Goal: Information Seeking & Learning: Check status

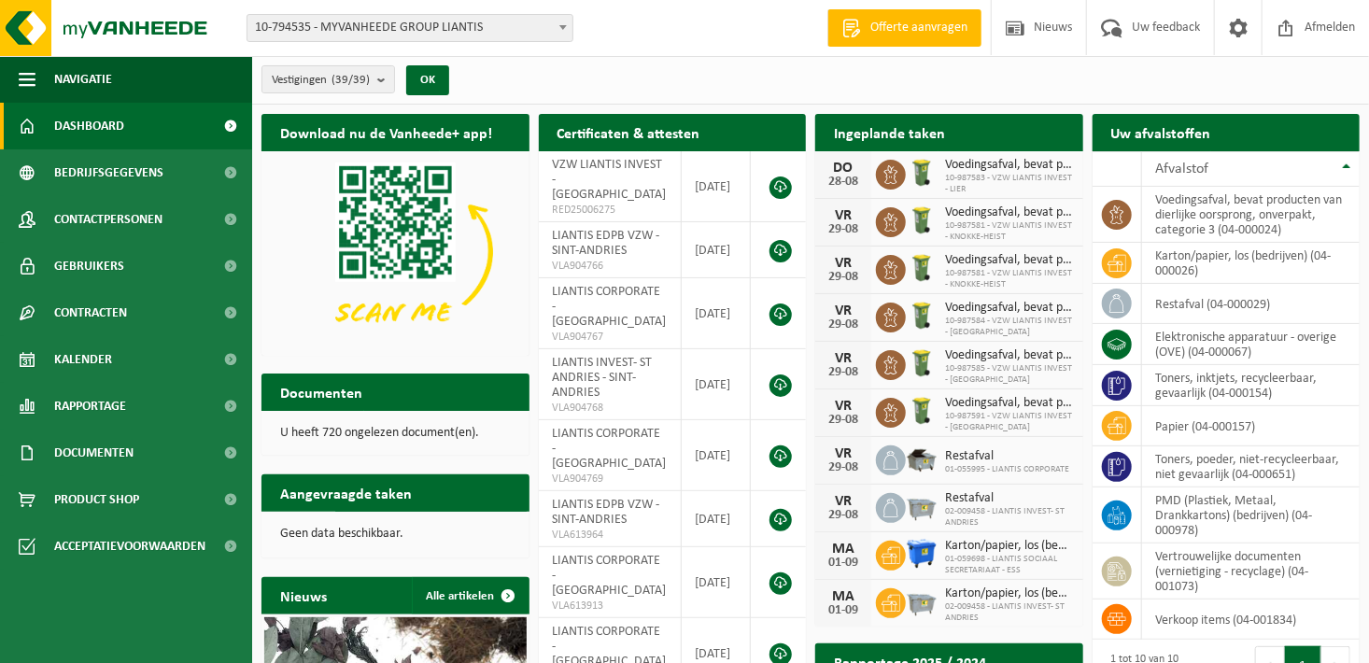
click at [493, 21] on span "10-794535 - MYVANHEEDE GROUP LIANTIS" at bounding box center [409, 28] width 325 height 26
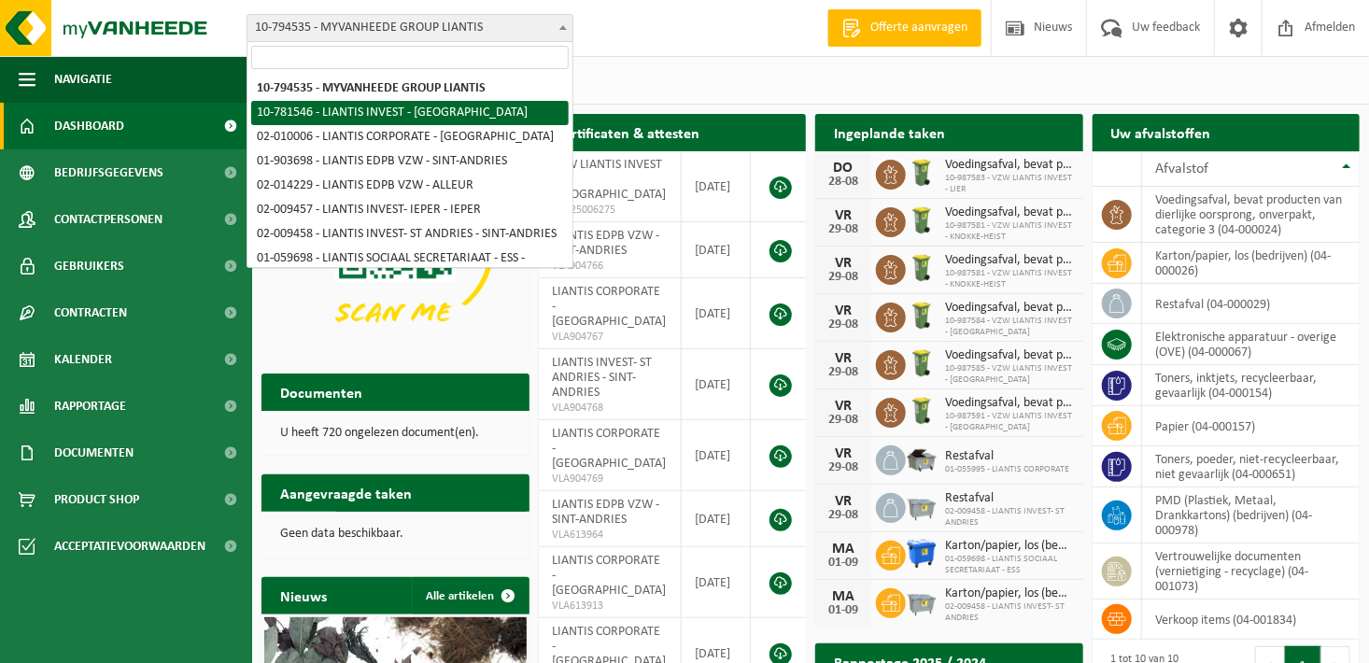
select select "30004"
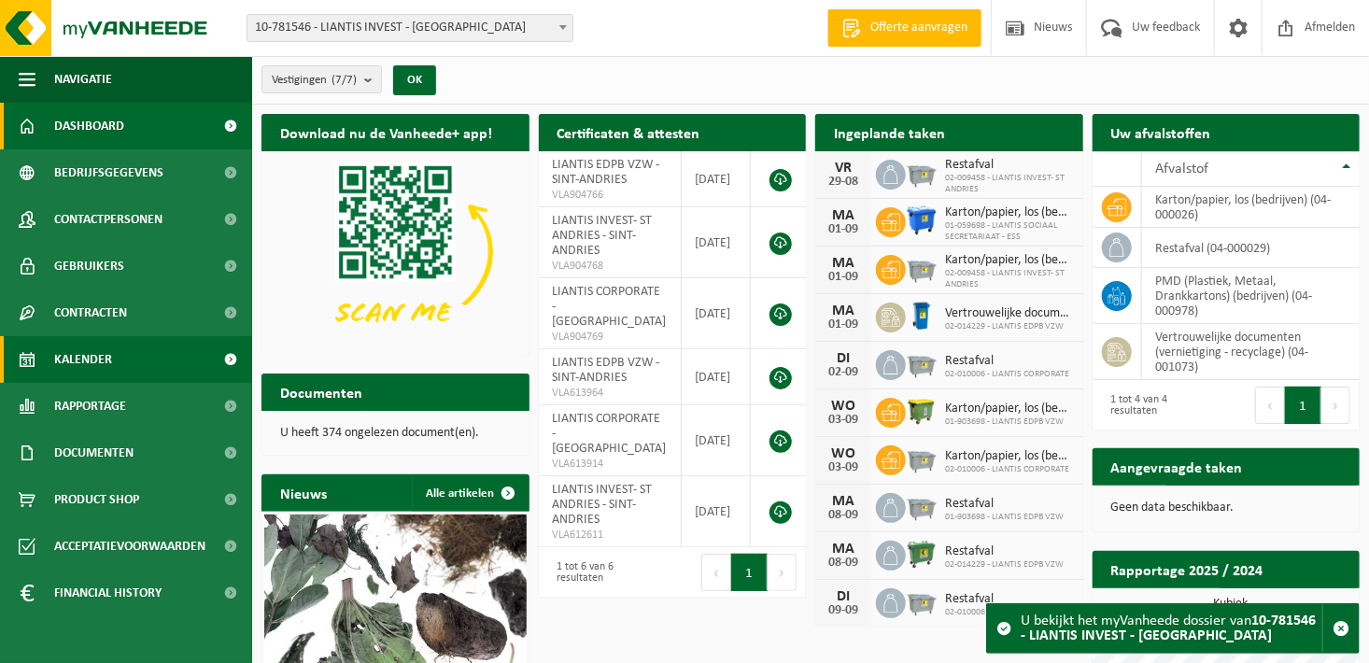
click at [81, 368] on span "Kalender" at bounding box center [83, 359] width 58 height 47
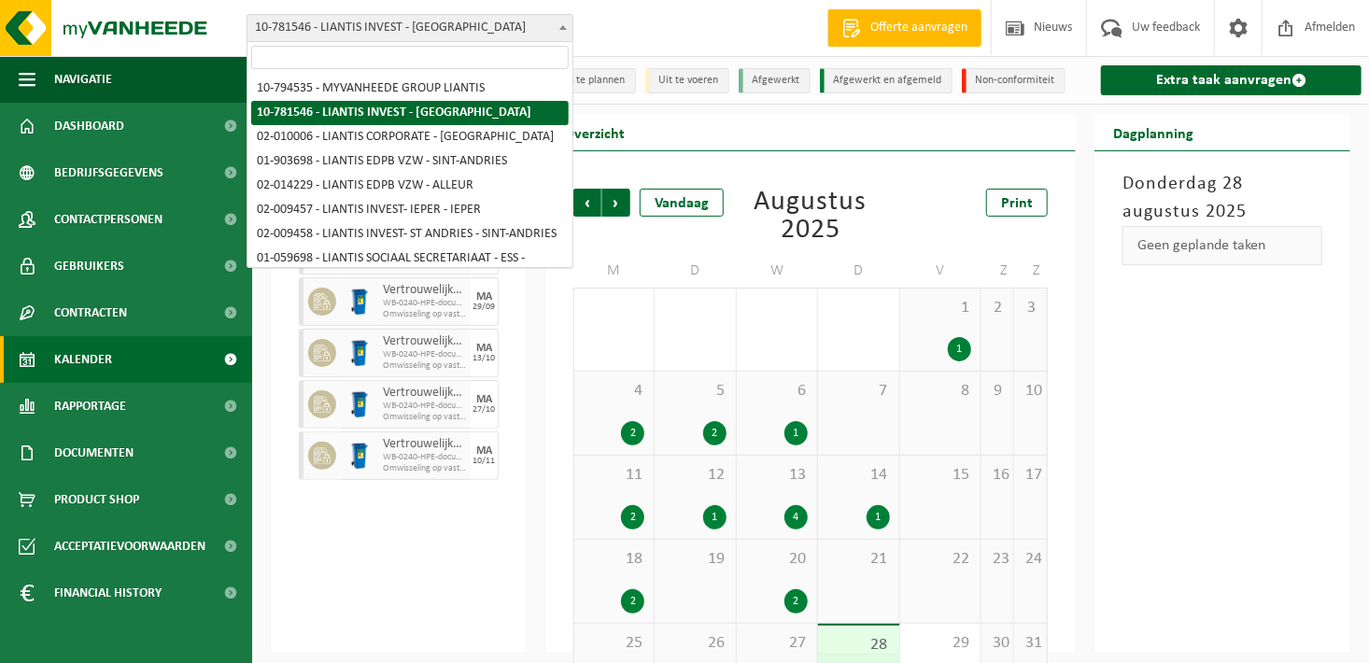
click at [547, 35] on span "10-781546 - LIANTIS INVEST - [GEOGRAPHIC_DATA]" at bounding box center [409, 28] width 325 height 26
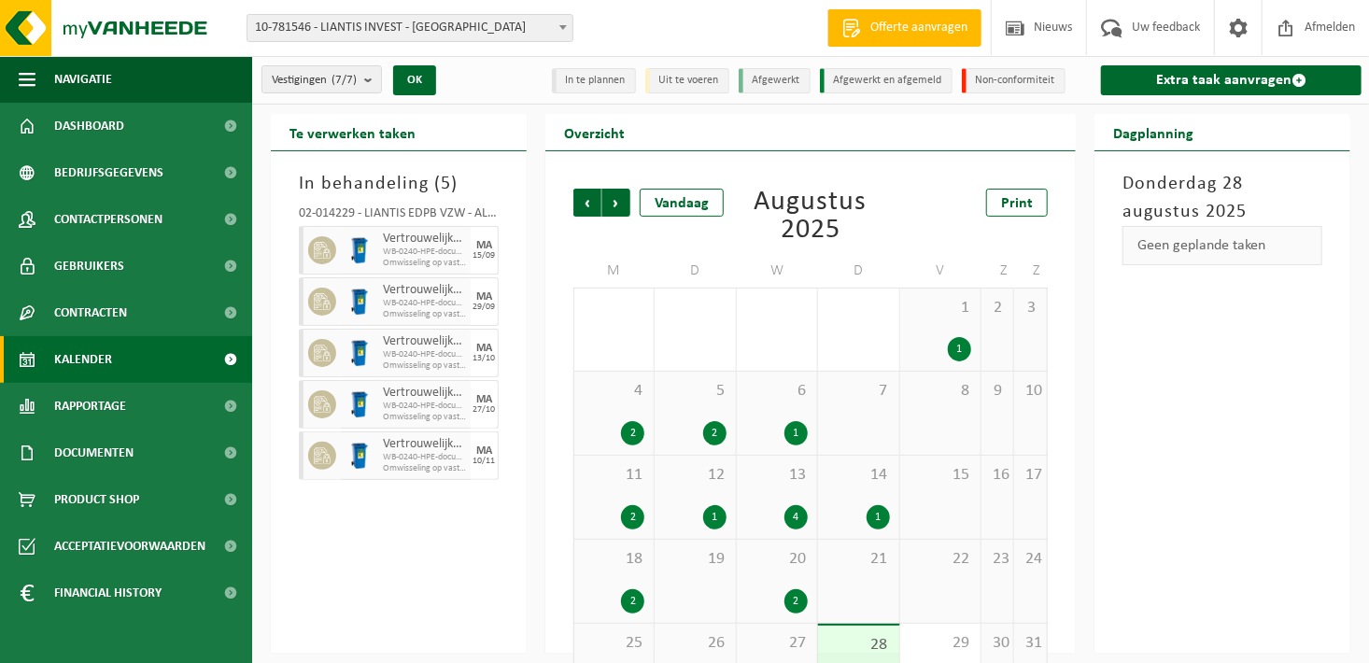
click at [887, 153] on div "Vorige Volgende Vandaag Augustus 2025 Print M D W D V Z Z 28 3 29 1 30 2 31 1 1…" at bounding box center [810, 402] width 530 height 502
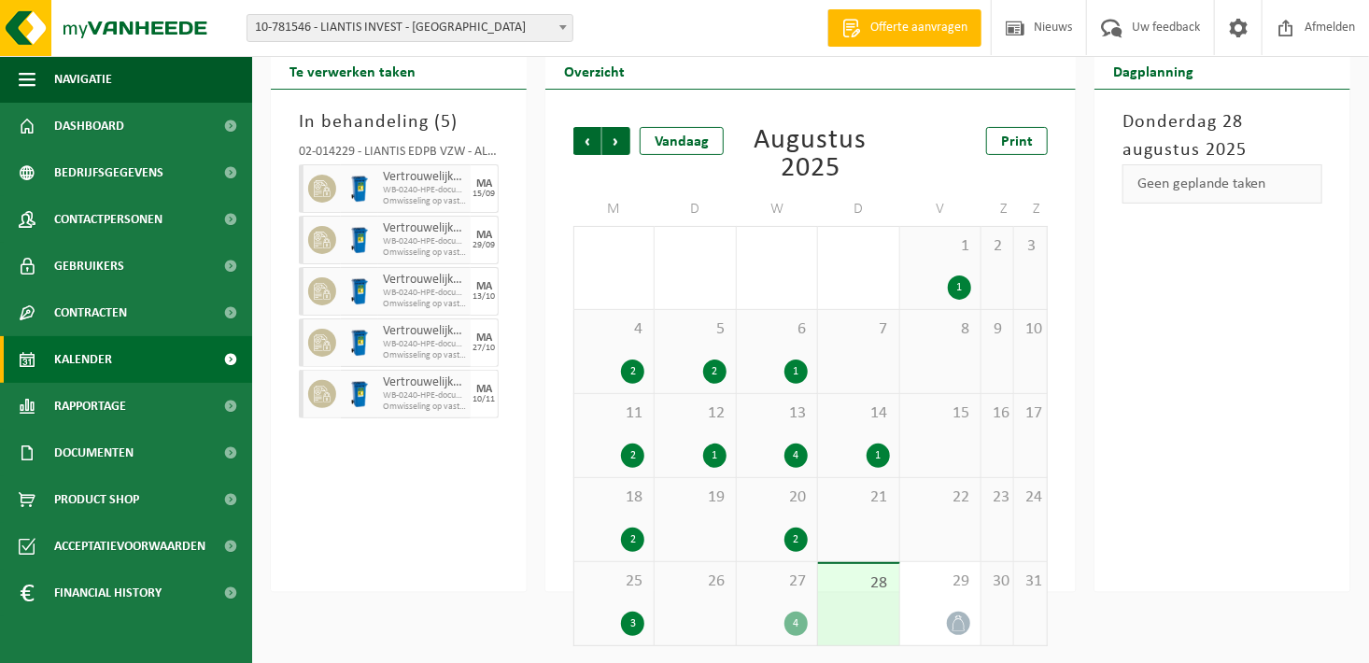
click at [794, 375] on div "1" at bounding box center [795, 371] width 23 height 24
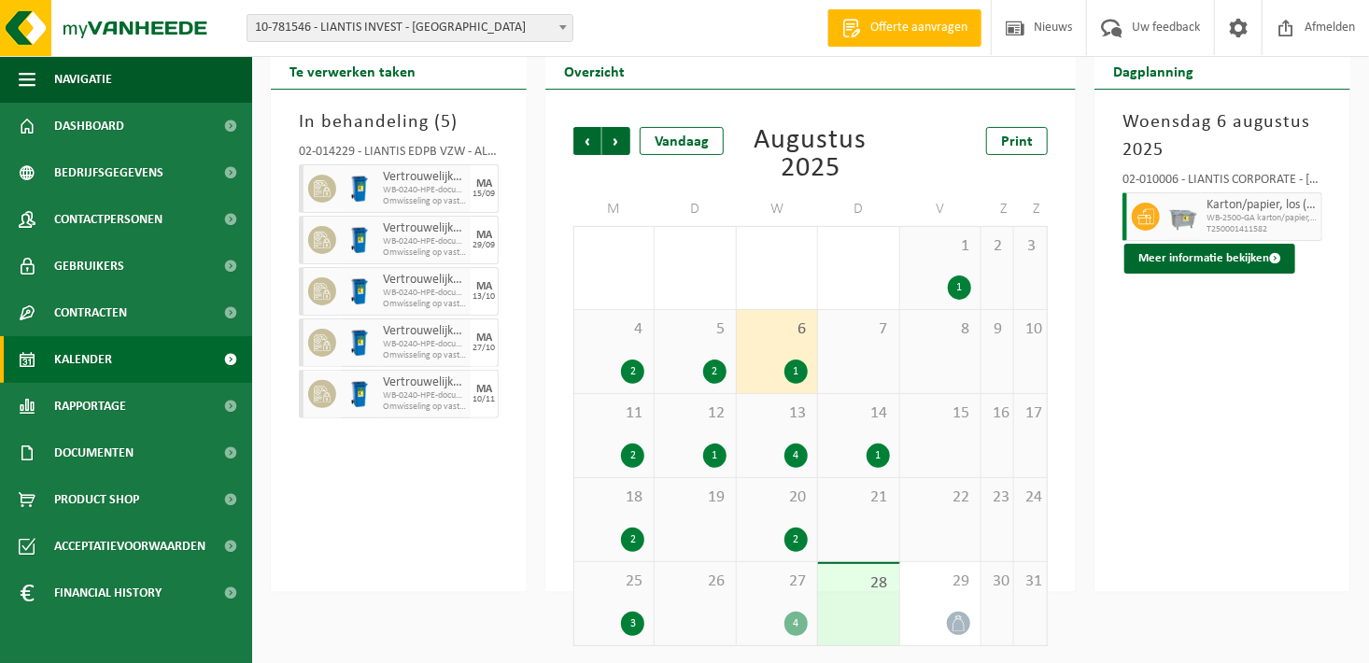
click at [684, 366] on div "2" at bounding box center [695, 371] width 62 height 24
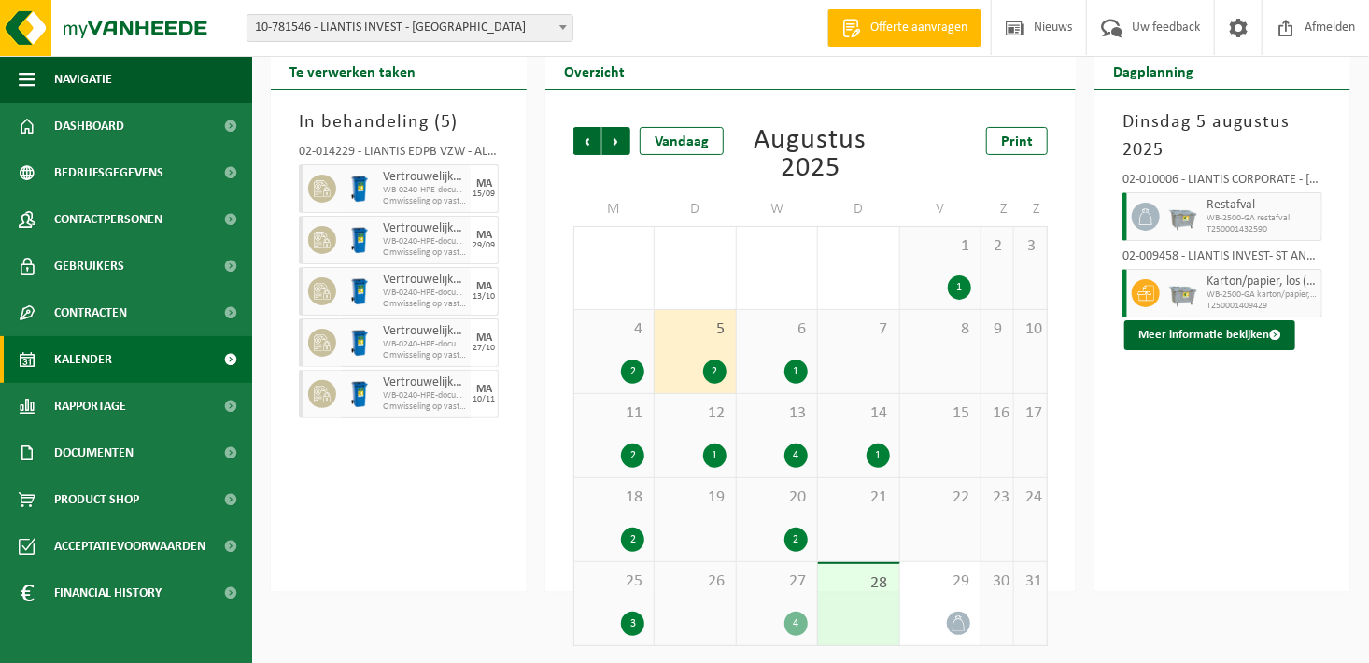
click at [622, 369] on div "2" at bounding box center [632, 371] width 23 height 24
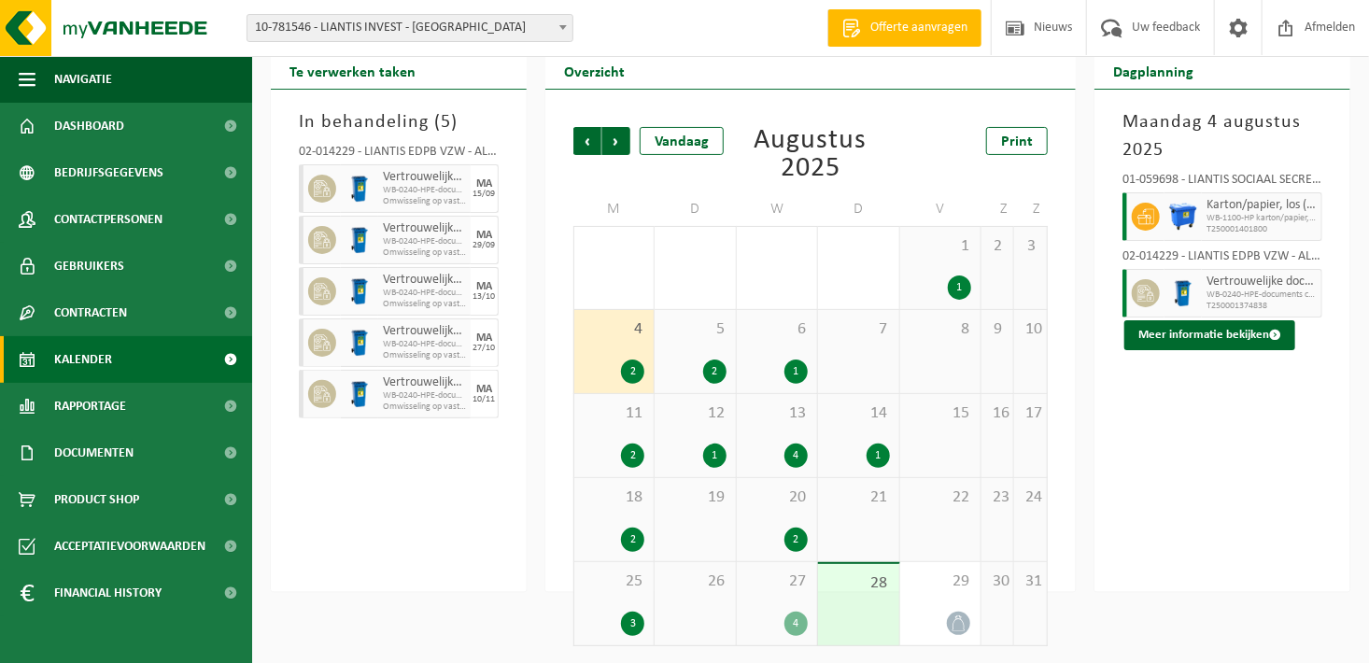
click at [939, 257] on div "1 1" at bounding box center [940, 268] width 80 height 82
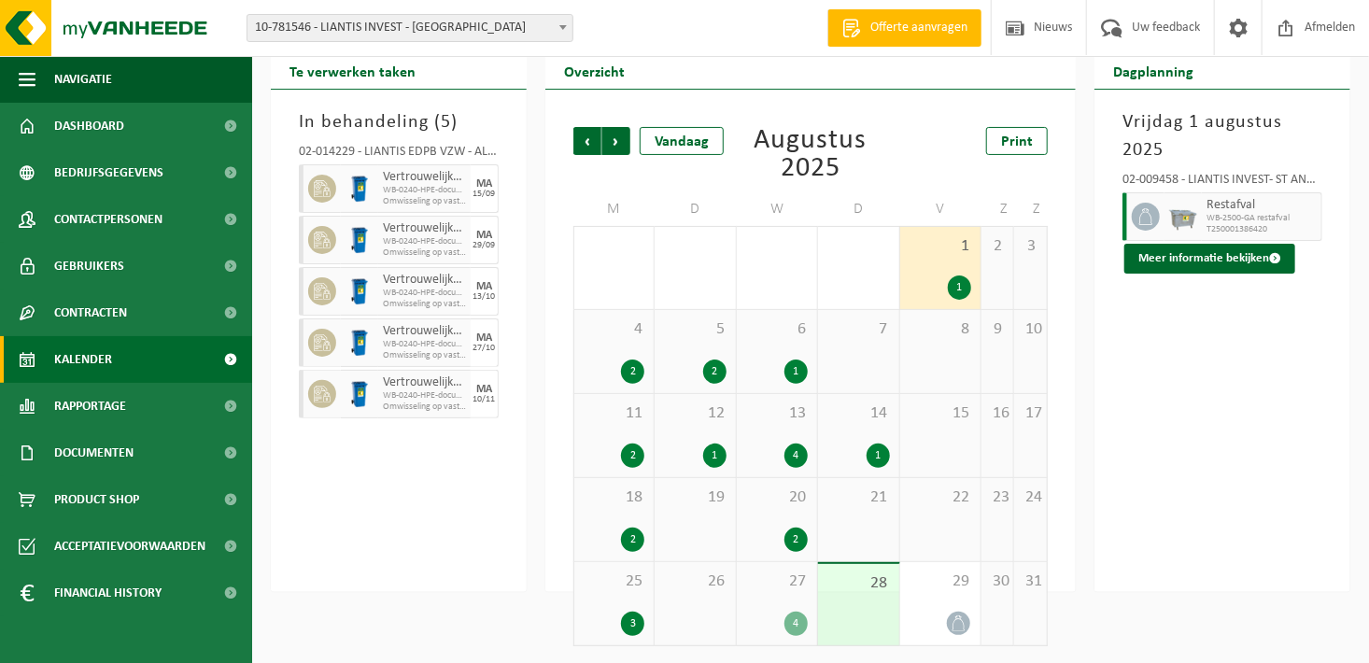
click at [864, 415] on span "14" at bounding box center [858, 413] width 62 height 21
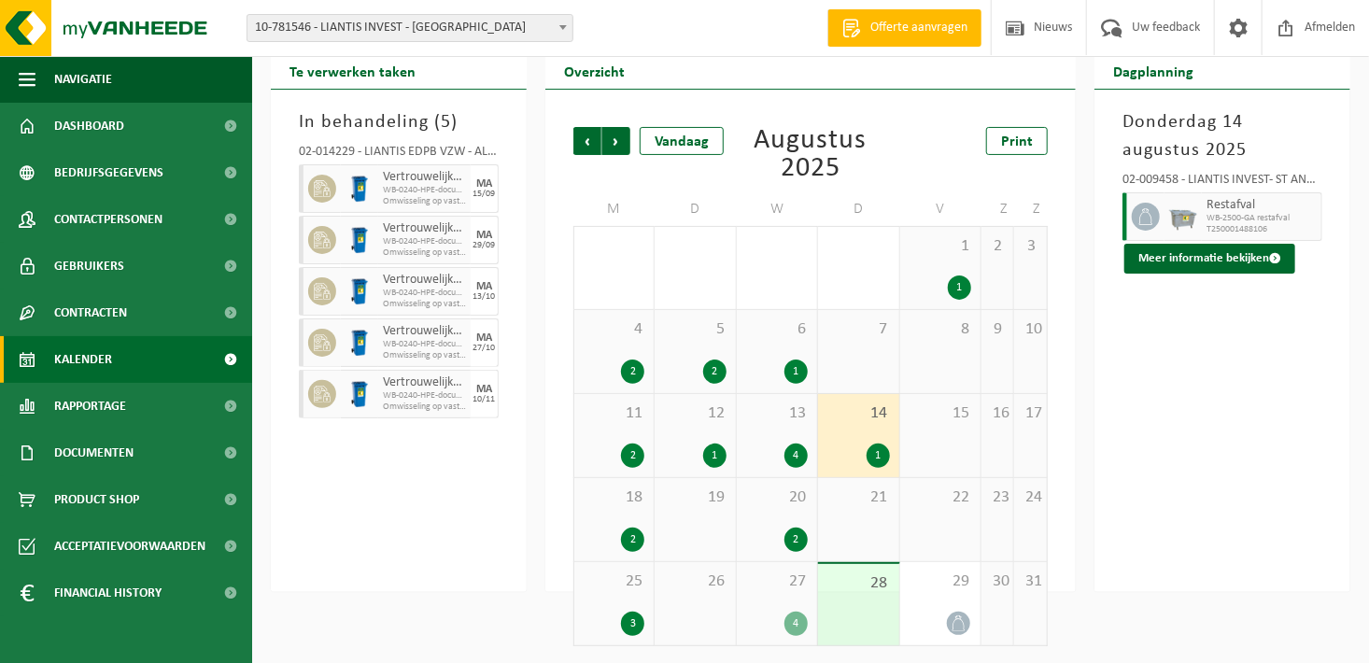
click at [764, 432] on div "13 4" at bounding box center [777, 435] width 80 height 83
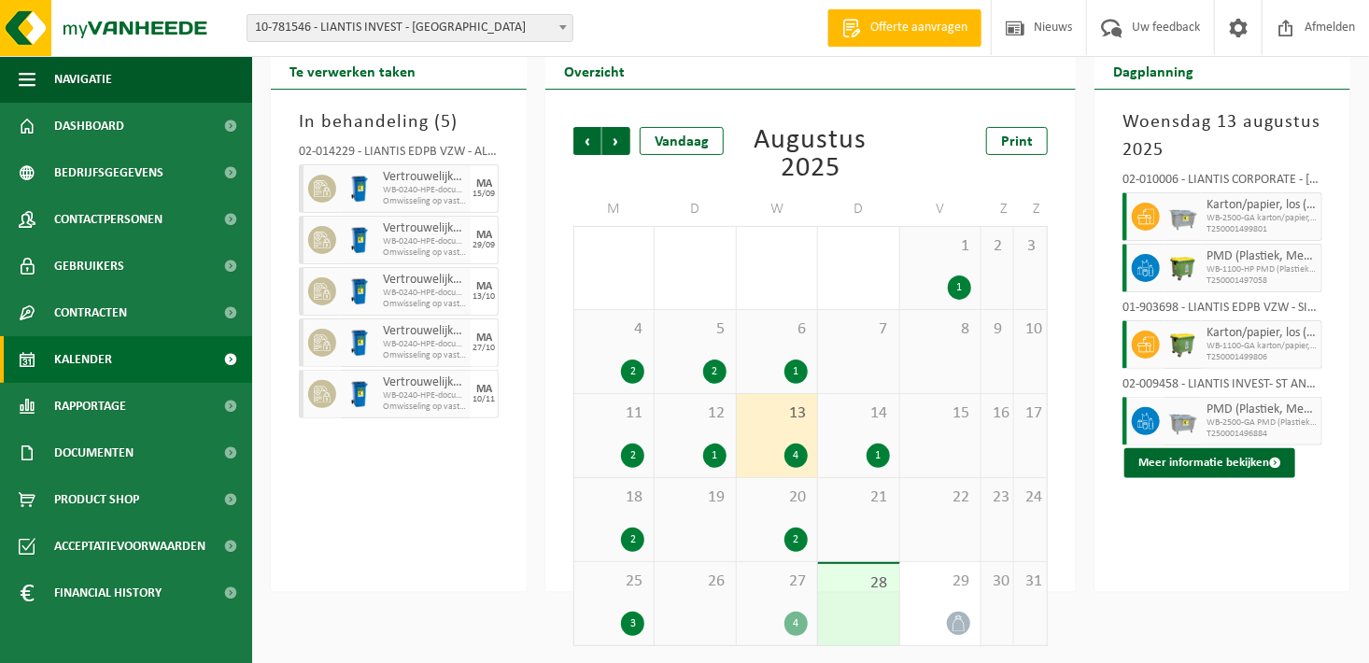
click at [689, 443] on div "1" at bounding box center [695, 455] width 62 height 24
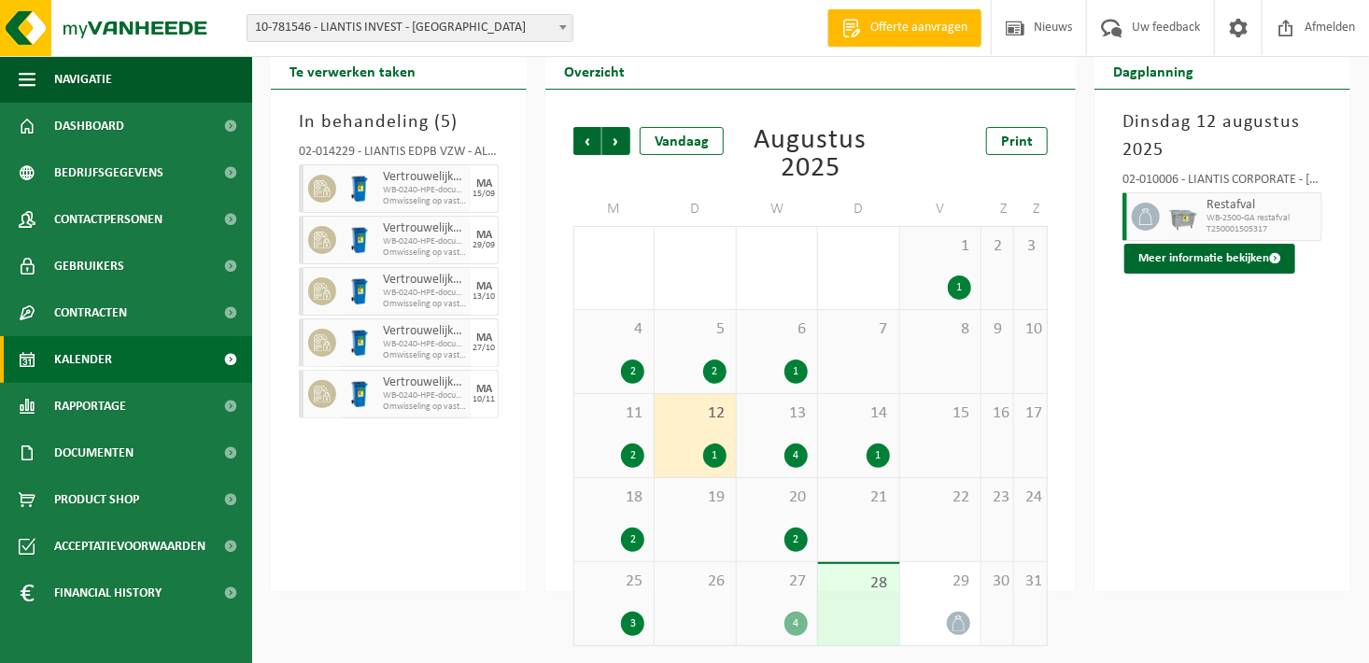
click at [613, 439] on div "11 2" at bounding box center [613, 435] width 79 height 83
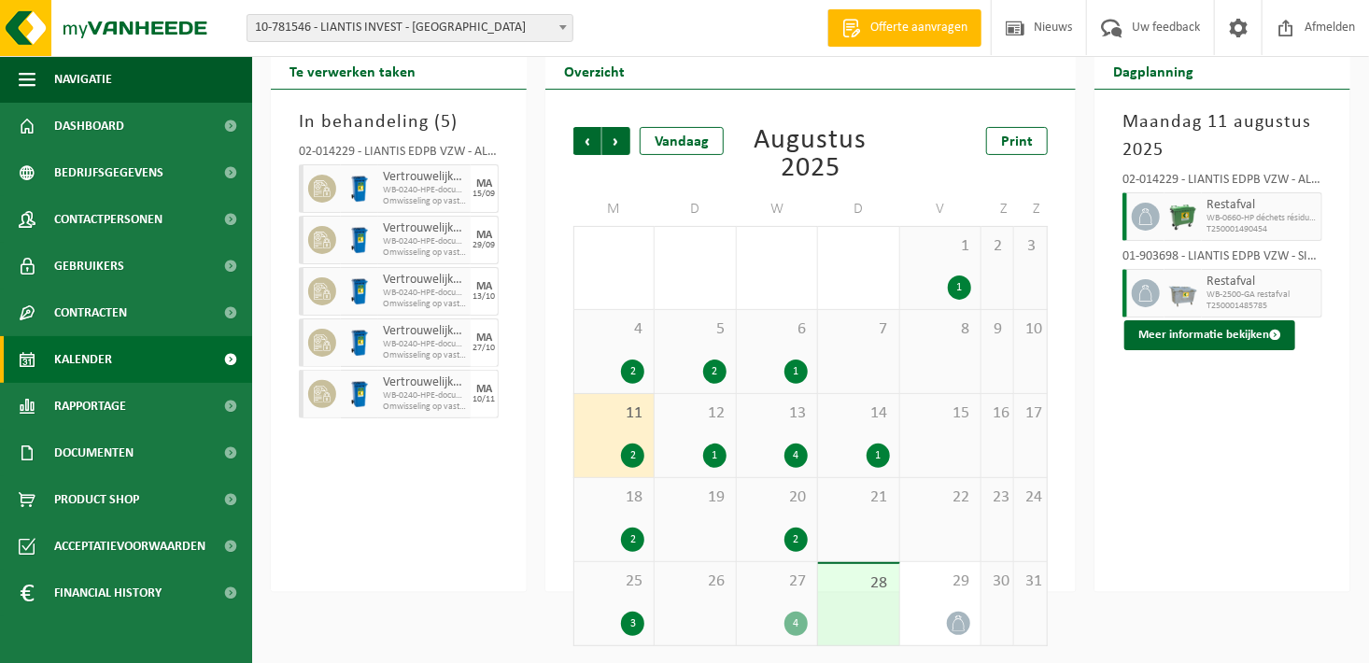
click at [605, 522] on div "18 2" at bounding box center [613, 519] width 79 height 83
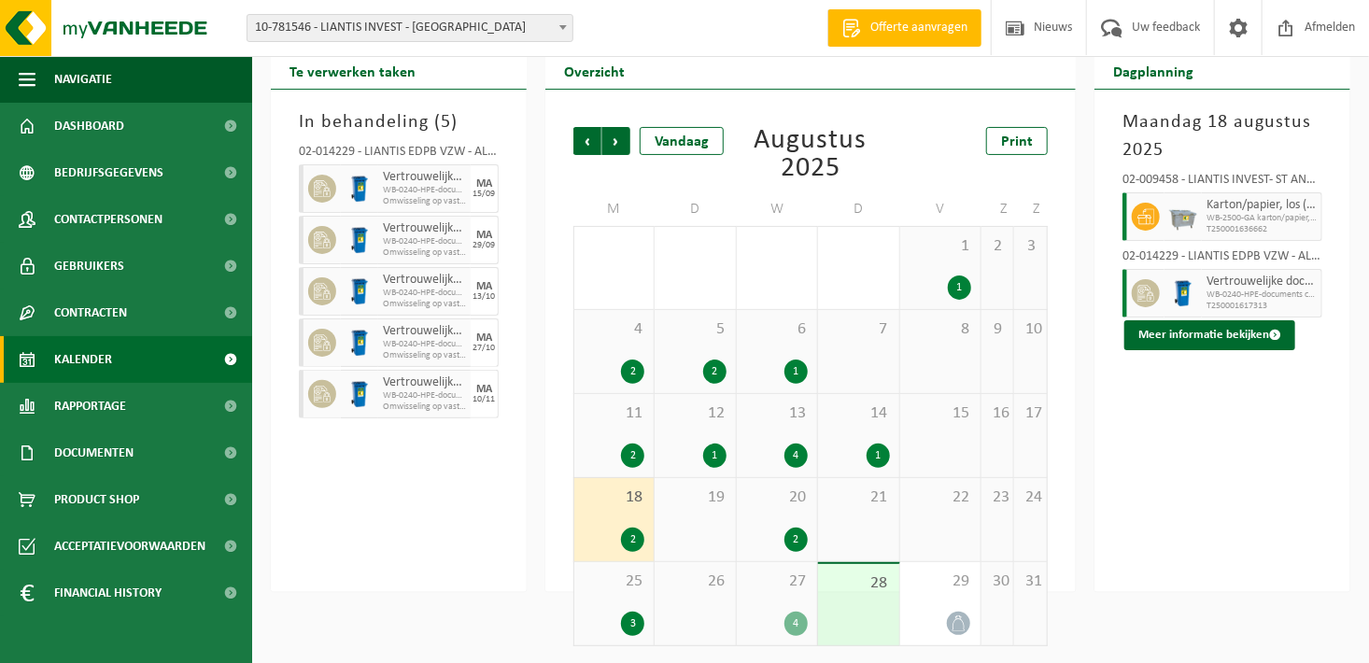
click at [762, 500] on span "20" at bounding box center [777, 497] width 62 height 21
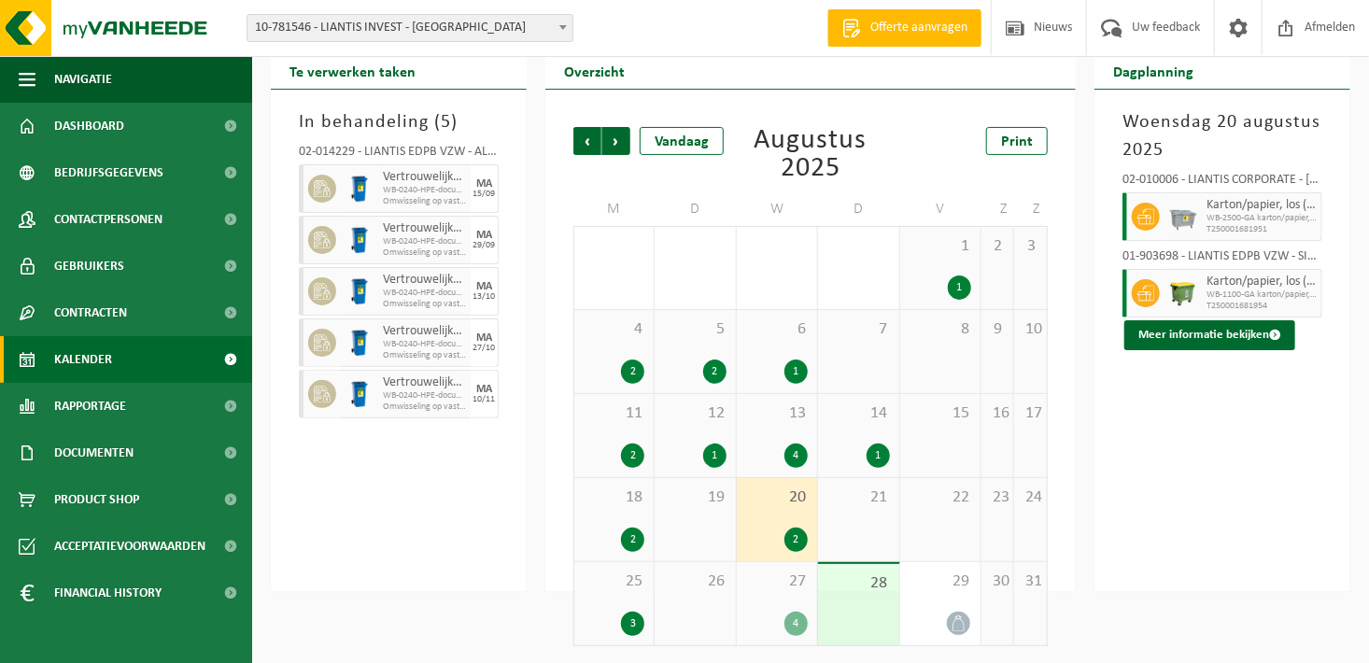
click at [612, 603] on div "25 3" at bounding box center [613, 603] width 79 height 83
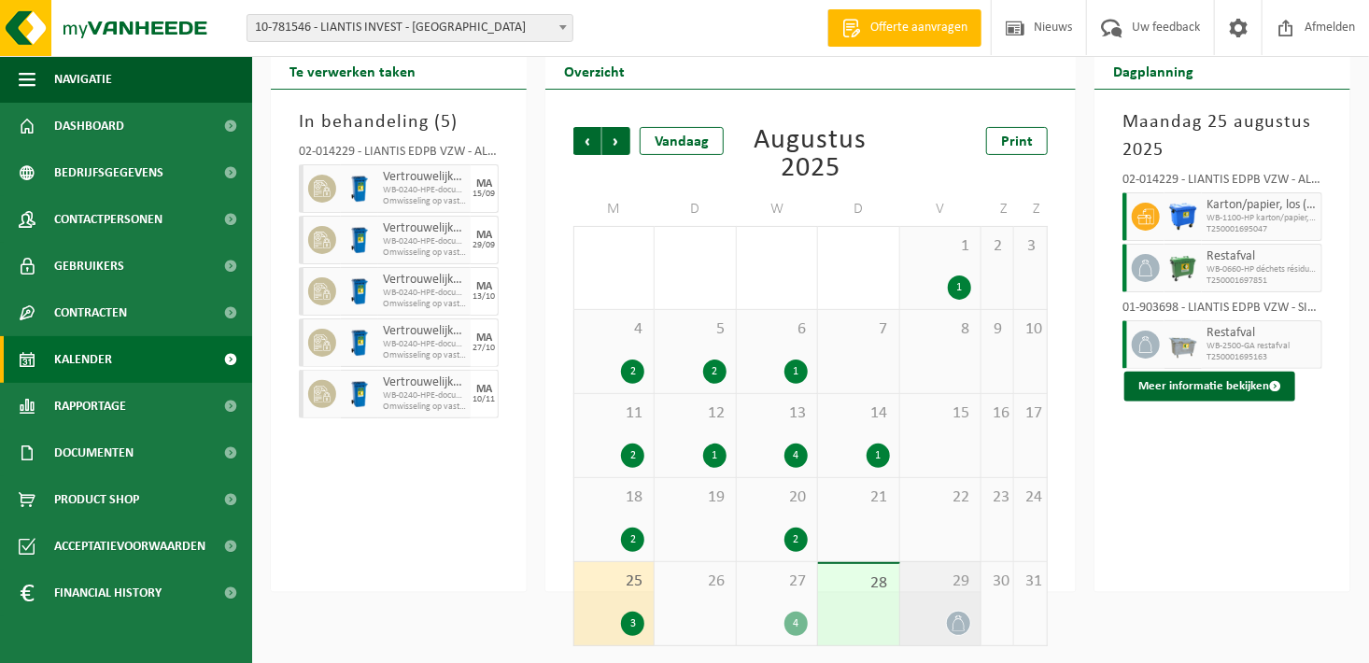
click at [948, 588] on span "29" at bounding box center [940, 581] width 62 height 21
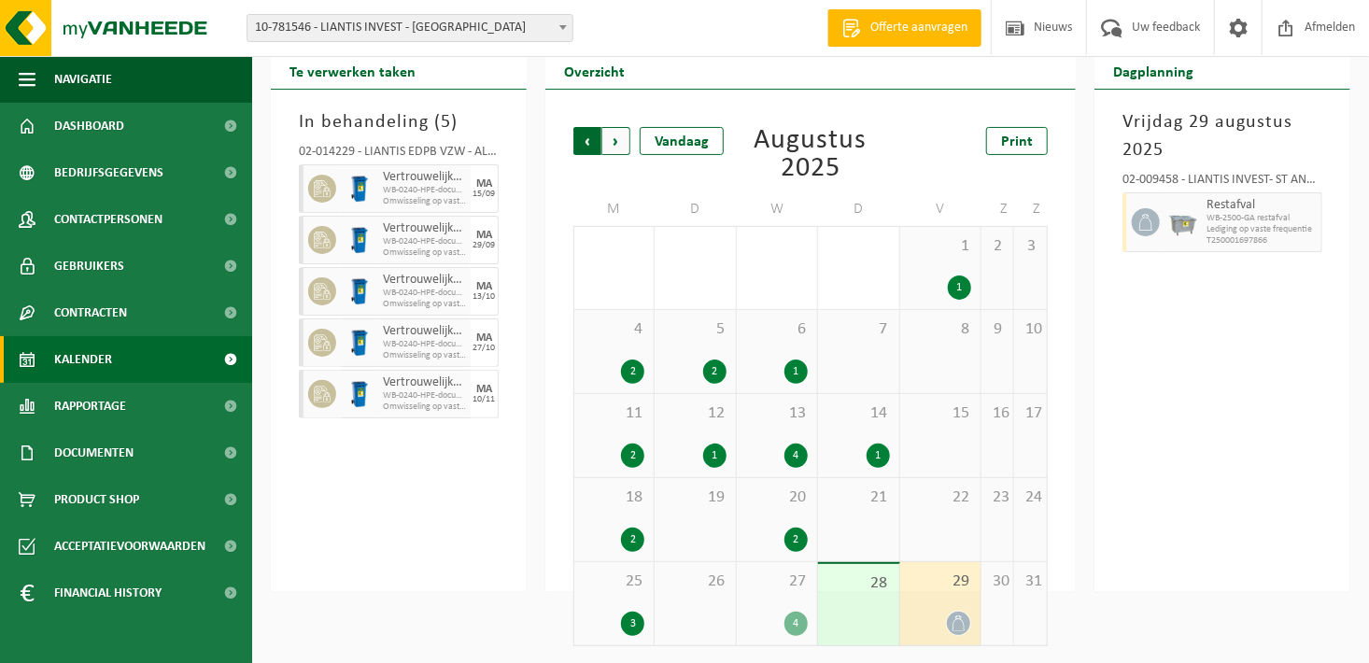
click at [612, 132] on span "Volgende" at bounding box center [616, 141] width 28 height 28
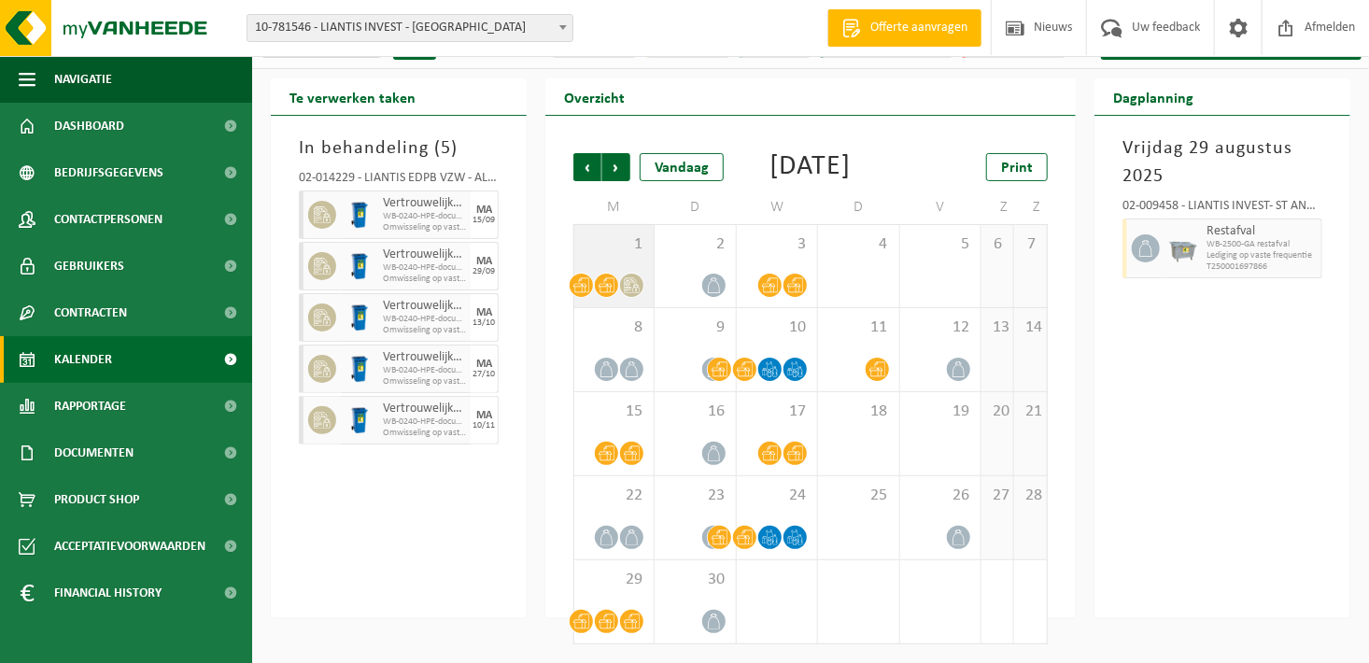
click at [577, 263] on div "1" at bounding box center [613, 266] width 79 height 82
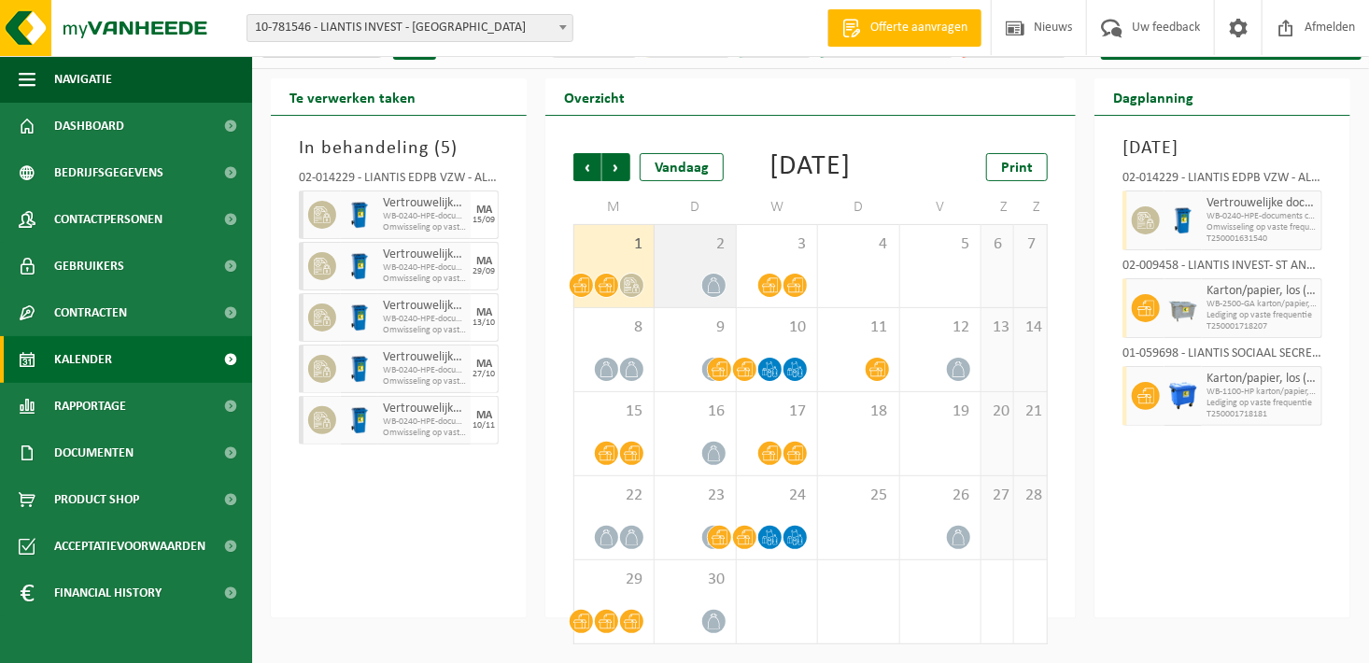
click at [693, 249] on span "2" at bounding box center [695, 244] width 62 height 21
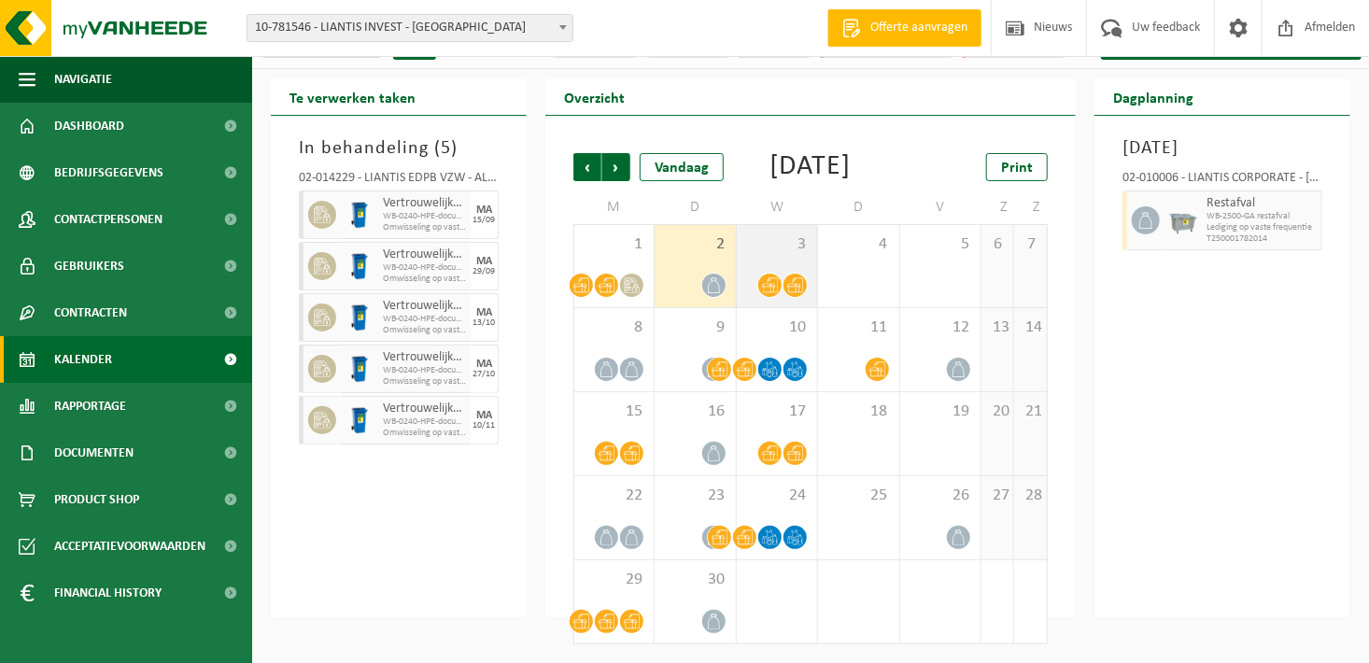
click at [765, 228] on div "3" at bounding box center [777, 266] width 80 height 82
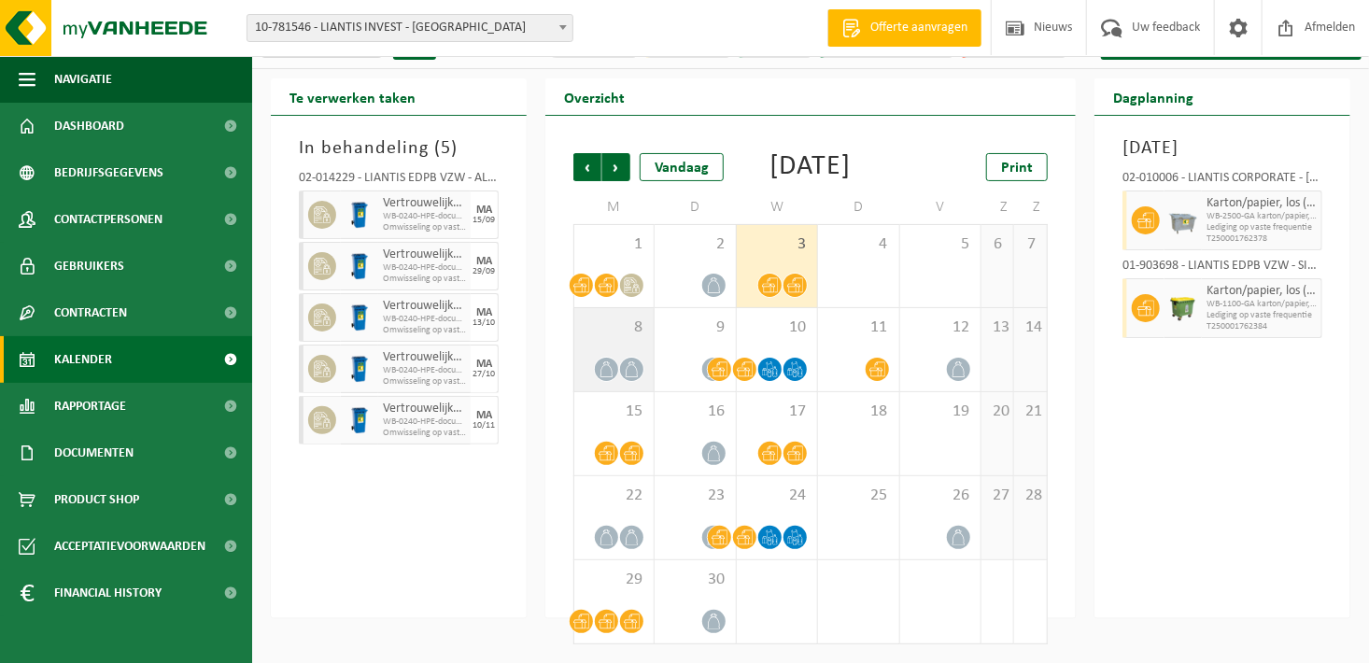
click at [633, 316] on div "8" at bounding box center [613, 349] width 79 height 83
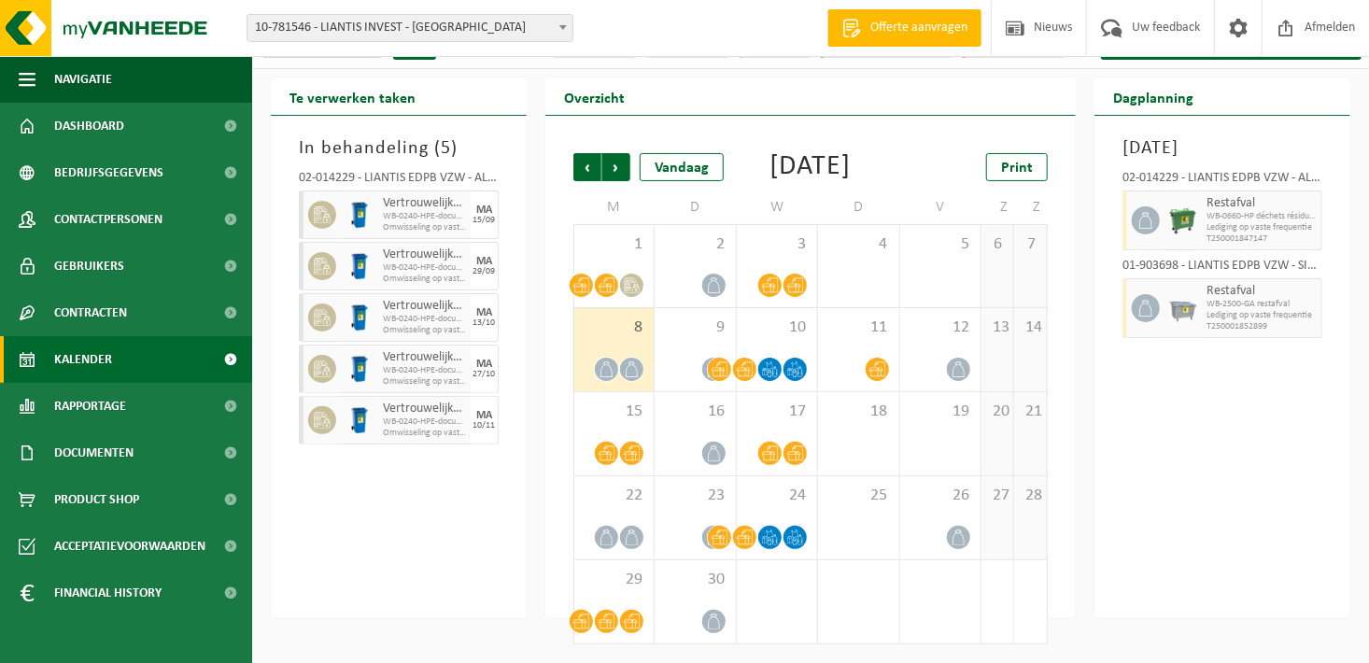
click at [636, 327] on span "8" at bounding box center [613, 327] width 61 height 21
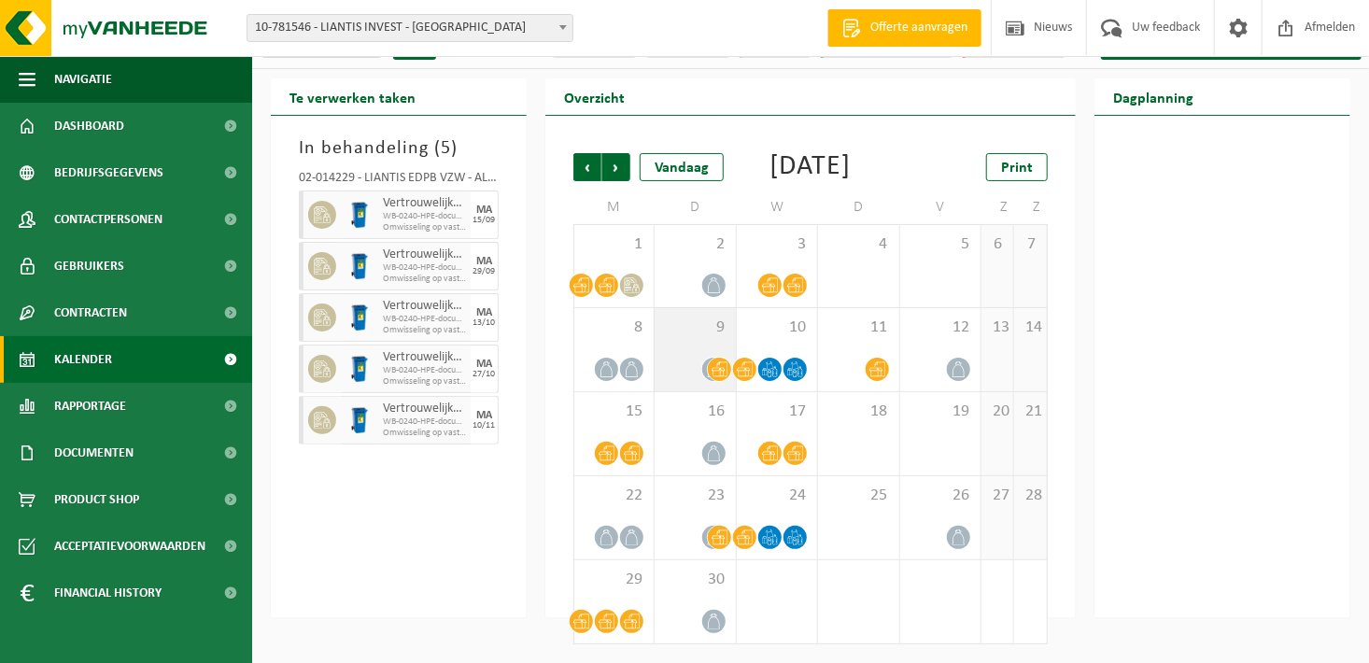
click at [716, 330] on span "9" at bounding box center [695, 327] width 62 height 21
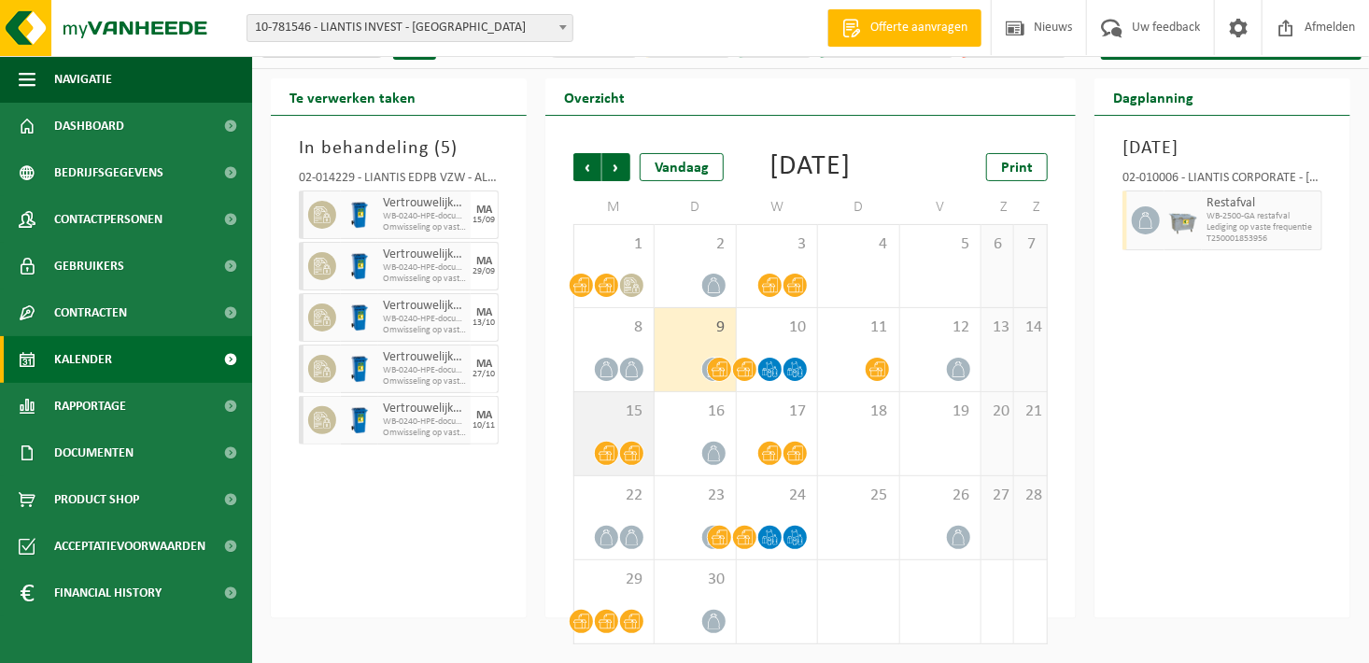
click at [625, 422] on span "15" at bounding box center [613, 411] width 61 height 21
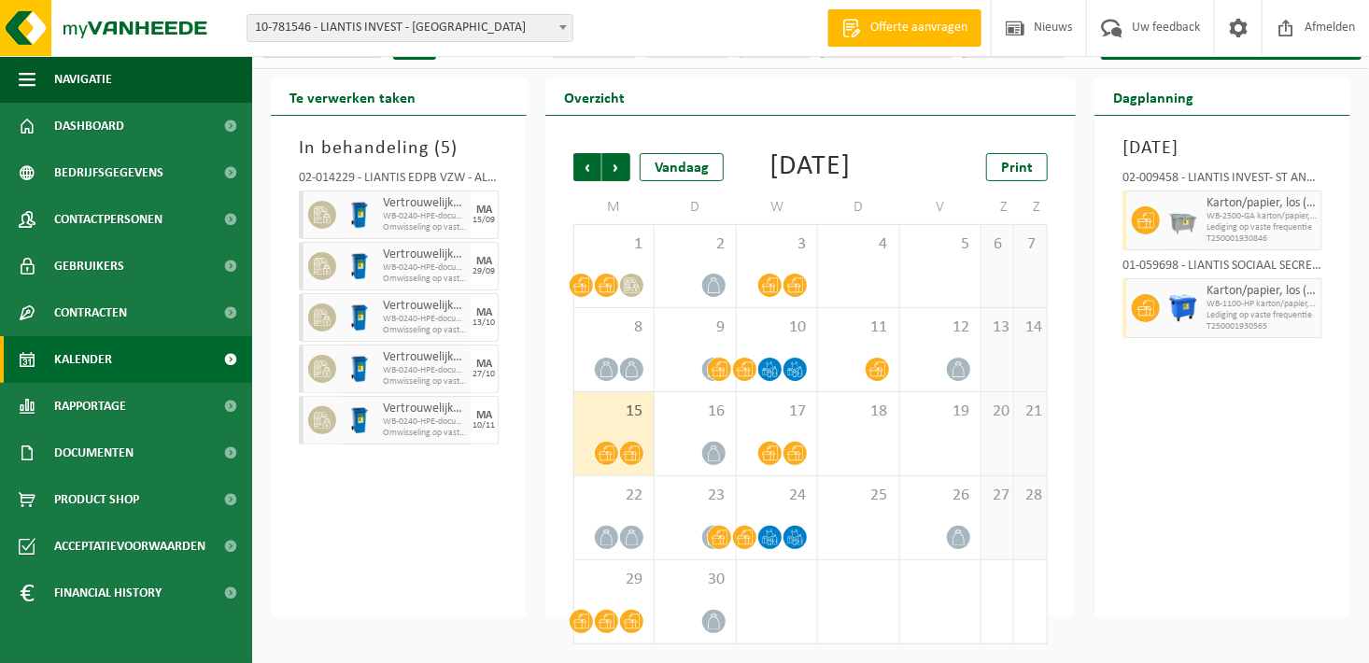
click at [472, 27] on span "10-781546 - LIANTIS INVEST - [GEOGRAPHIC_DATA]" at bounding box center [409, 28] width 325 height 26
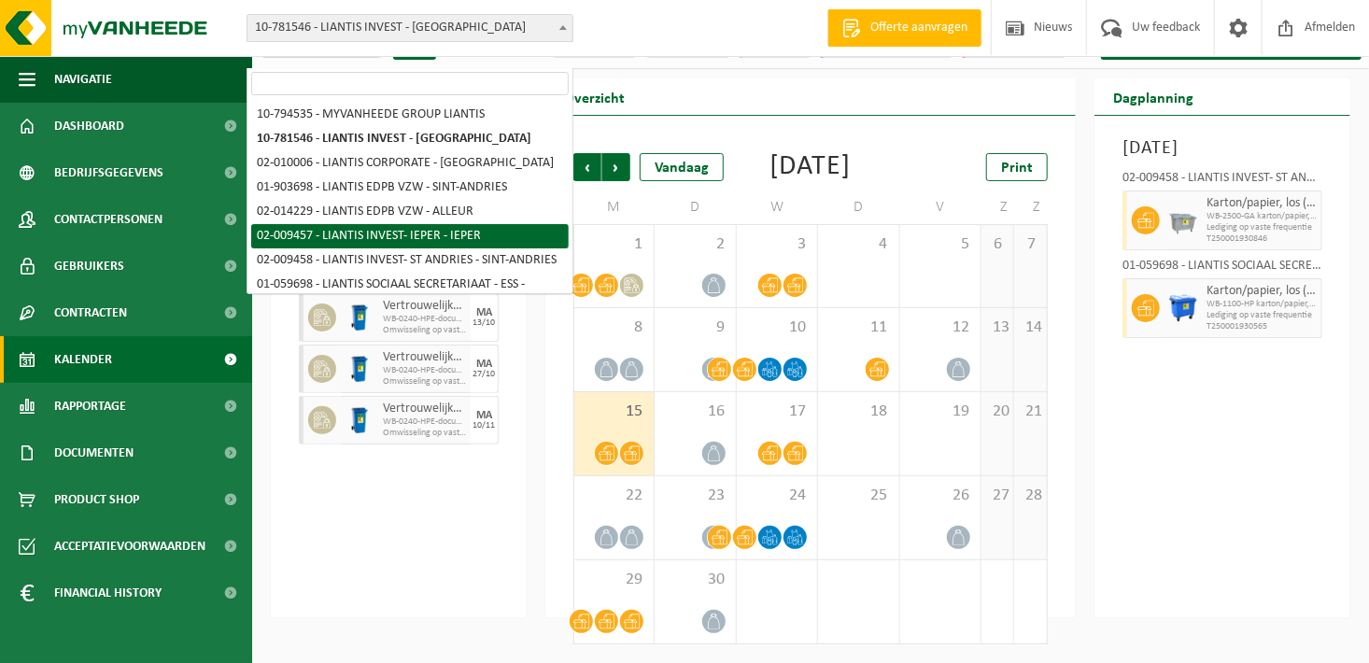
select select "22286"
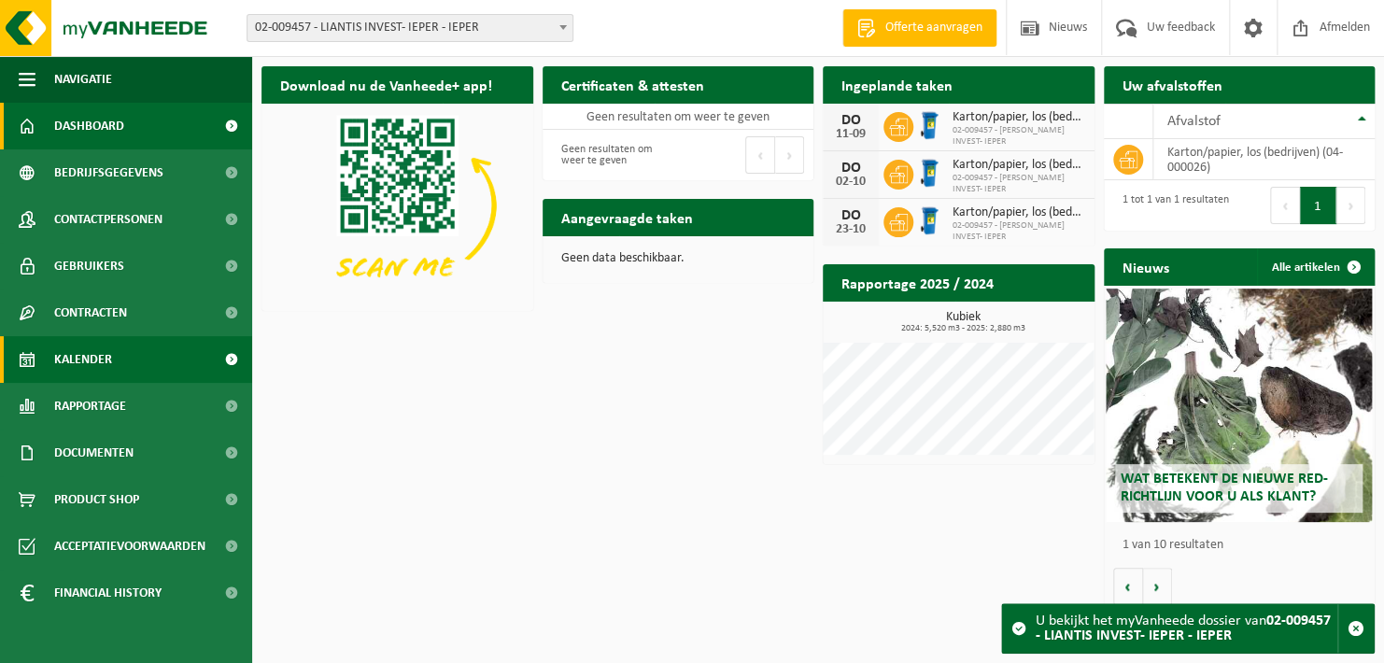
click at [49, 355] on link "Kalender" at bounding box center [126, 359] width 252 height 47
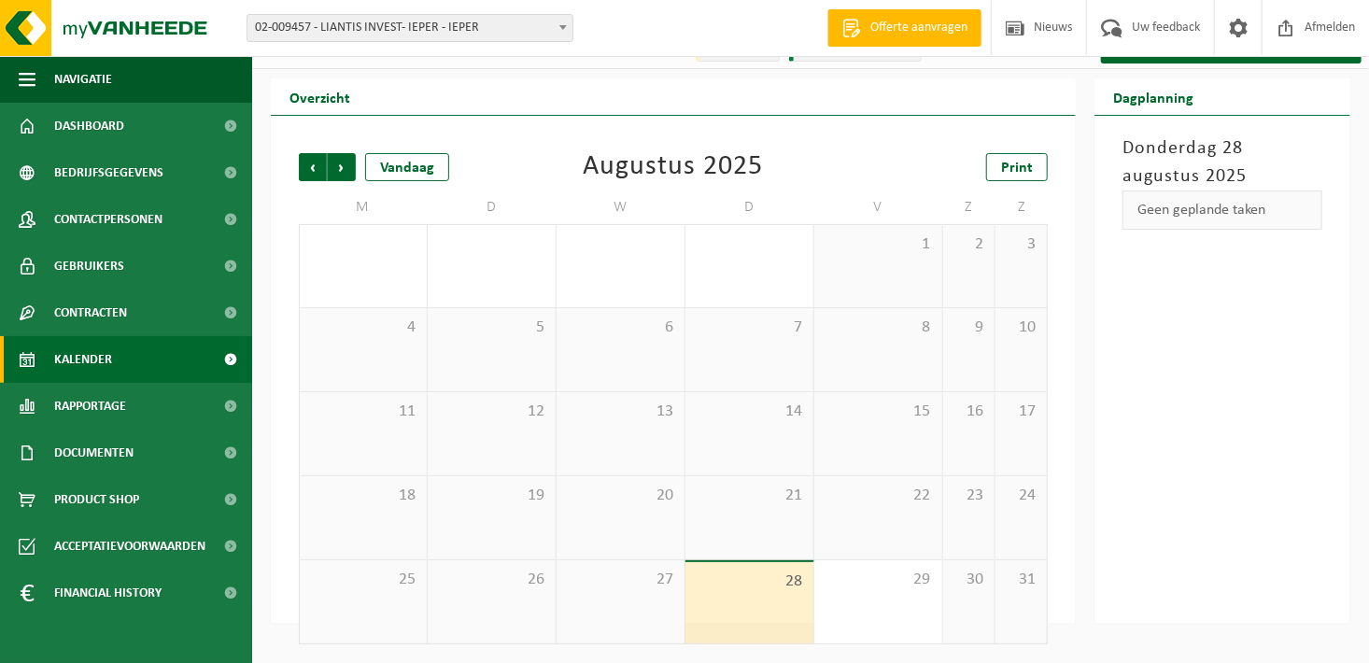
scroll to position [29, 0]
click at [345, 172] on span "Volgende" at bounding box center [342, 167] width 28 height 28
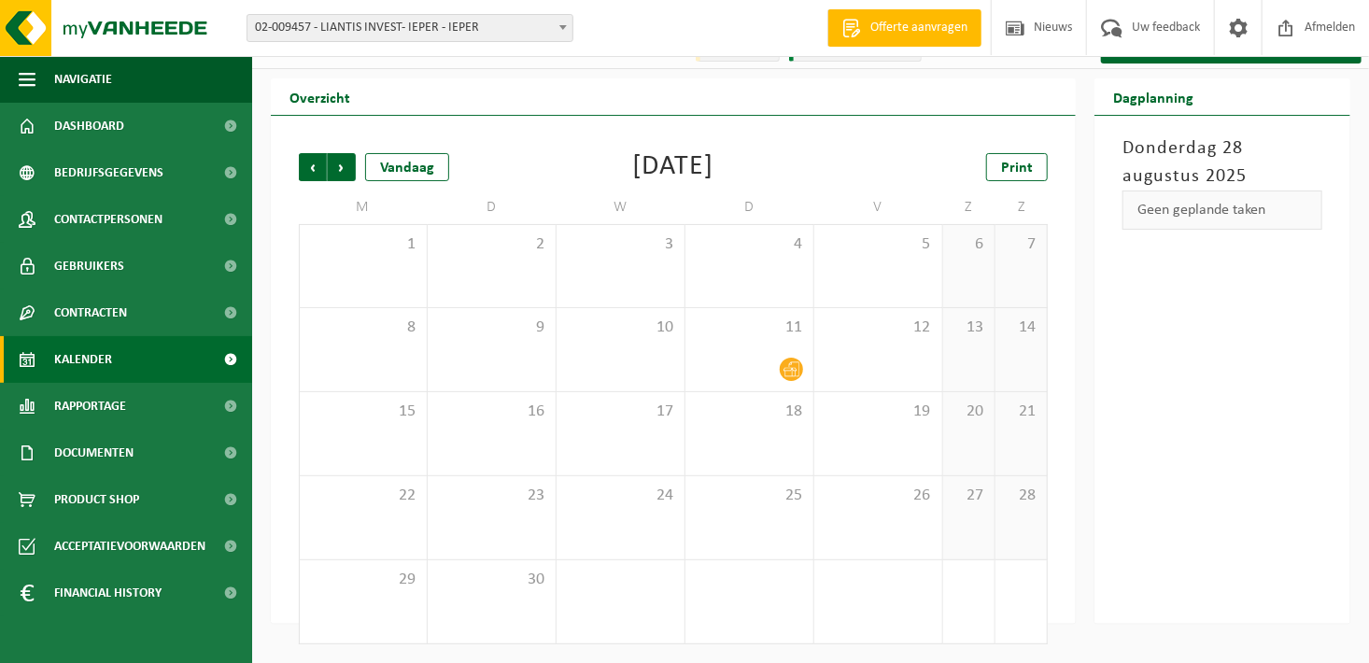
click at [345, 172] on span "Volgende" at bounding box center [342, 167] width 28 height 28
click at [536, 24] on span "02-009457 - LIANTIS INVEST- IEPER - IEPER" at bounding box center [409, 28] width 325 height 26
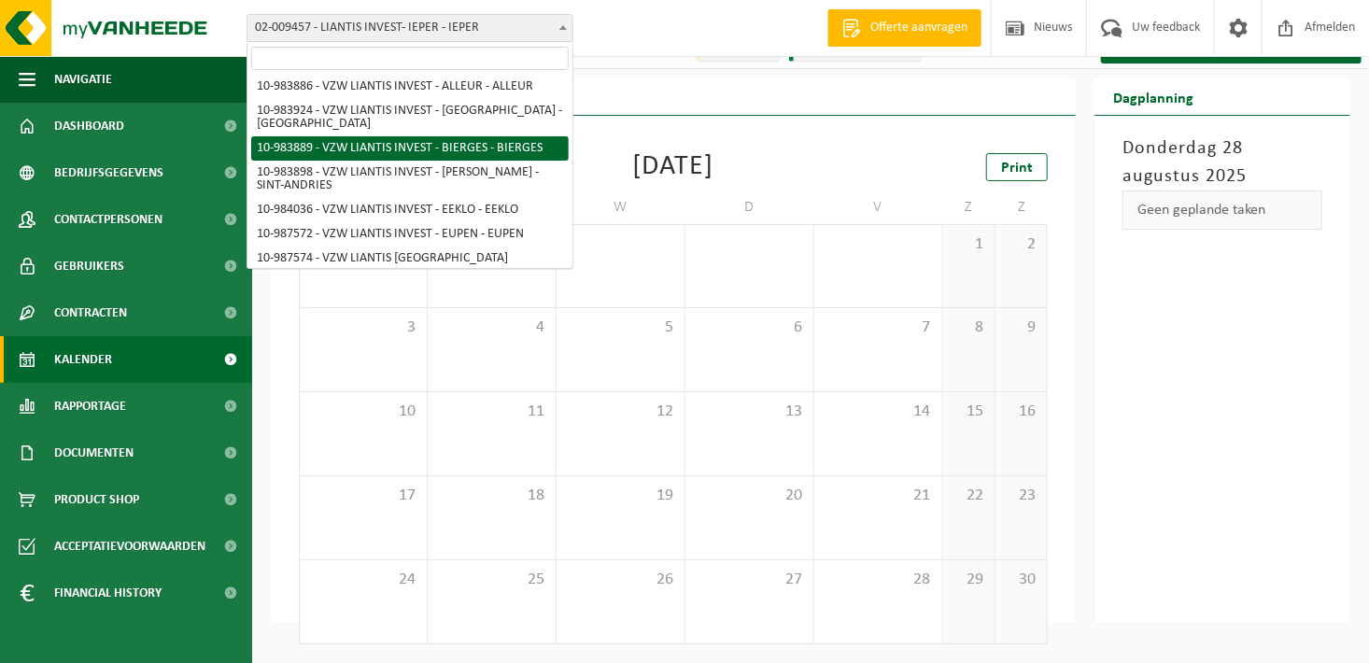
scroll to position [504, 0]
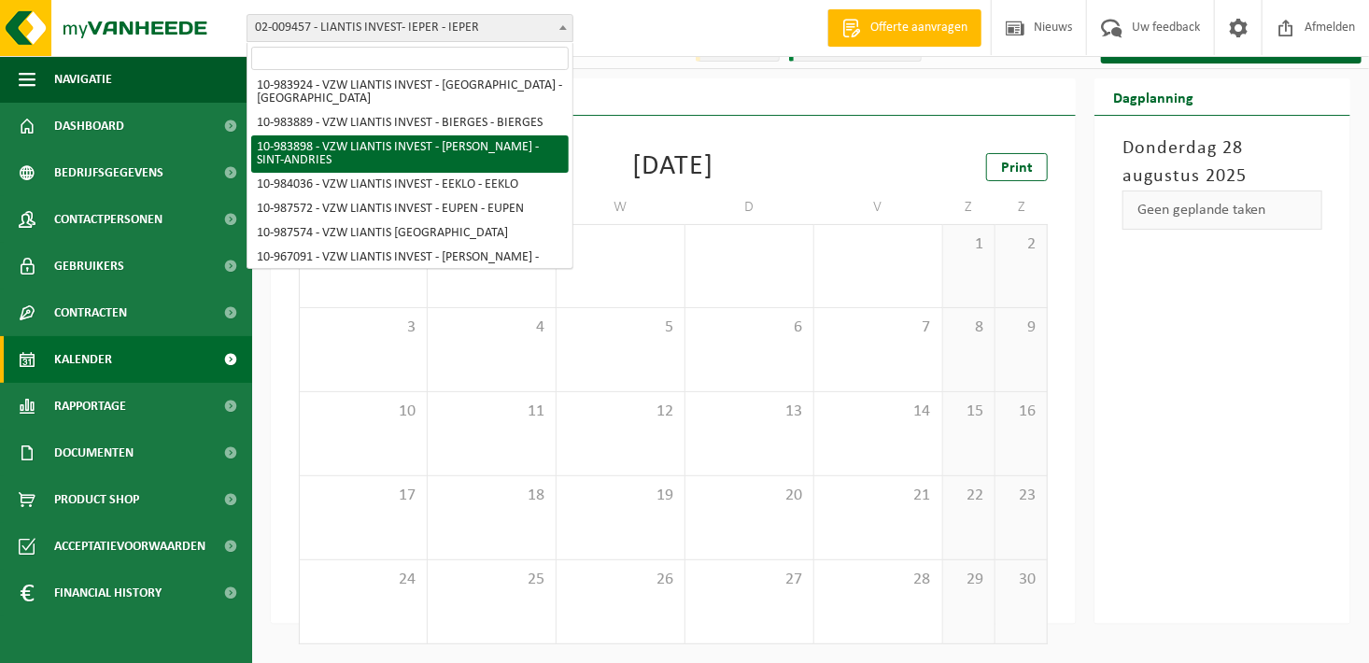
select select "163509"
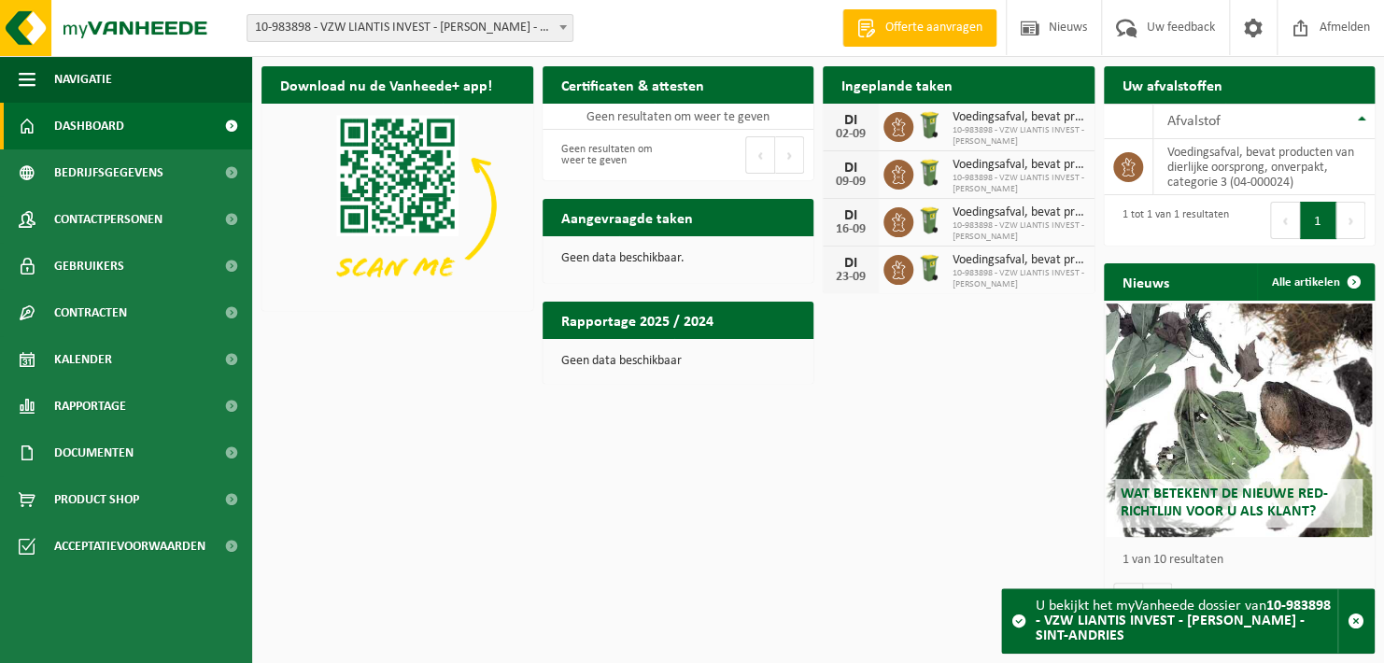
click at [518, 39] on span "10-983898 - VZW LIANTIS INVEST - [PERSON_NAME] - SINT-ANDRIES" at bounding box center [409, 28] width 325 height 26
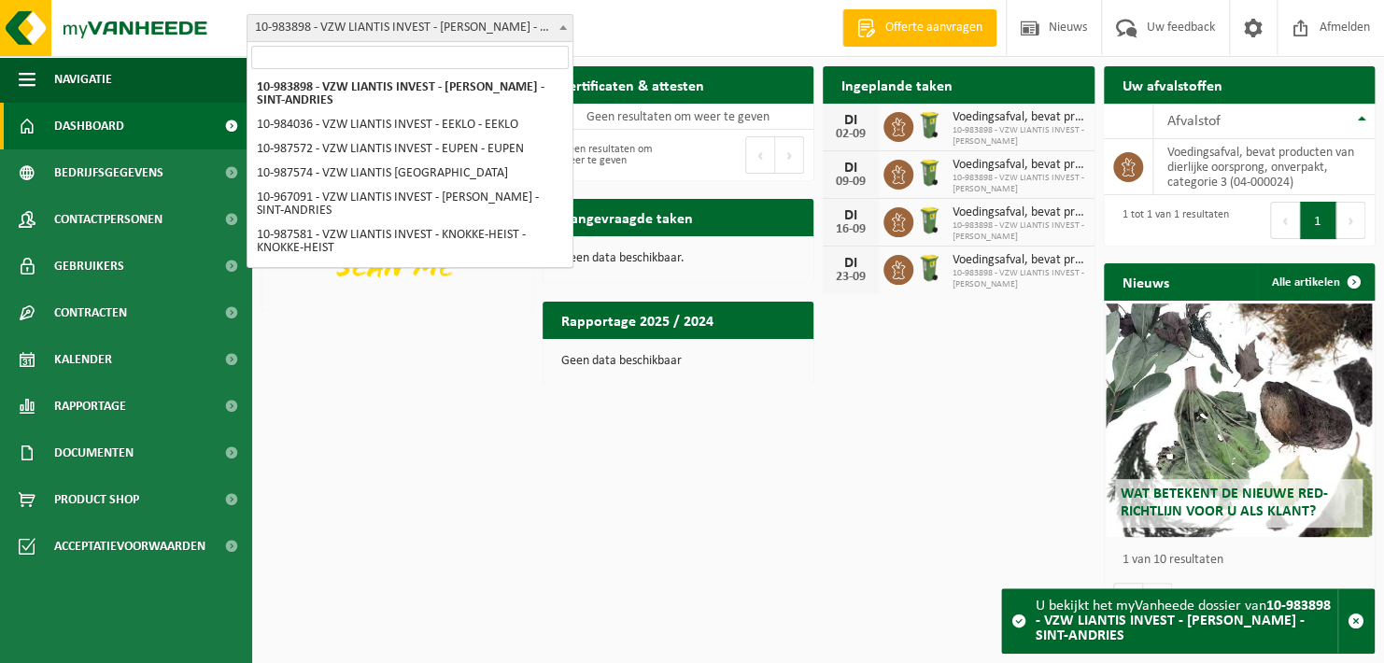
scroll to position [594, 0]
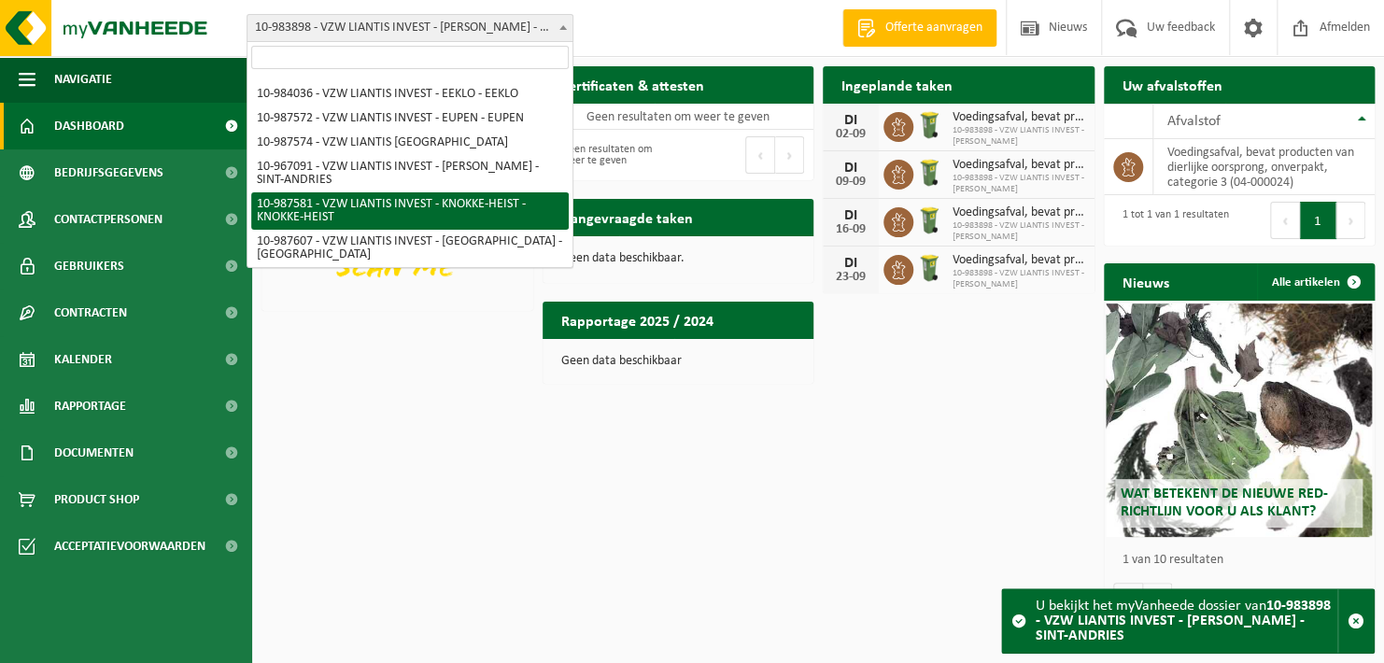
select select "167247"
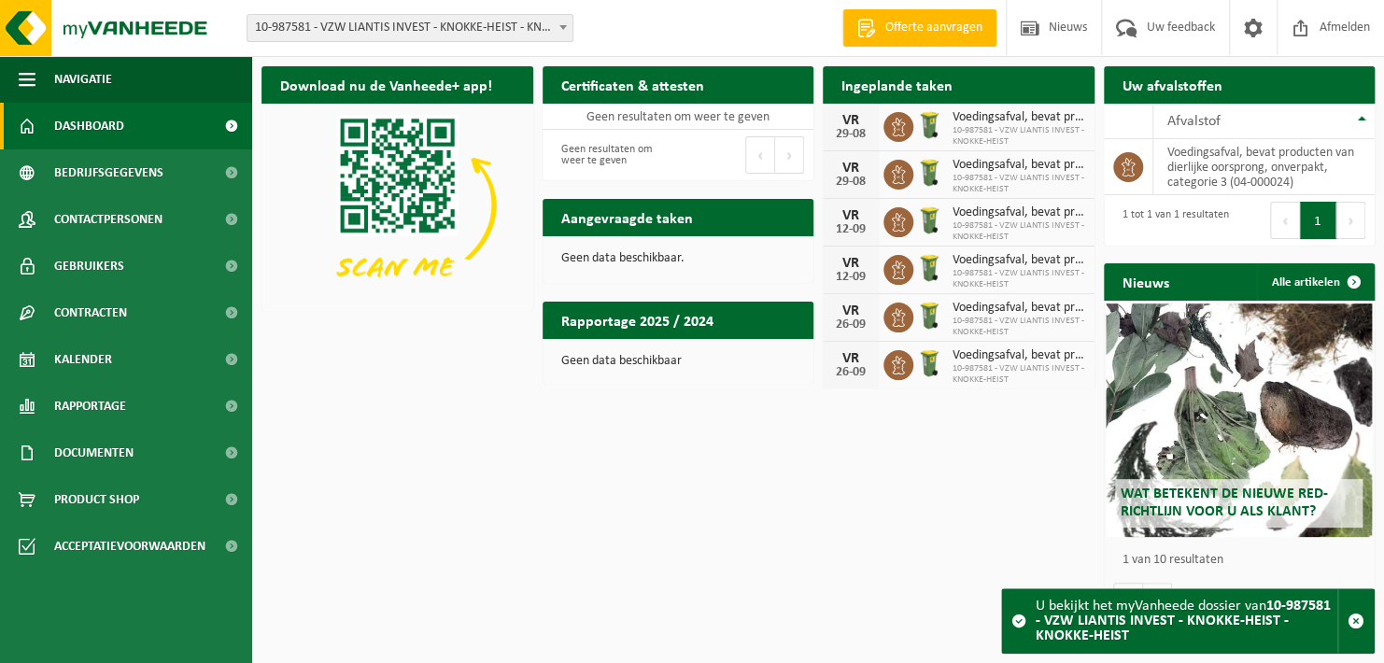
click at [528, 36] on span "10-987581 - VZW LIANTIS INVEST - KNOKKE-HEIST - KNOKKE-HEIST" at bounding box center [409, 28] width 325 height 26
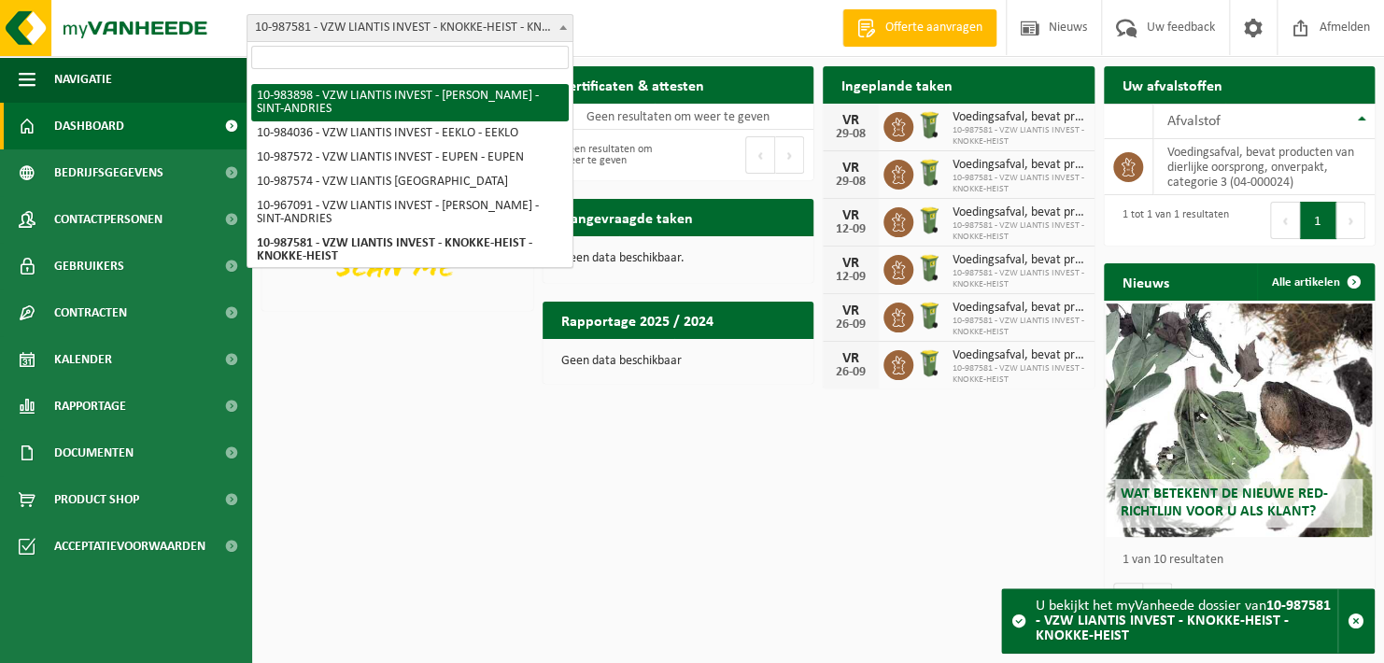
scroll to position [461, 0]
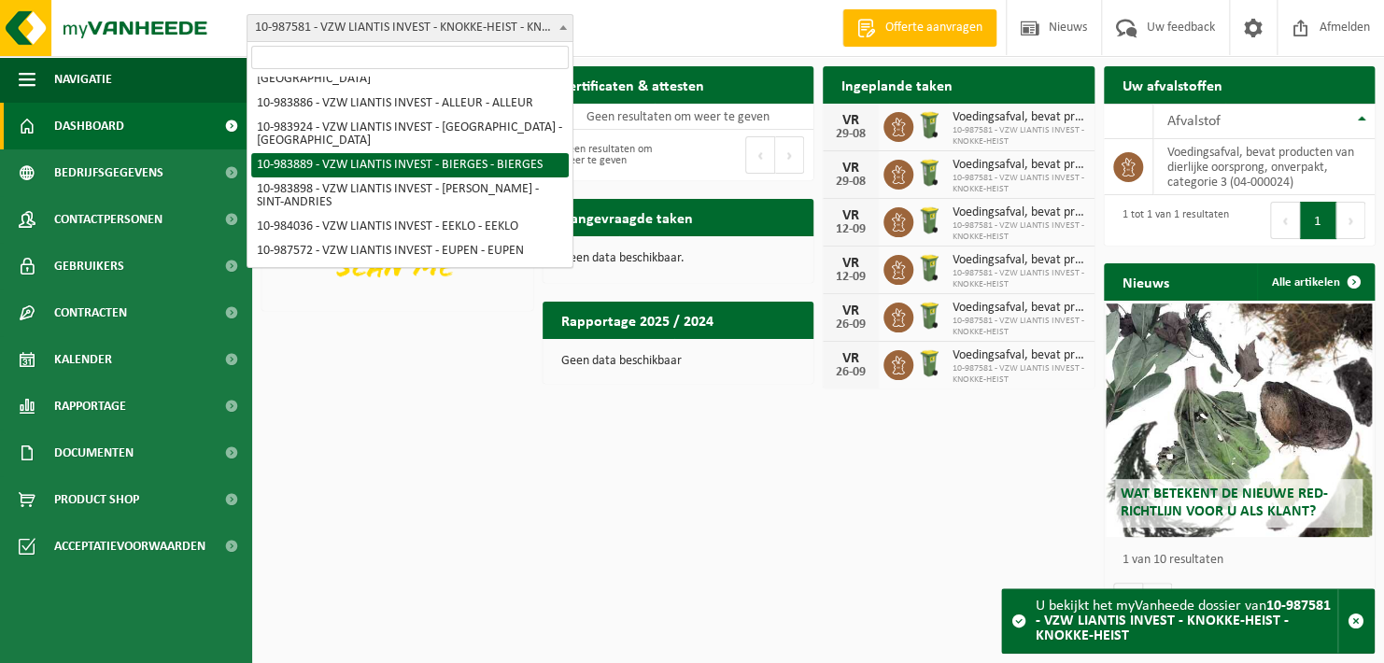
select select "163501"
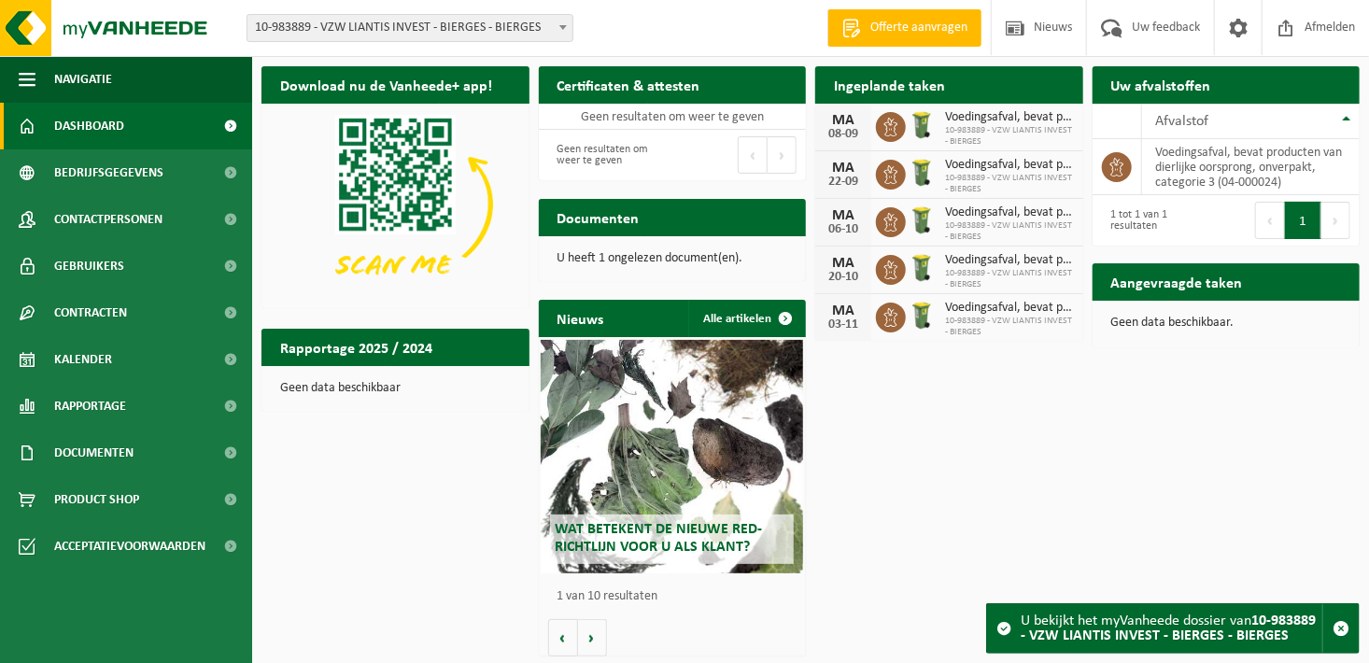
click at [547, 28] on span "10-983889 - VZW LIANTIS INVEST - BIERGES - BIERGES" at bounding box center [409, 28] width 325 height 26
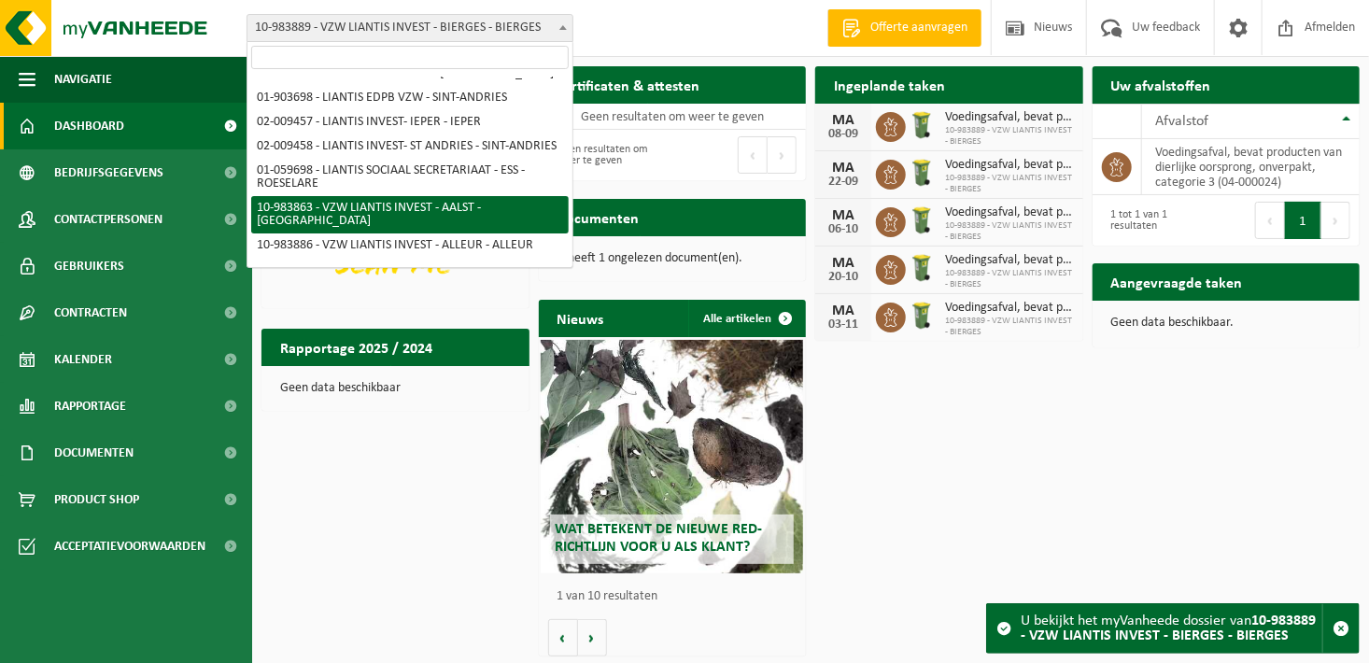
scroll to position [222, 0]
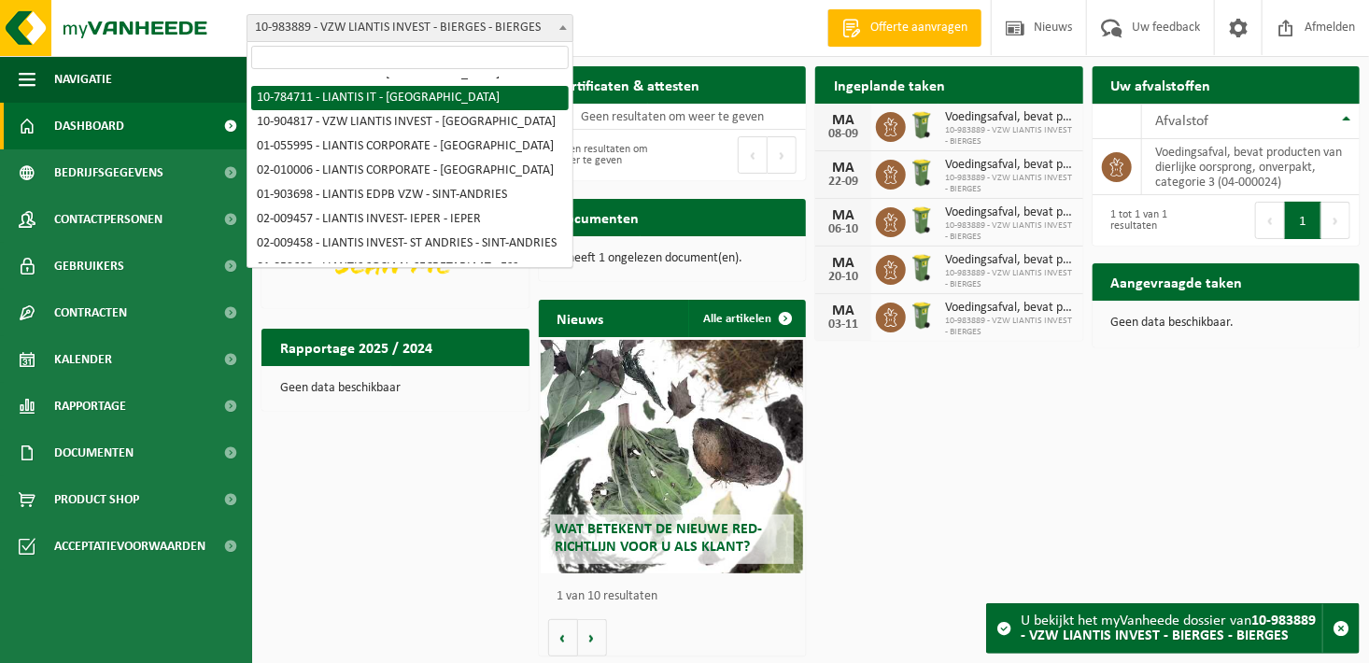
select select "30678"
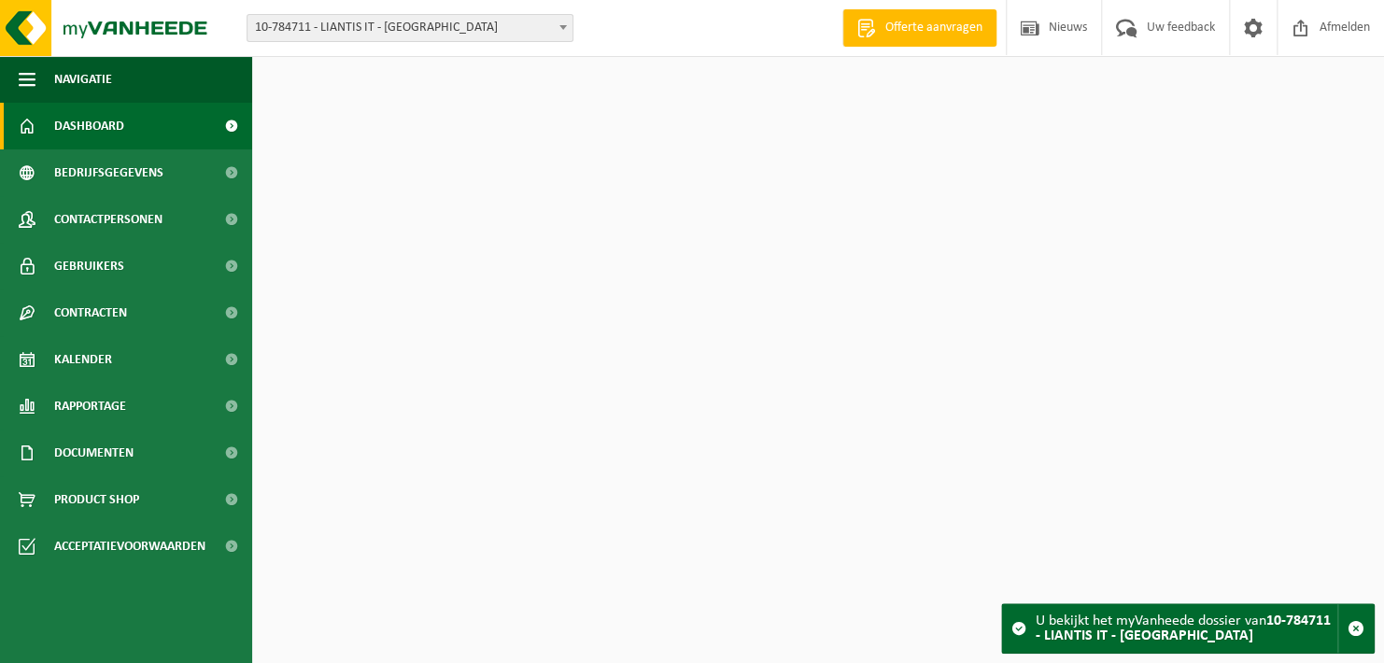
click at [505, 43] on div "Vestiging: 10-794535 - MYVANHEEDE GROUP LIANTIS 10-781546 - LIANTIS INVEST - [G…" at bounding box center [692, 28] width 1384 height 57
click at [501, 21] on span "10-784711 - LIANTIS IT - [GEOGRAPHIC_DATA]" at bounding box center [409, 28] width 325 height 26
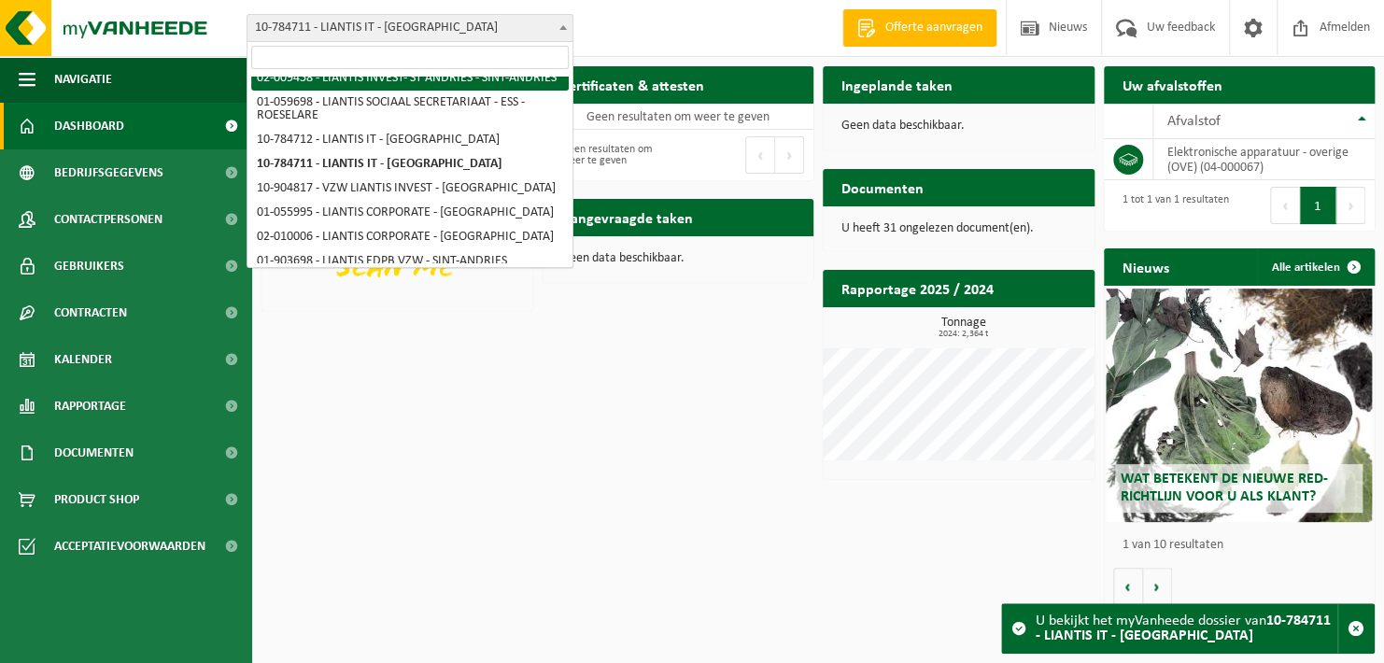
scroll to position [187, 0]
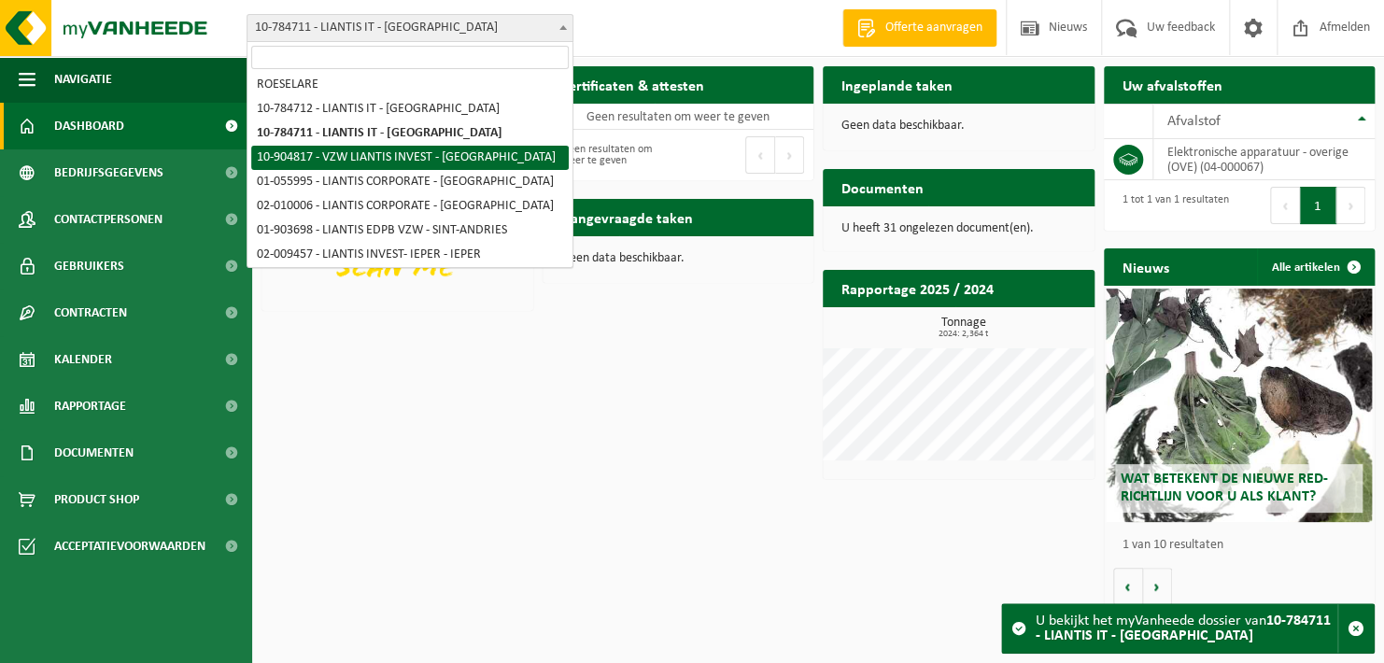
select select "121828"
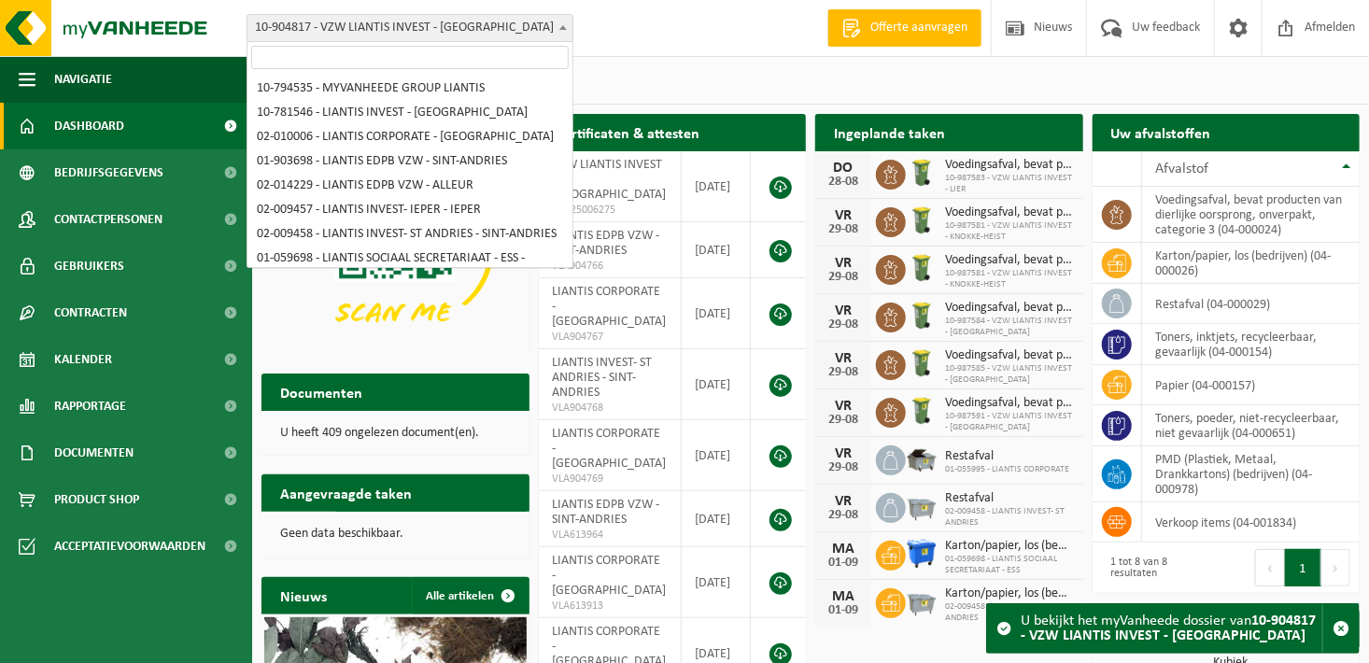
click at [525, 29] on span "10-904817 - VZW LIANTIS INVEST - [GEOGRAPHIC_DATA]" at bounding box center [409, 28] width 325 height 26
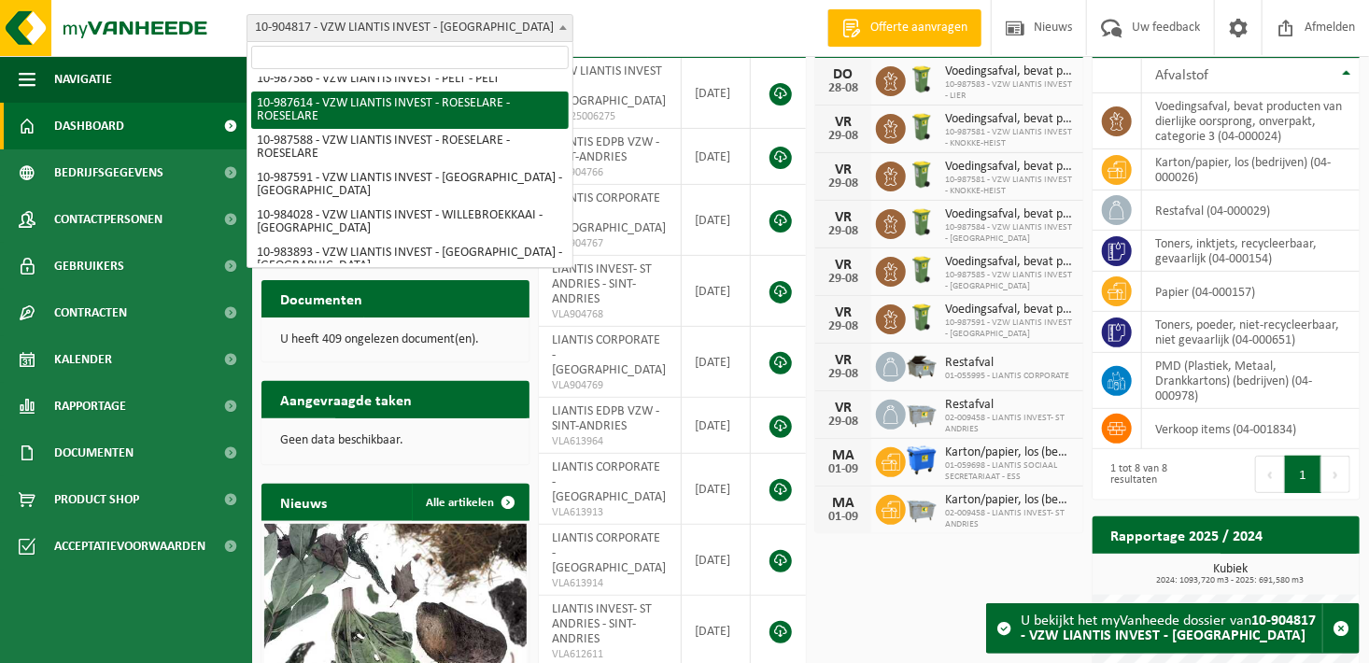
scroll to position [969, 0]
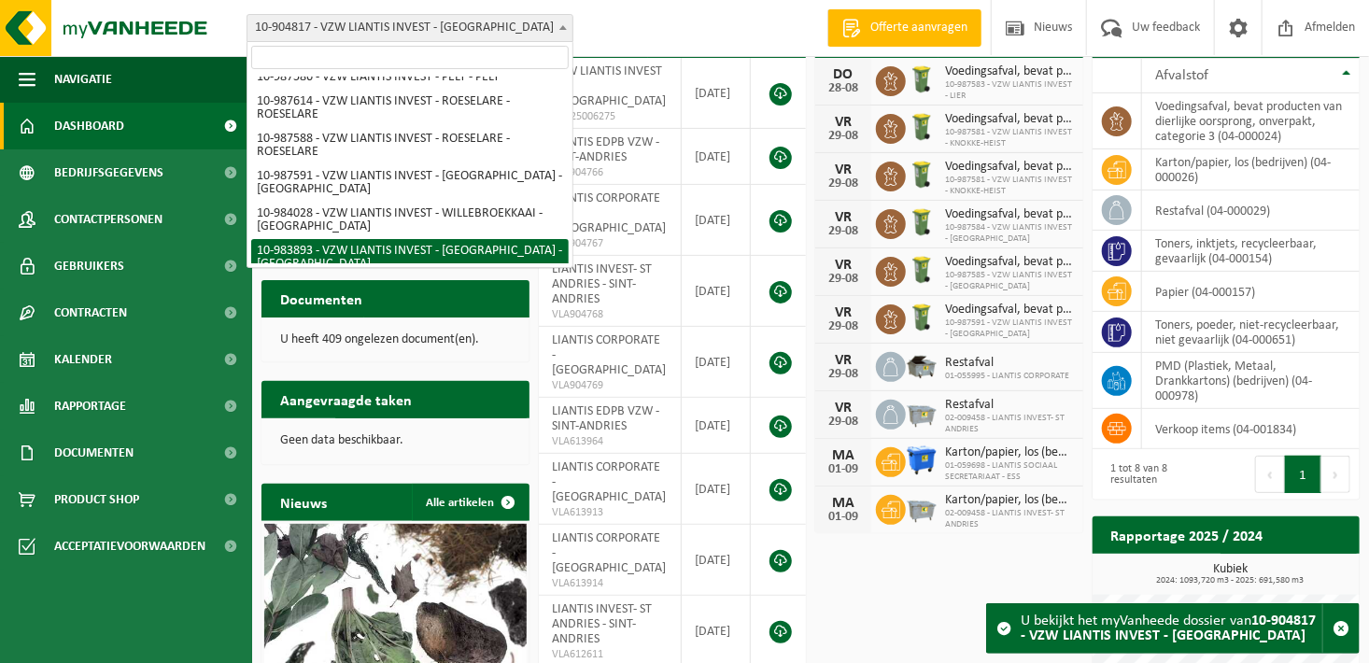
select select "163505"
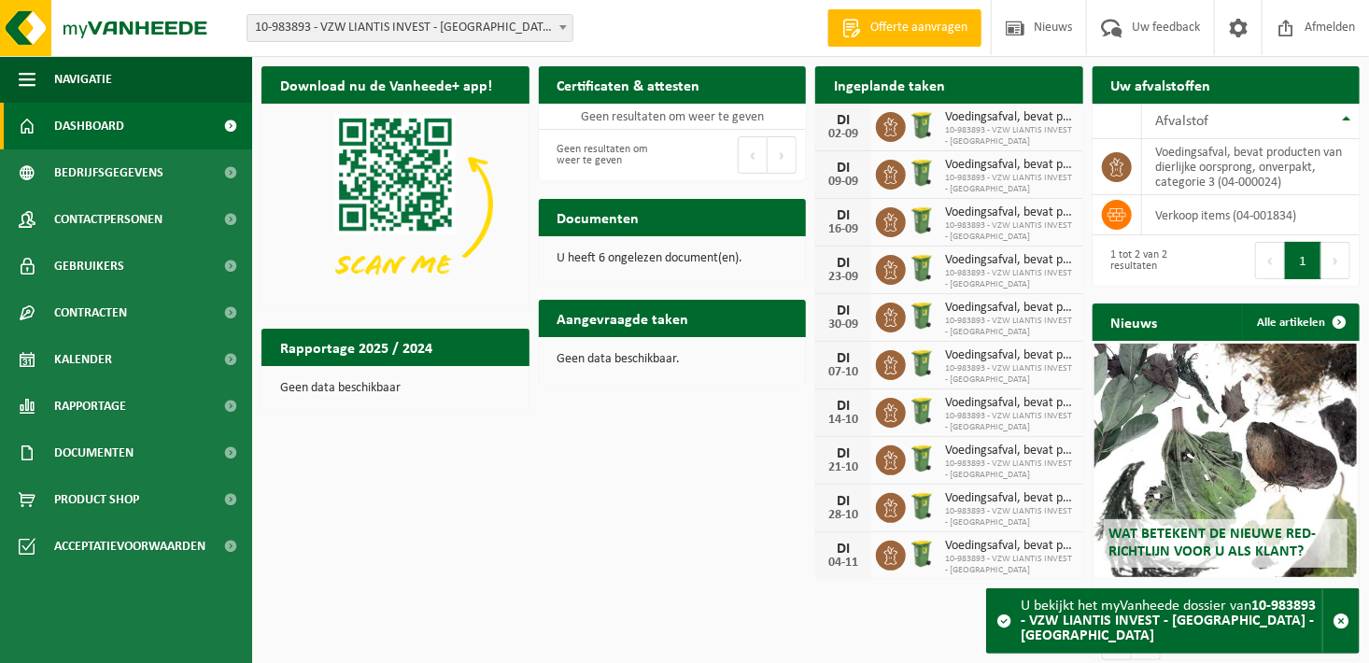
click at [495, 19] on span "10-983893 - VZW LIANTIS INVEST - [GEOGRAPHIC_DATA] - [GEOGRAPHIC_DATA]" at bounding box center [409, 28] width 325 height 26
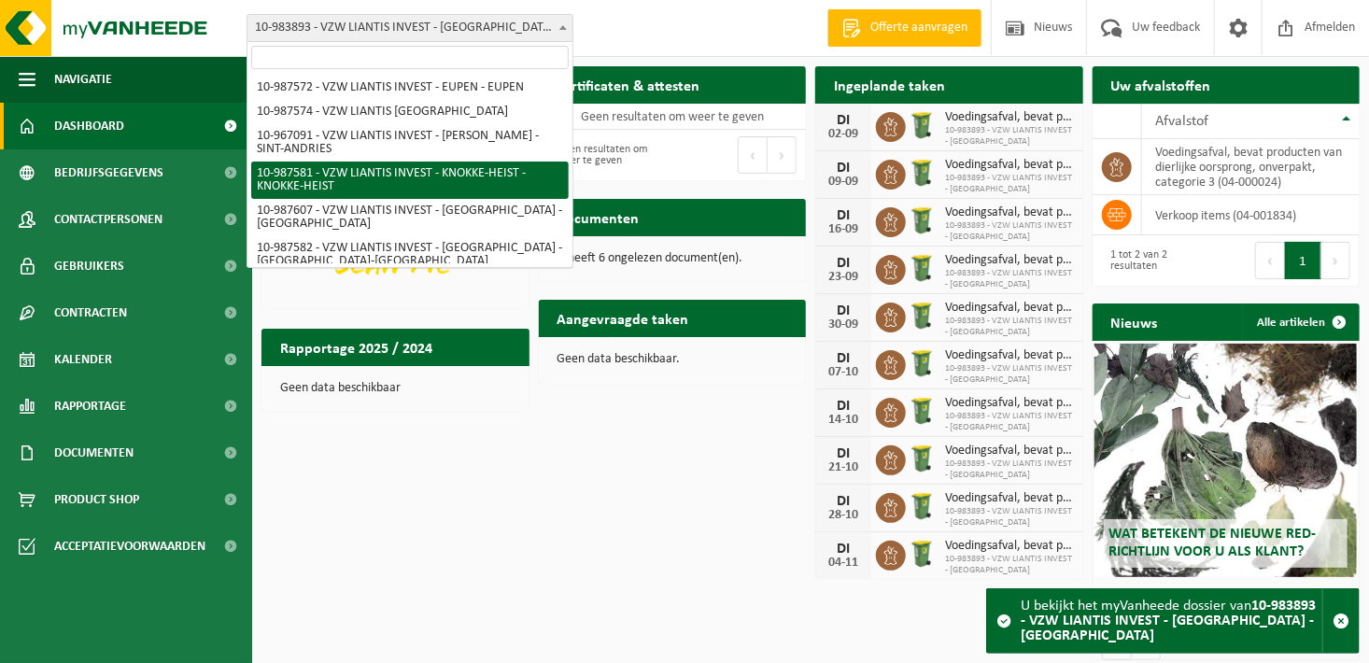
scroll to position [689, 0]
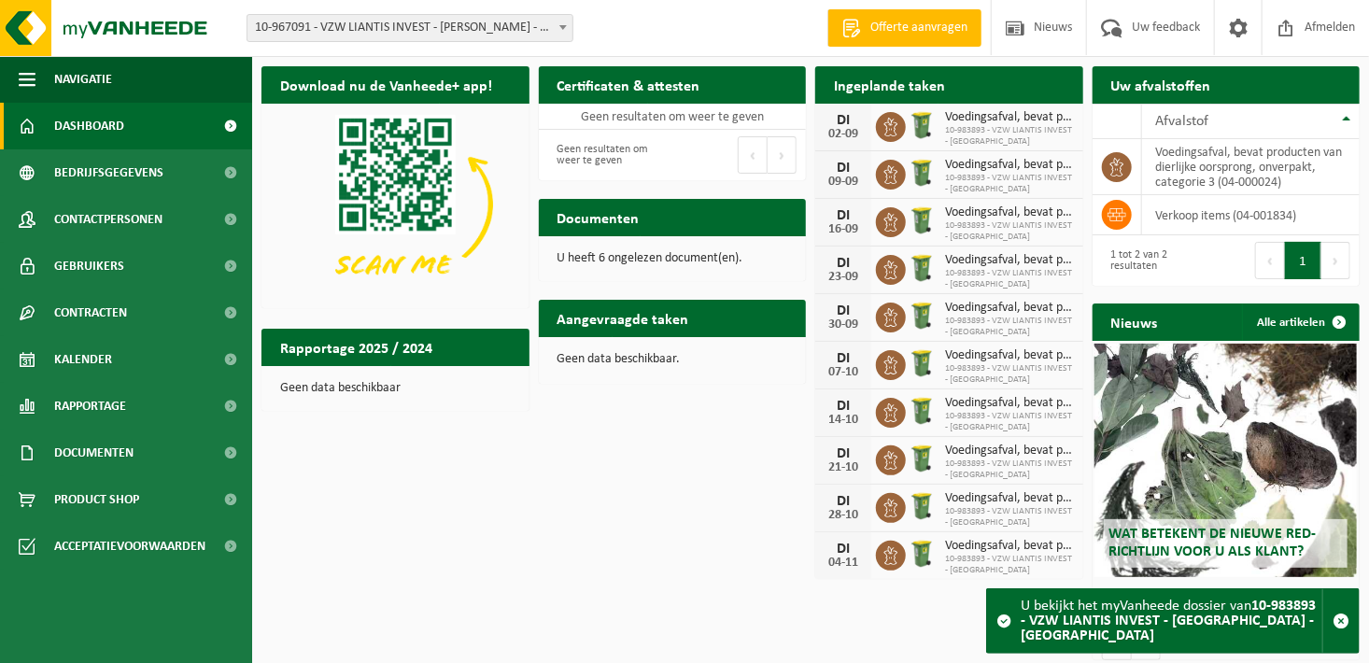
select select "153502"
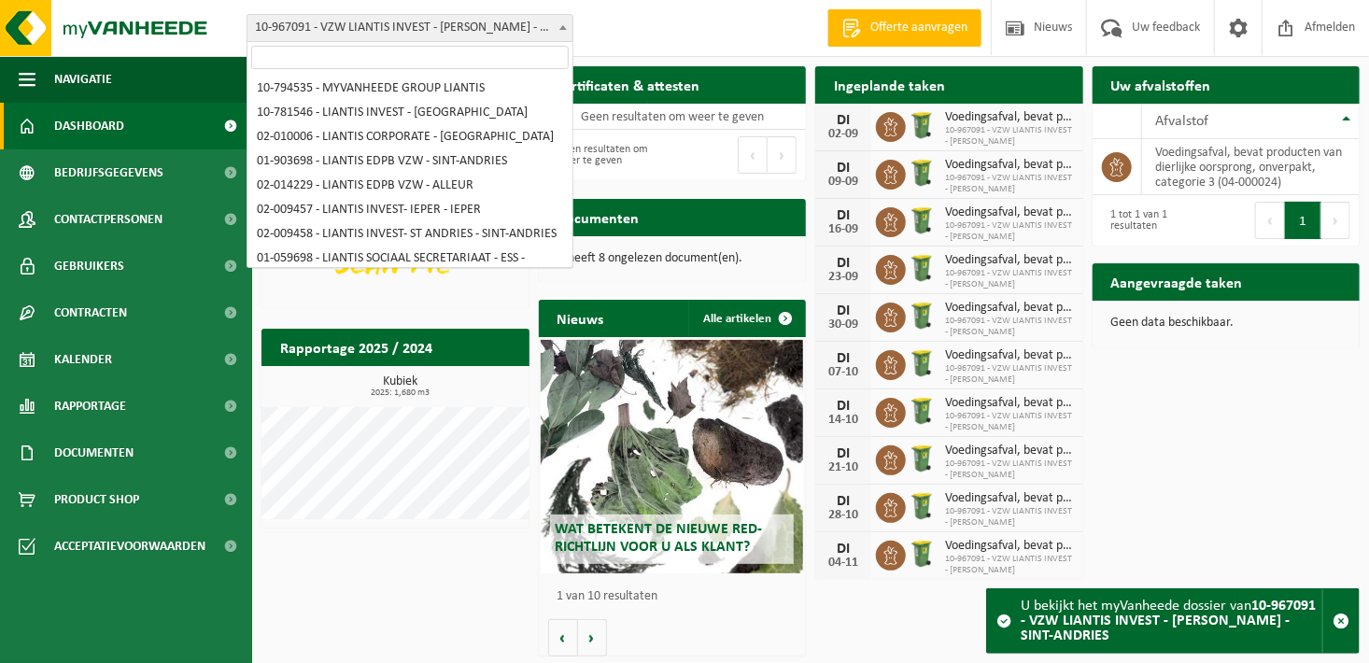
click at [545, 32] on span "10-967091 - VZW LIANTIS INVEST - [PERSON_NAME] - SINT-ANDRIES" at bounding box center [409, 28] width 325 height 26
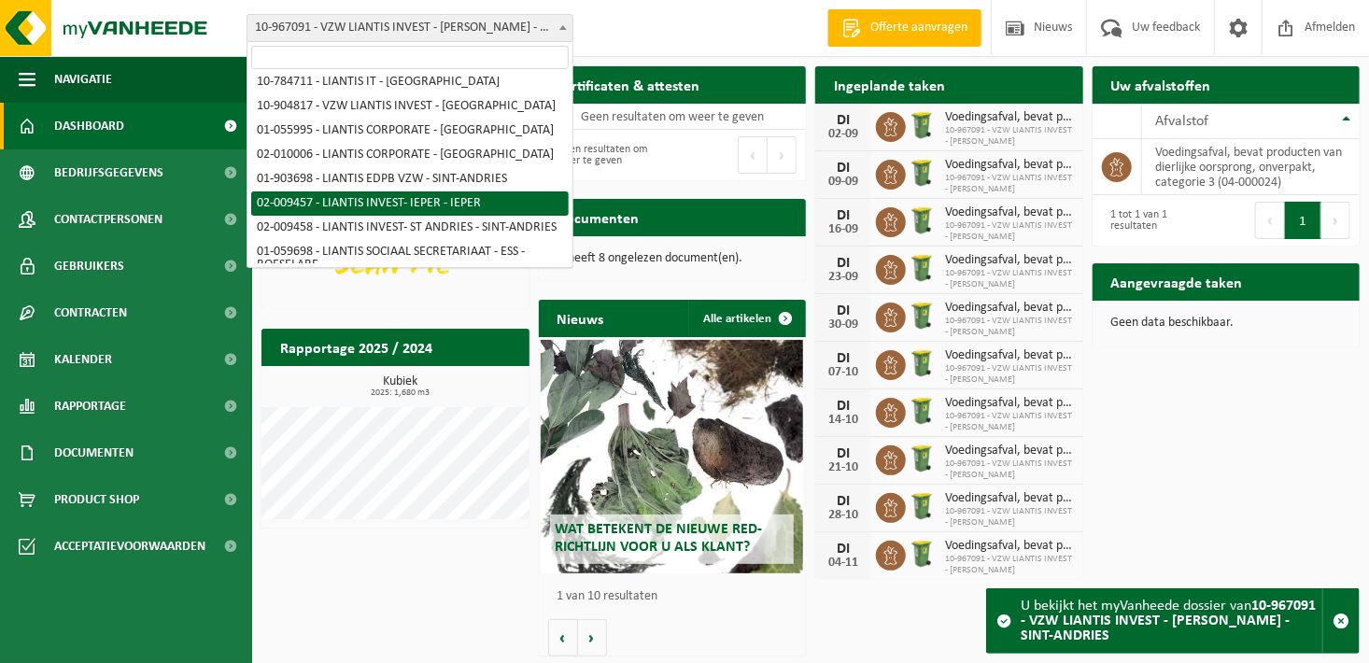
scroll to position [237, 0]
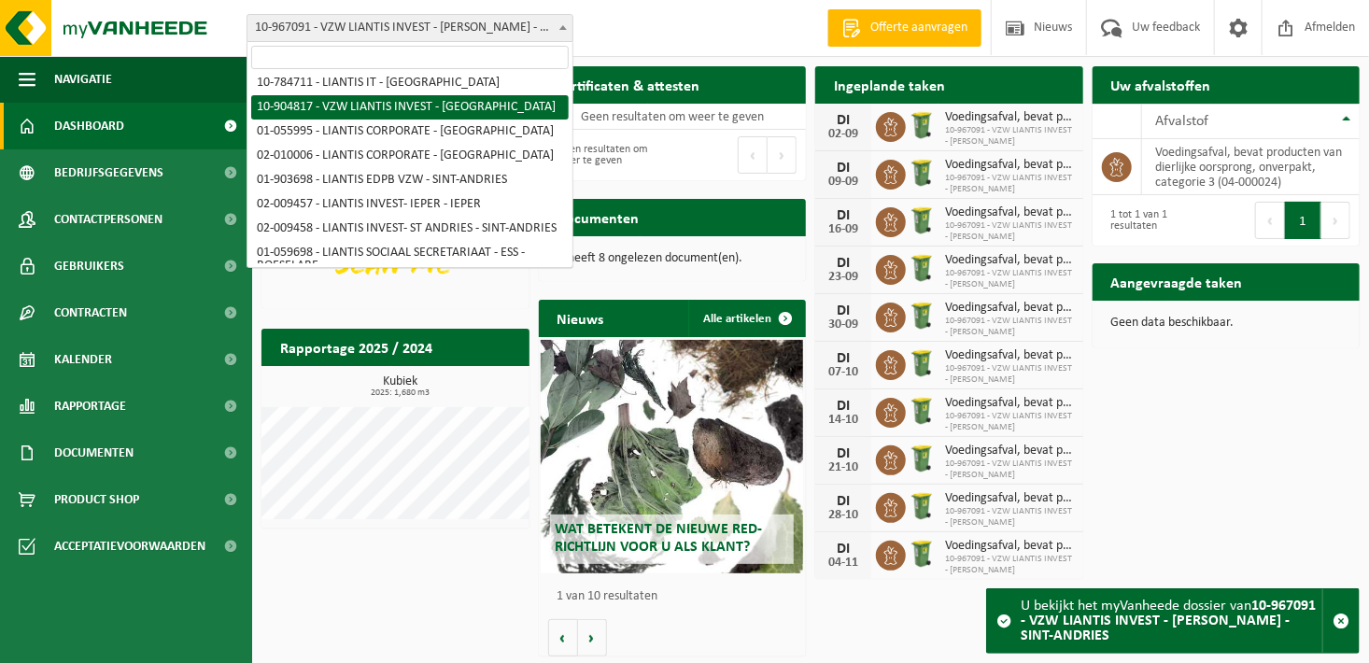
select select "121828"
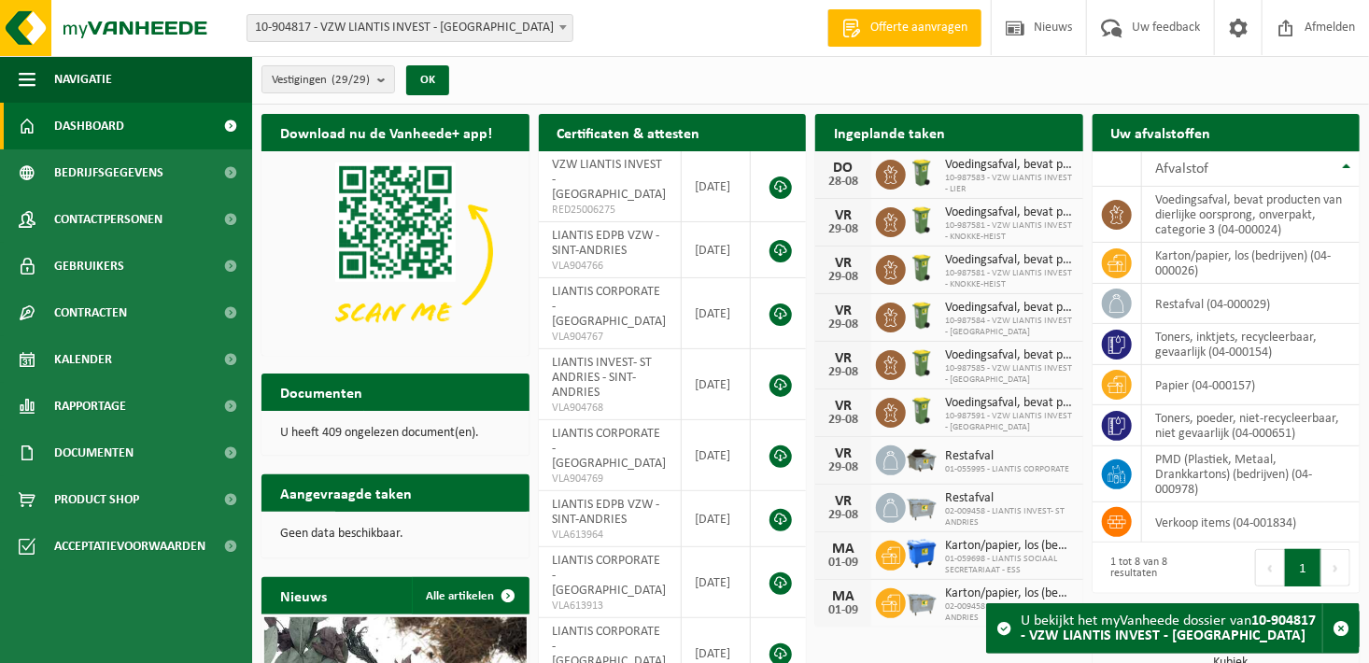
click at [517, 24] on span "10-904817 - VZW LIANTIS INVEST - [GEOGRAPHIC_DATA]" at bounding box center [409, 28] width 325 height 26
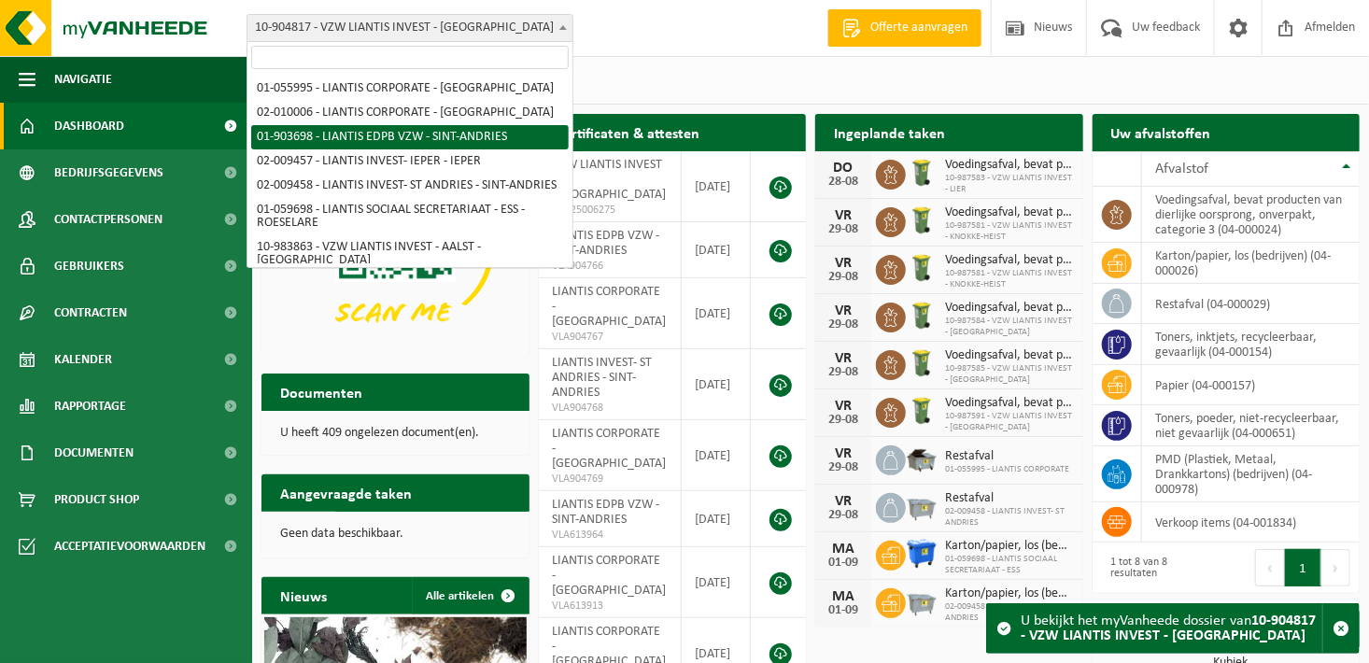
scroll to position [373, 0]
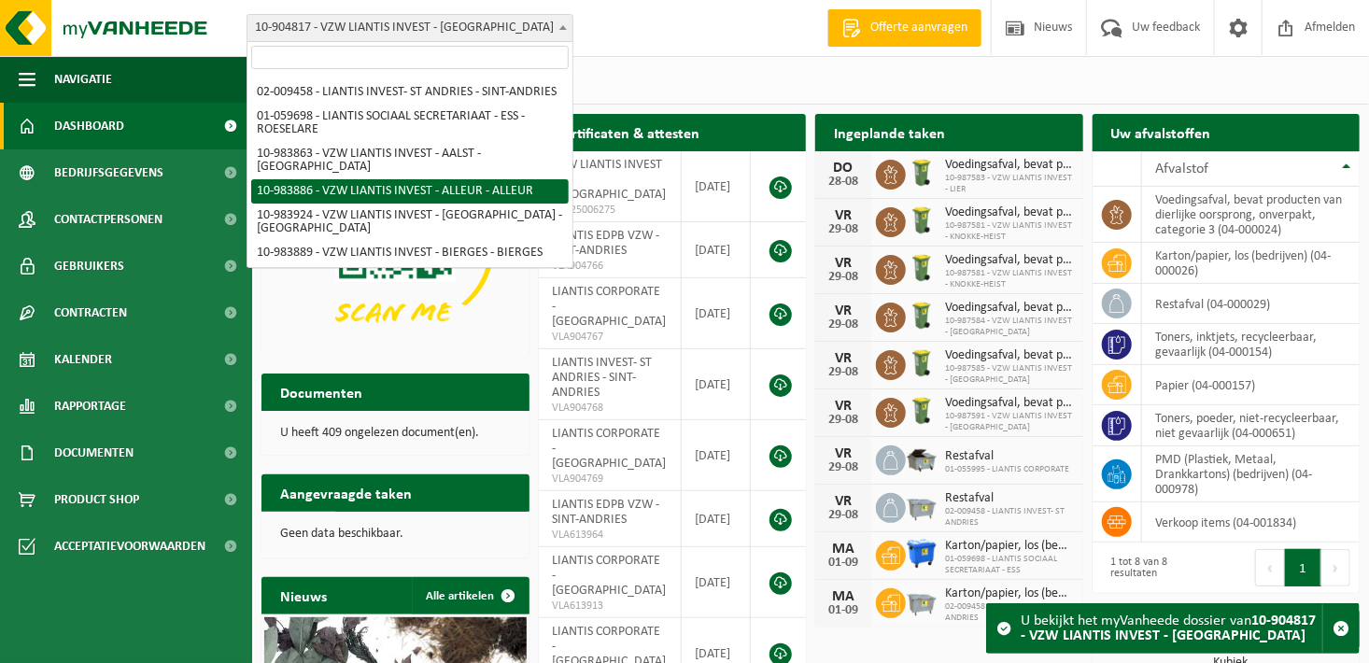
select select "163498"
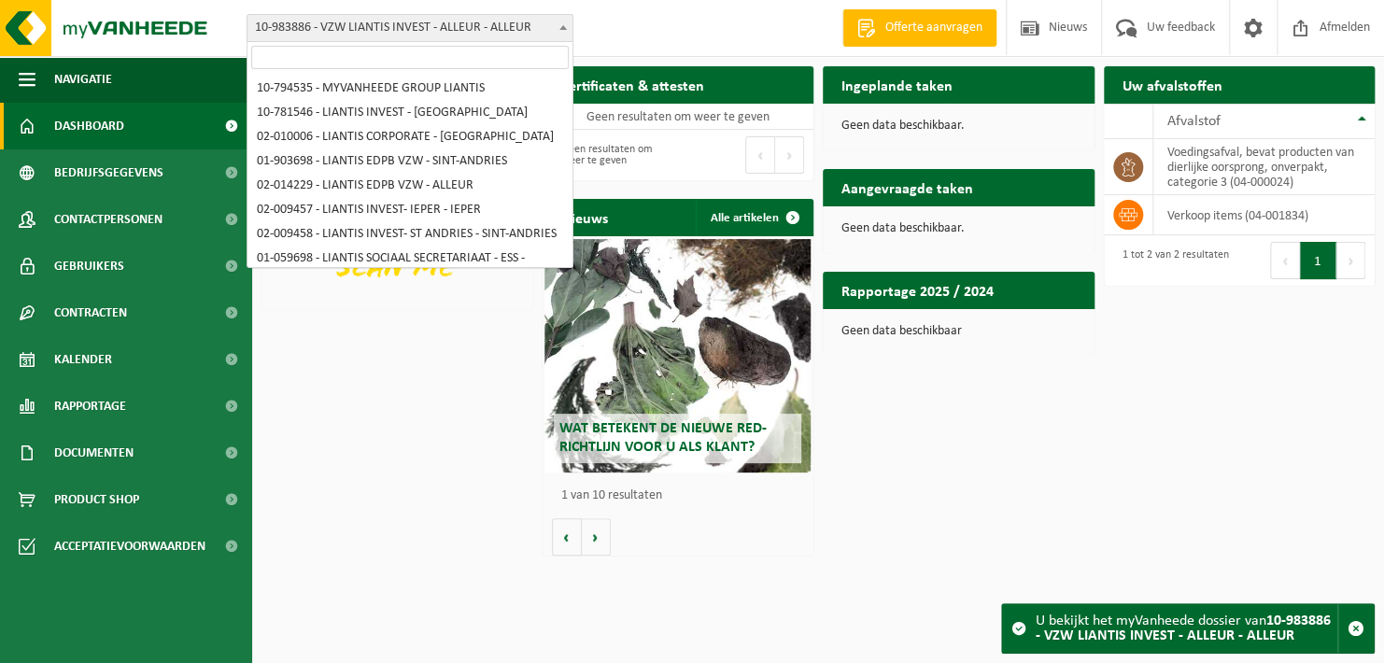
scroll to position [441, 0]
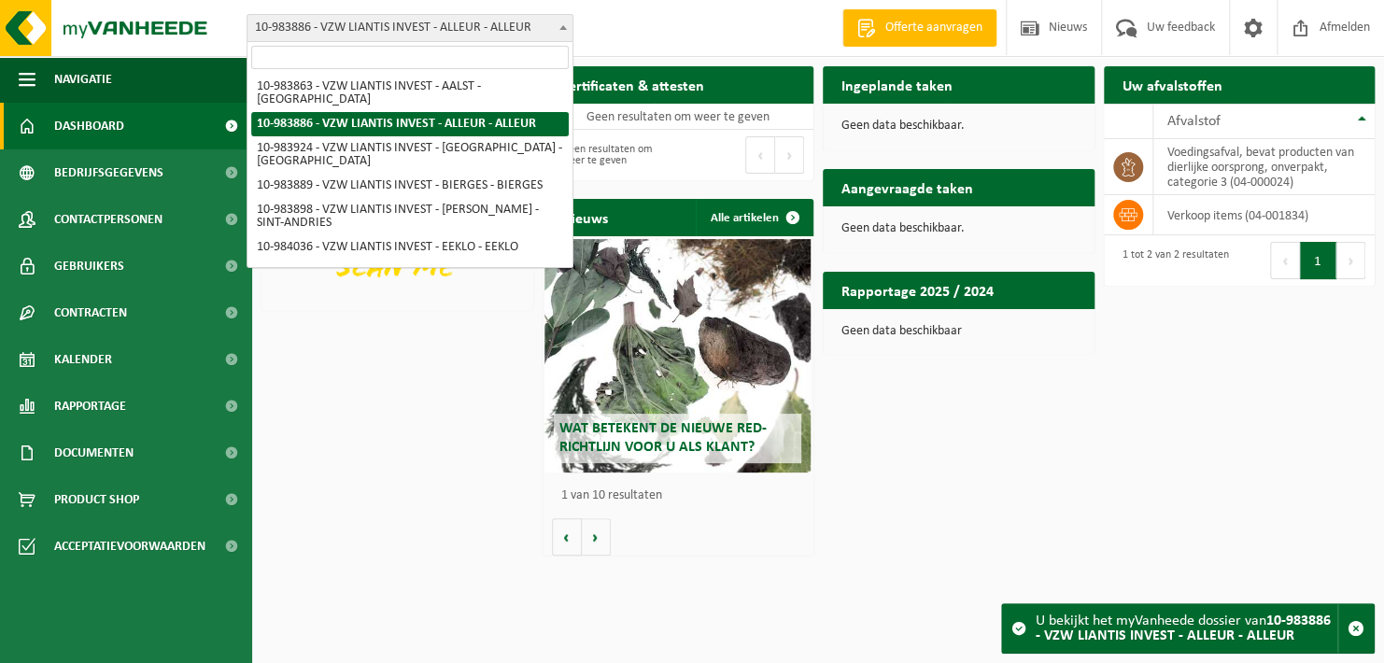
click at [555, 28] on span at bounding box center [563, 27] width 19 height 24
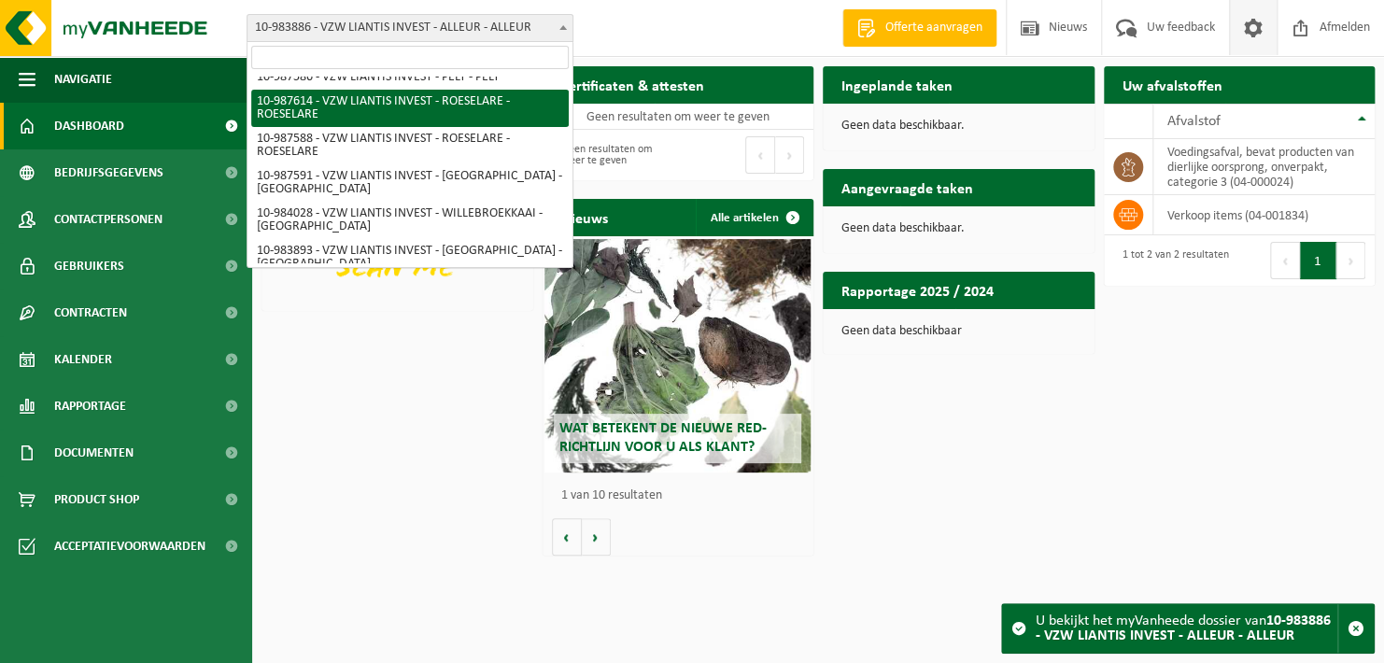
scroll to position [969, 0]
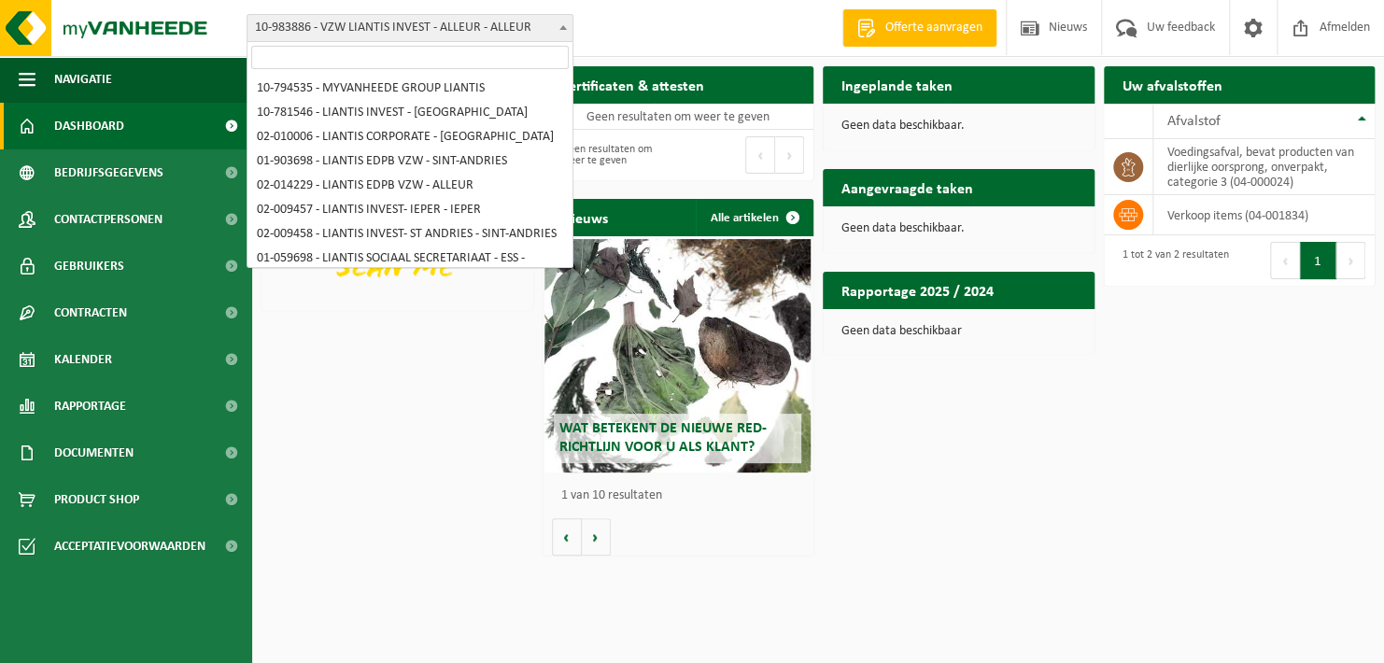
click at [557, 36] on span at bounding box center [563, 27] width 19 height 24
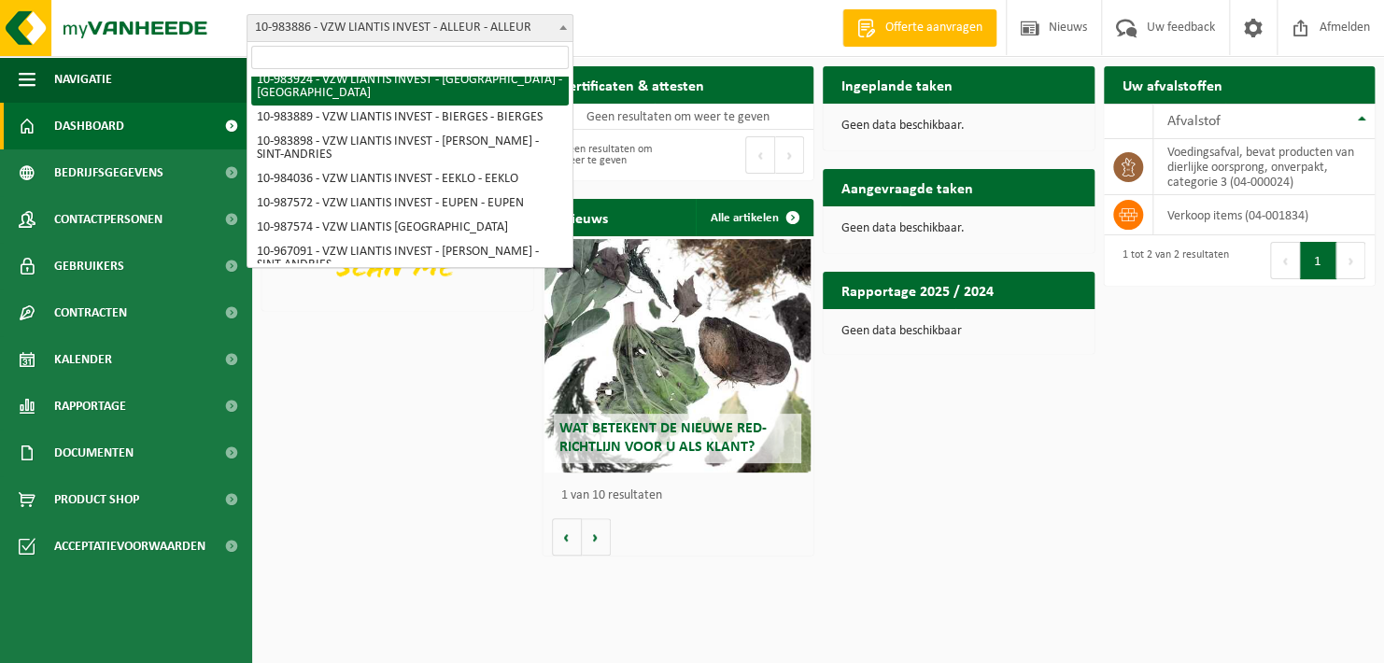
scroll to position [534, 0]
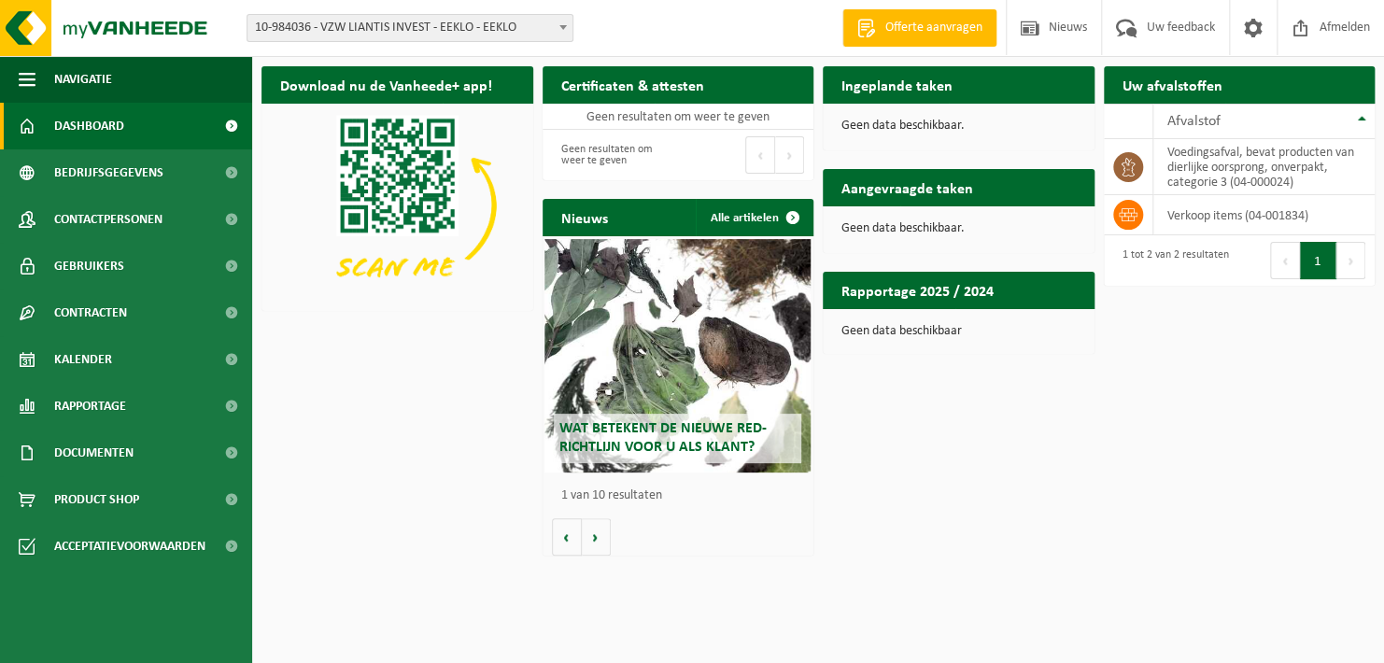
select select "163599"
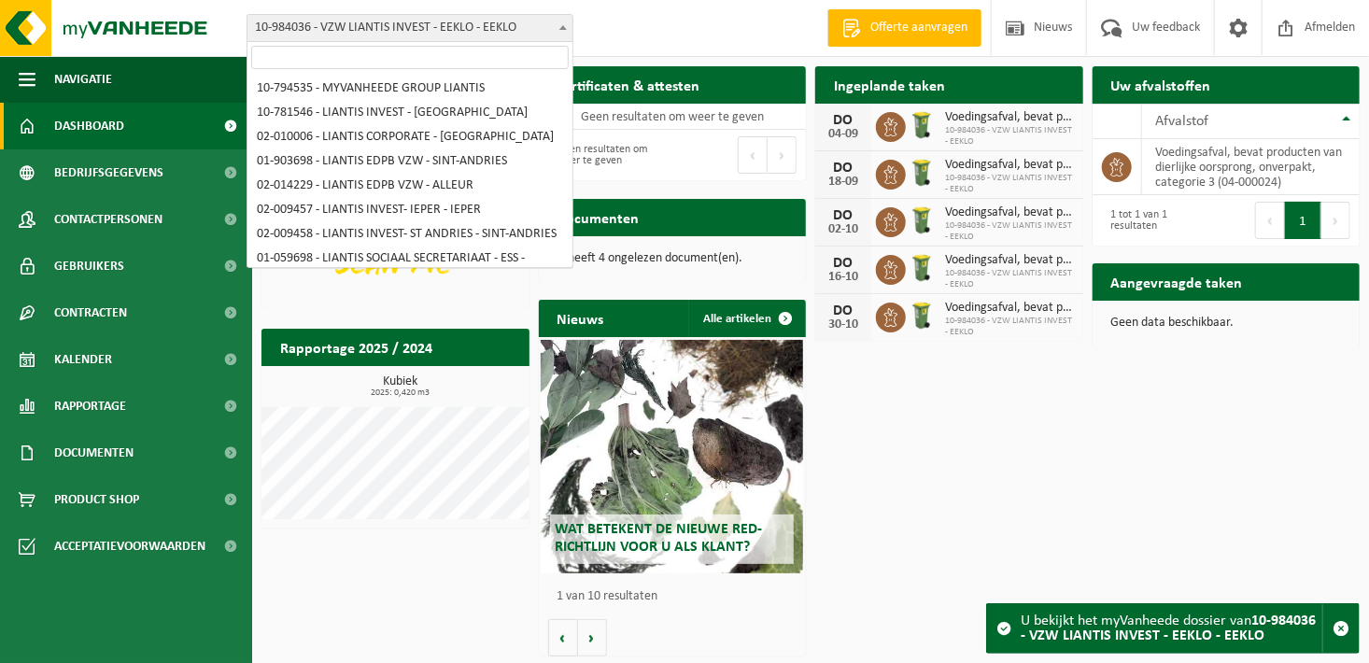
click at [550, 32] on span "10-984036 - VZW LIANTIS INVEST - EEKLO - EEKLO" at bounding box center [409, 28] width 325 height 26
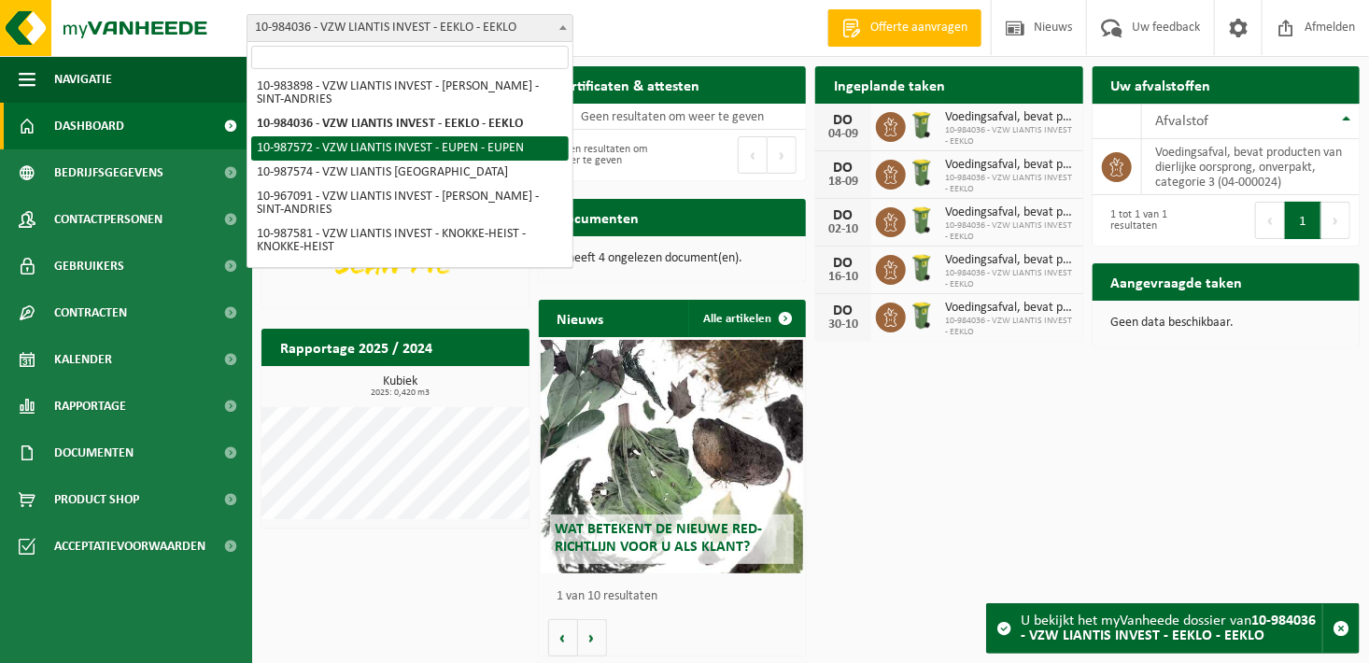
select select "167241"
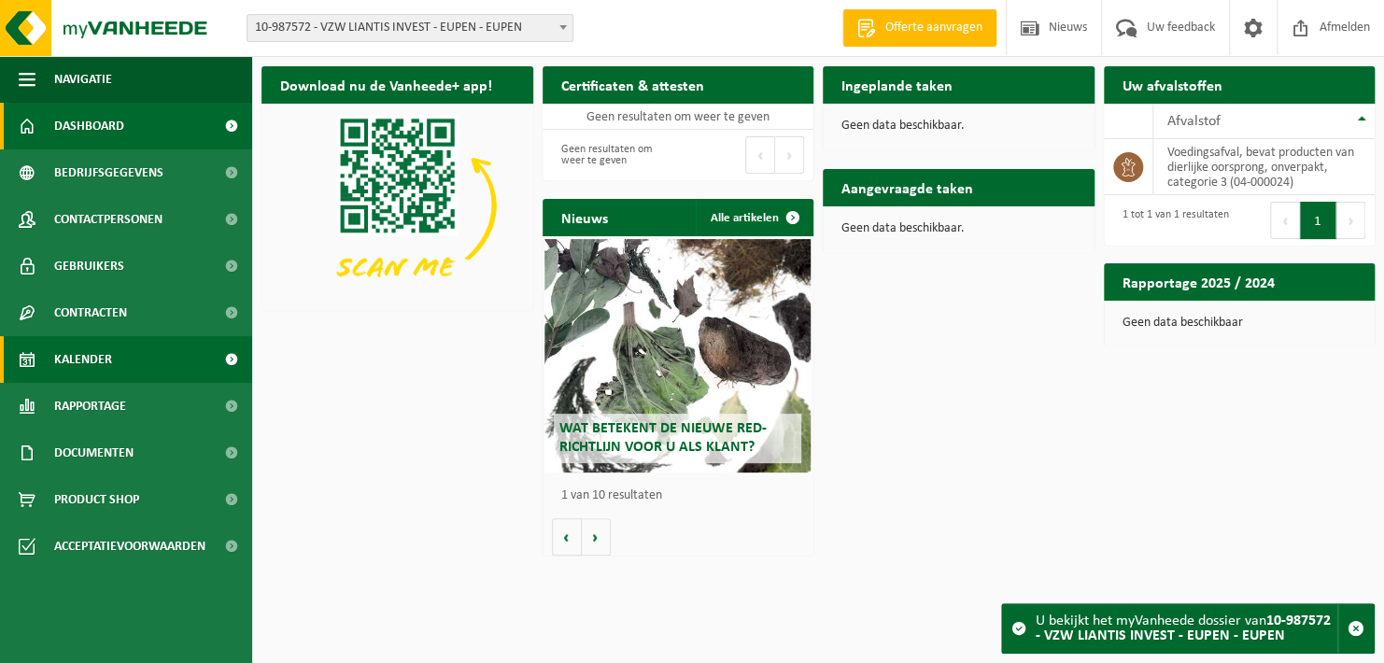
click at [98, 345] on span "Kalender" at bounding box center [83, 359] width 58 height 47
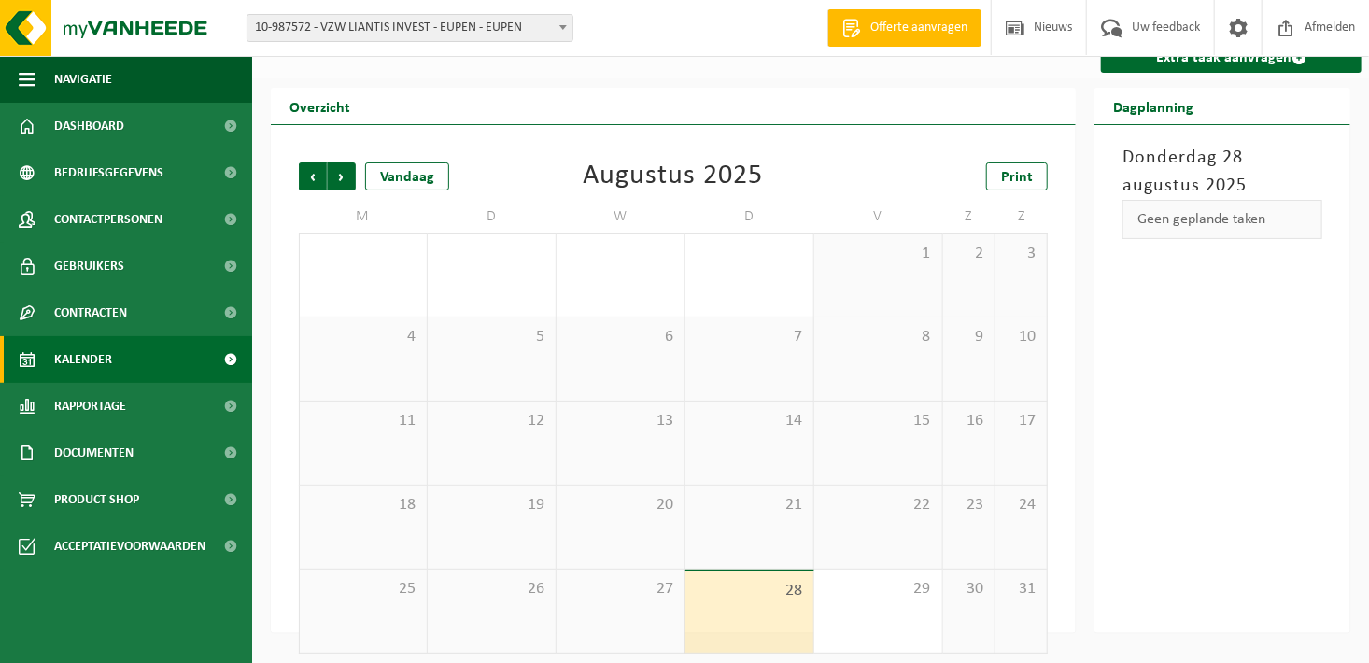
scroll to position [29, 0]
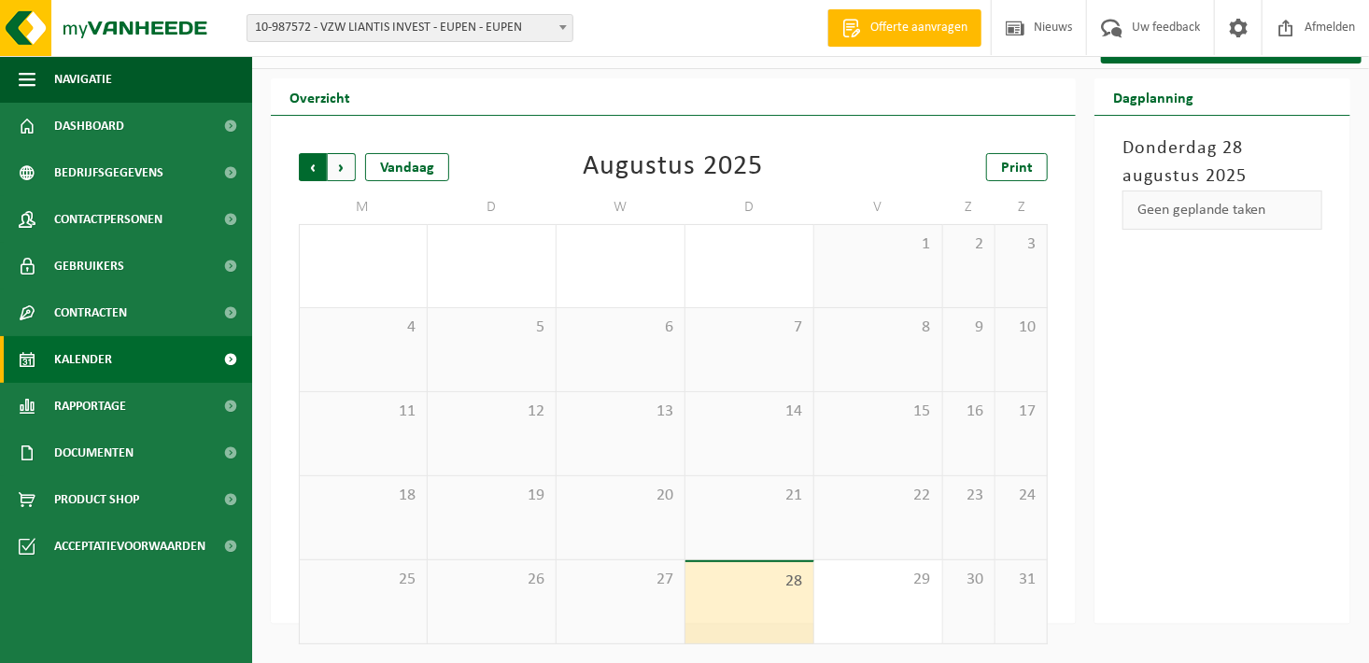
click at [344, 157] on span "Volgende" at bounding box center [342, 167] width 28 height 28
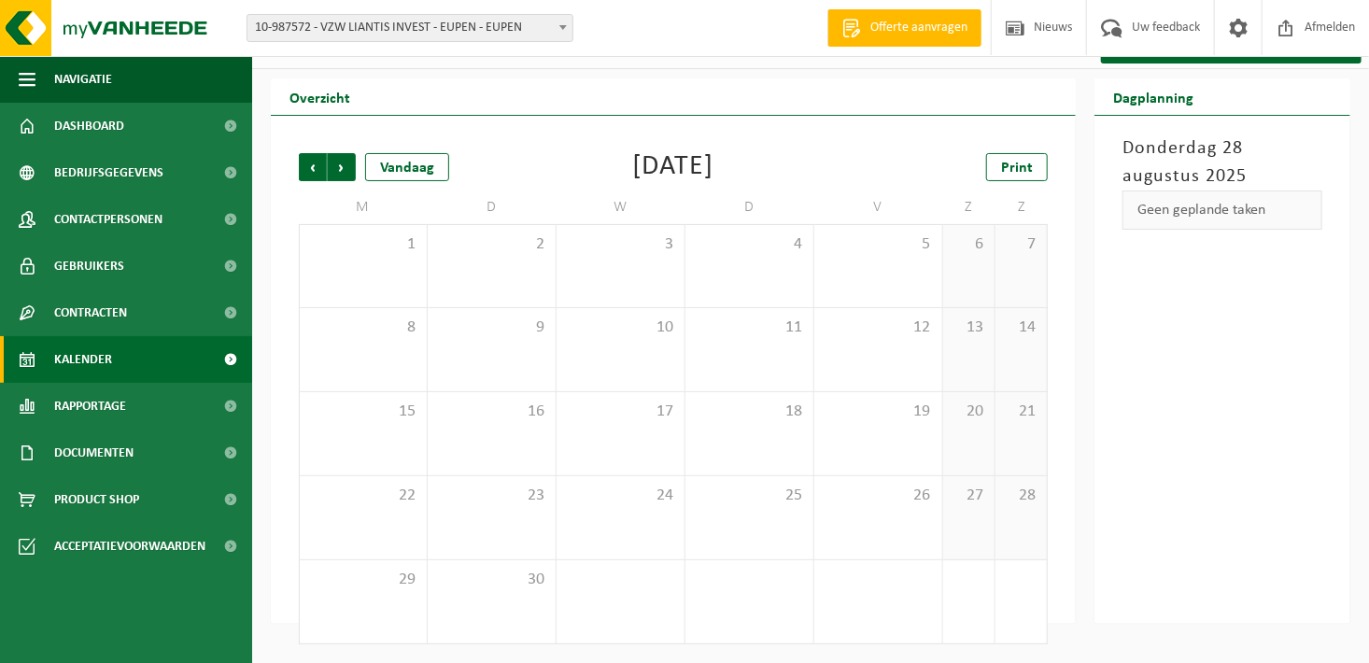
click at [345, 157] on span "Volgende" at bounding box center [342, 167] width 28 height 28
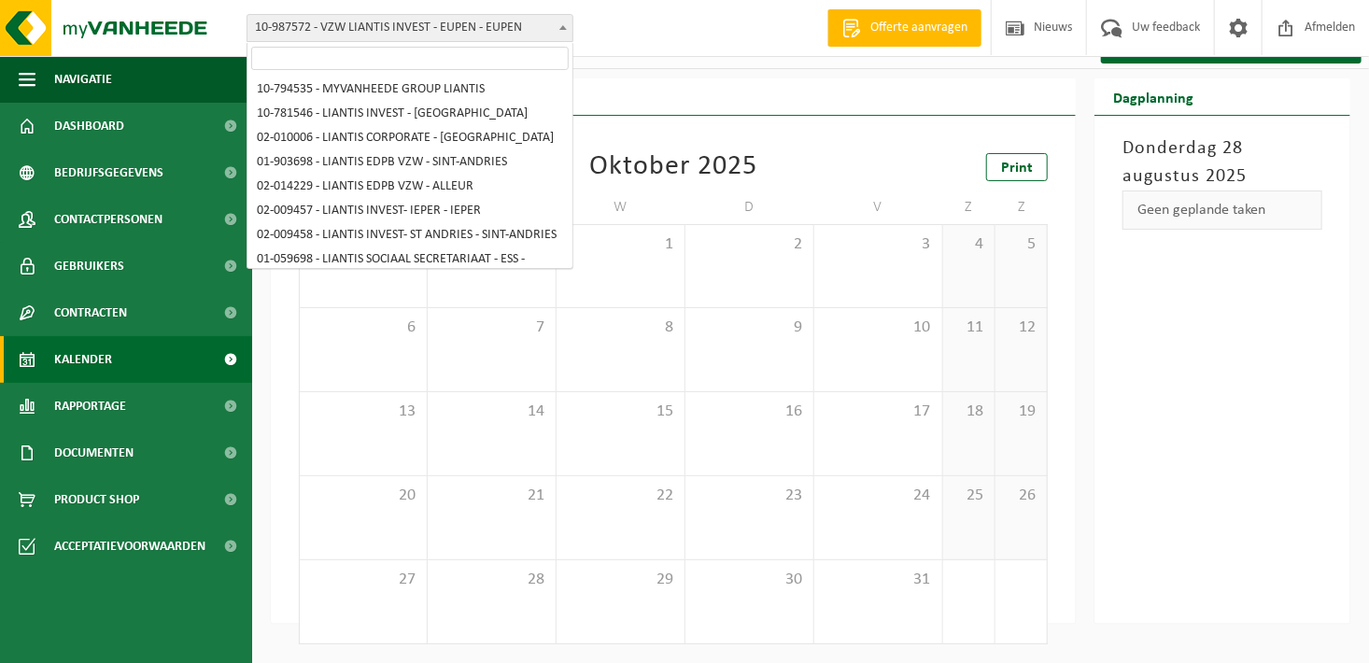
click at [558, 21] on span at bounding box center [563, 27] width 19 height 24
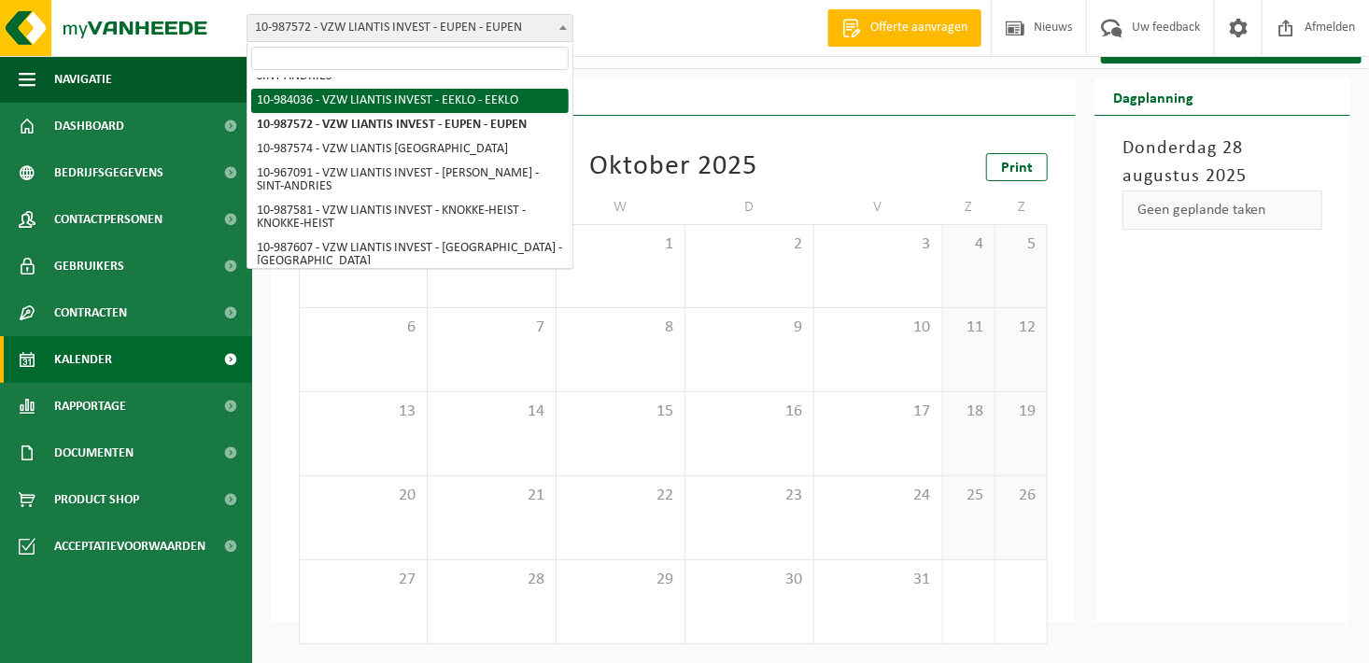
select select "163599"
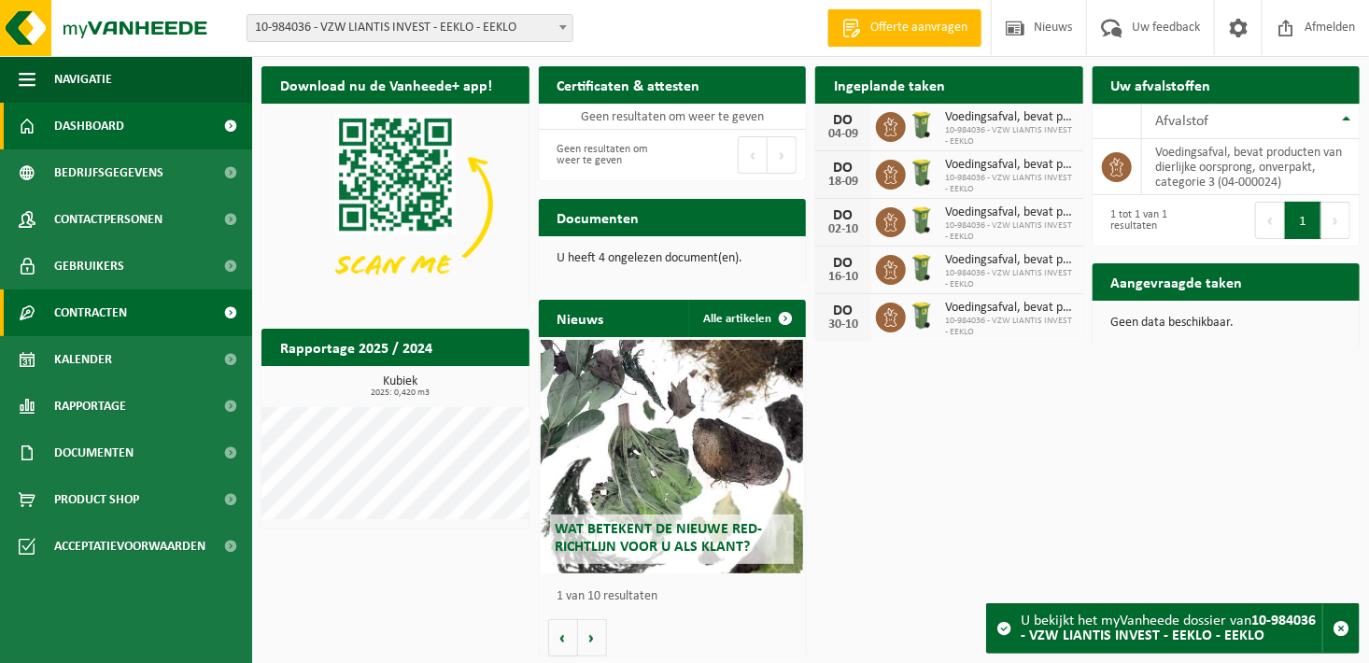
click at [99, 327] on span "Contracten" at bounding box center [90, 312] width 73 height 47
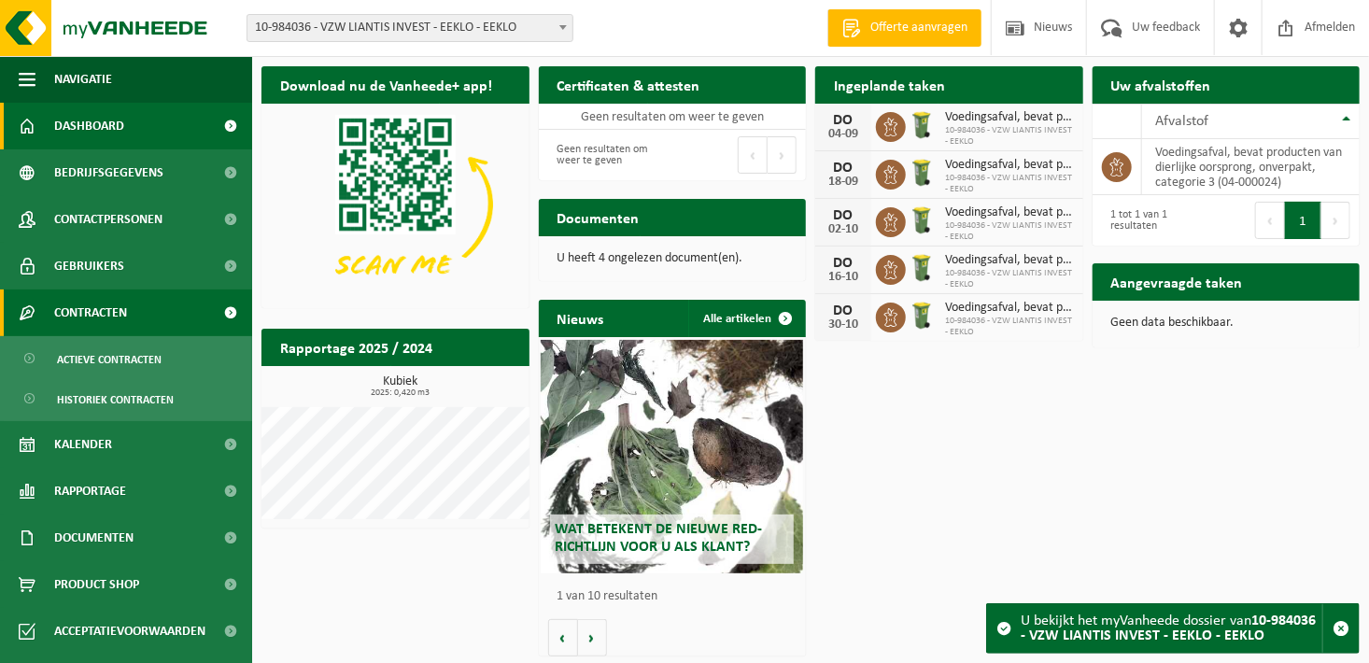
click at [105, 308] on span "Contracten" at bounding box center [90, 312] width 73 height 47
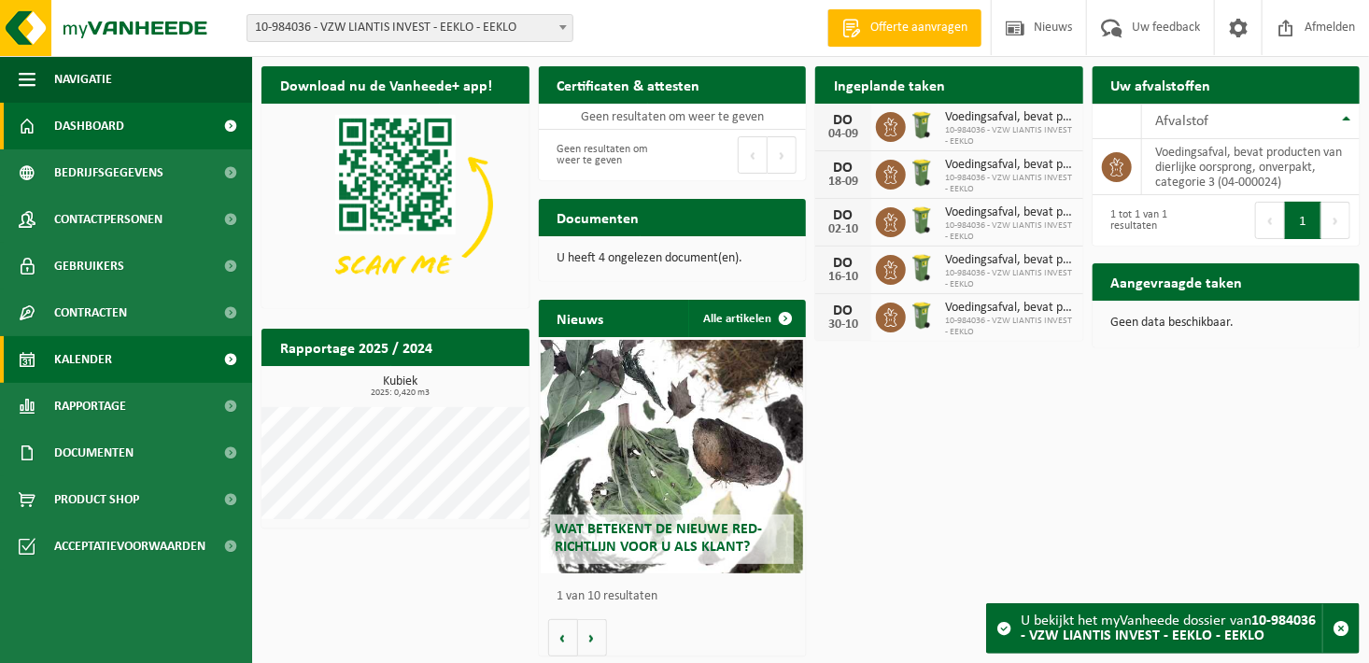
click at [92, 356] on span "Kalender" at bounding box center [83, 359] width 58 height 47
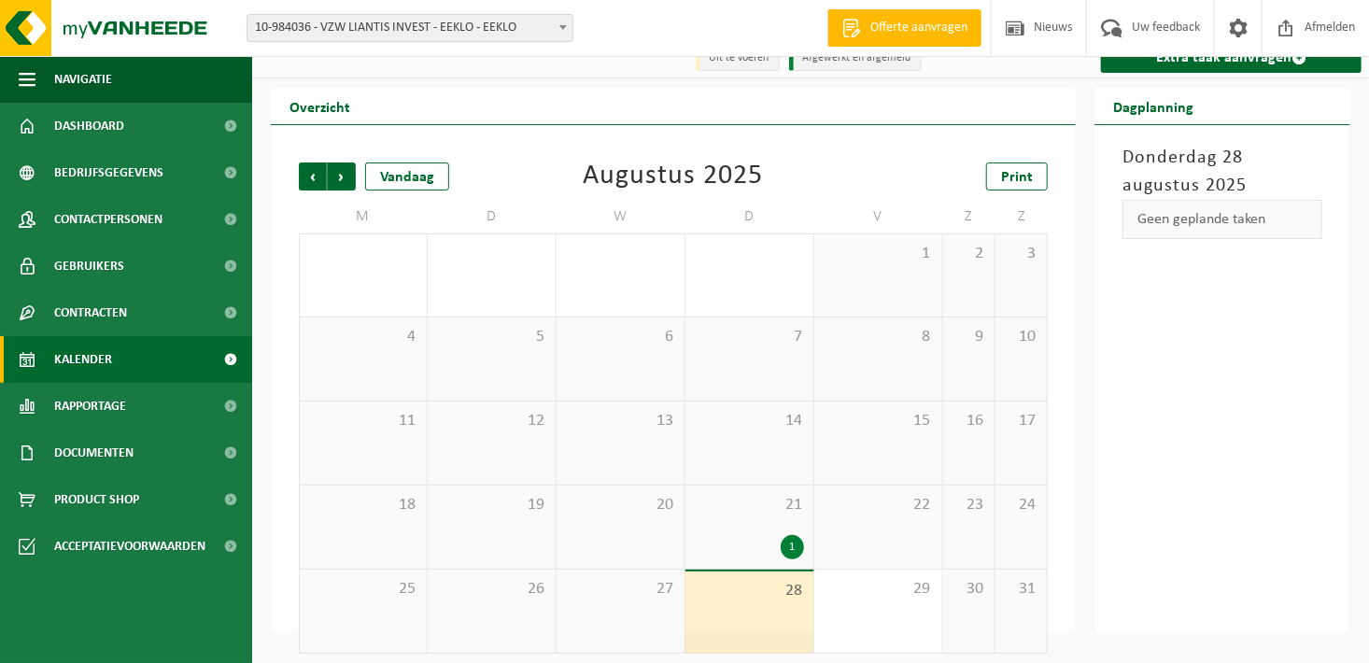
scroll to position [29, 0]
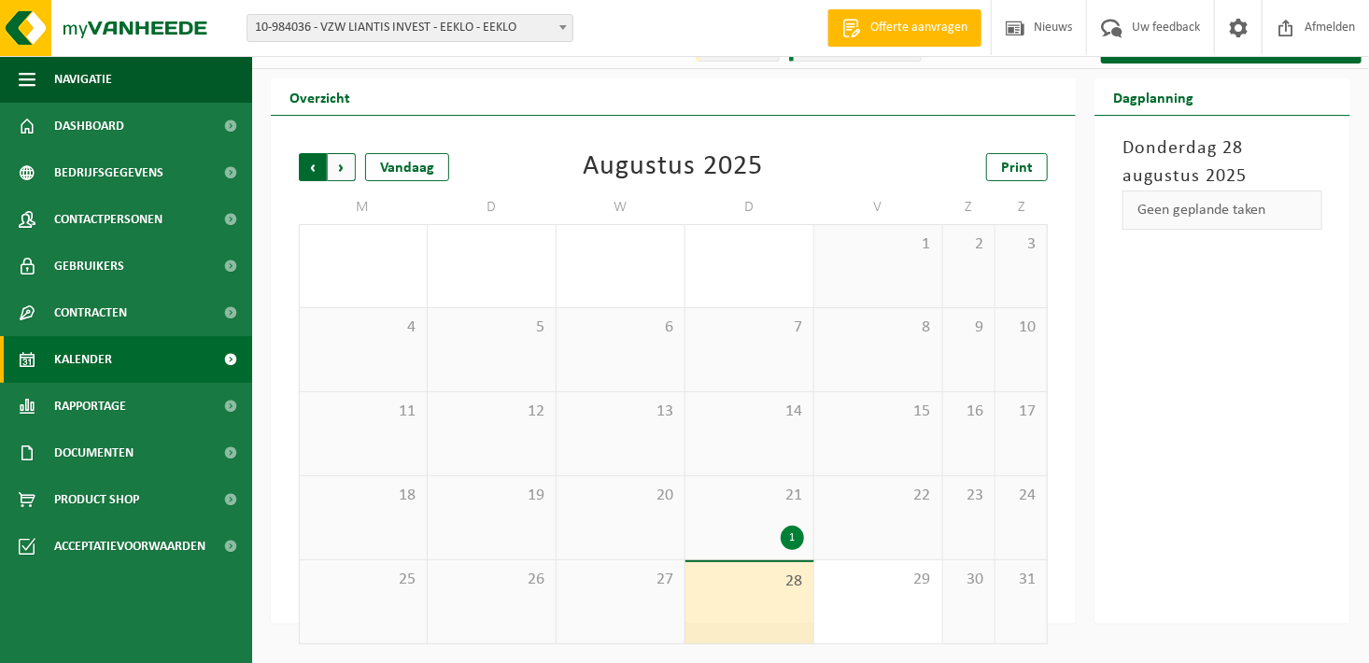
click at [340, 174] on span "Volgende" at bounding box center [342, 167] width 28 height 28
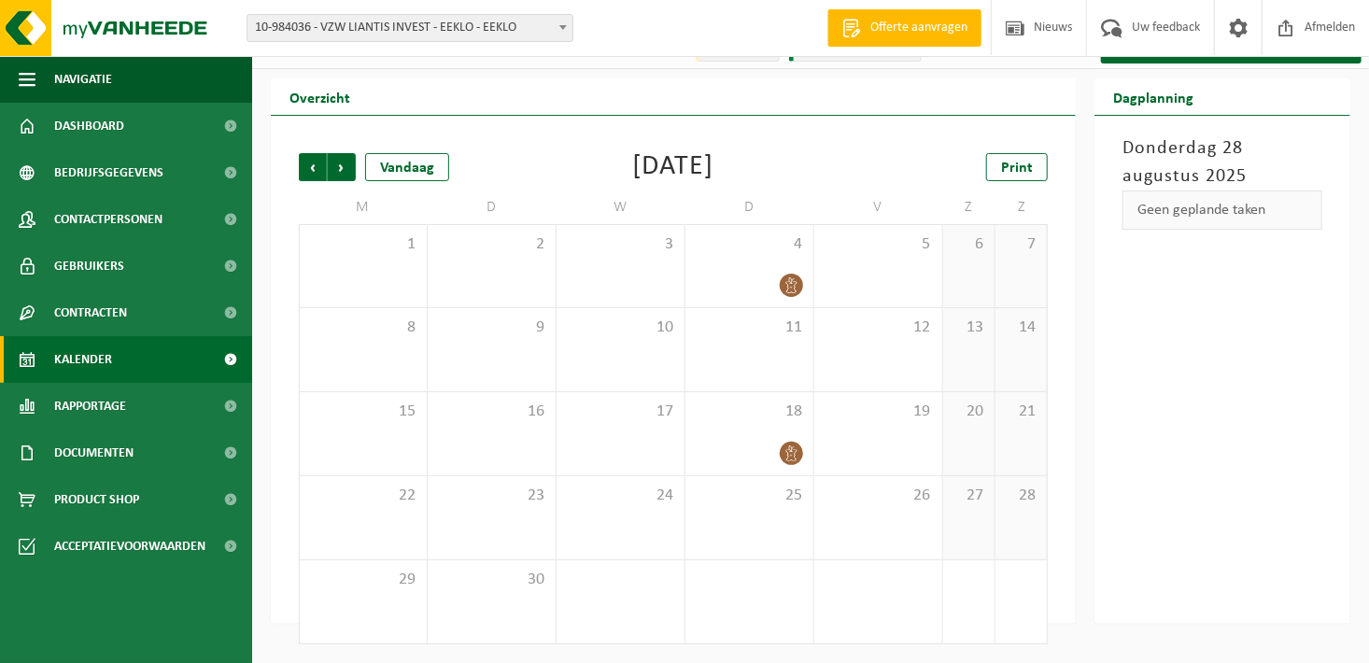
click at [565, 31] on span at bounding box center [563, 27] width 19 height 24
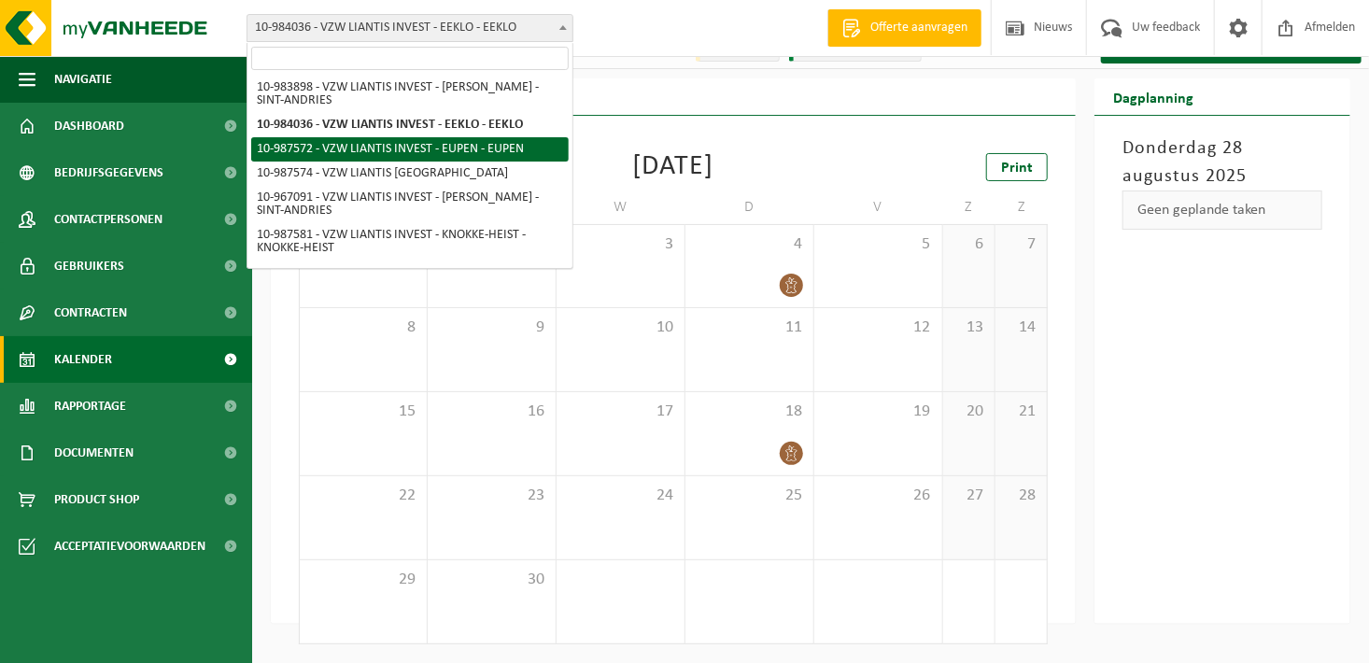
scroll to position [657, 0]
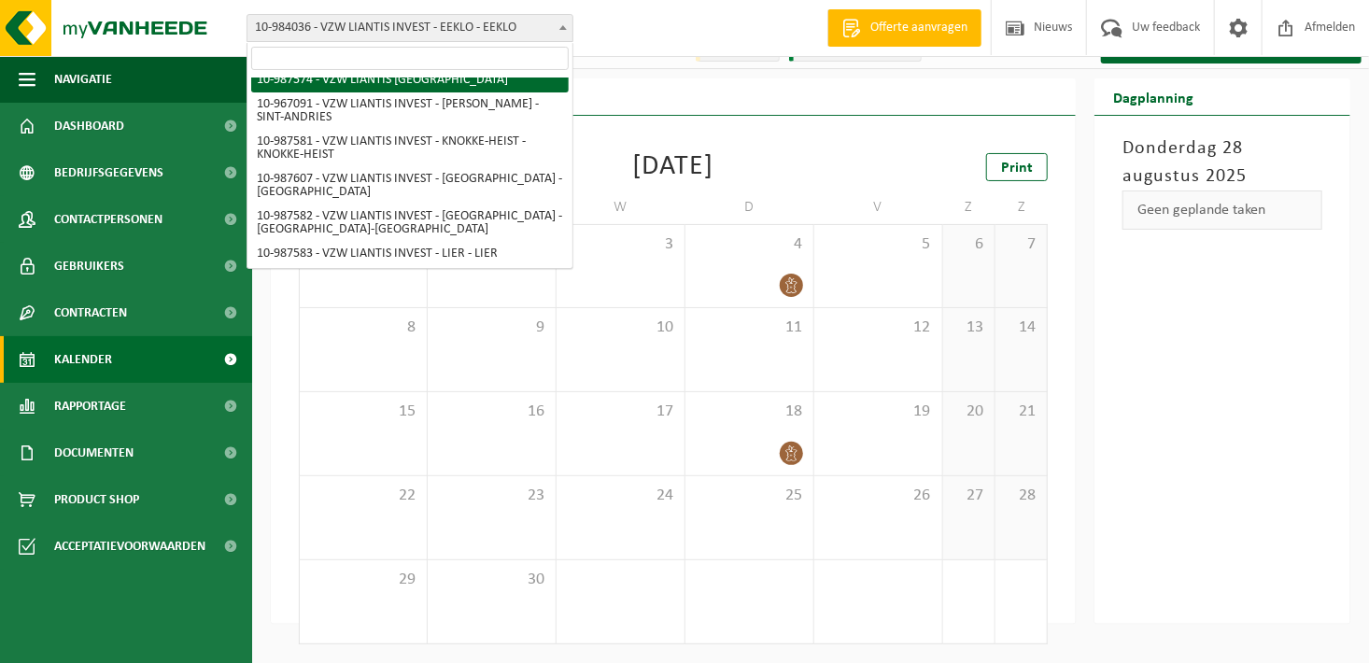
select select "167242"
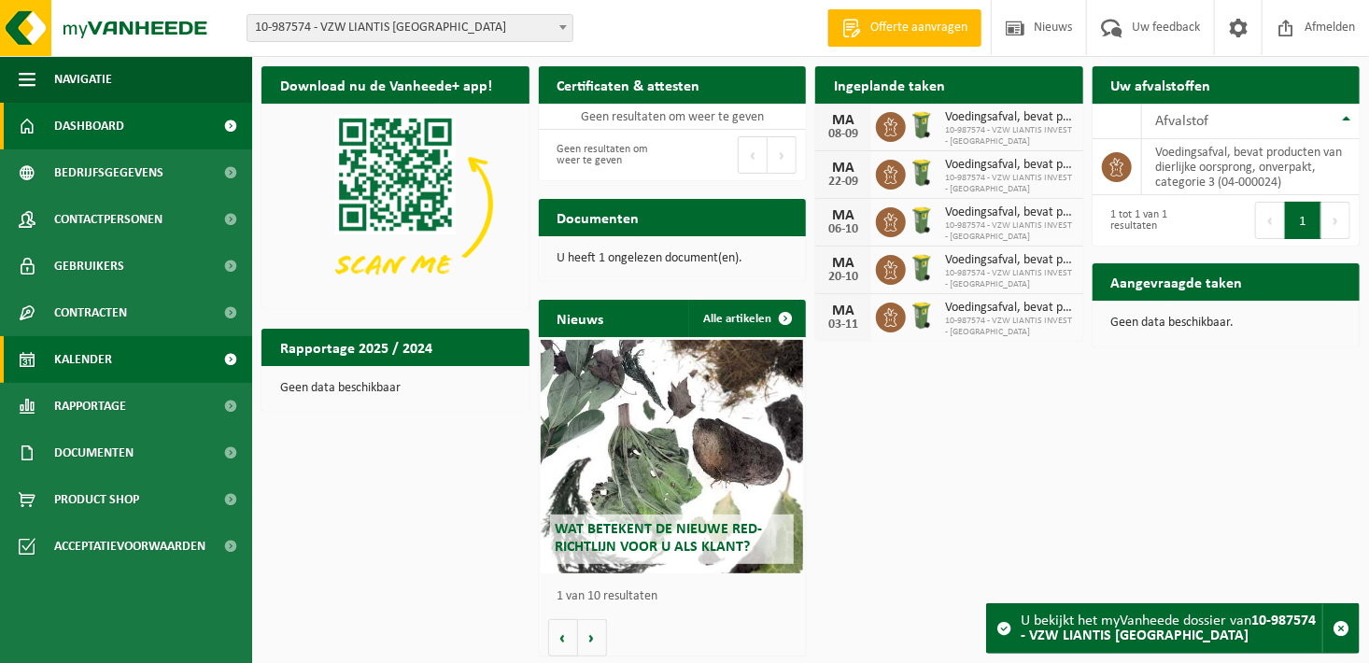
click at [137, 364] on link "Kalender" at bounding box center [126, 359] width 252 height 47
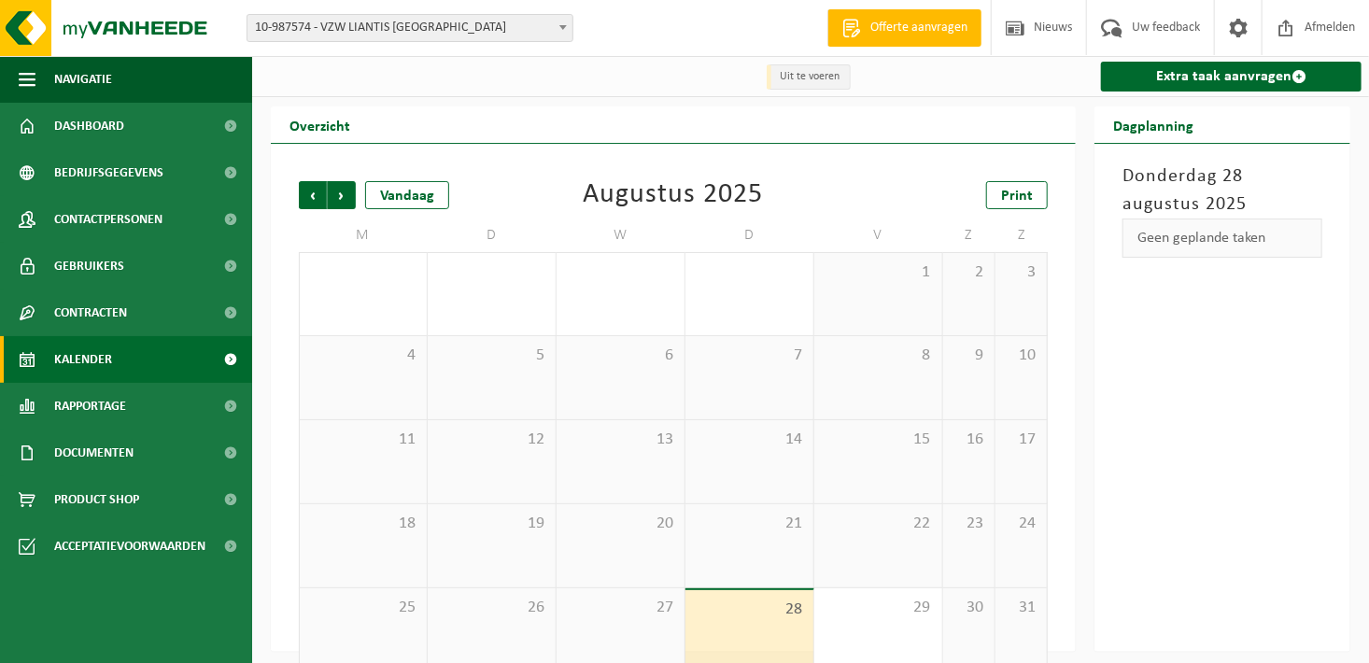
scroll to position [29, 0]
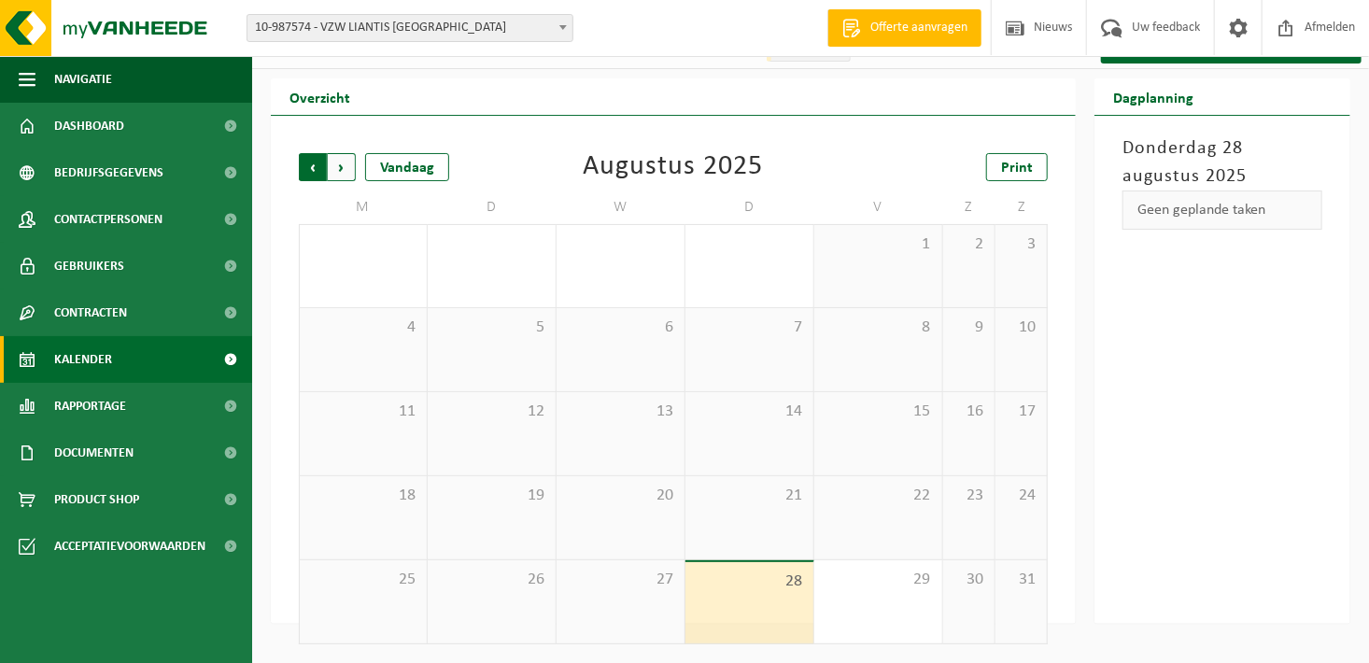
click at [342, 172] on span "Volgende" at bounding box center [342, 167] width 28 height 28
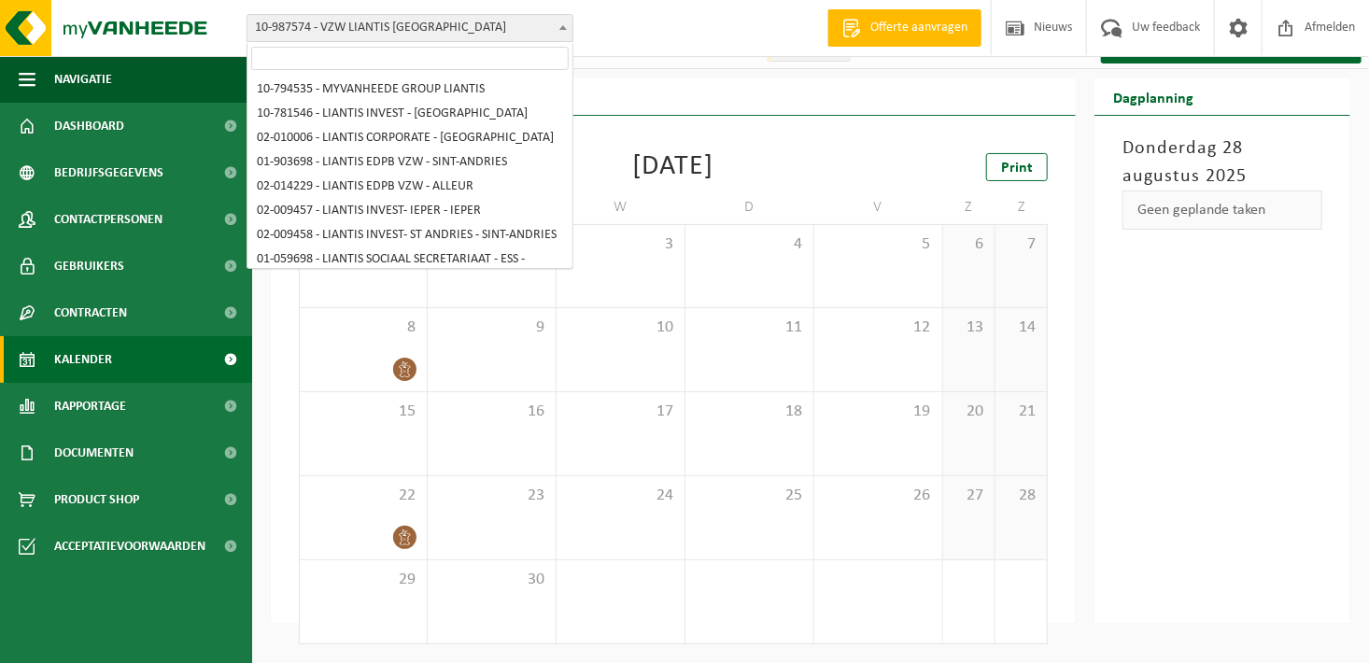
click at [565, 26] on b at bounding box center [562, 27] width 7 height 5
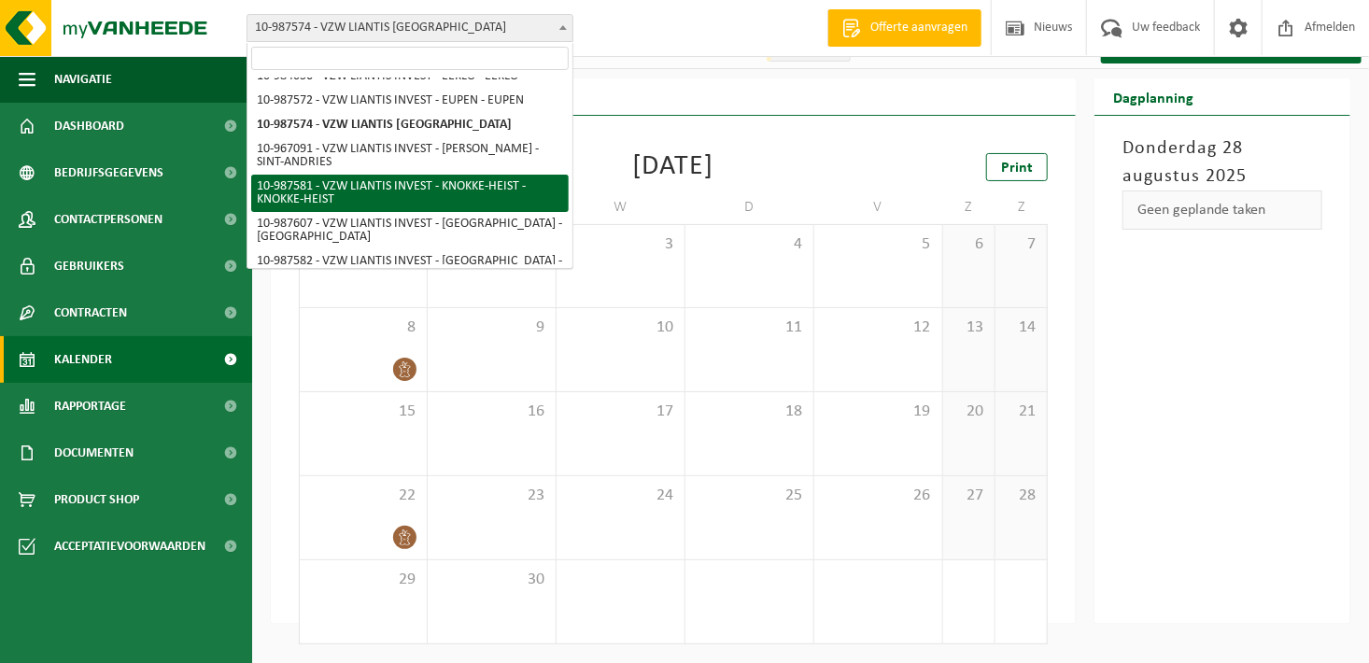
select select "167247"
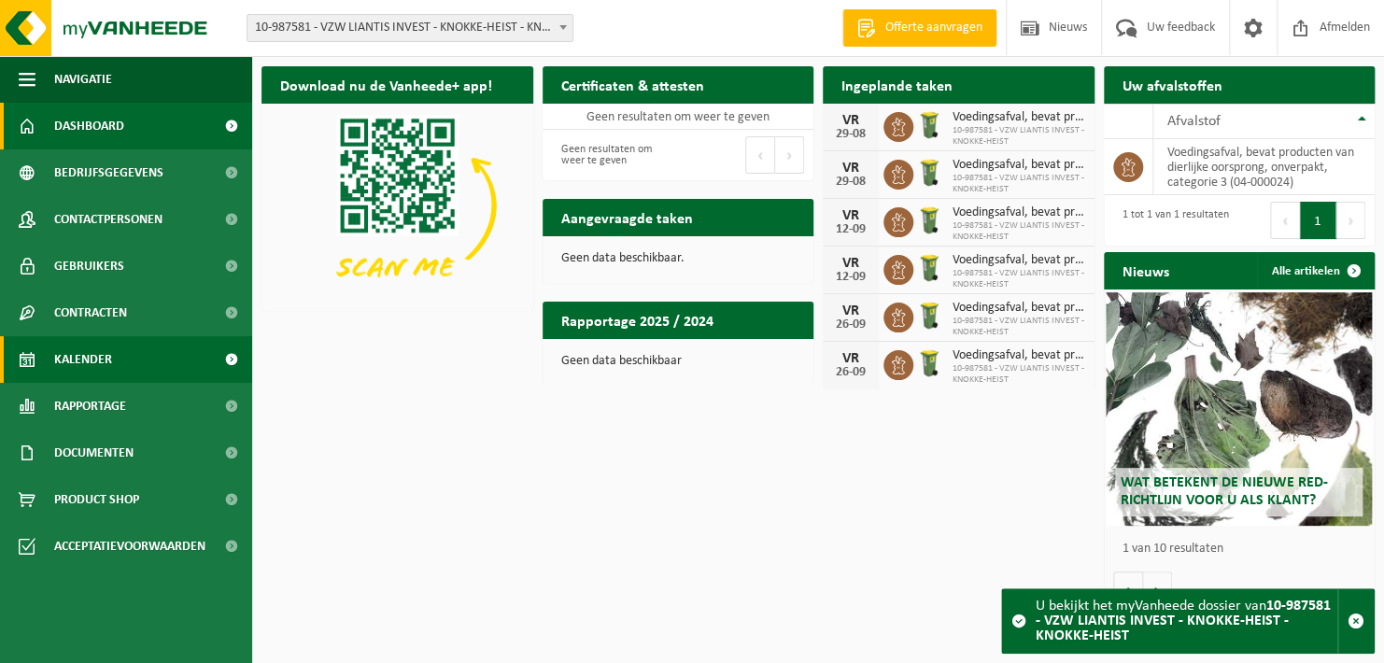
click at [137, 361] on link "Kalender" at bounding box center [126, 359] width 252 height 47
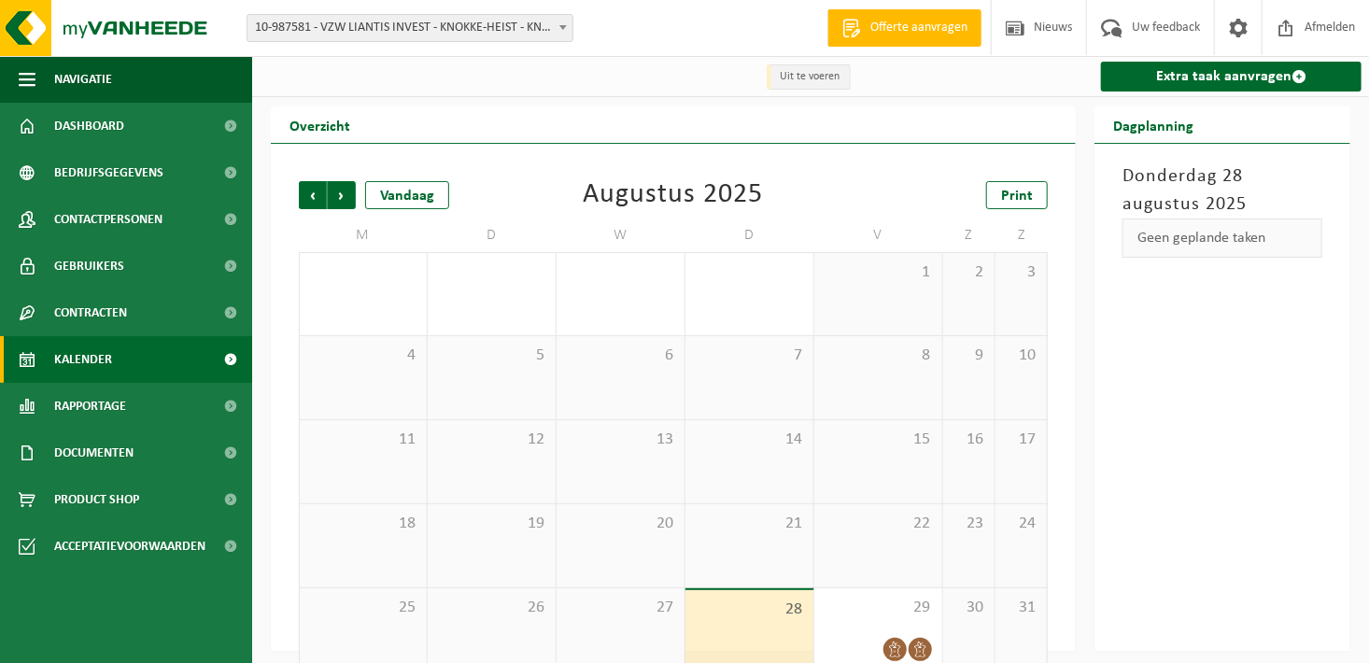
scroll to position [29, 0]
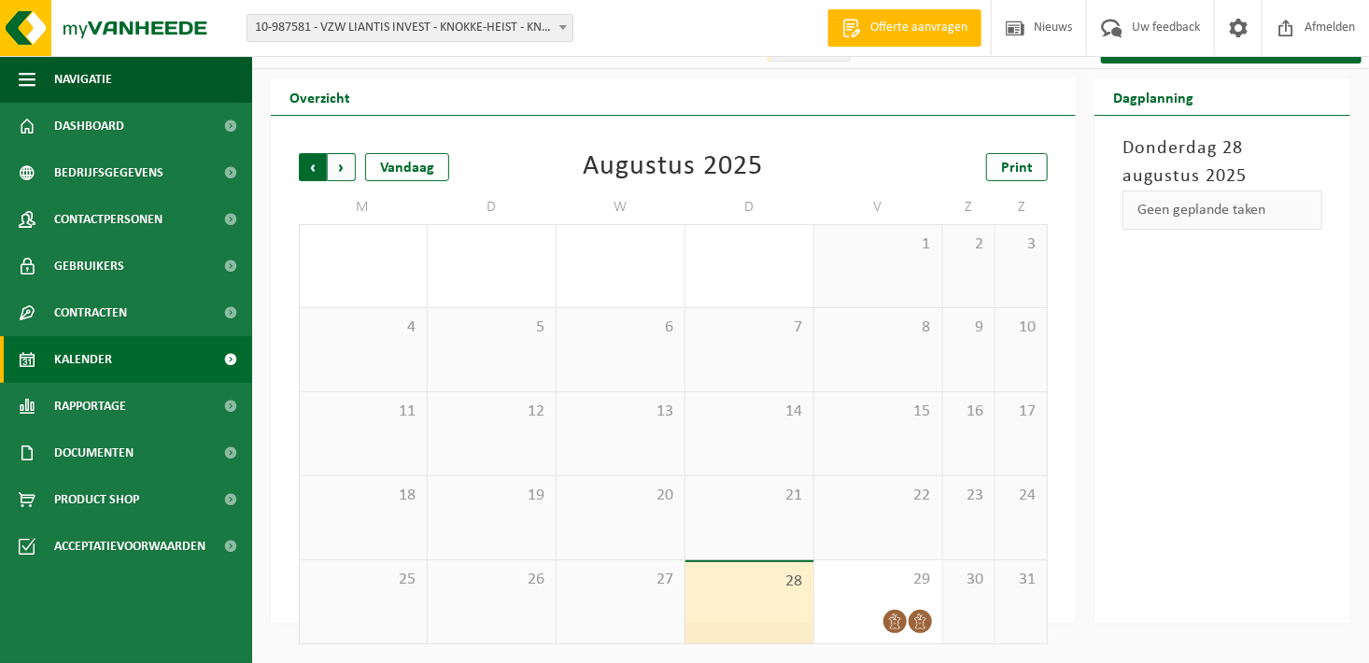
click at [344, 156] on span "Volgende" at bounding box center [342, 167] width 28 height 28
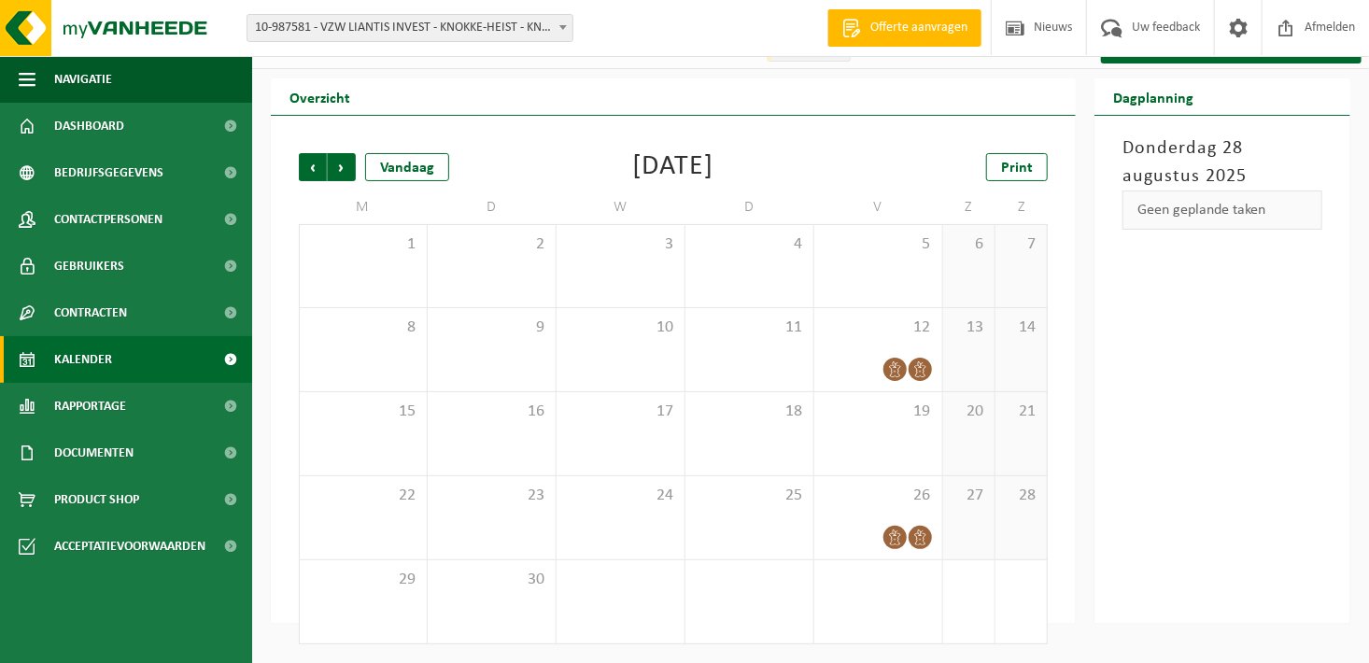
scroll to position [0, 0]
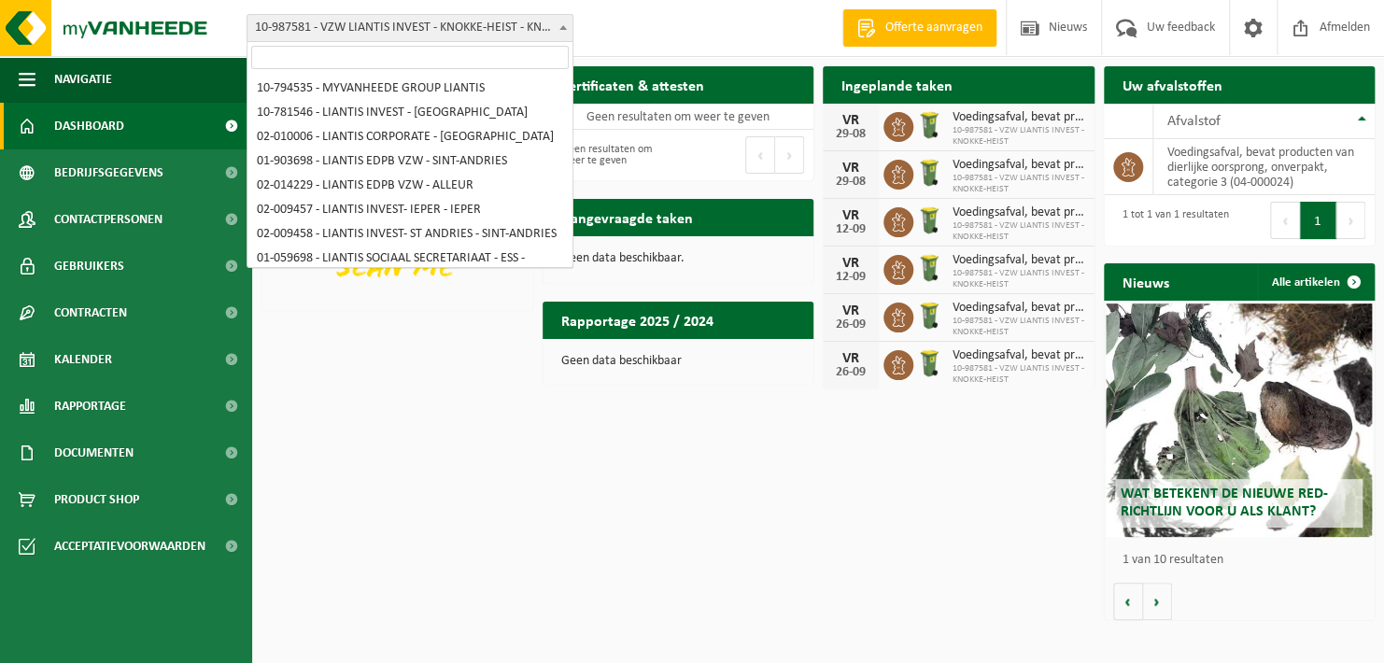
click at [528, 35] on span "10-987581 - VZW LIANTIS INVEST - KNOKKE-HEIST - KNOKKE-HEIST" at bounding box center [409, 28] width 325 height 26
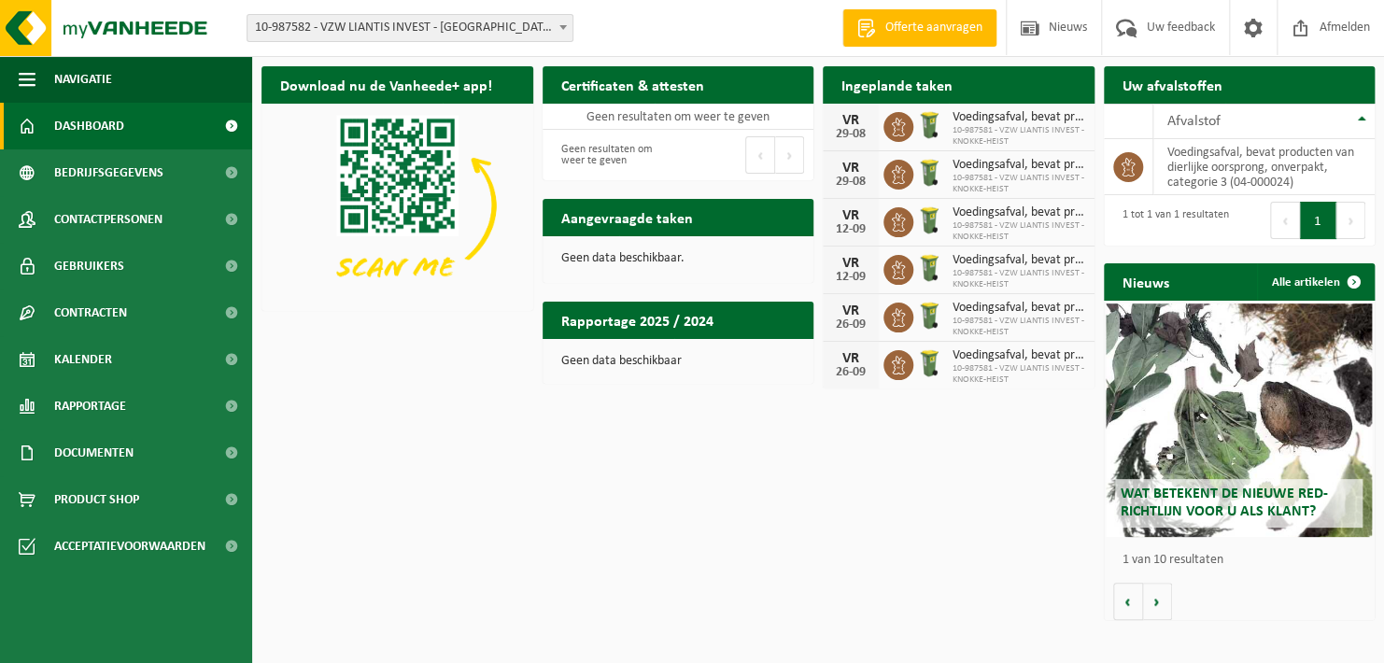
select select "167248"
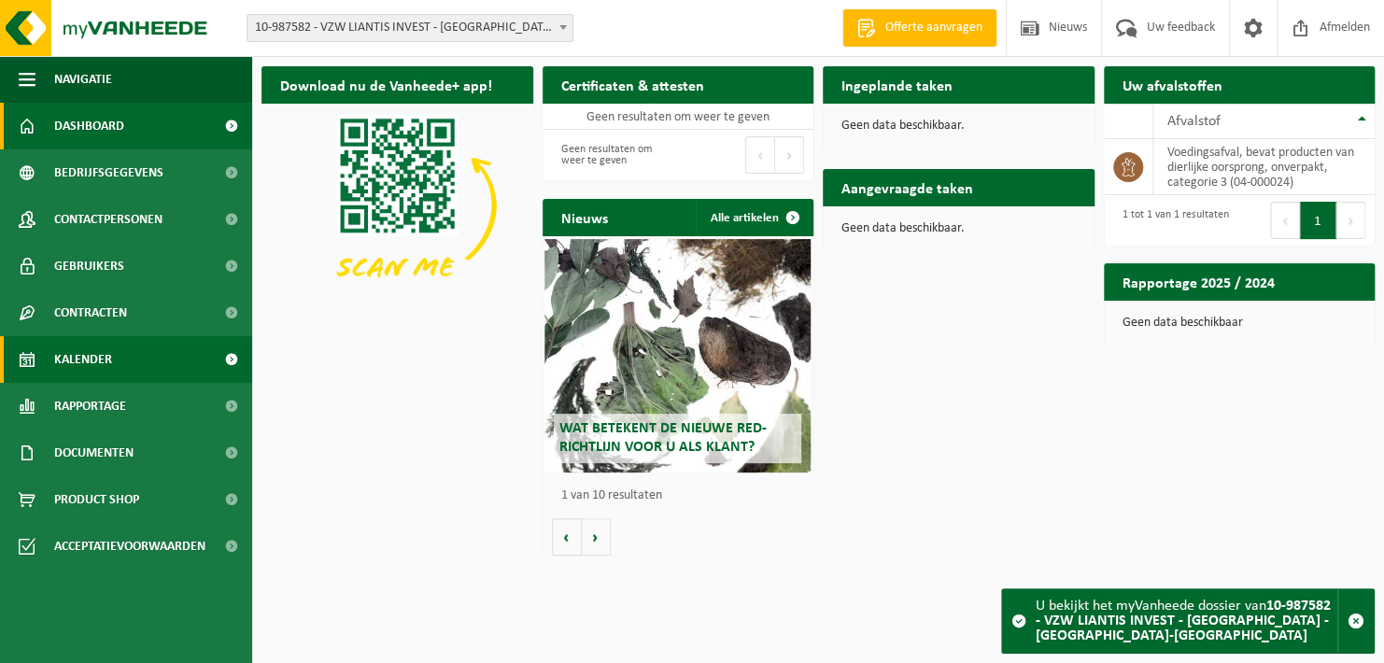
click at [75, 375] on span "Kalender" at bounding box center [83, 359] width 58 height 47
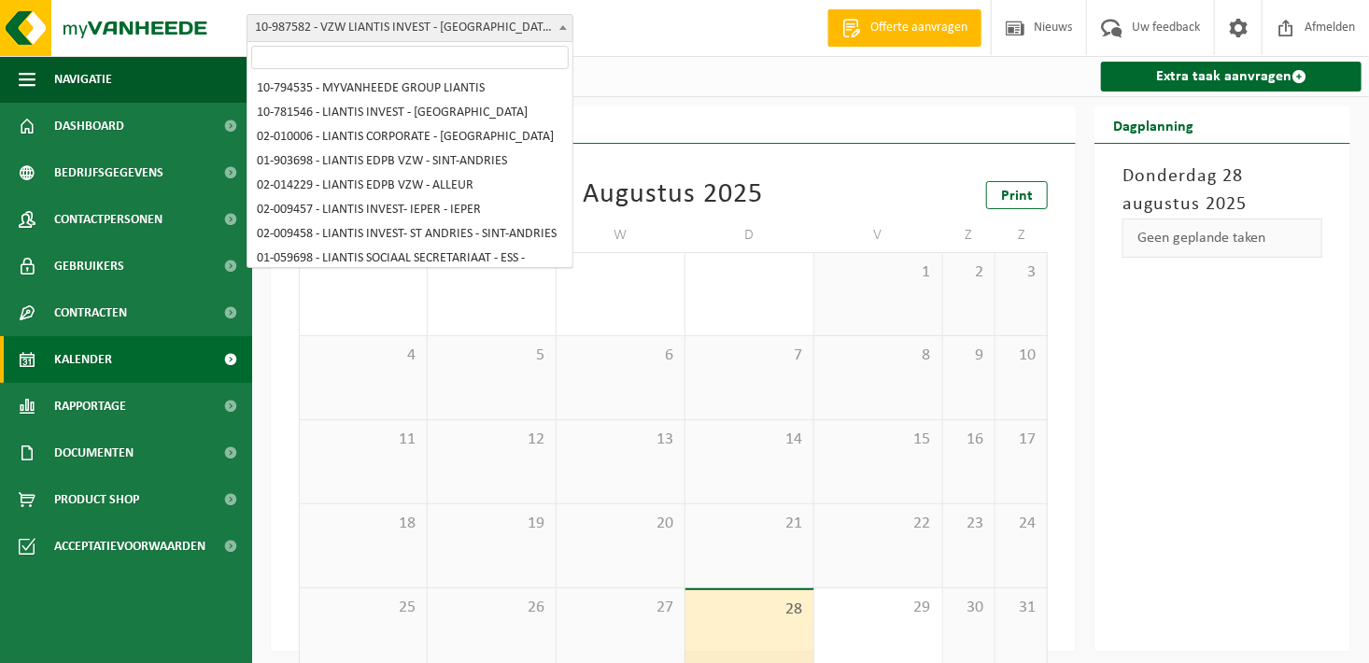
click at [550, 19] on span "10-987582 - VZW LIANTIS INVEST - [GEOGRAPHIC_DATA] - [GEOGRAPHIC_DATA]-[GEOGRAP…" at bounding box center [409, 28] width 325 height 26
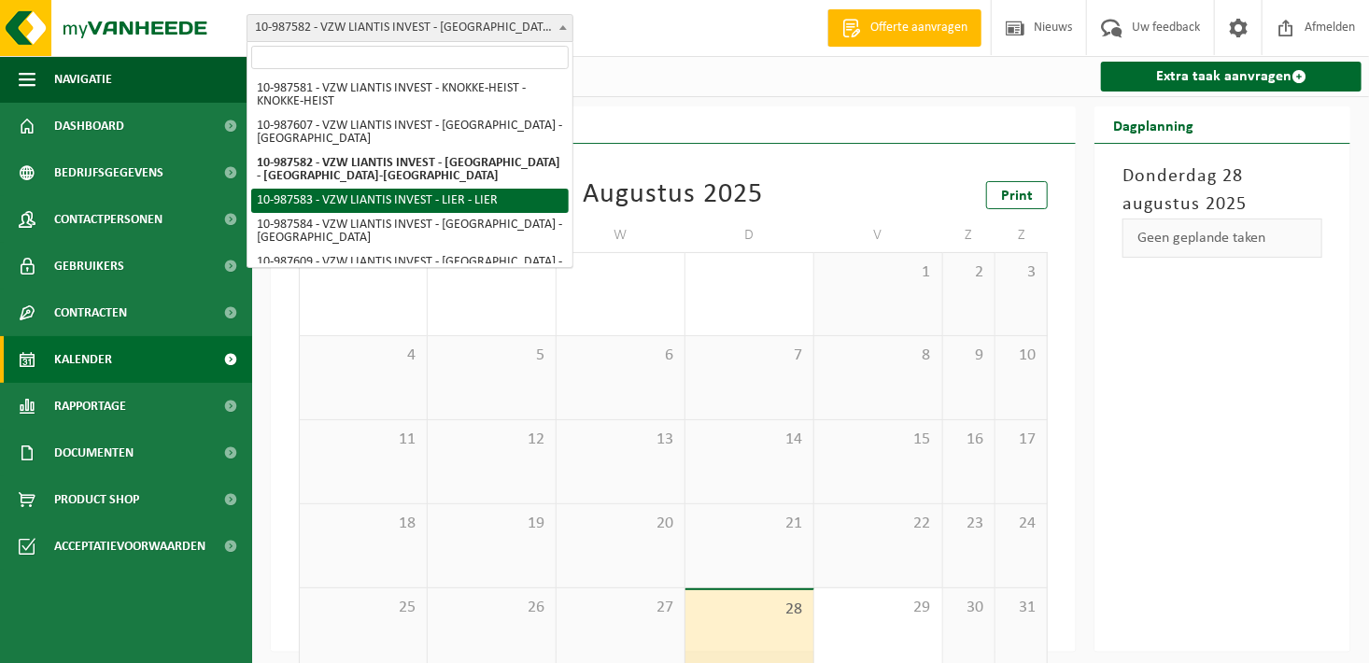
select select "167249"
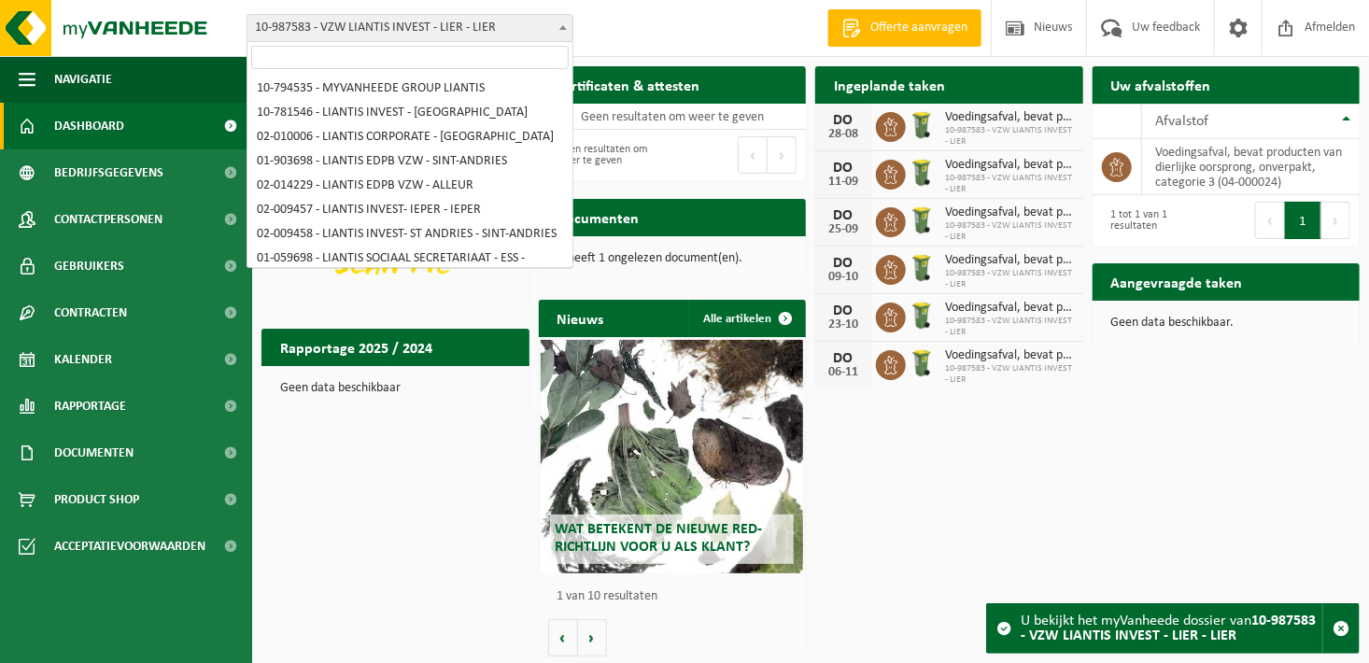
click at [534, 18] on span "10-987583 - VZW LIANTIS INVEST - LIER - LIER" at bounding box center [409, 28] width 325 height 26
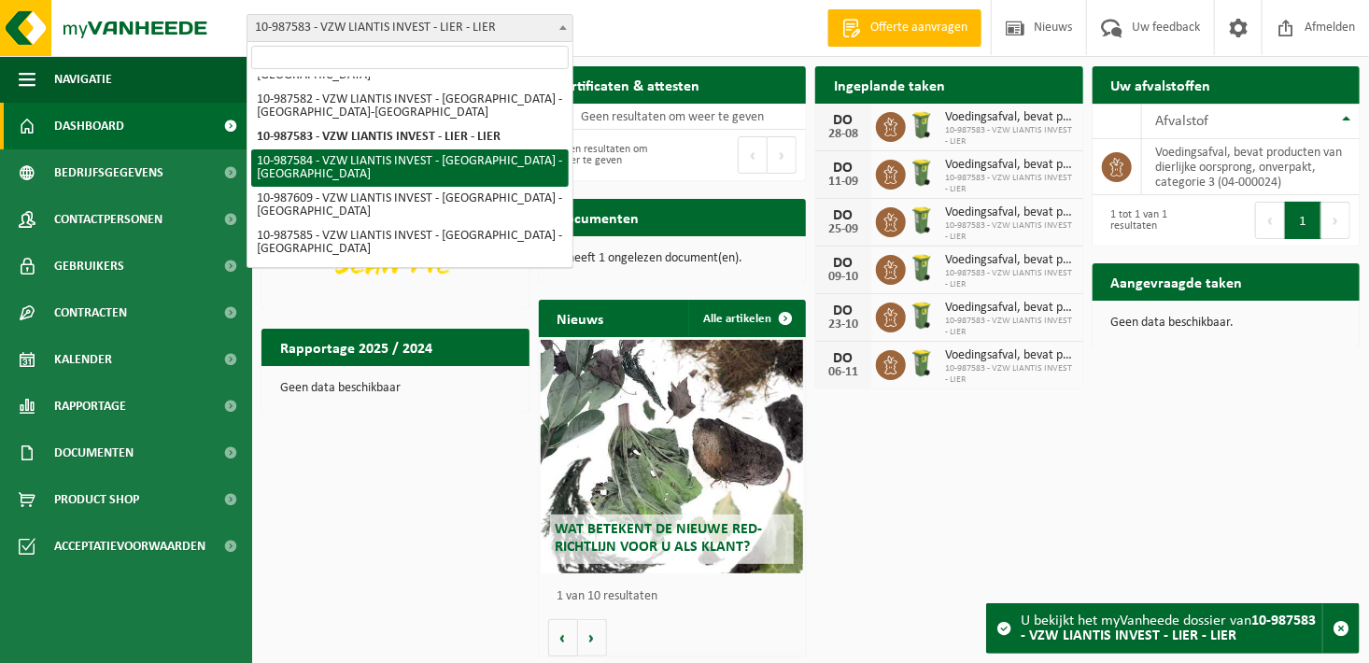
select select "167250"
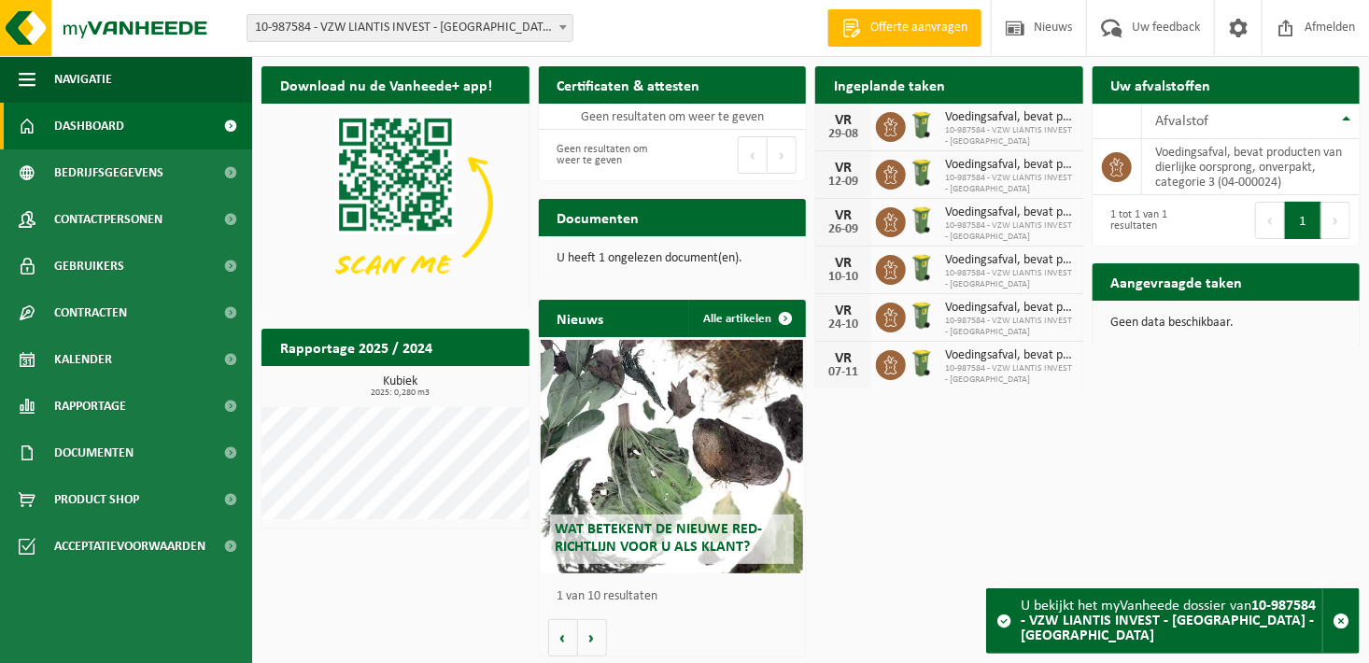
click at [495, 13] on div "Vestiging: 10-794535 - MYVANHEEDE GROUP LIANTIS 10-781546 - LIANTIS INVEST - BR…" at bounding box center [684, 28] width 1369 height 57
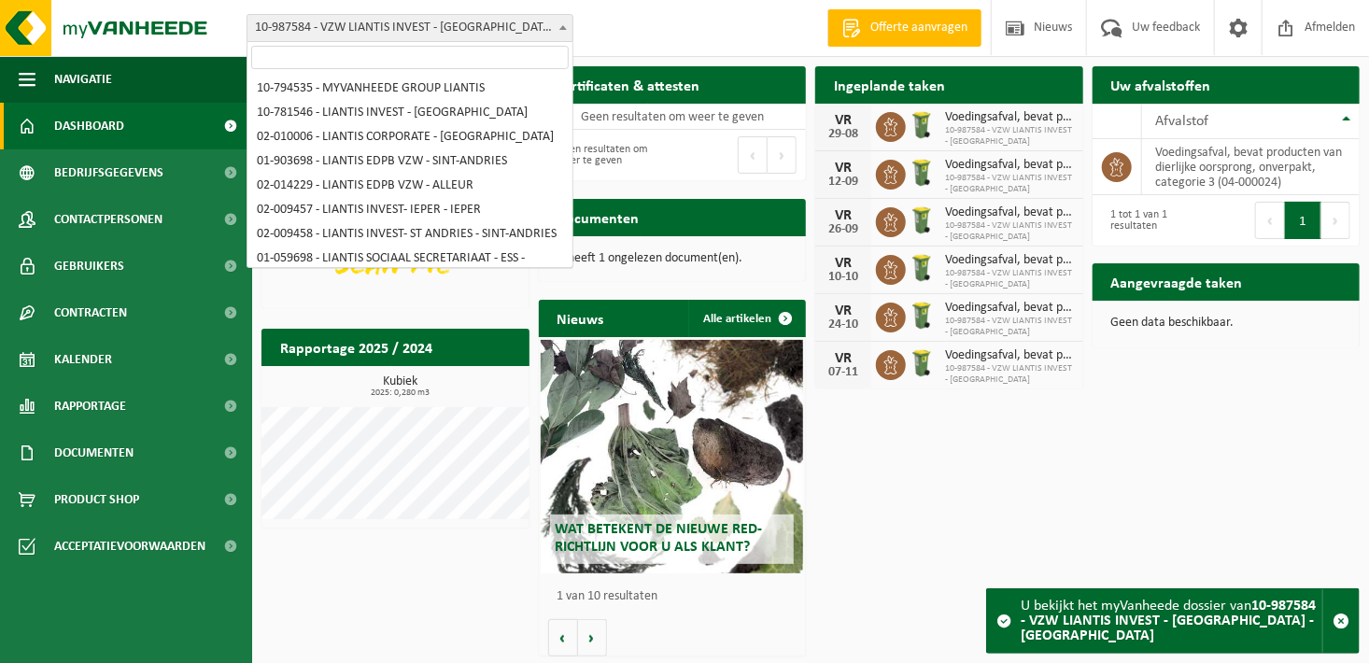
click at [495, 24] on span "10-987584 - VZW LIANTIS INVEST - [GEOGRAPHIC_DATA] - [GEOGRAPHIC_DATA]" at bounding box center [409, 28] width 325 height 26
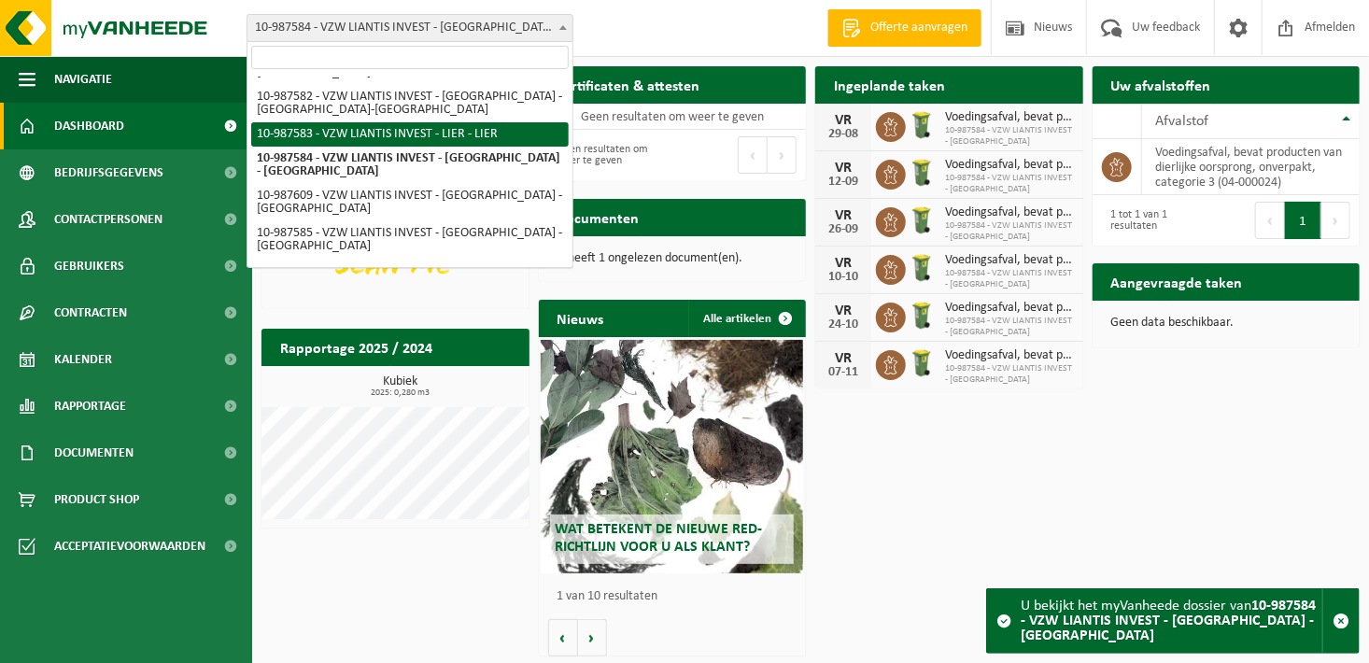
scroll to position [771, 0]
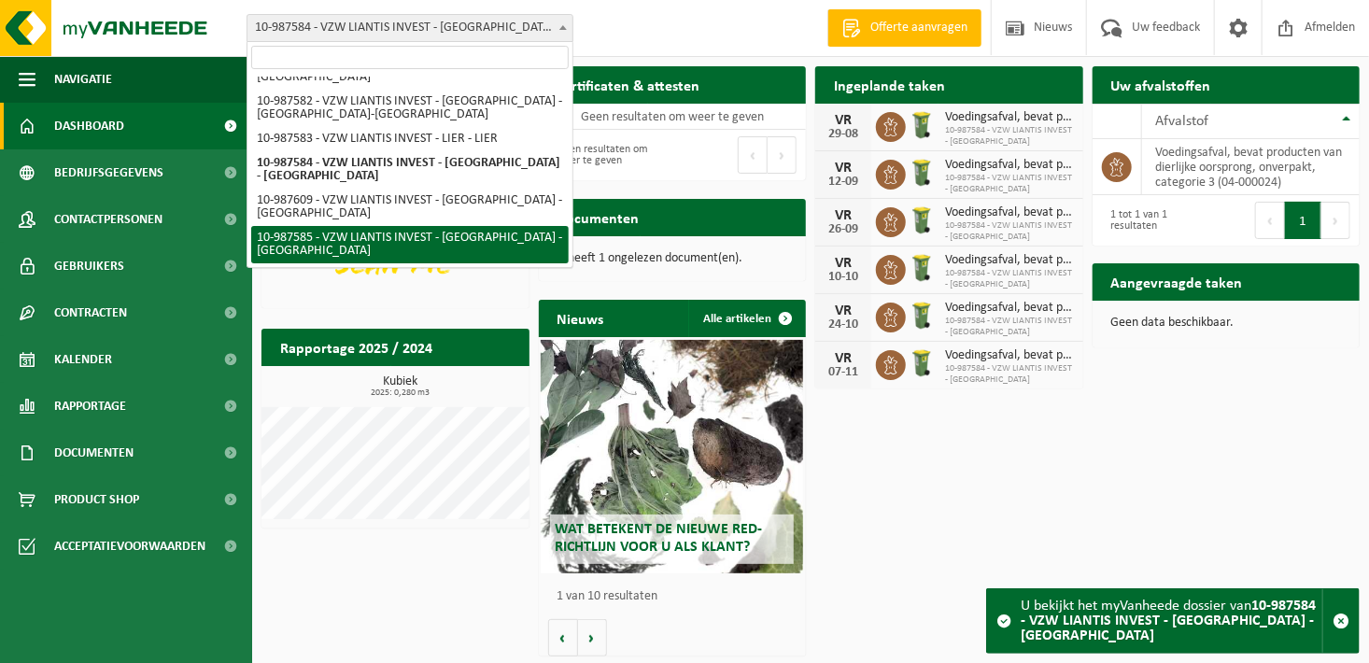
select select "167251"
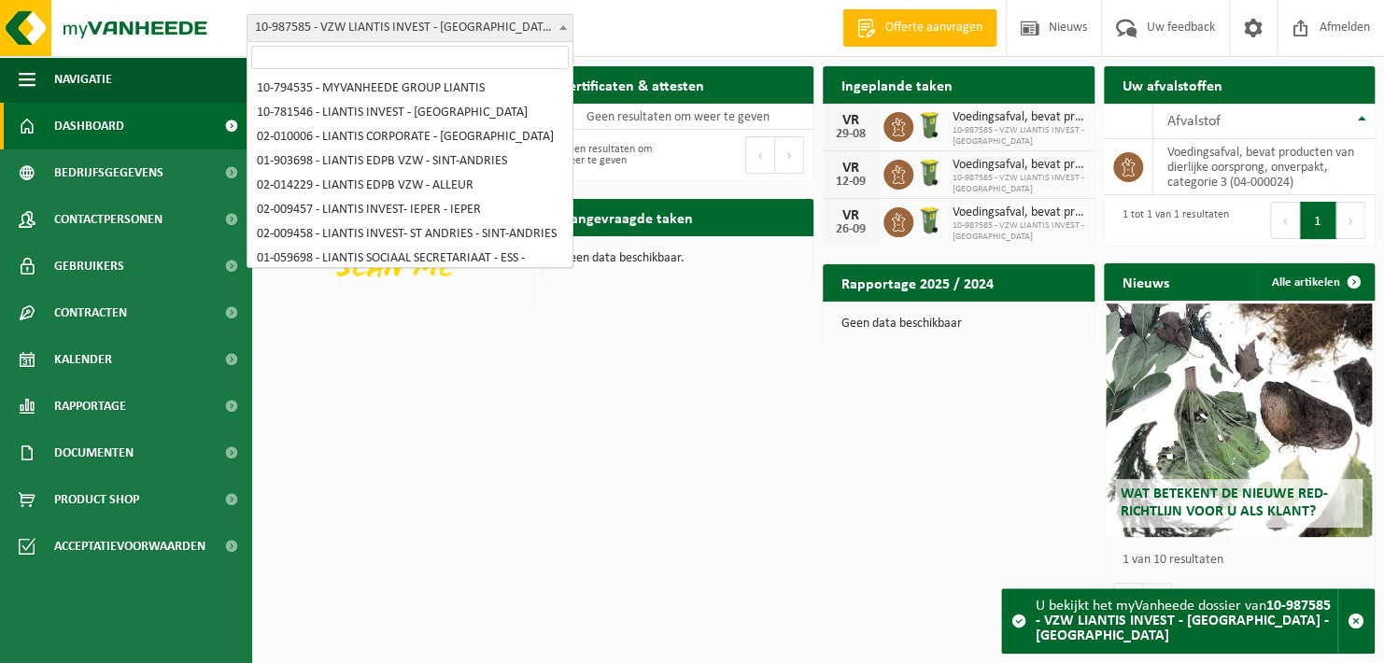
click at [486, 22] on span "10-987585 - VZW LIANTIS INVEST - [GEOGRAPHIC_DATA] - [GEOGRAPHIC_DATA]" at bounding box center [409, 28] width 325 height 26
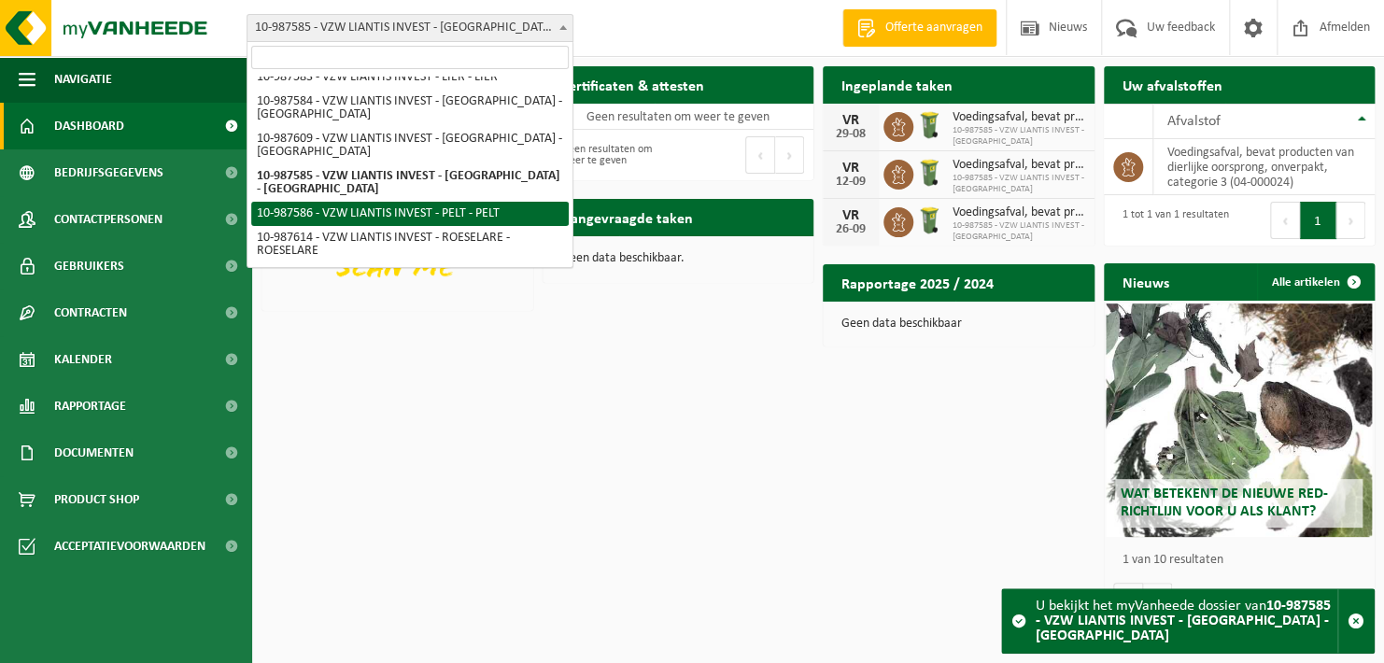
select select "167252"
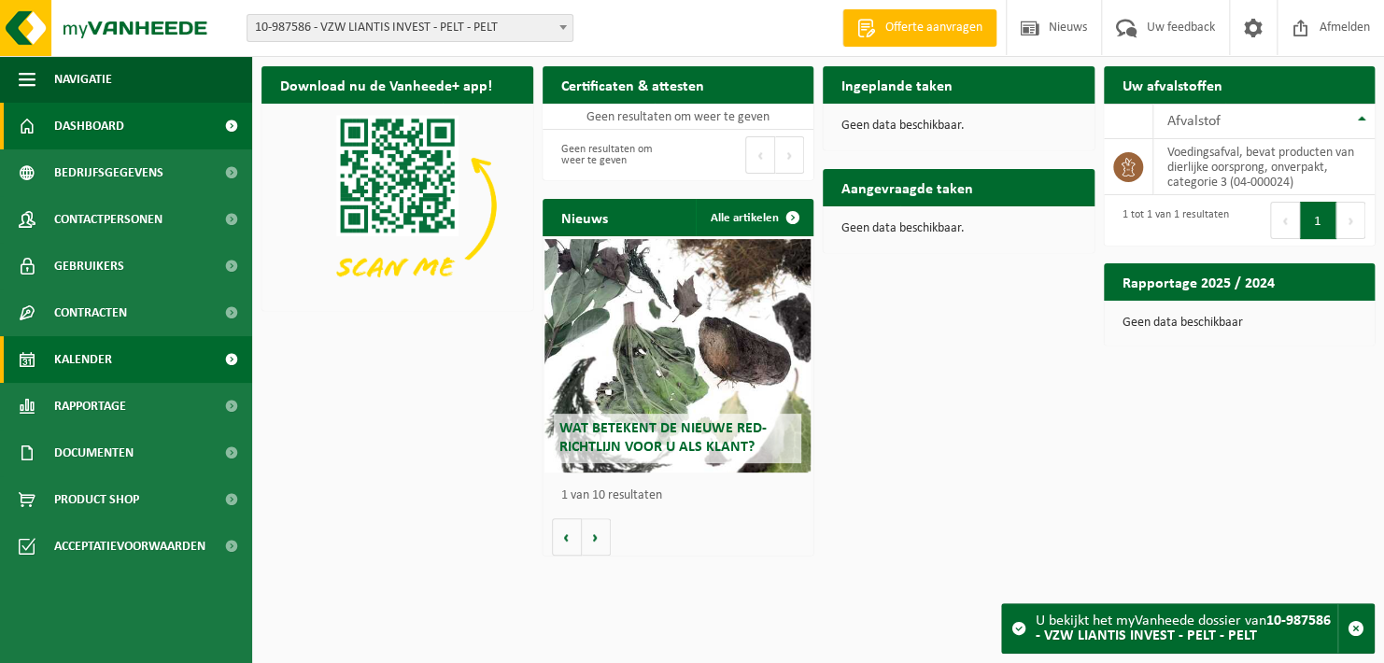
click at [92, 375] on span "Kalender" at bounding box center [83, 359] width 58 height 47
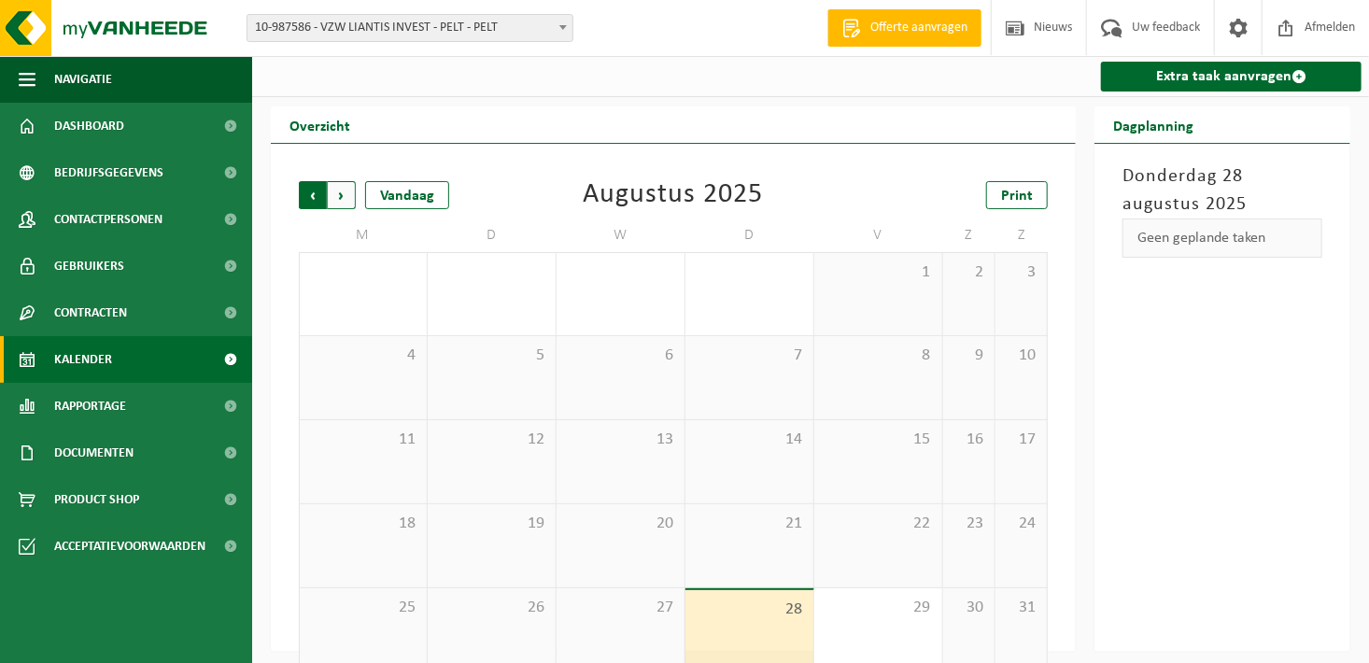
click at [337, 207] on span "Volgende" at bounding box center [342, 195] width 28 height 28
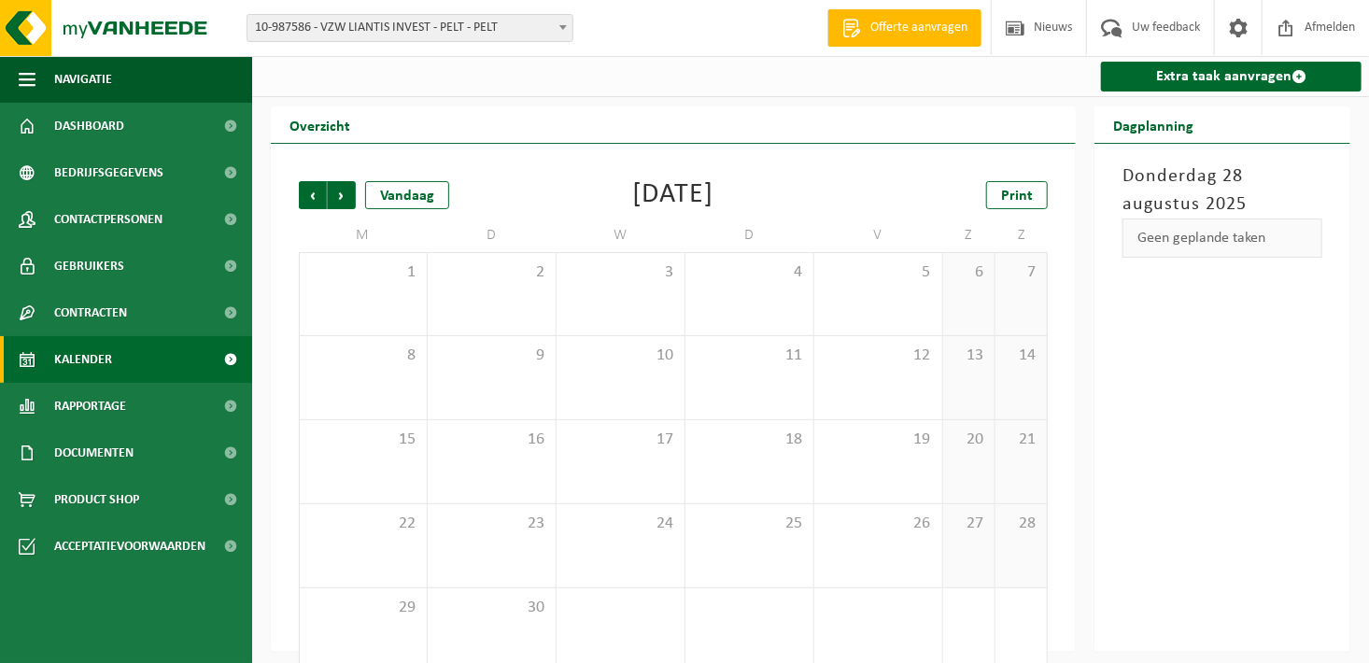
click at [569, 25] on span at bounding box center [563, 27] width 19 height 24
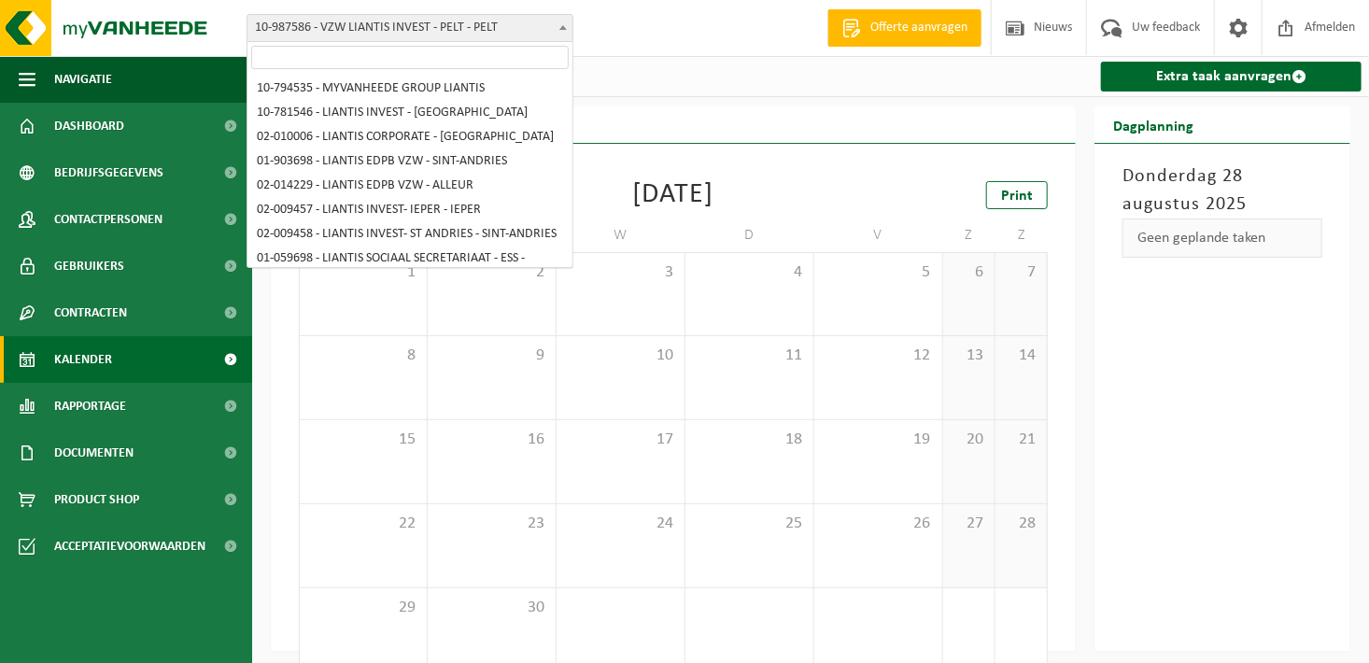
scroll to position [896, 0]
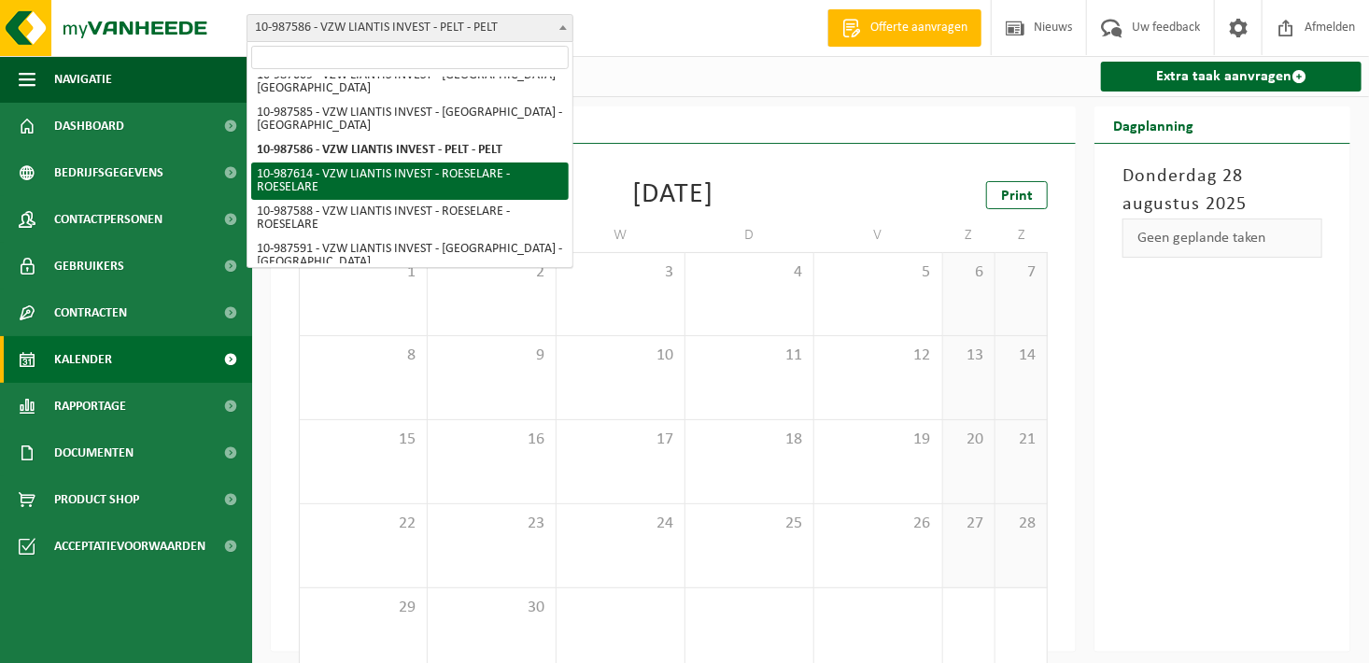
select select "167269"
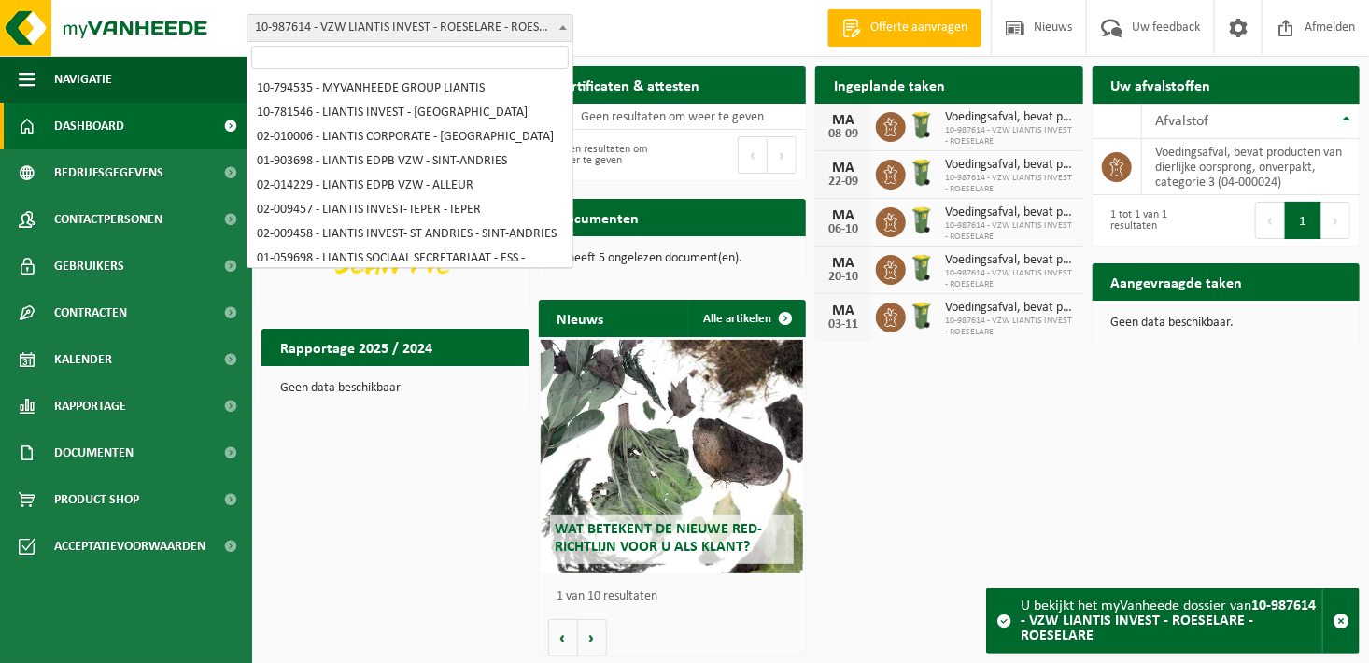
click at [560, 31] on span at bounding box center [563, 27] width 19 height 24
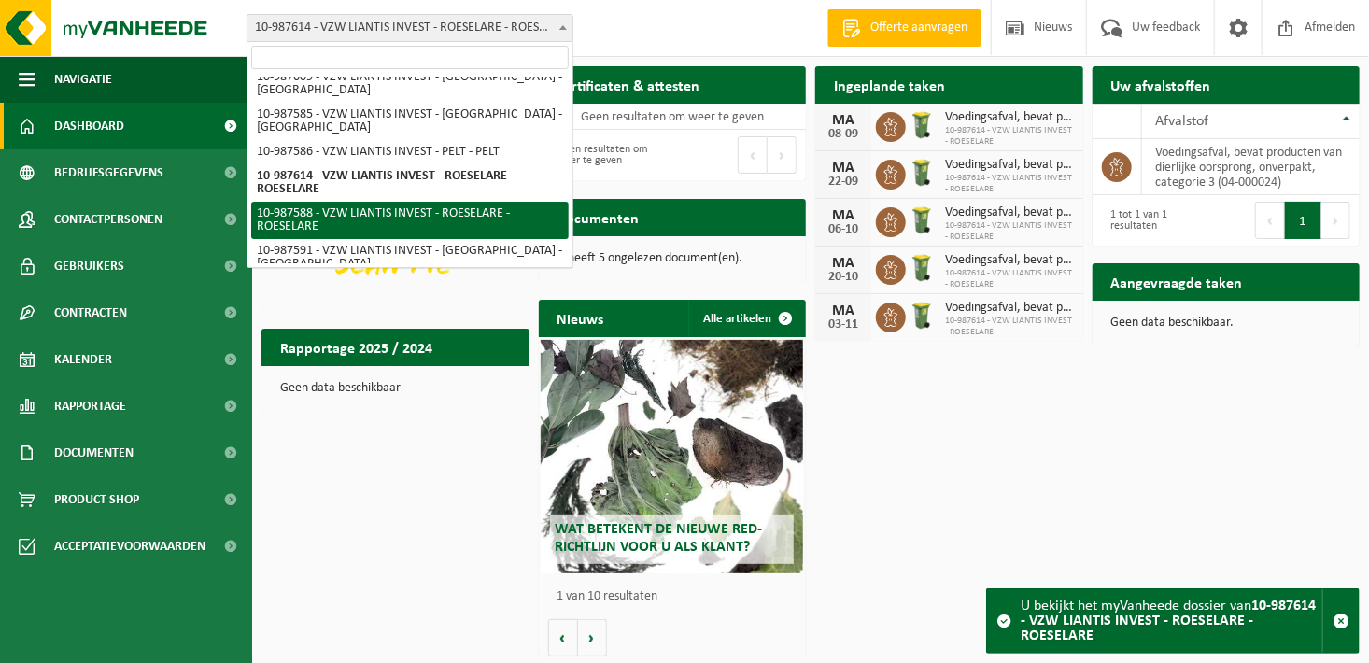
select select "167254"
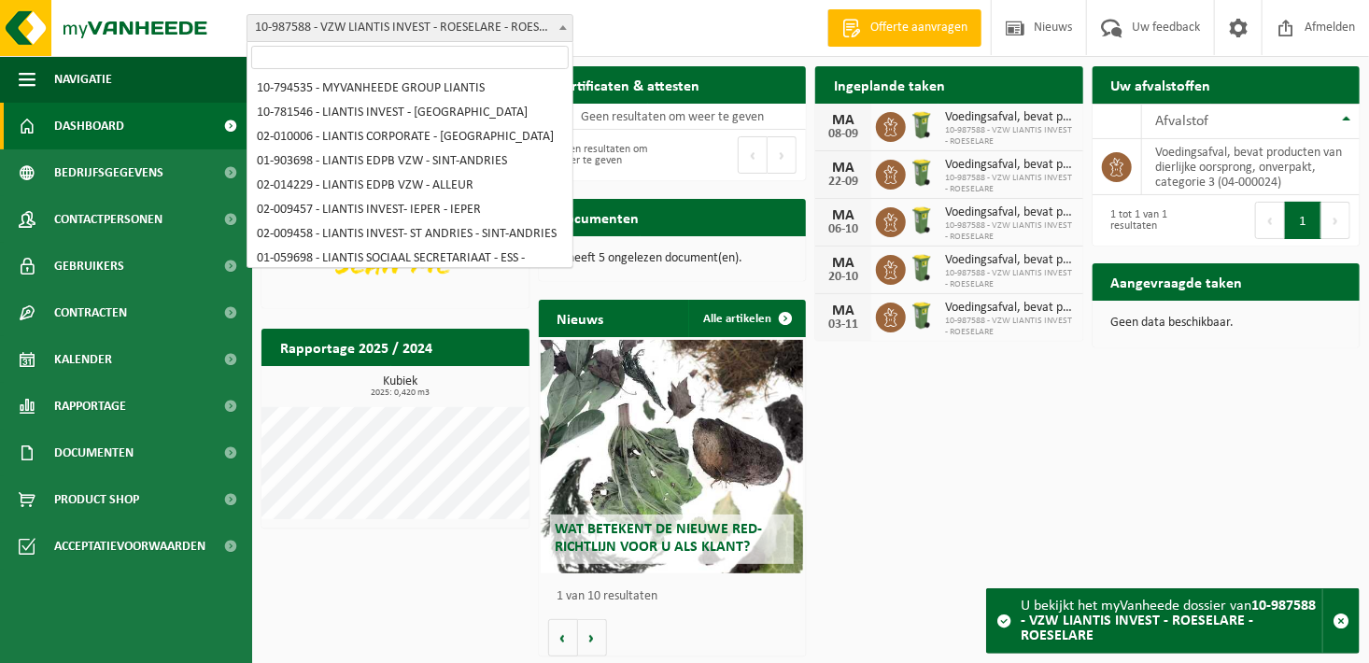
scroll to position [932, 0]
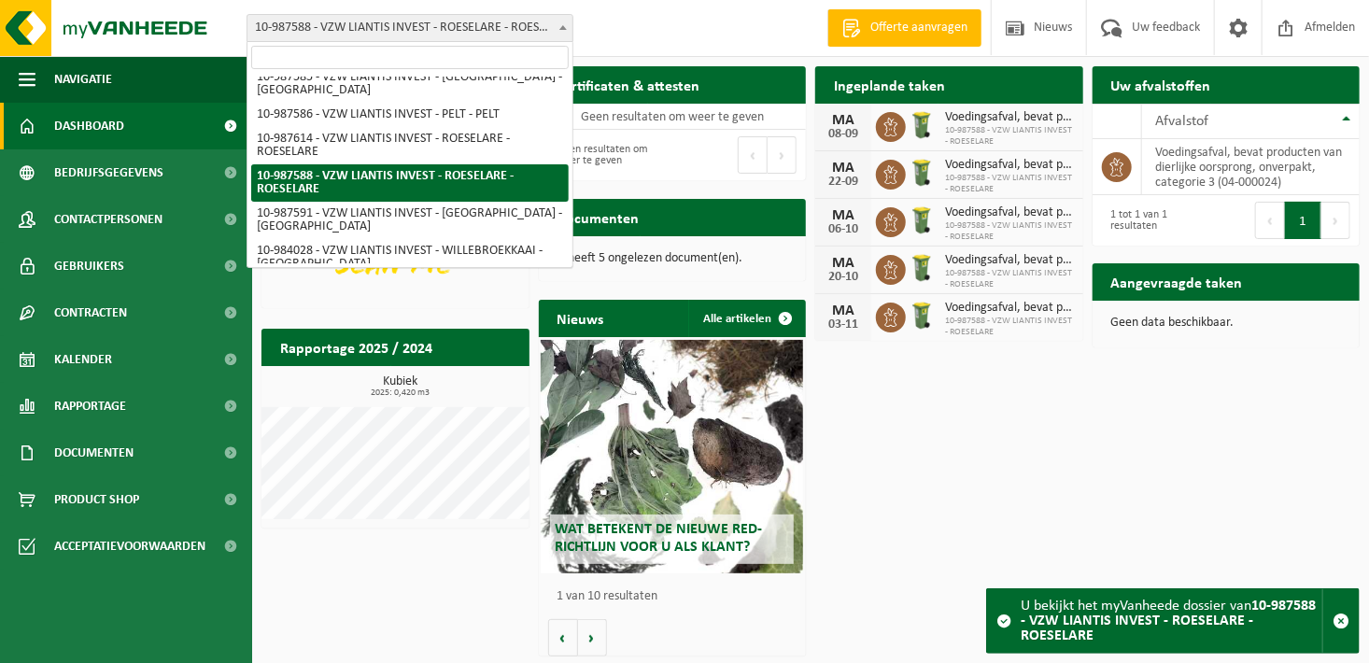
click at [541, 36] on span "10-987588 - VZW LIANTIS INVEST - ROESELARE - ROESELARE" at bounding box center [409, 28] width 325 height 26
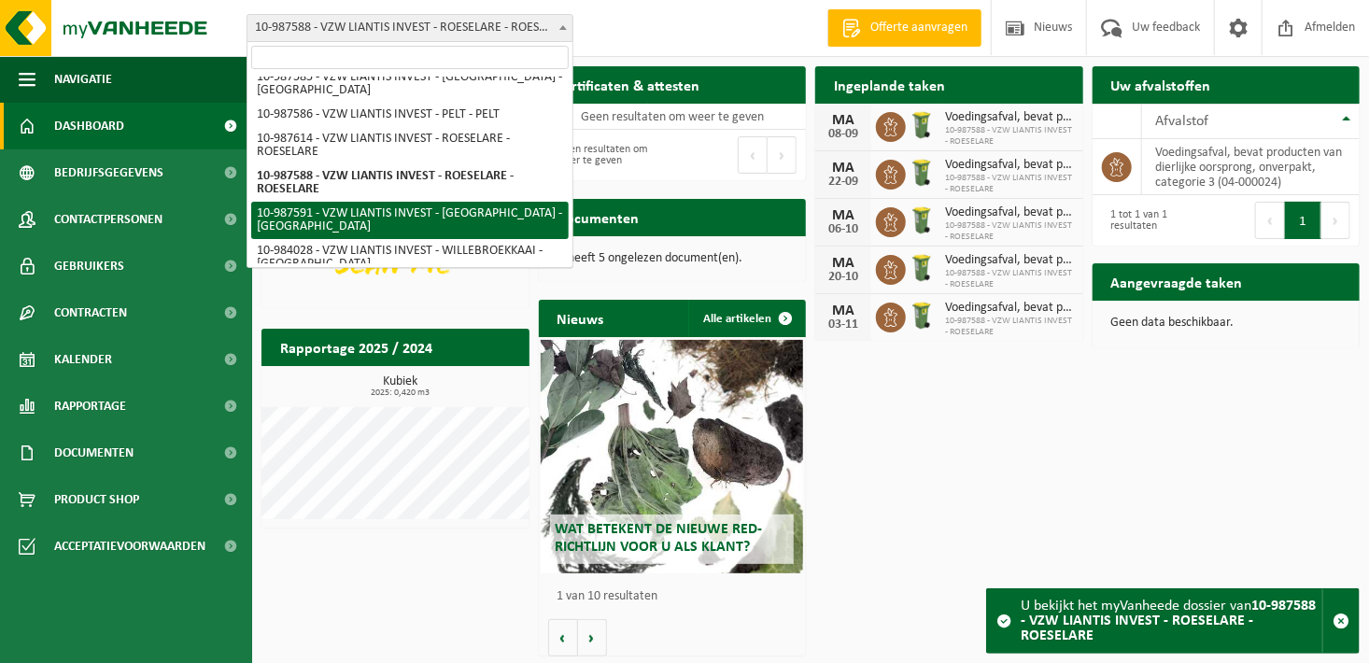
select select "167256"
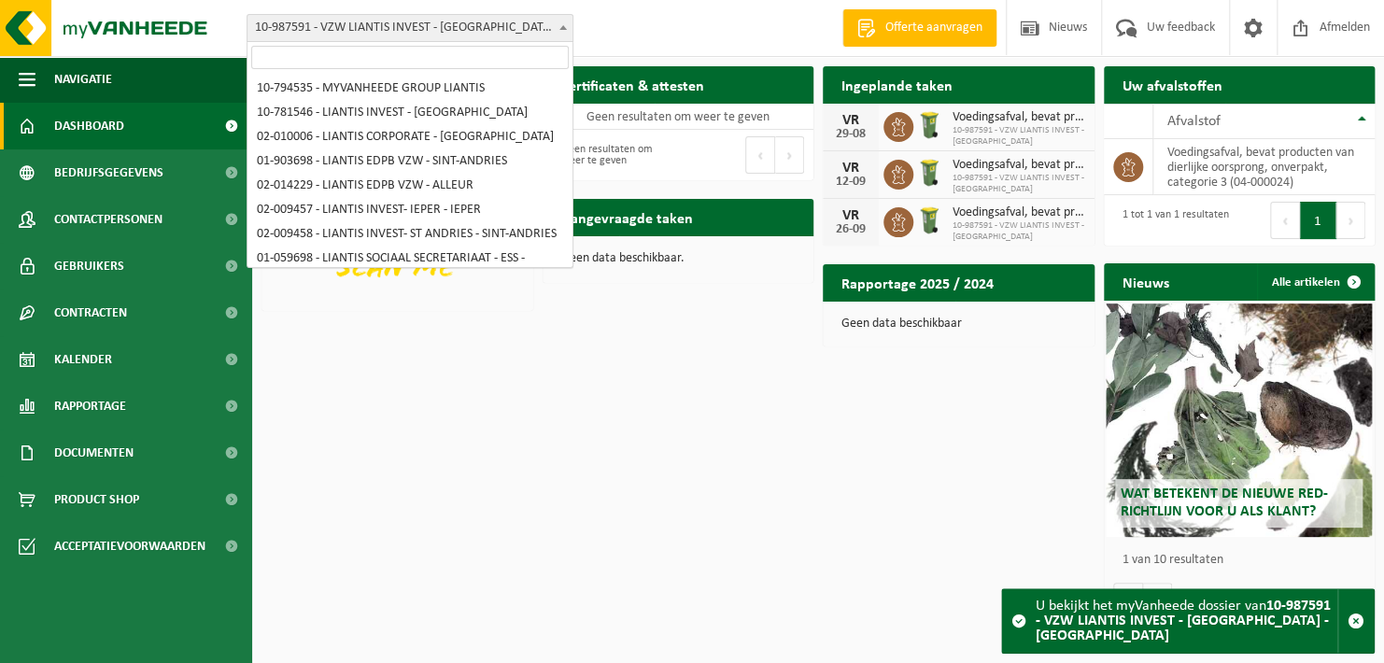
click at [493, 32] on span "10-987591 - VZW LIANTIS INVEST - [GEOGRAPHIC_DATA] - [GEOGRAPHIC_DATA]" at bounding box center [409, 28] width 325 height 26
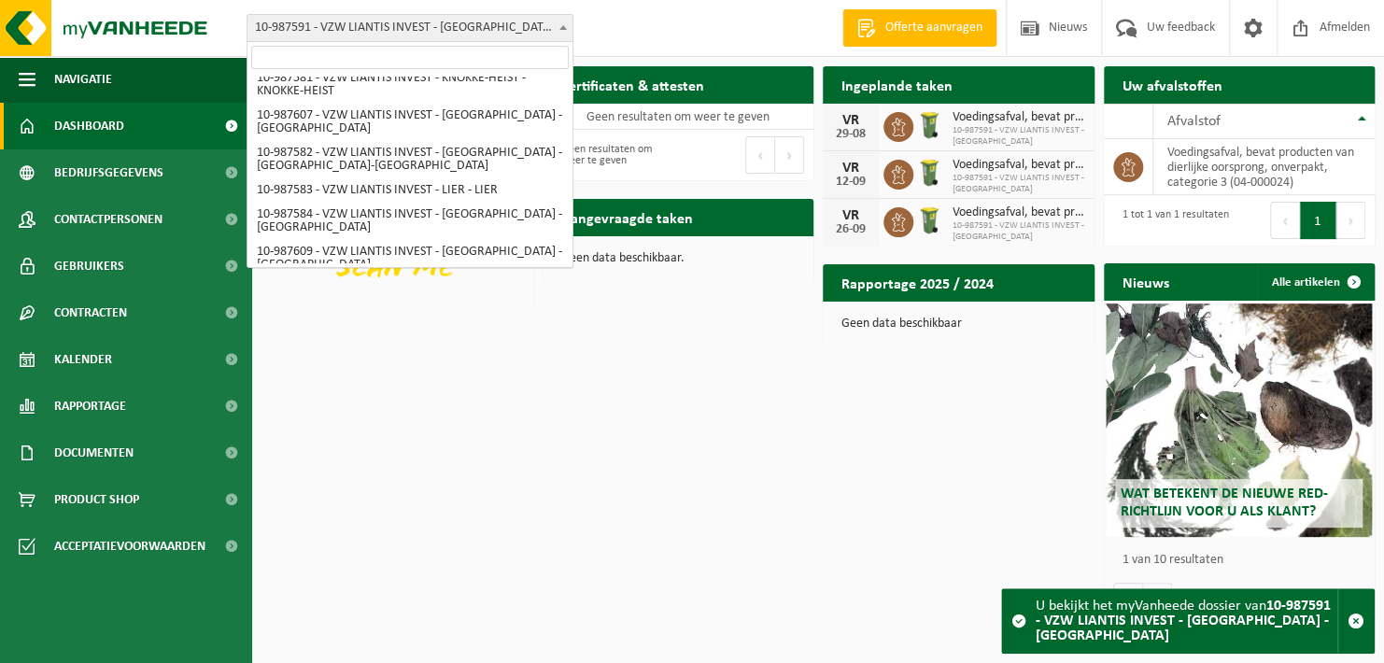
scroll to position [689, 0]
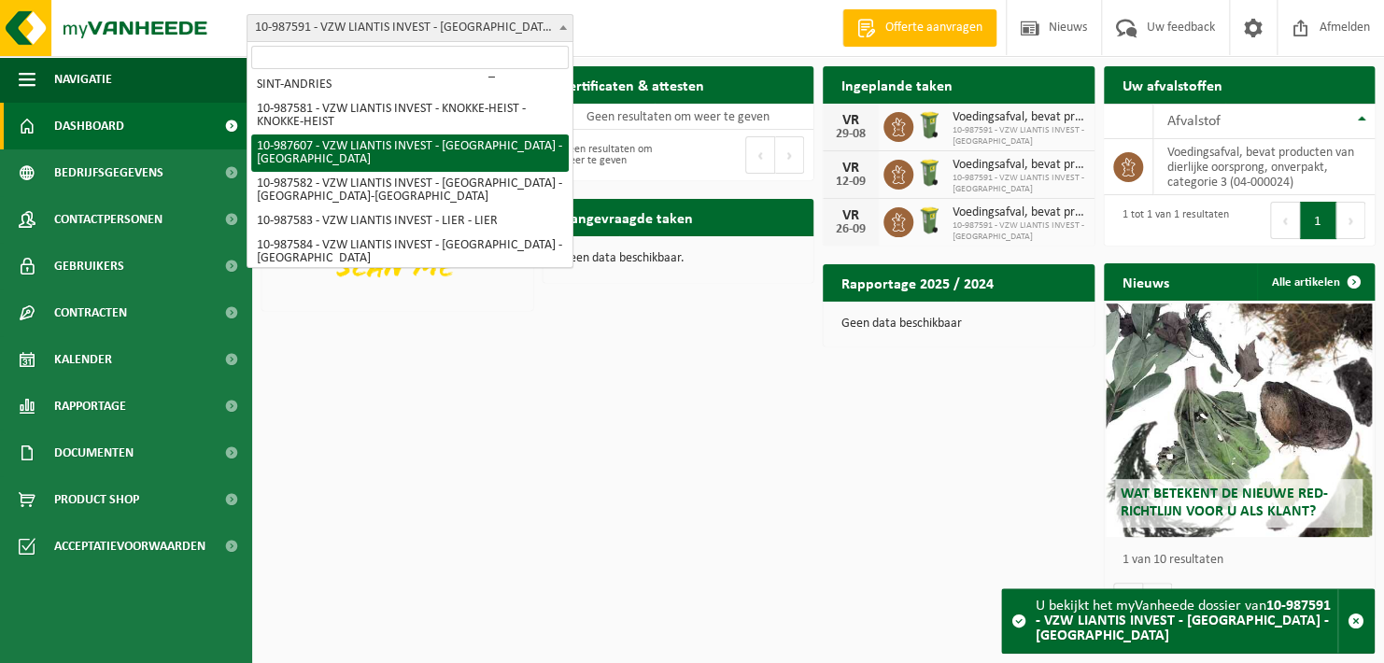
select select "167263"
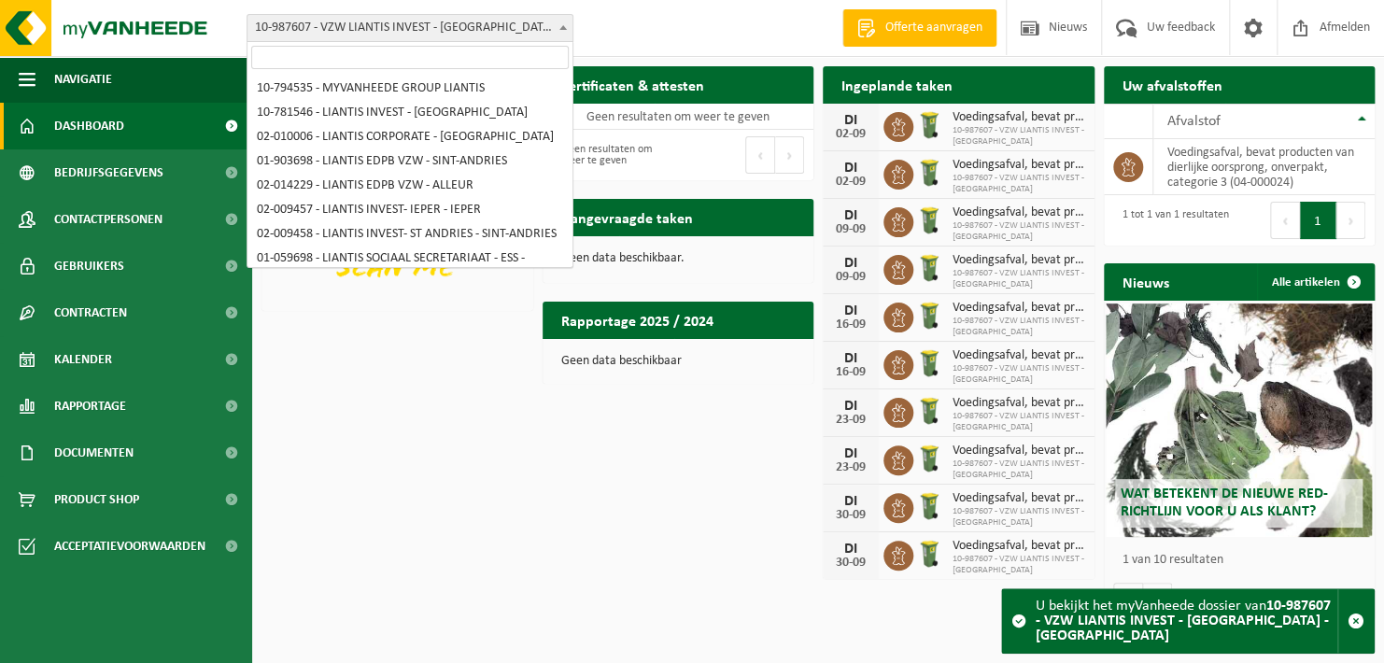
click at [499, 35] on span "10-987607 - VZW LIANTIS INVEST - [GEOGRAPHIC_DATA] - [GEOGRAPHIC_DATA]" at bounding box center [409, 28] width 325 height 26
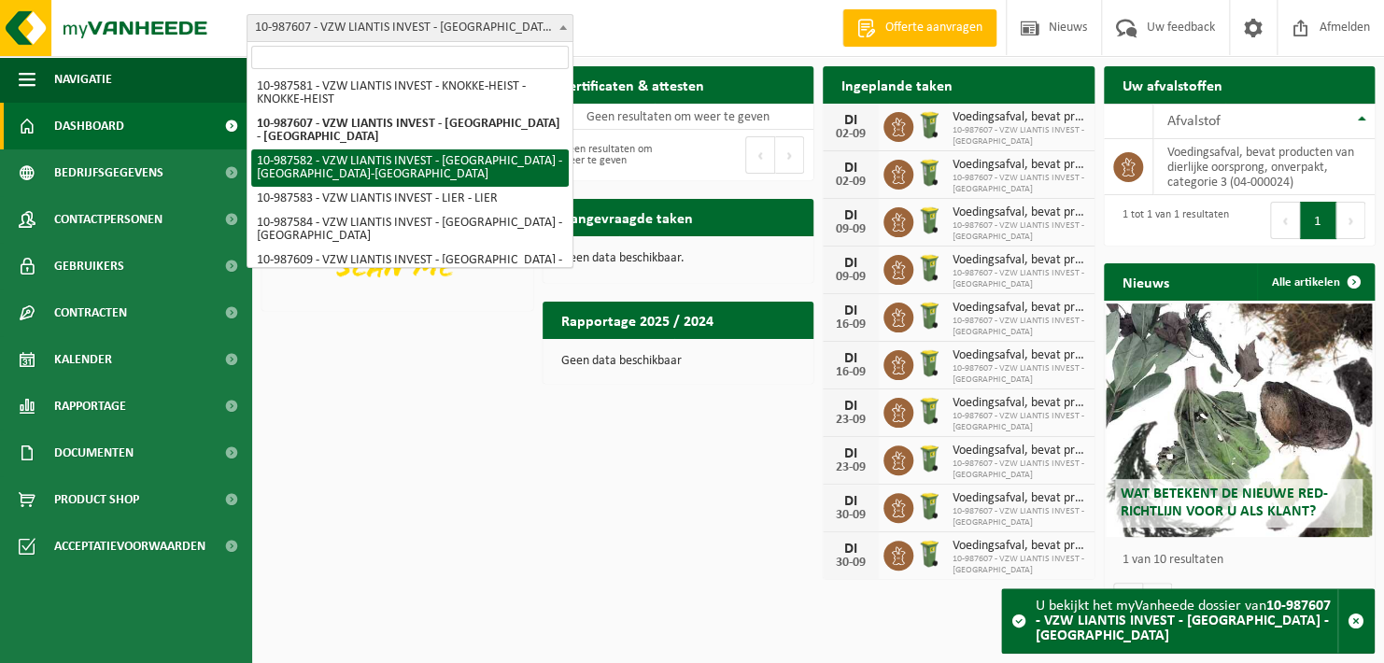
scroll to position [805, 0]
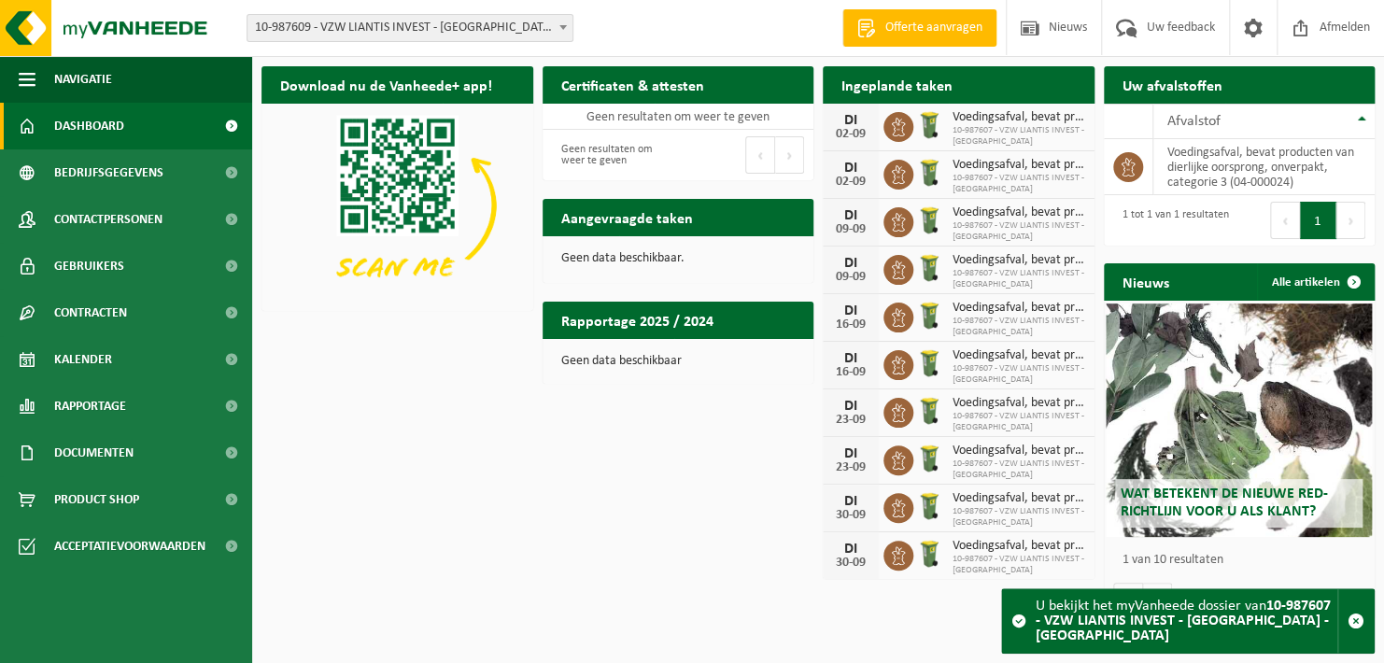
select select "167265"
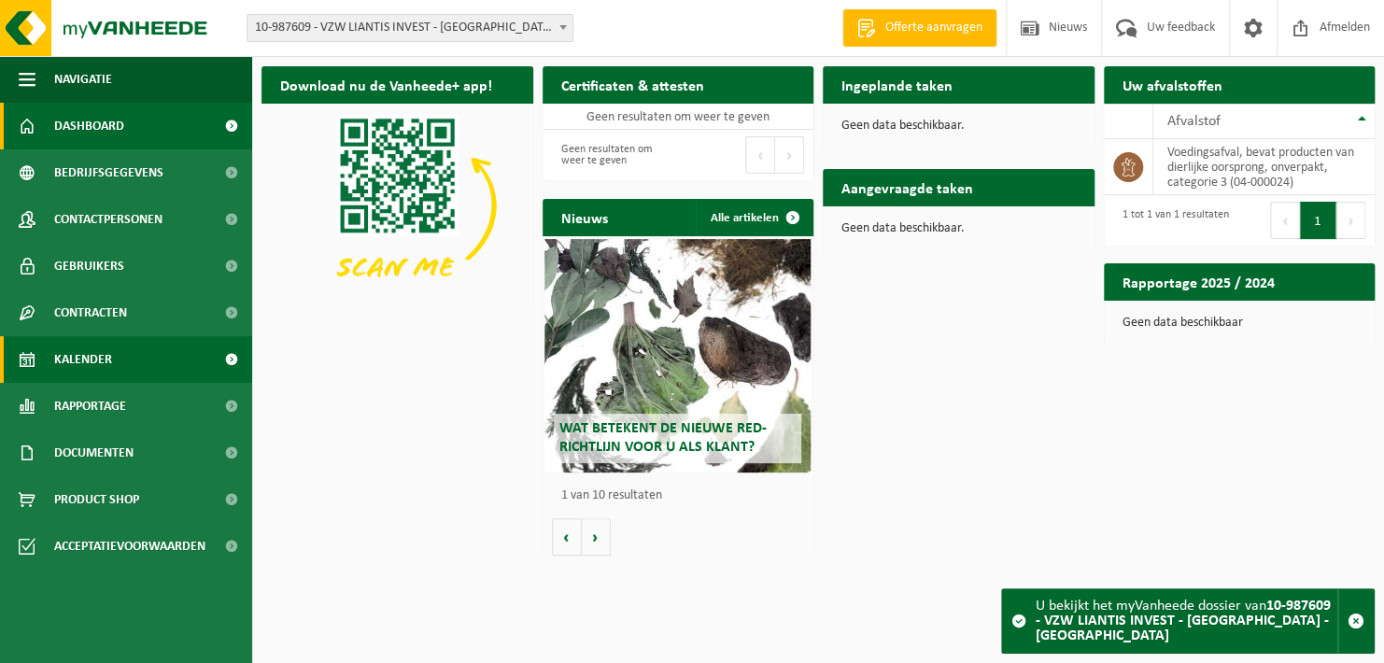
click at [137, 359] on link "Kalender" at bounding box center [126, 359] width 252 height 47
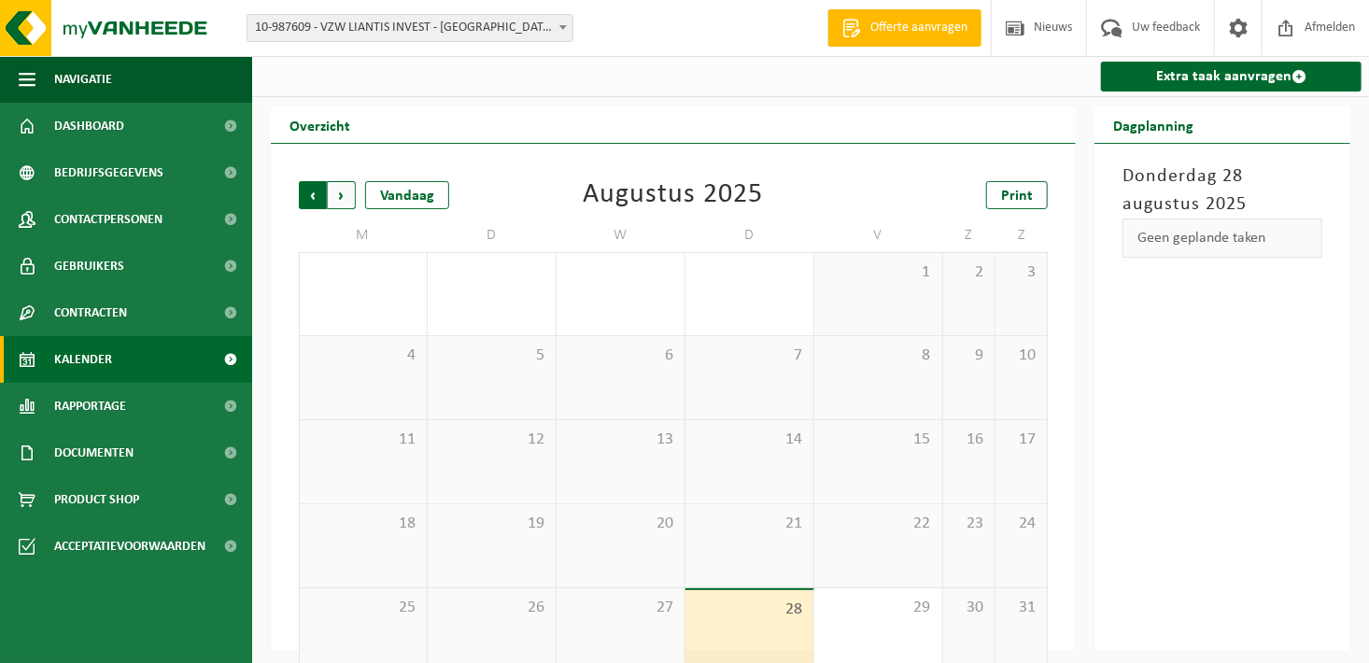
click at [345, 199] on span "Volgende" at bounding box center [342, 195] width 28 height 28
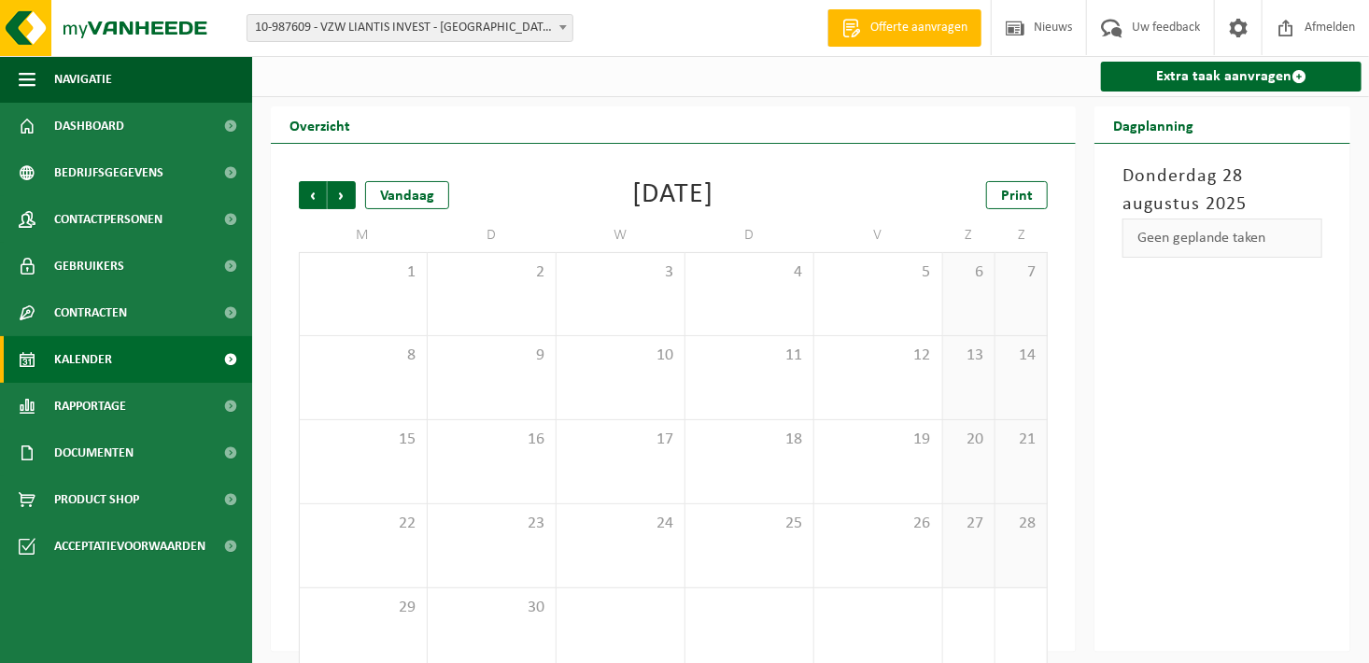
click at [546, 30] on span "10-987609 - VZW LIANTIS INVEST - [GEOGRAPHIC_DATA] - [GEOGRAPHIC_DATA]" at bounding box center [409, 28] width 325 height 26
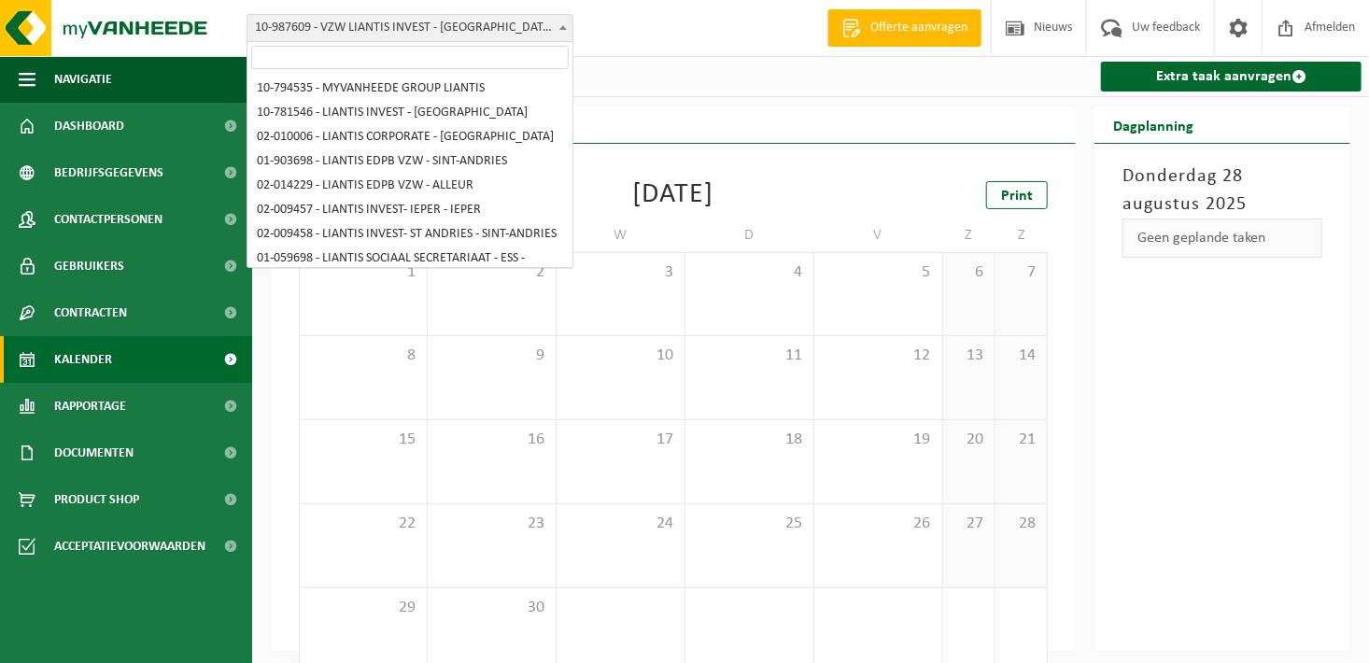
scroll to position [835, 0]
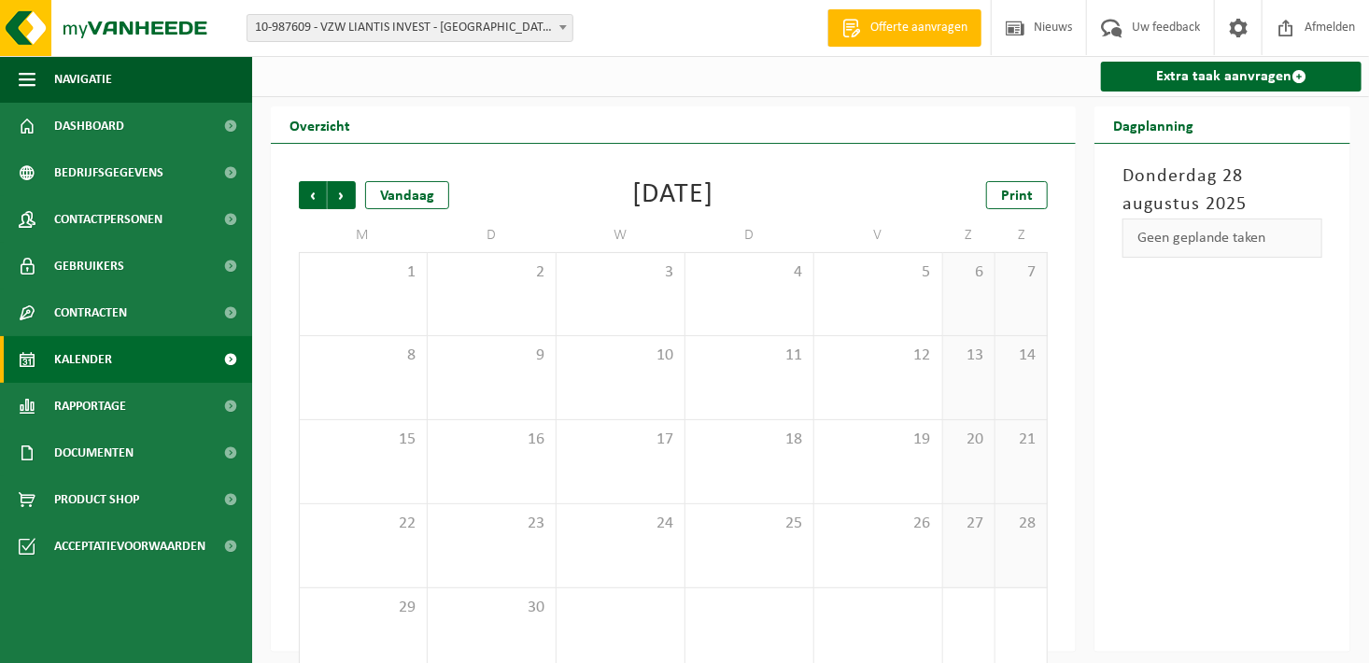
click at [703, 74] on div "Extra taak aanvragen" at bounding box center [810, 76] width 1117 height 41
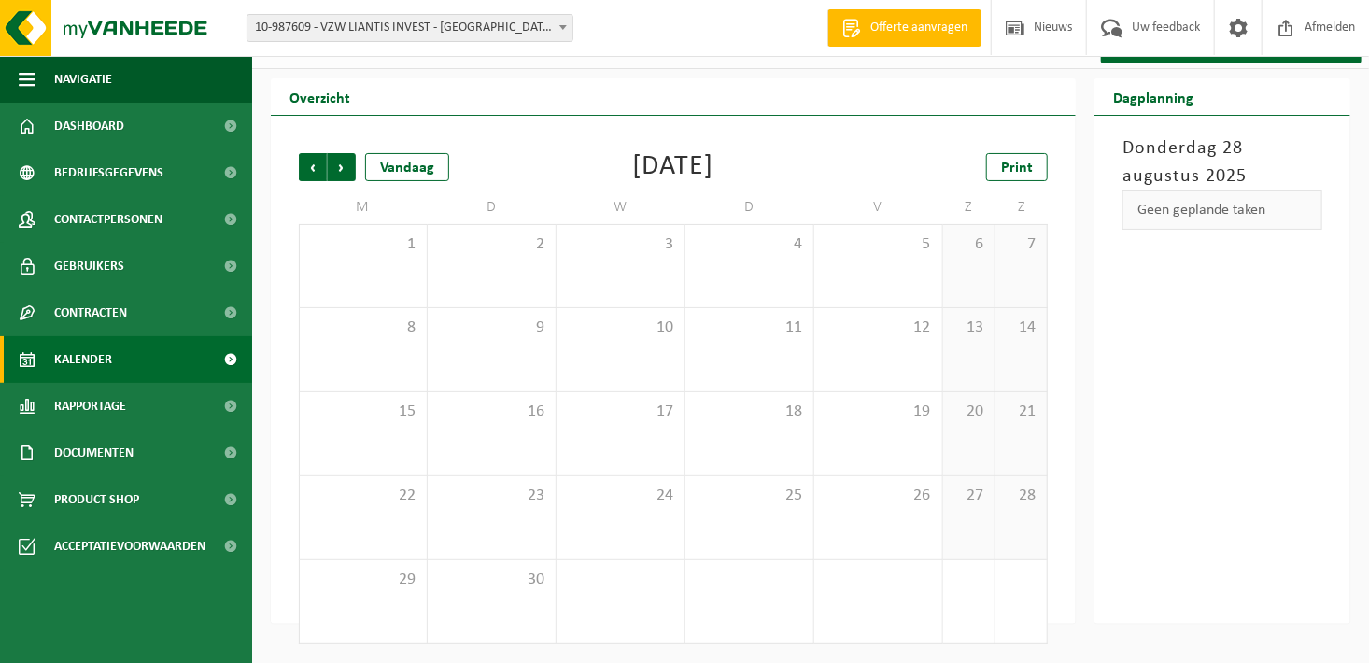
click at [542, 18] on span "10-987609 - VZW LIANTIS INVEST - [GEOGRAPHIC_DATA] - [GEOGRAPHIC_DATA]" at bounding box center [409, 28] width 325 height 26
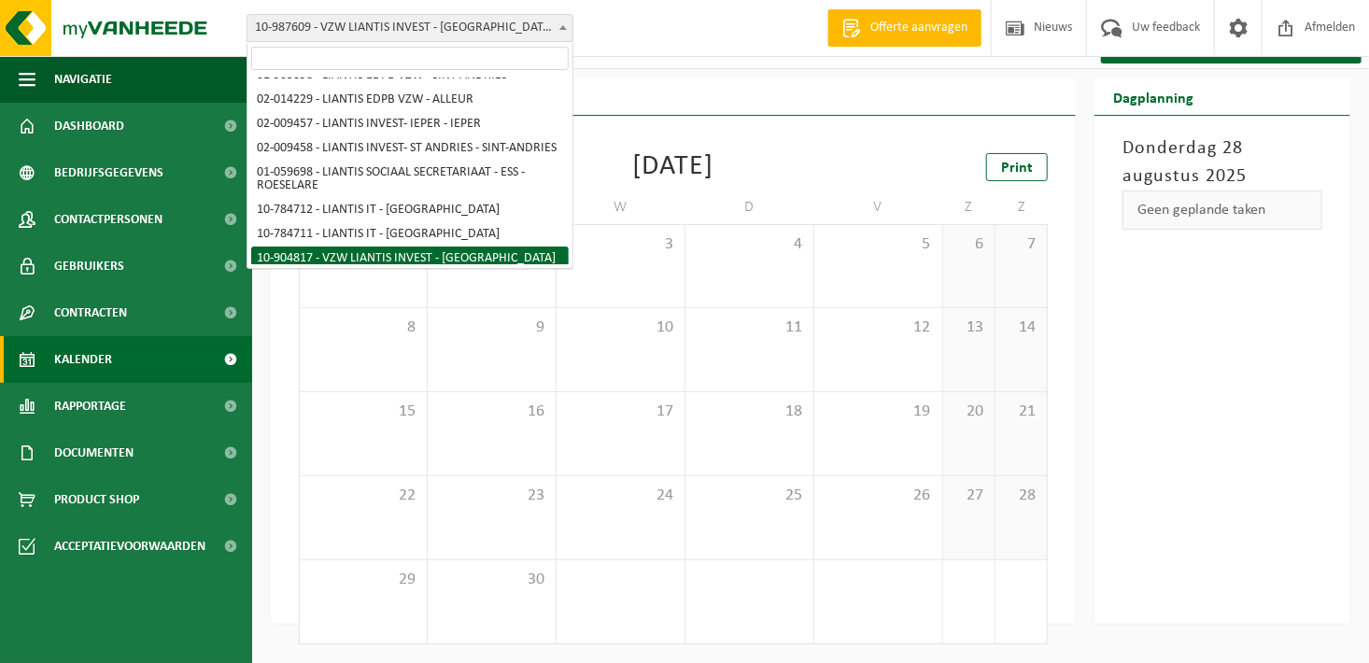
scroll to position [0, 0]
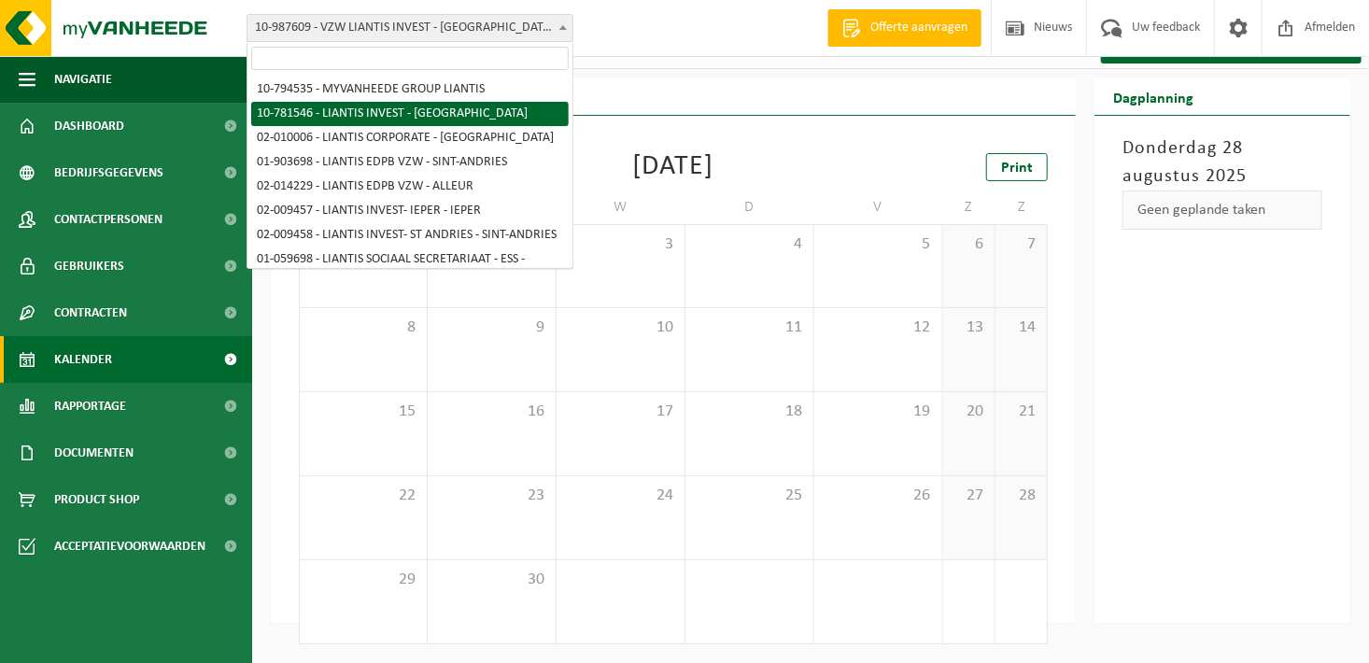
drag, startPoint x: 437, startPoint y: 125, endPoint x: 429, endPoint y: 117, distance: 11.9
select select "30004"
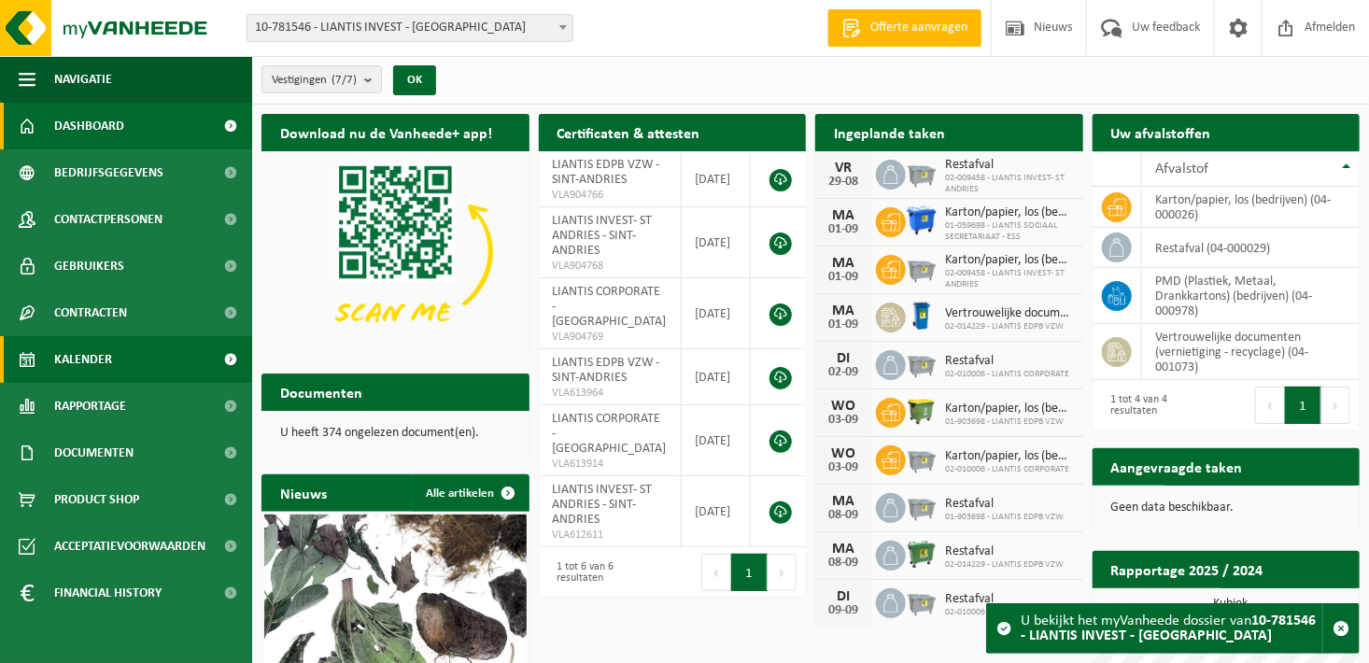
click at [56, 350] on span "Kalender" at bounding box center [83, 359] width 58 height 47
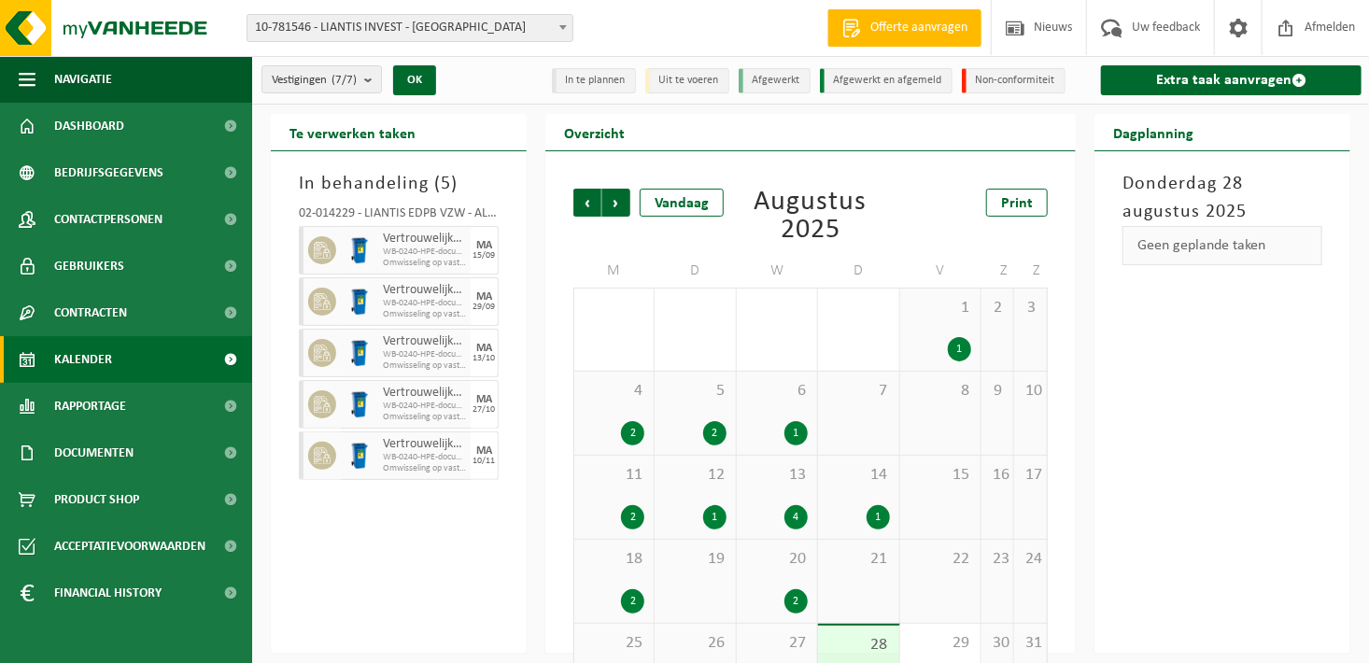
scroll to position [62, 0]
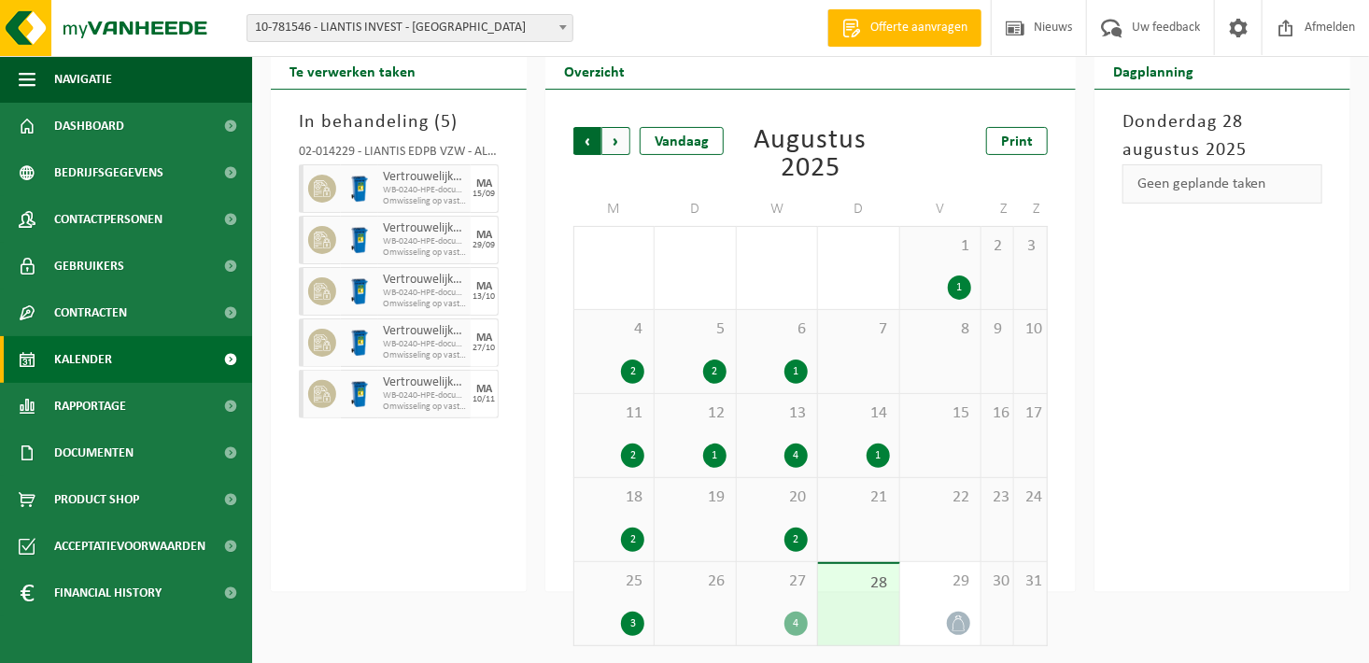
click at [622, 136] on span "Volgende" at bounding box center [616, 141] width 28 height 28
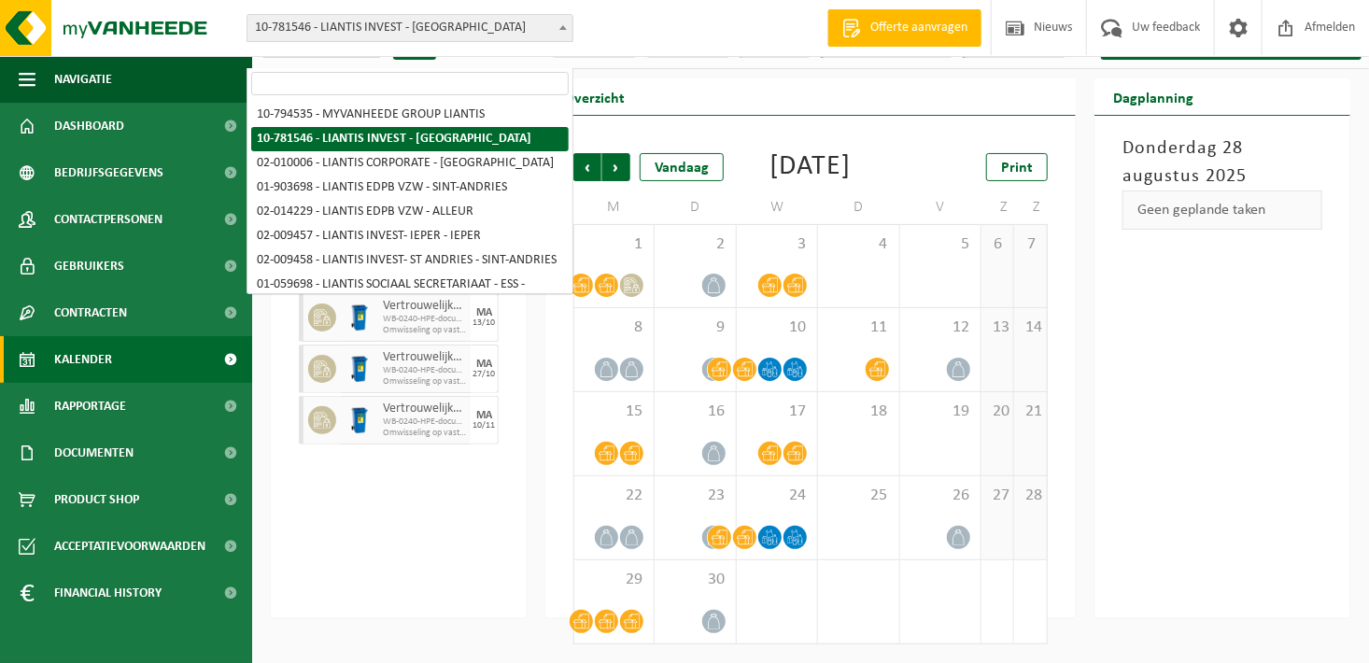
click at [419, 21] on span "10-781546 - LIANTIS INVEST - [GEOGRAPHIC_DATA]" at bounding box center [409, 28] width 325 height 26
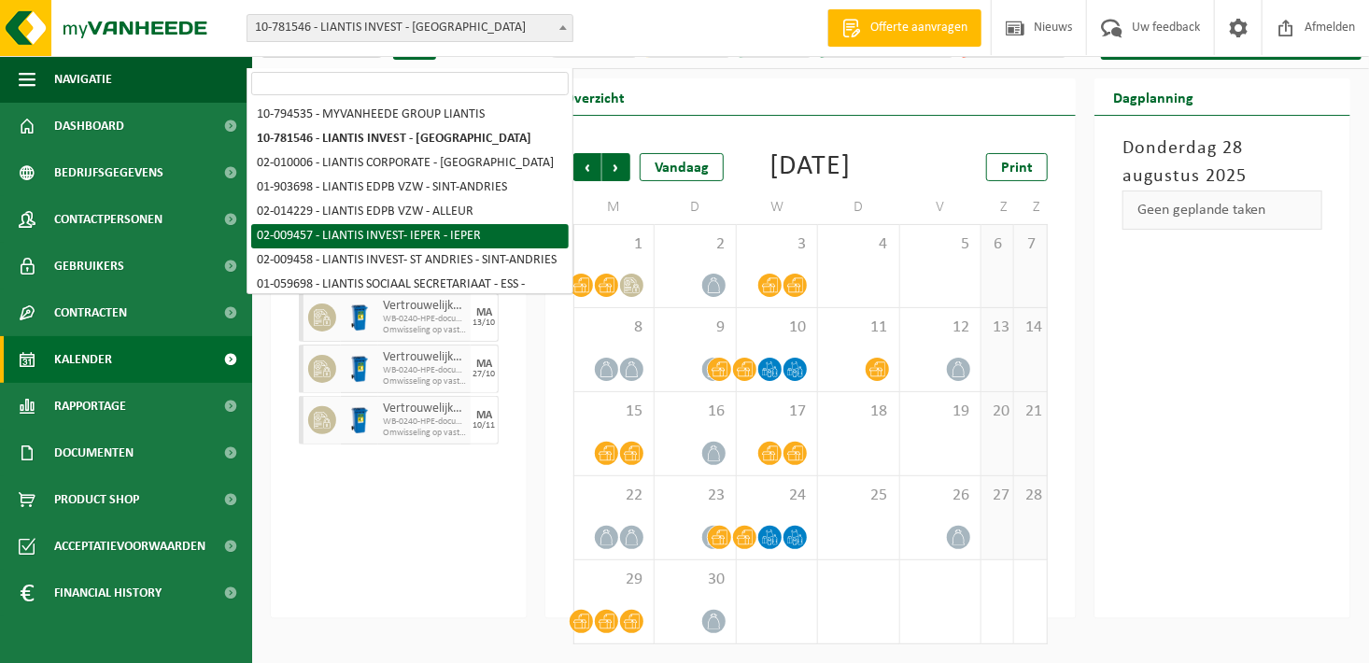
select select "22286"
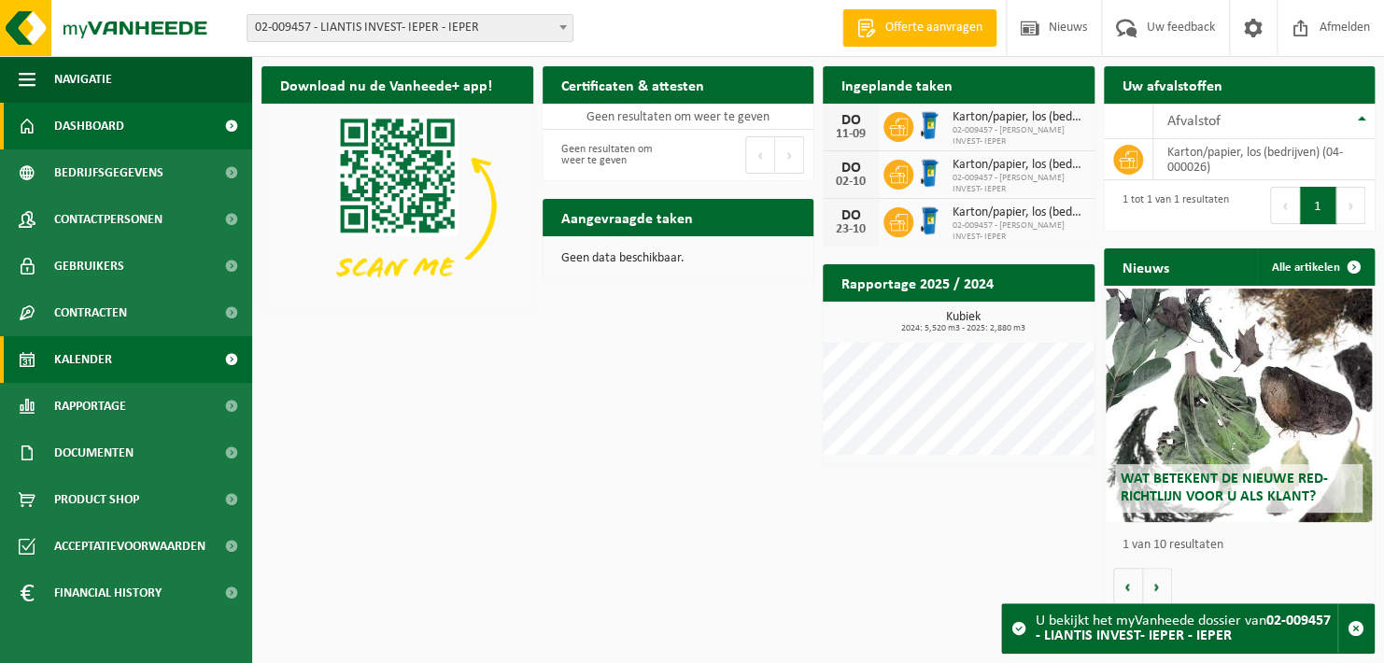
click at [112, 344] on link "Kalender" at bounding box center [126, 359] width 252 height 47
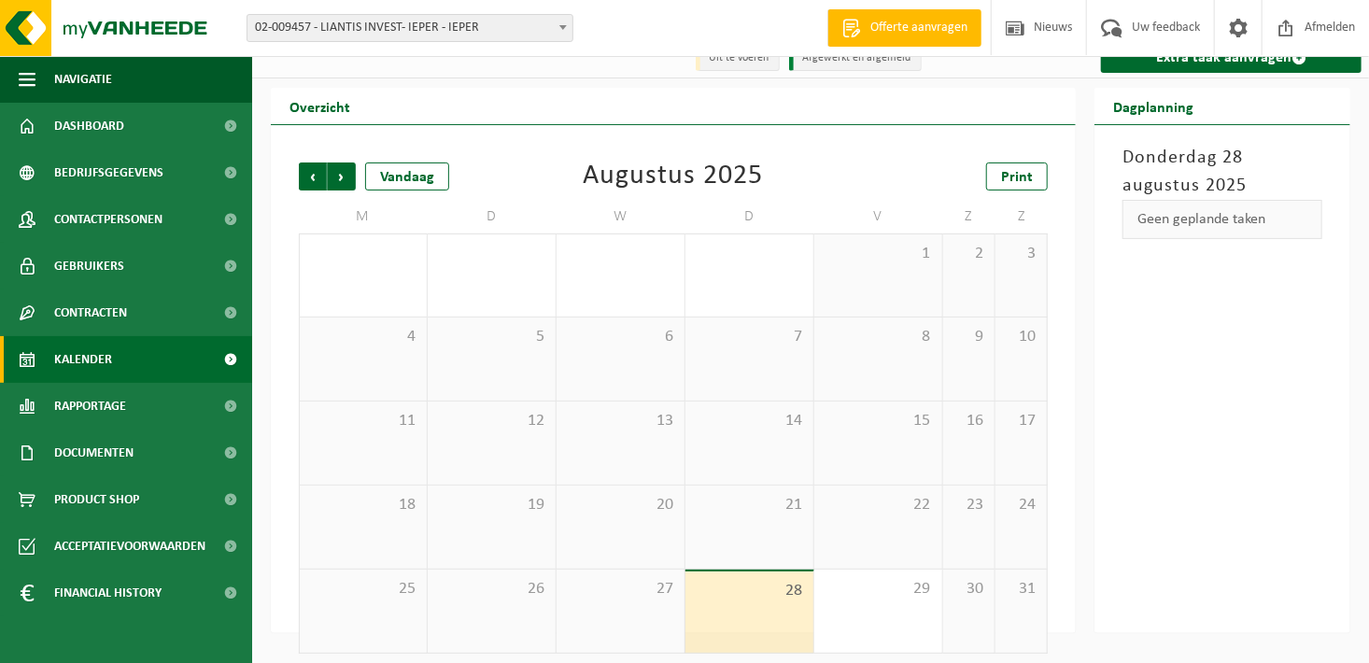
scroll to position [29, 0]
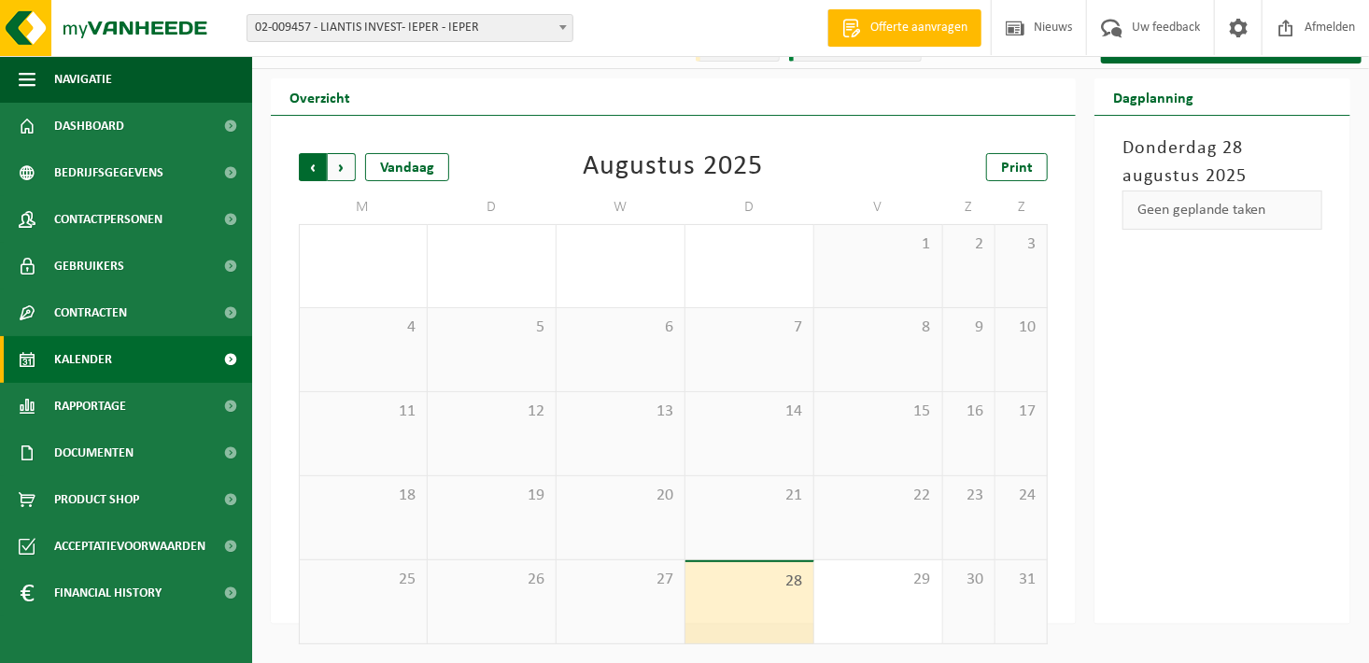
click at [348, 171] on span "Volgende" at bounding box center [342, 167] width 28 height 28
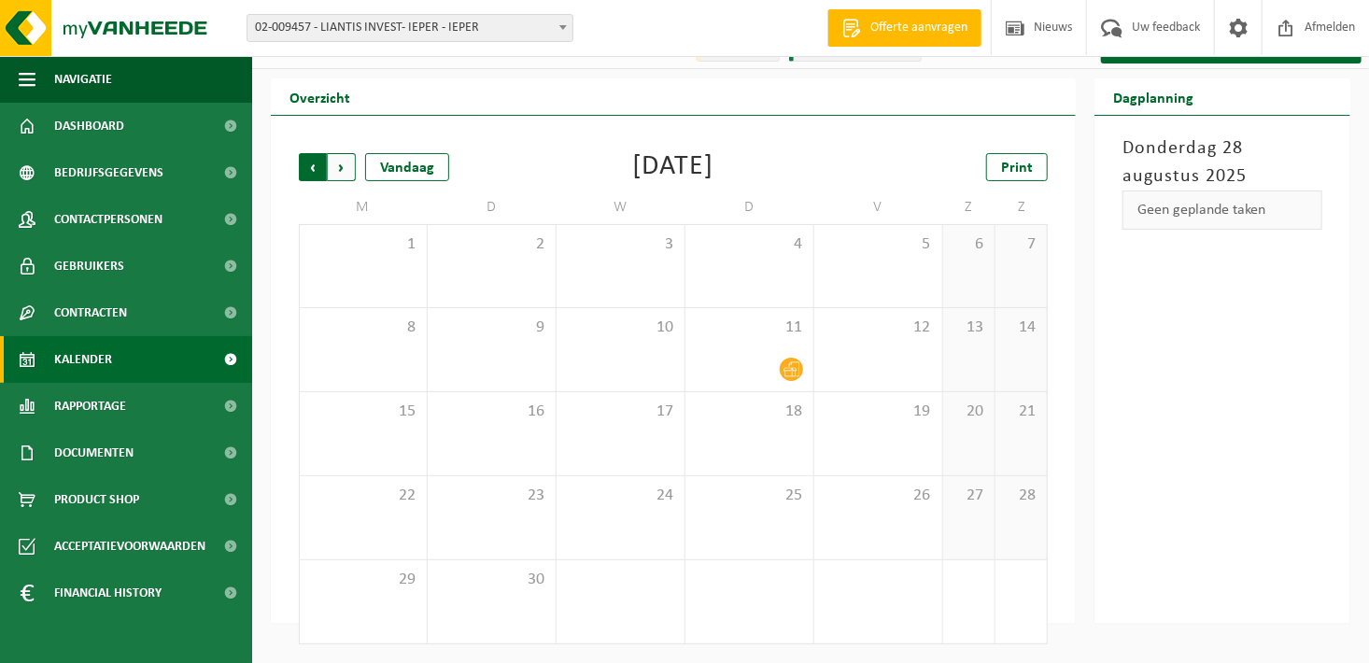
click at [344, 170] on span "Volgende" at bounding box center [342, 167] width 28 height 28
click at [513, 32] on span "02-009457 - LIANTIS INVEST- IEPER - IEPER" at bounding box center [409, 28] width 325 height 26
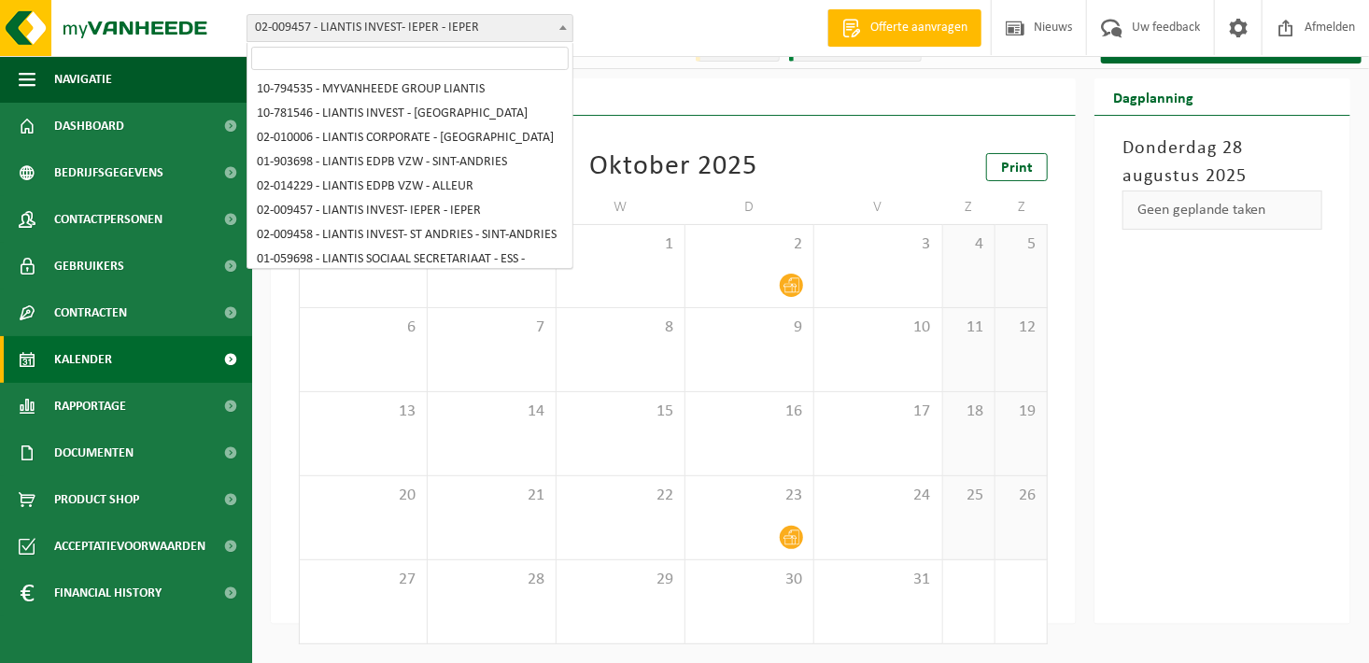
scroll to position [317, 0]
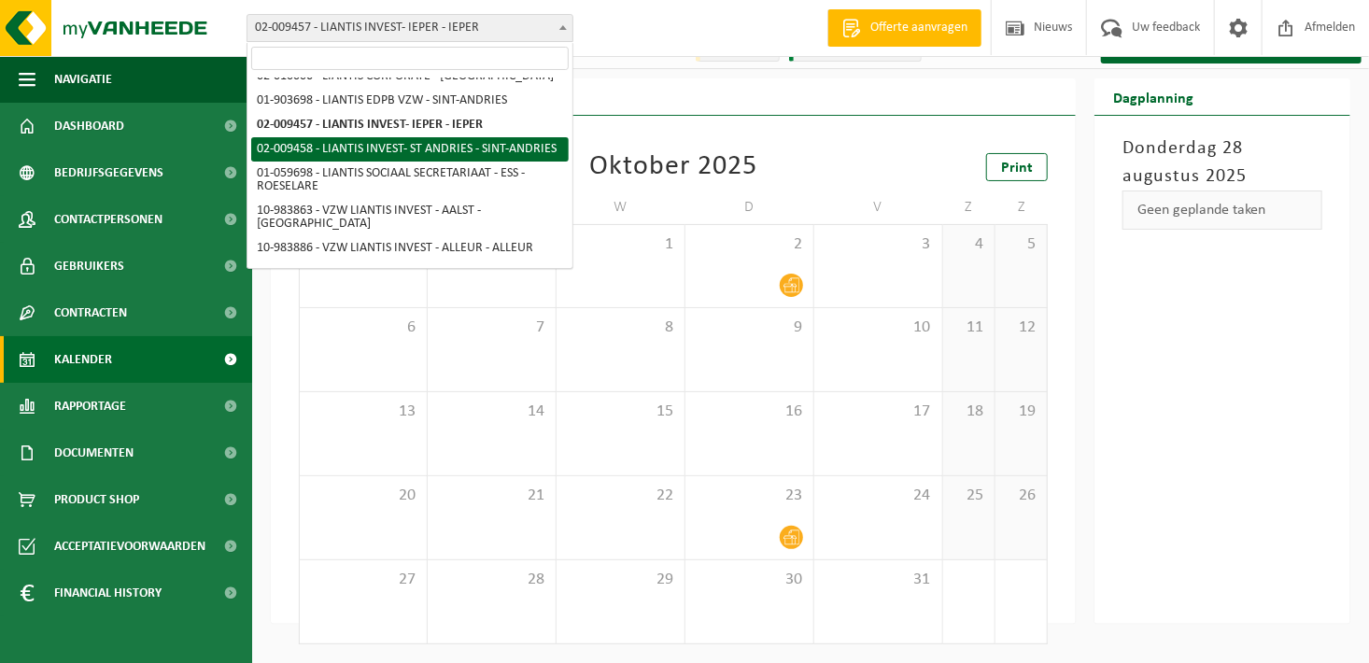
select select "22287"
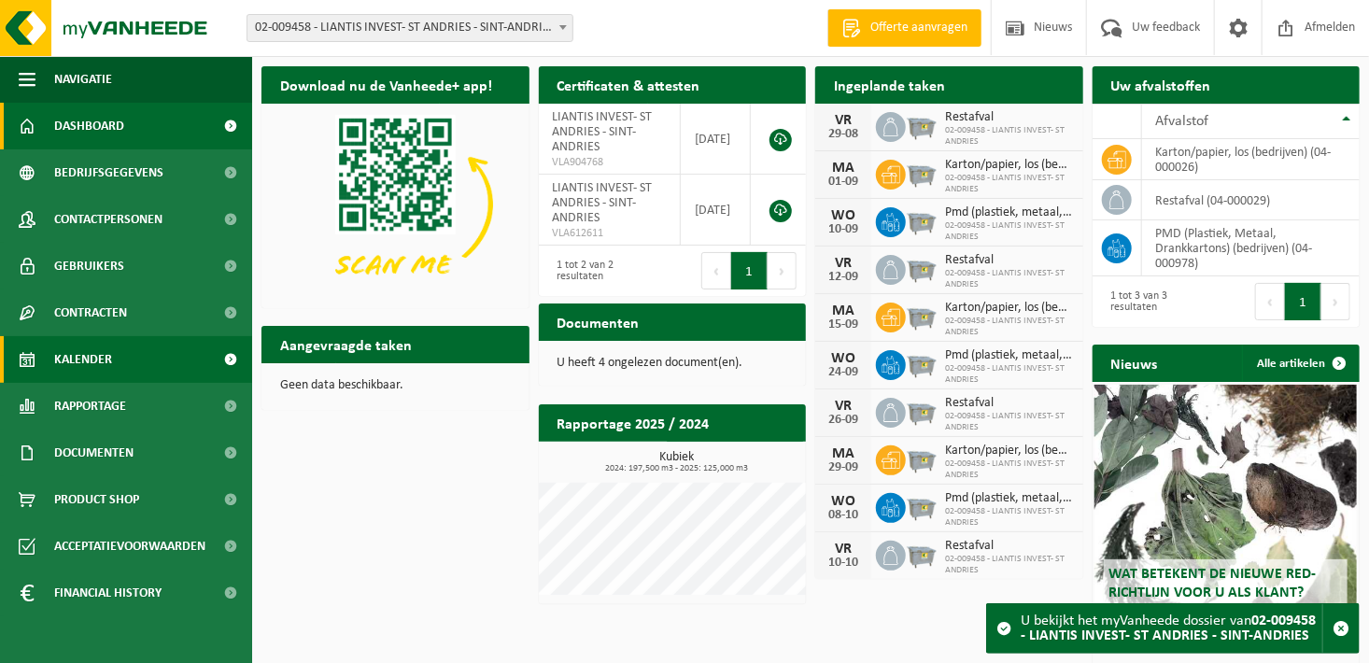
click at [117, 356] on link "Kalender" at bounding box center [126, 359] width 252 height 47
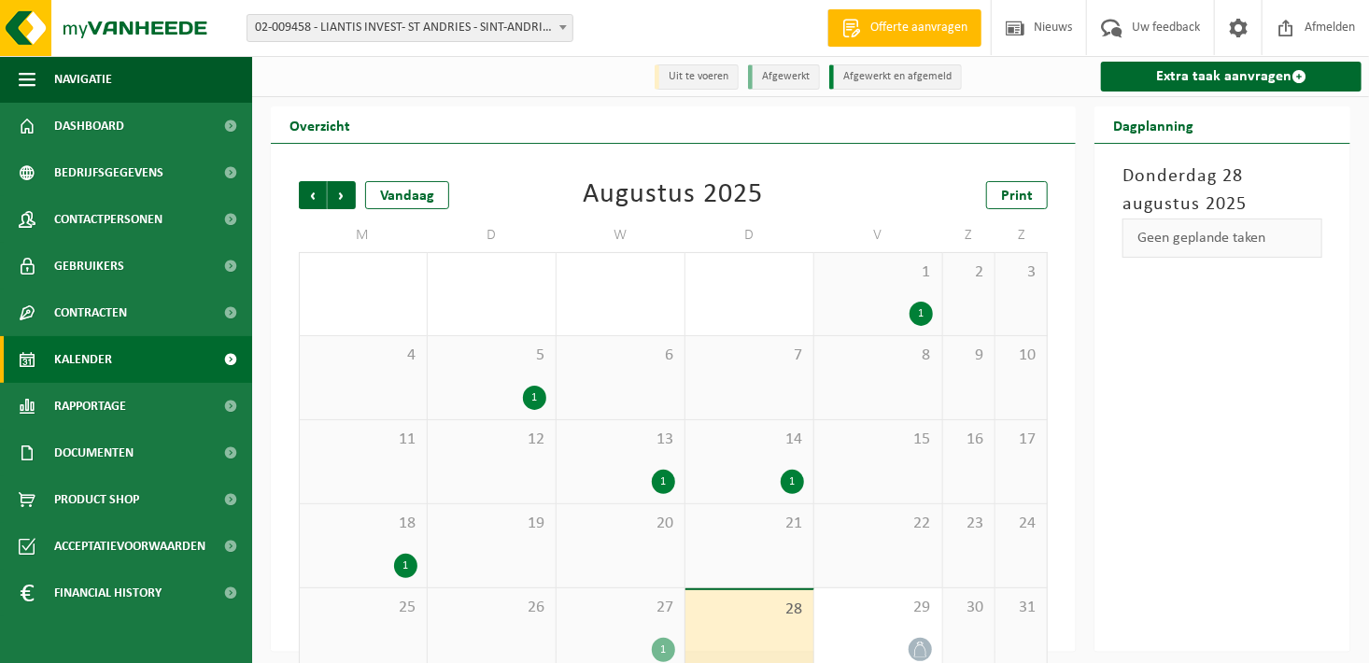
click at [357, 196] on div "Vorige Volgende Vandaag" at bounding box center [392, 195] width 187 height 28
click at [348, 192] on span "Volgende" at bounding box center [342, 195] width 28 height 28
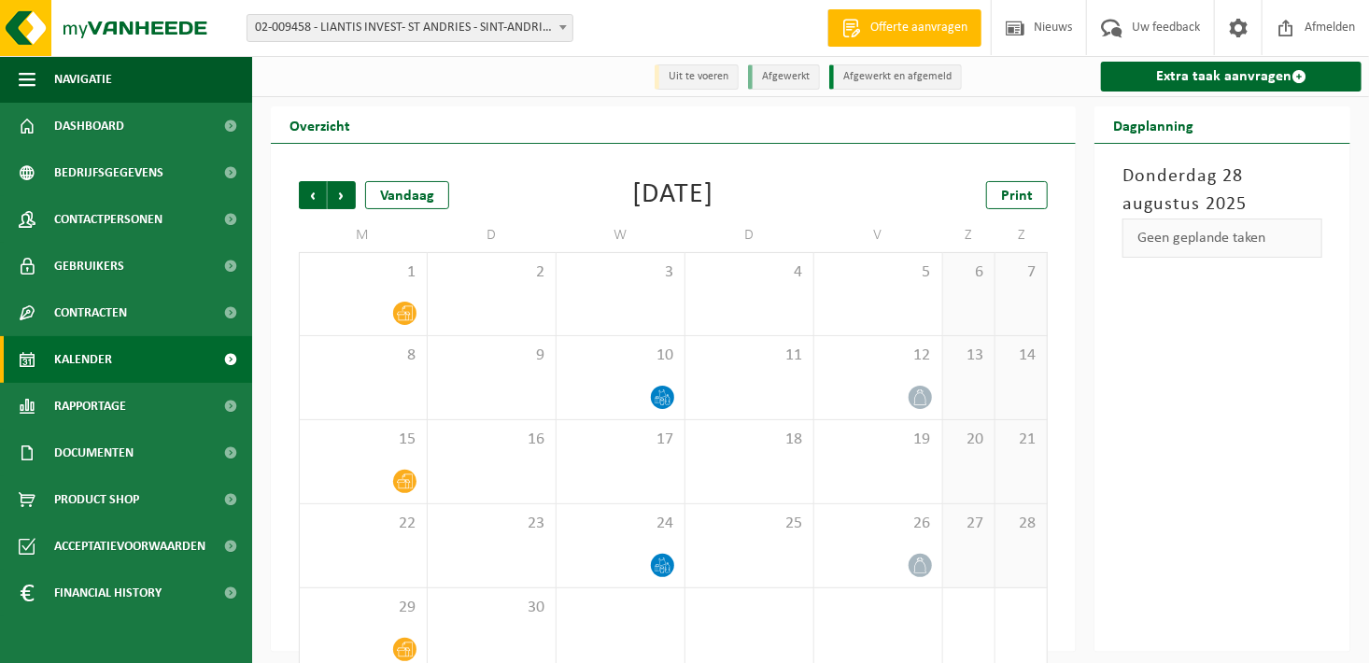
click at [348, 192] on span "Volgende" at bounding box center [342, 195] width 28 height 28
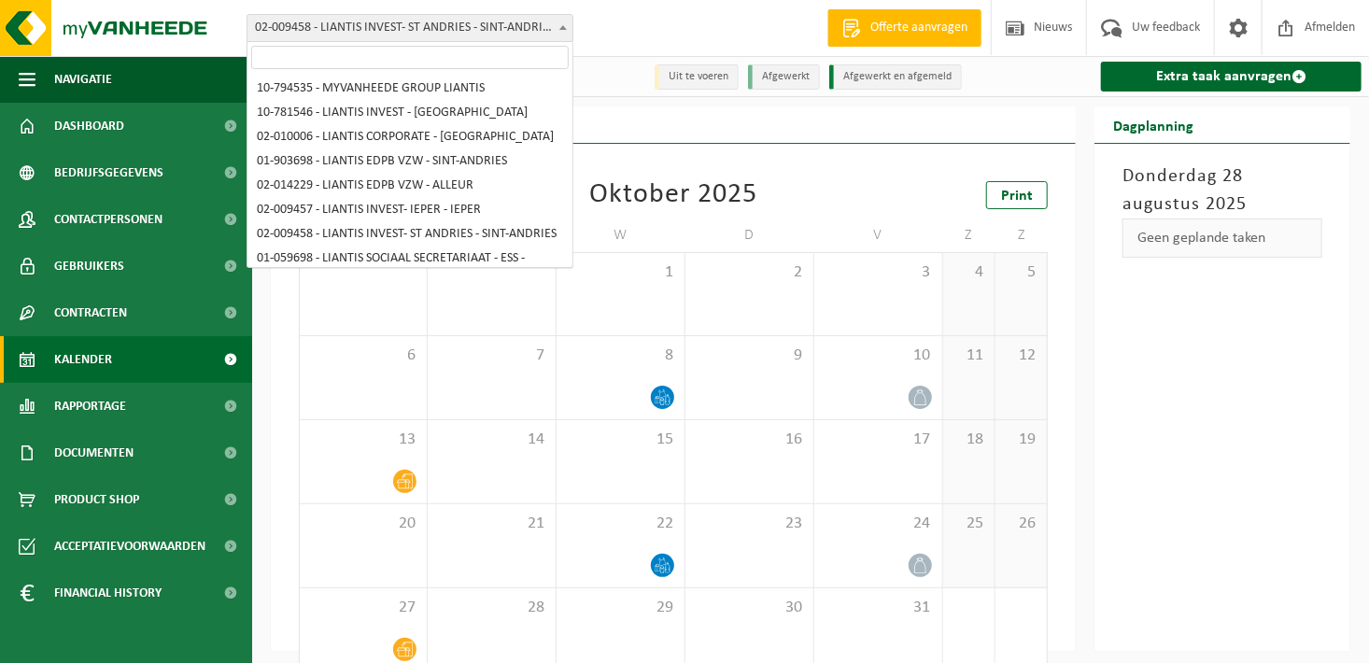
click at [408, 22] on span "02-009458 - LIANTIS INVEST- ST ANDRIES - SINT-ANDRIES" at bounding box center [409, 28] width 325 height 26
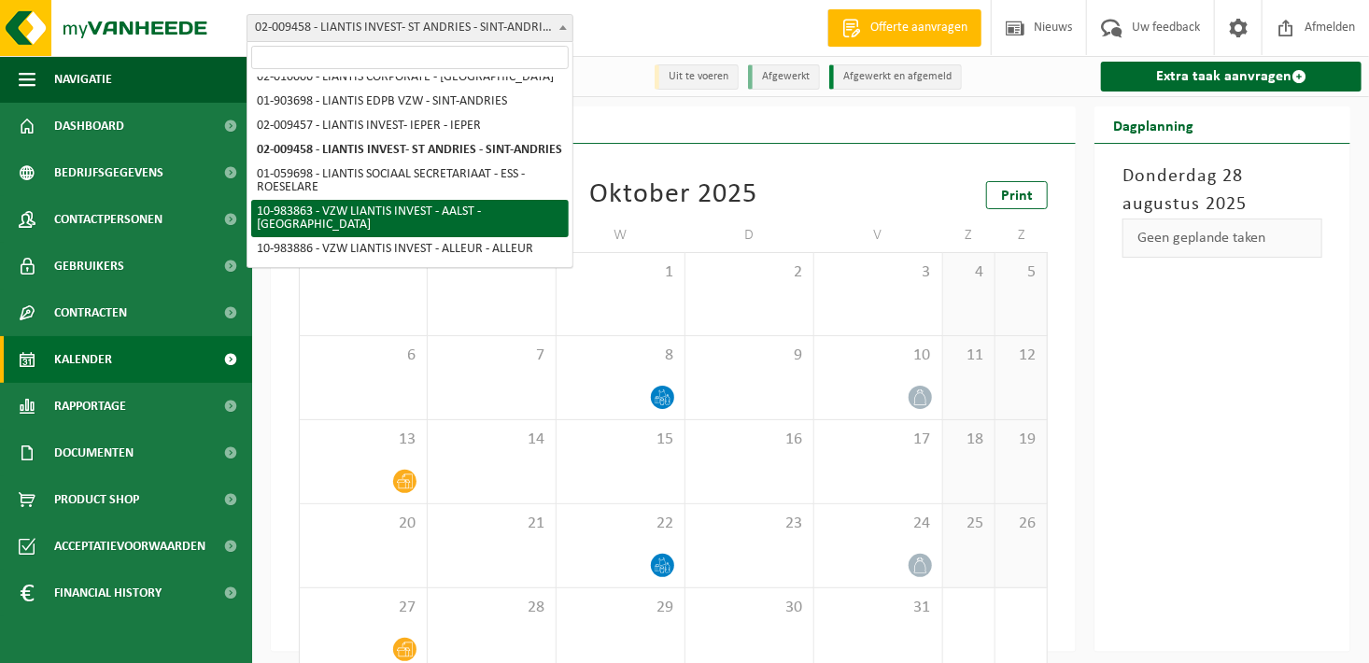
select select "163484"
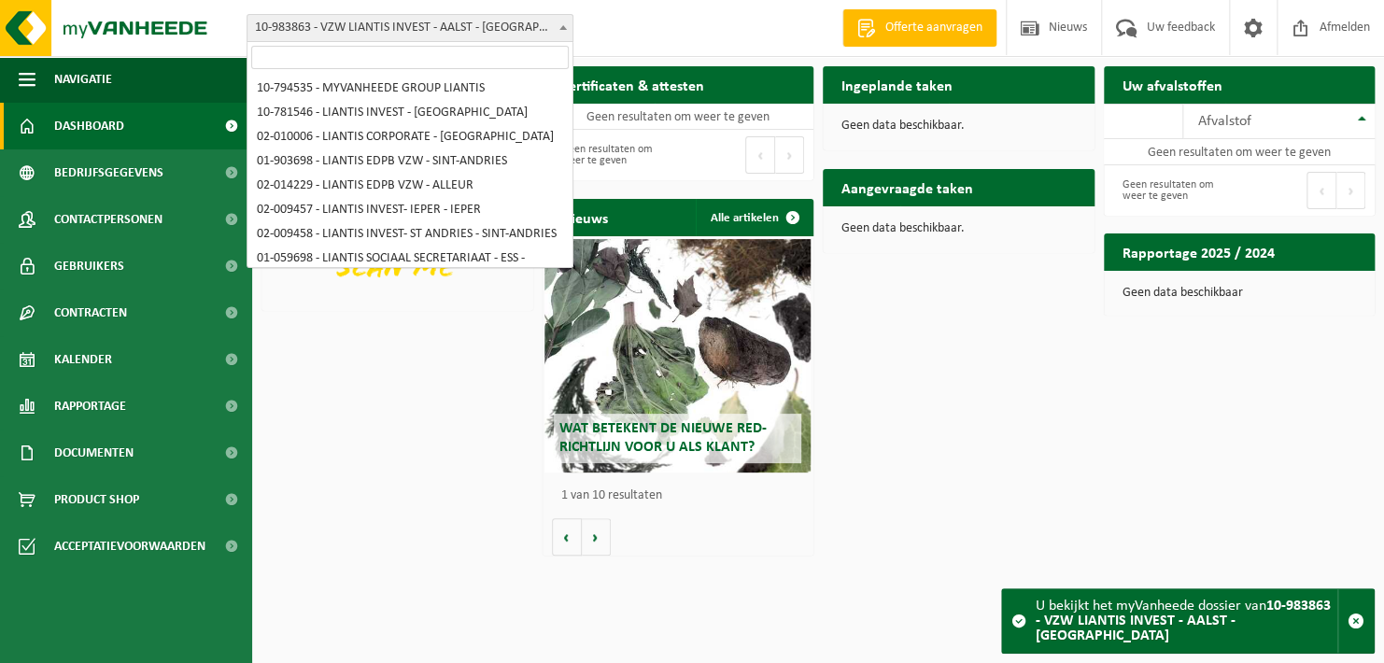
click at [546, 21] on span "10-983863 - VZW LIANTIS INVEST - AALST - [GEOGRAPHIC_DATA]" at bounding box center [409, 28] width 325 height 26
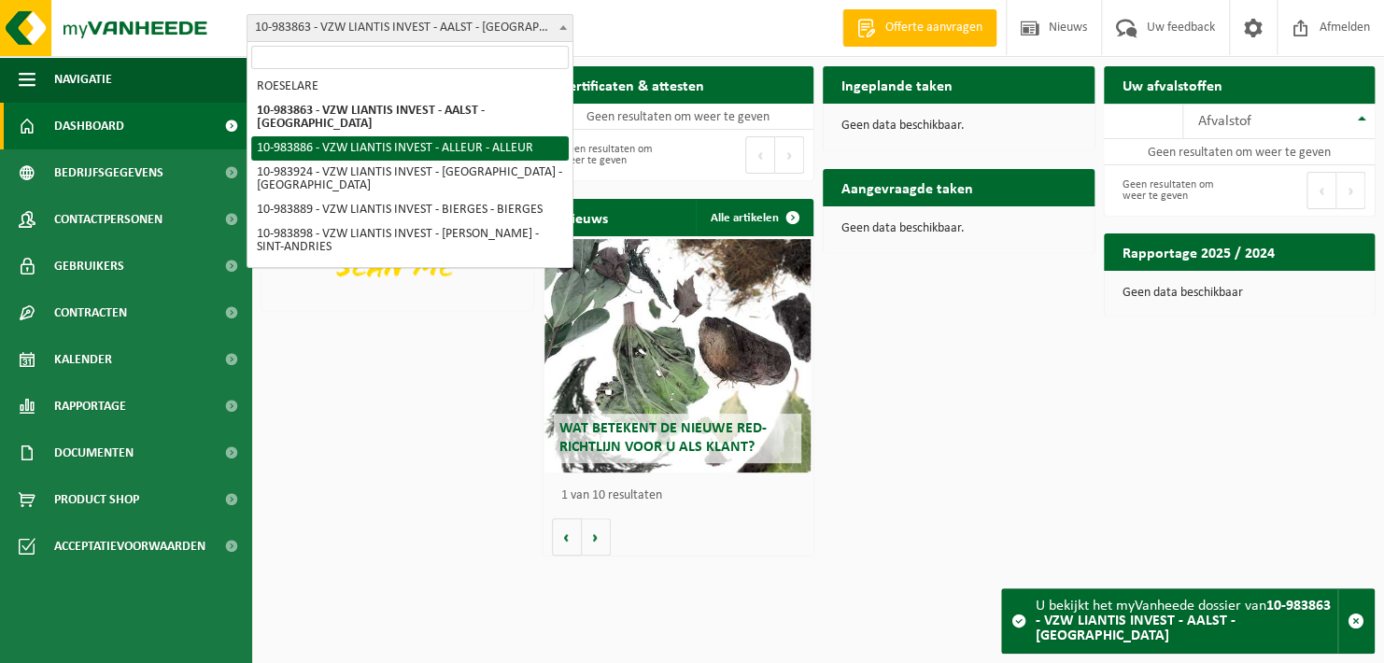
select select "163498"
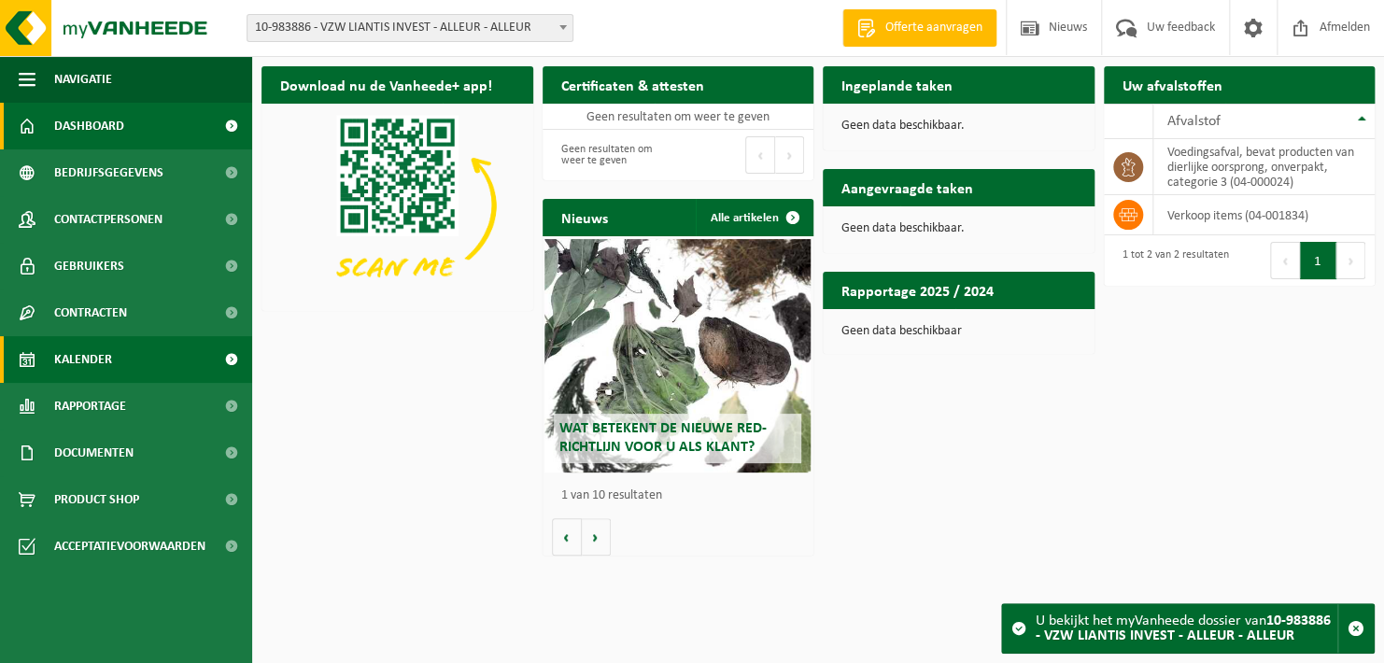
click at [102, 372] on span "Kalender" at bounding box center [83, 359] width 58 height 47
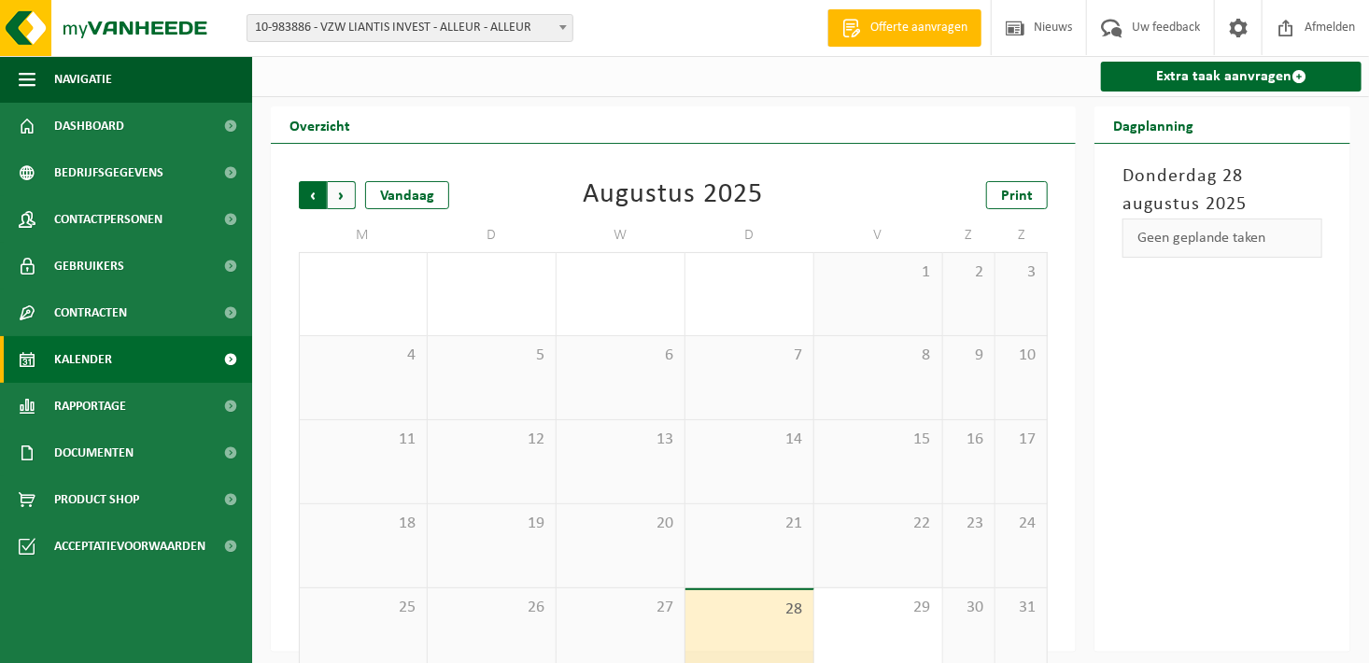
click at [337, 205] on span "Volgende" at bounding box center [342, 195] width 28 height 28
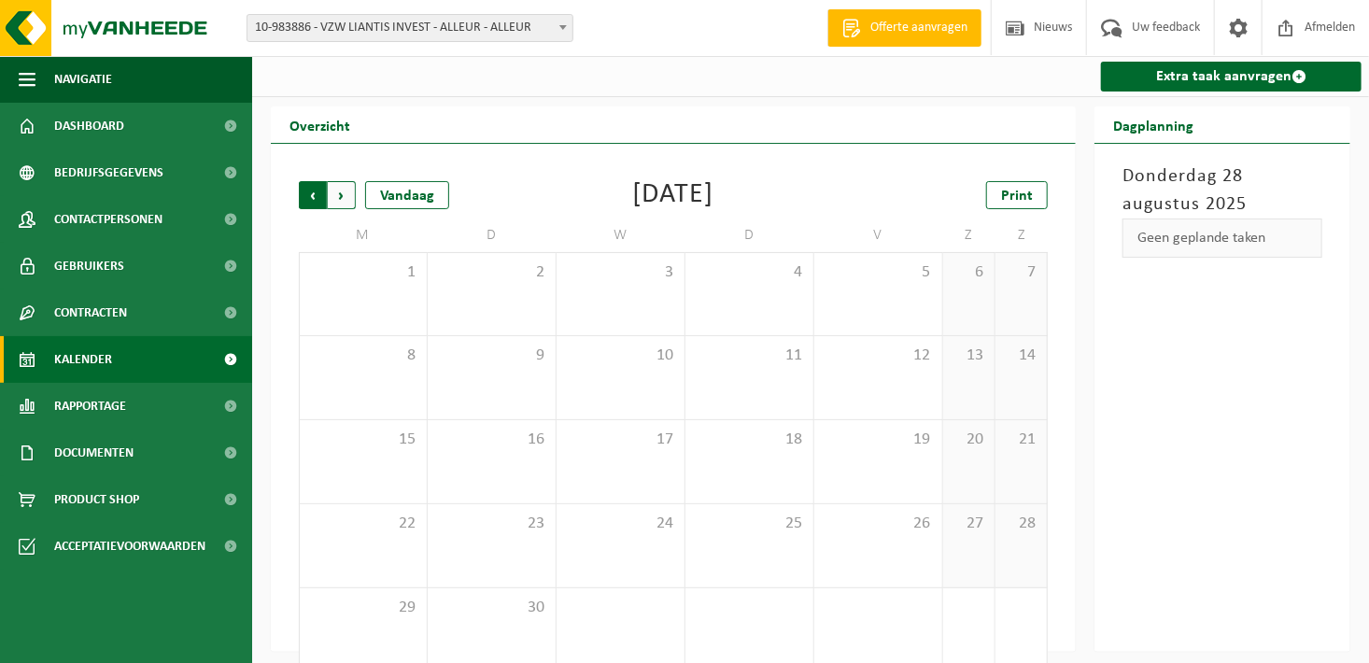
click at [344, 191] on span "Volgende" at bounding box center [342, 195] width 28 height 28
click at [557, 18] on span at bounding box center [563, 27] width 19 height 24
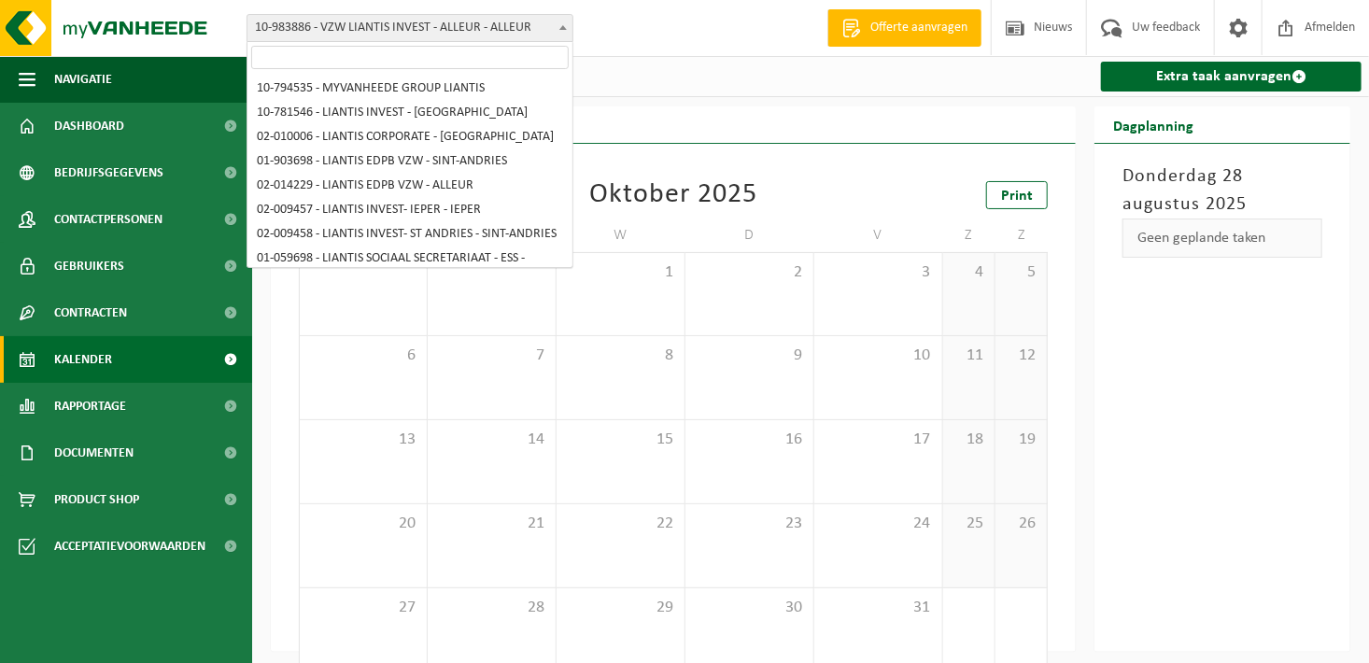
scroll to position [441, 0]
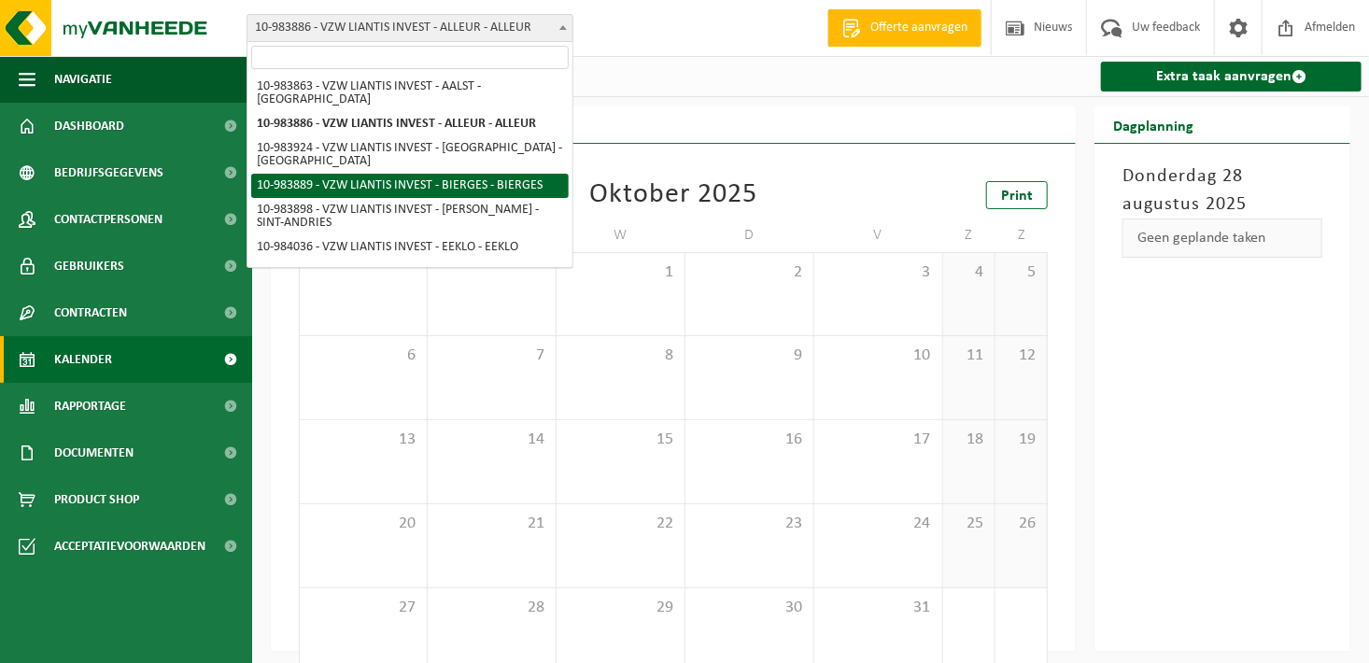
select select "163501"
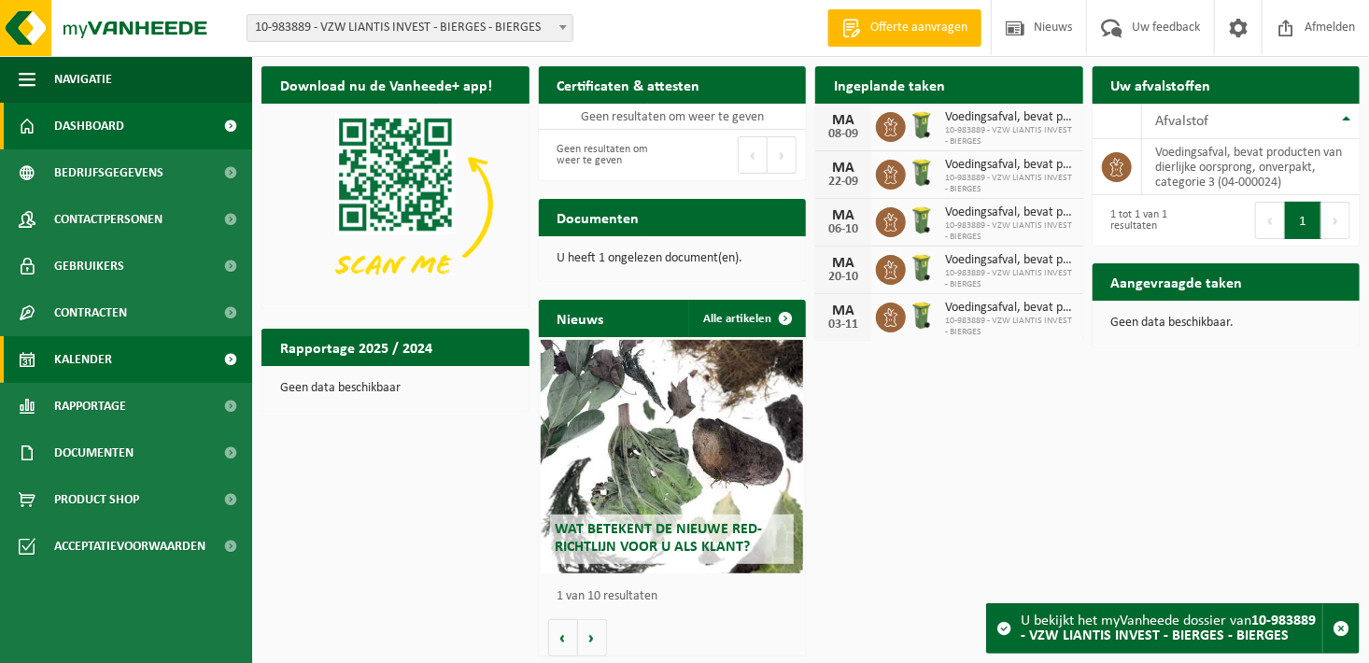
click at [72, 372] on span "Kalender" at bounding box center [83, 359] width 58 height 47
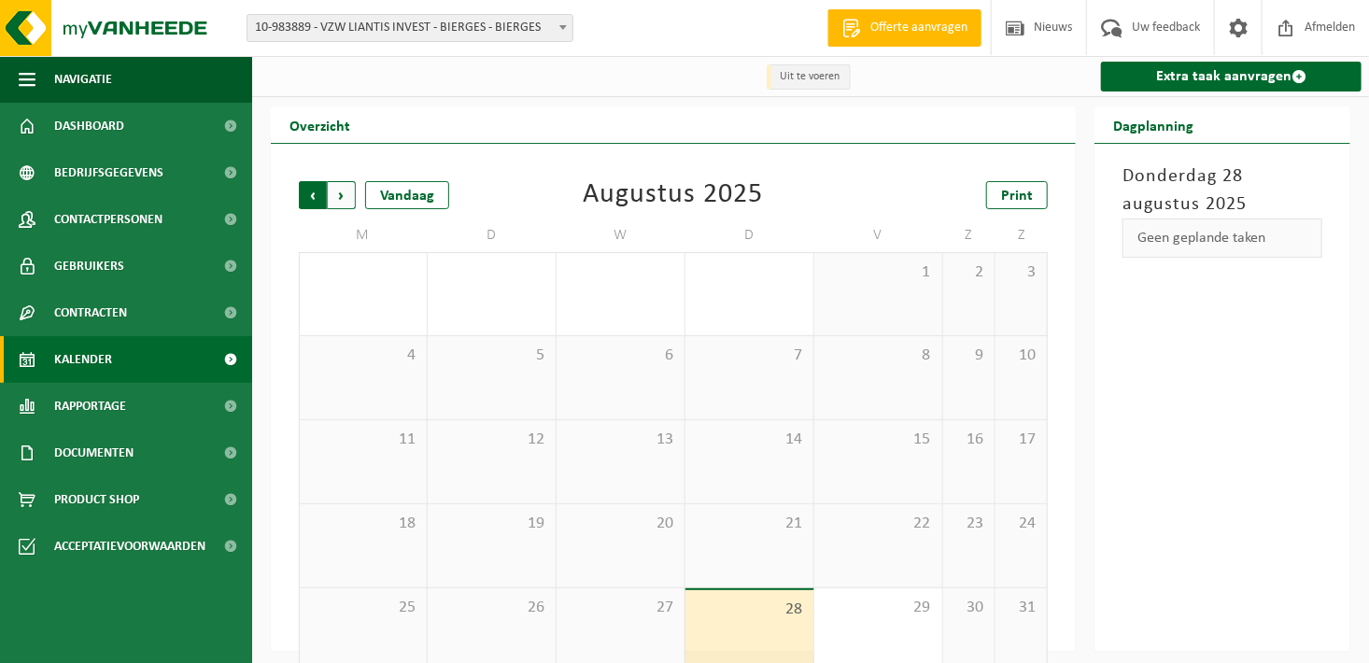
click at [346, 206] on span "Volgende" at bounding box center [342, 195] width 28 height 28
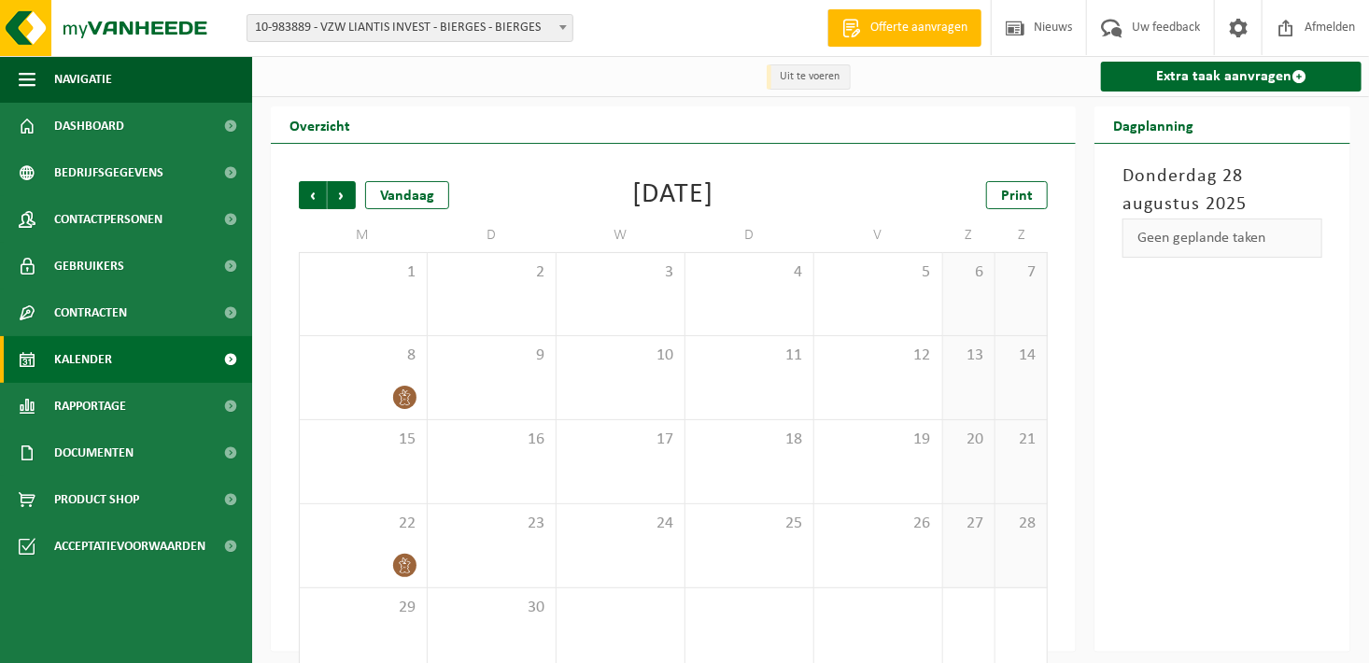
click at [449, 45] on div "Vestiging: 10-794535 - MYVANHEEDE GROUP LIANTIS 10-781546 - LIANTIS INVEST - BR…" at bounding box center [684, 28] width 1369 height 57
click at [449, 43] on div "Vestiging: 10-794535 - MYVANHEEDE GROUP LIANTIS 10-781546 - LIANTIS INVEST - BR…" at bounding box center [684, 28] width 1369 height 57
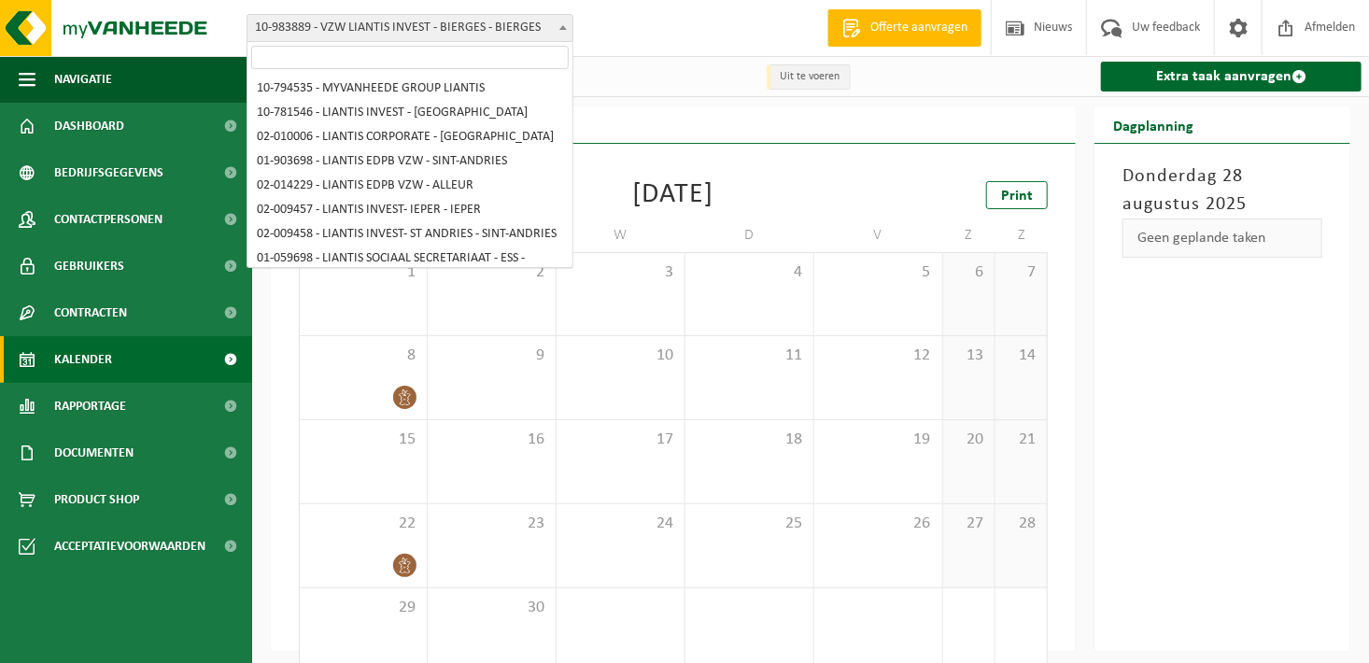
click at [540, 21] on span "10-983889 - VZW LIANTIS INVEST - BIERGES - BIERGES" at bounding box center [409, 28] width 325 height 26
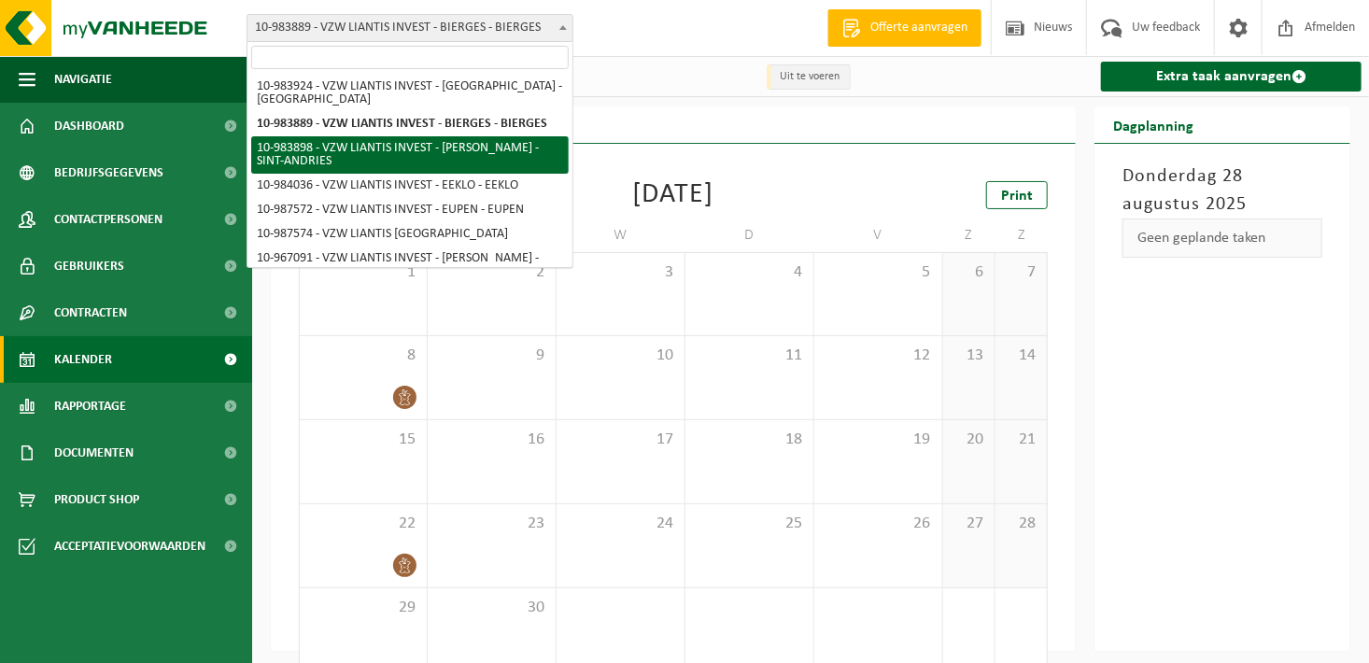
select select "163509"
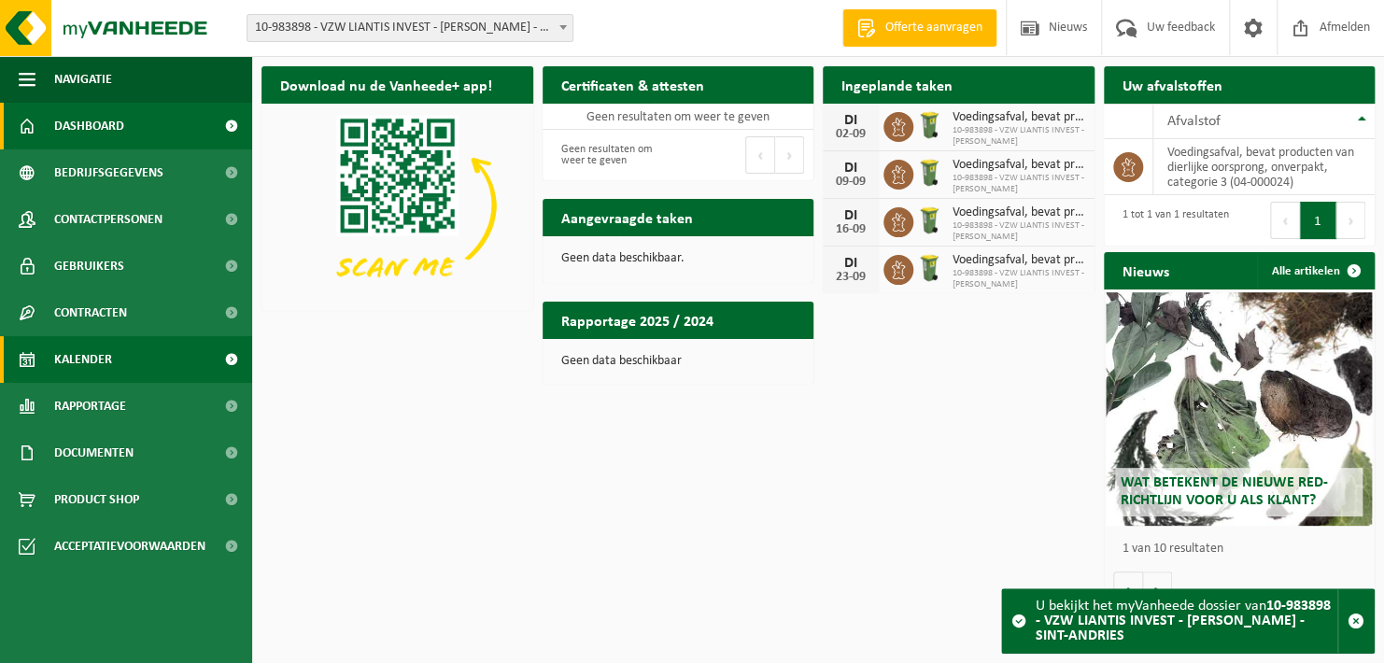
click at [105, 359] on span "Kalender" at bounding box center [83, 359] width 58 height 47
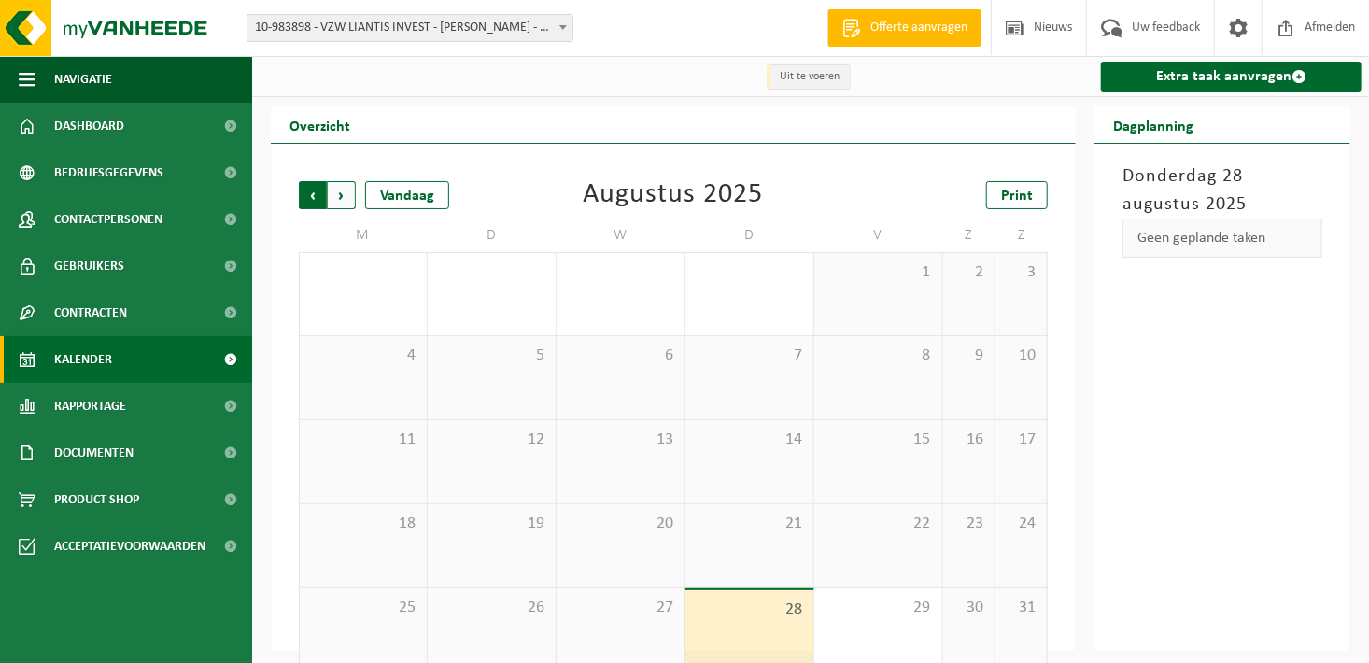
click at [337, 194] on span "Volgende" at bounding box center [342, 195] width 28 height 28
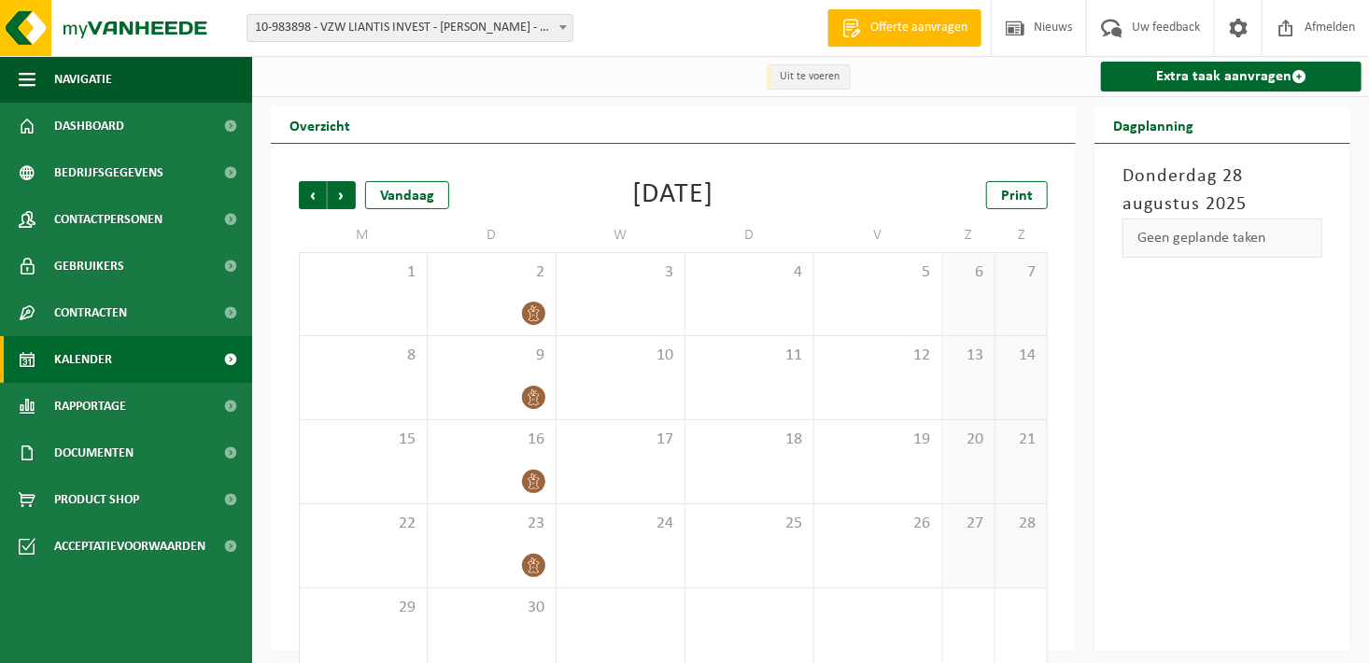
scroll to position [29, 0]
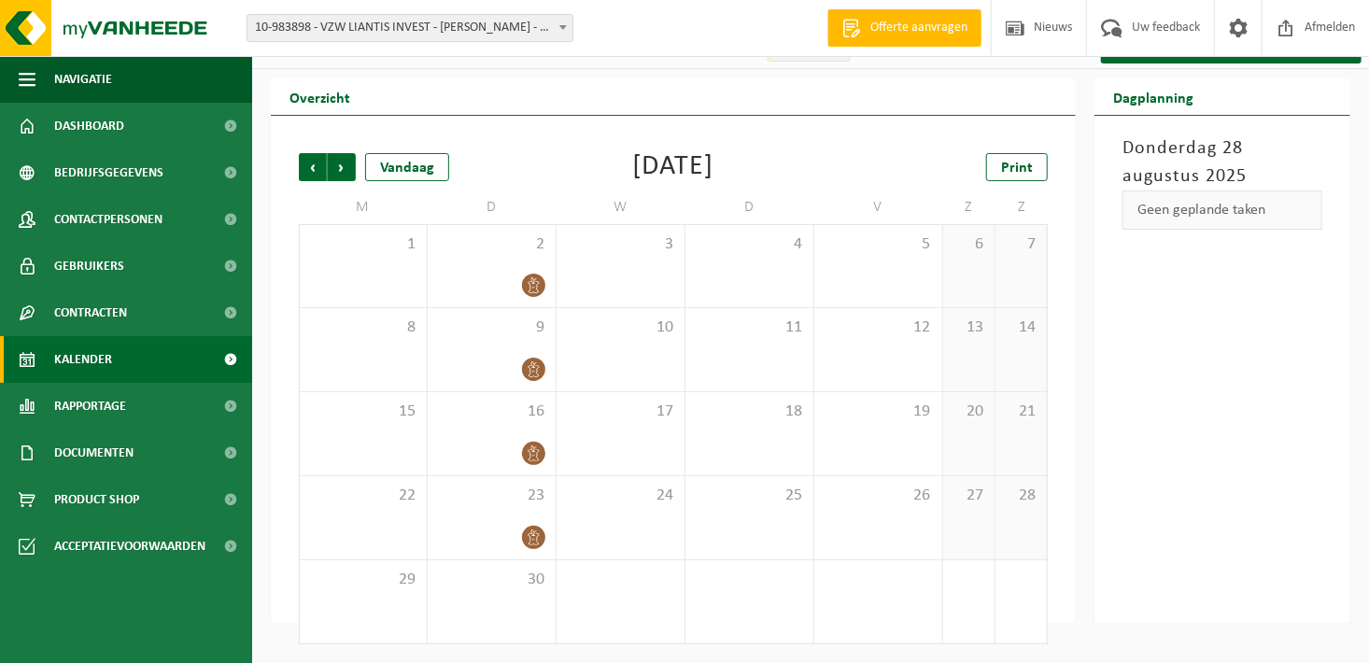
click at [550, 21] on span "10-983898 - VZW LIANTIS INVEST - [PERSON_NAME] - SINT-ANDRIES" at bounding box center [409, 28] width 325 height 26
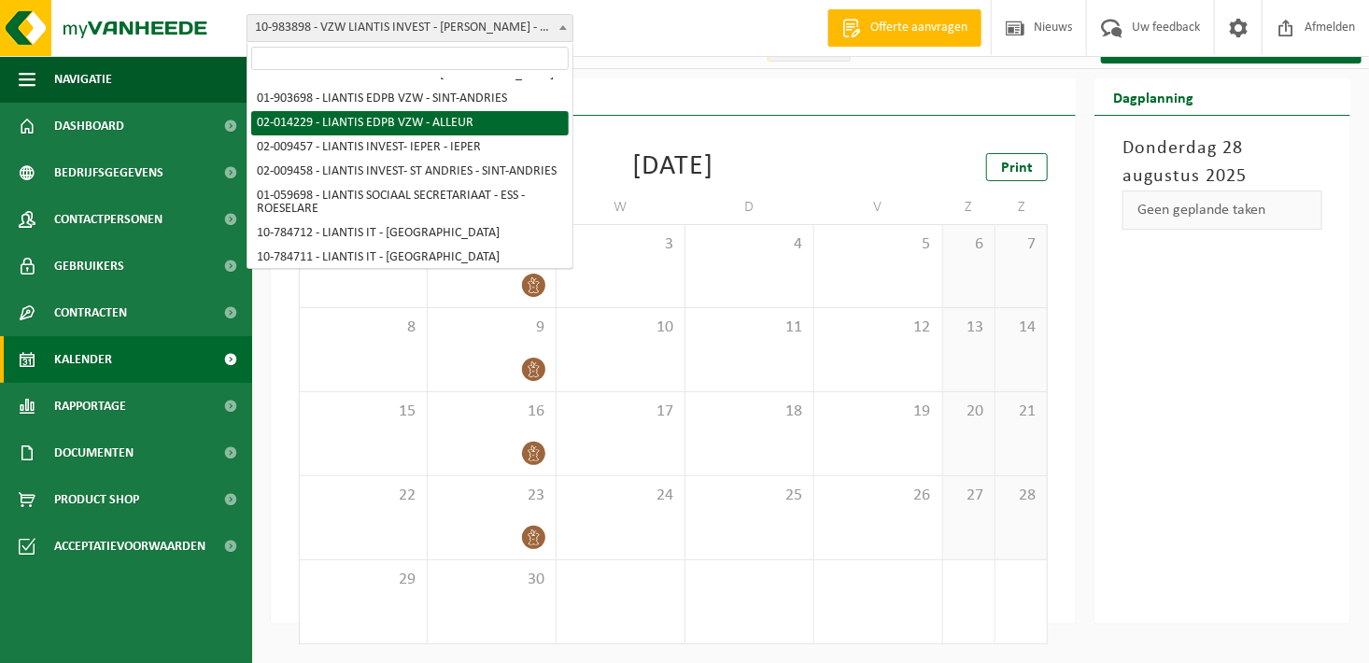
scroll to position [93, 0]
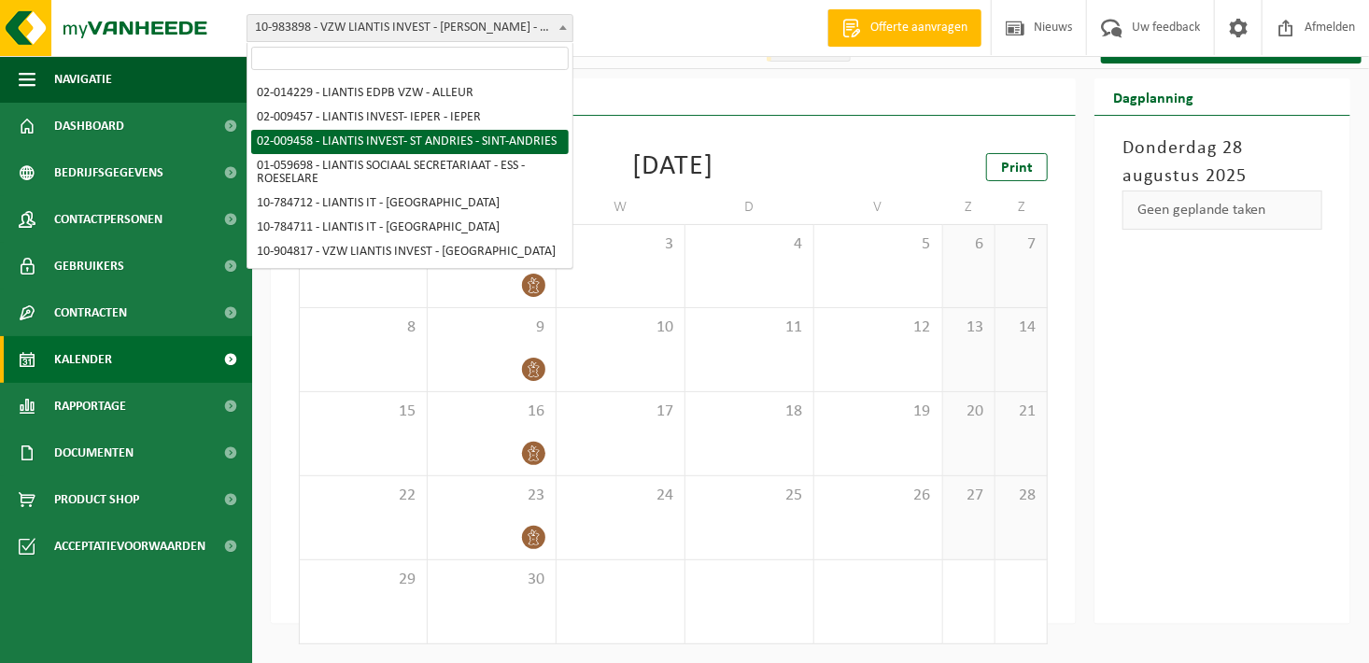
select select "22287"
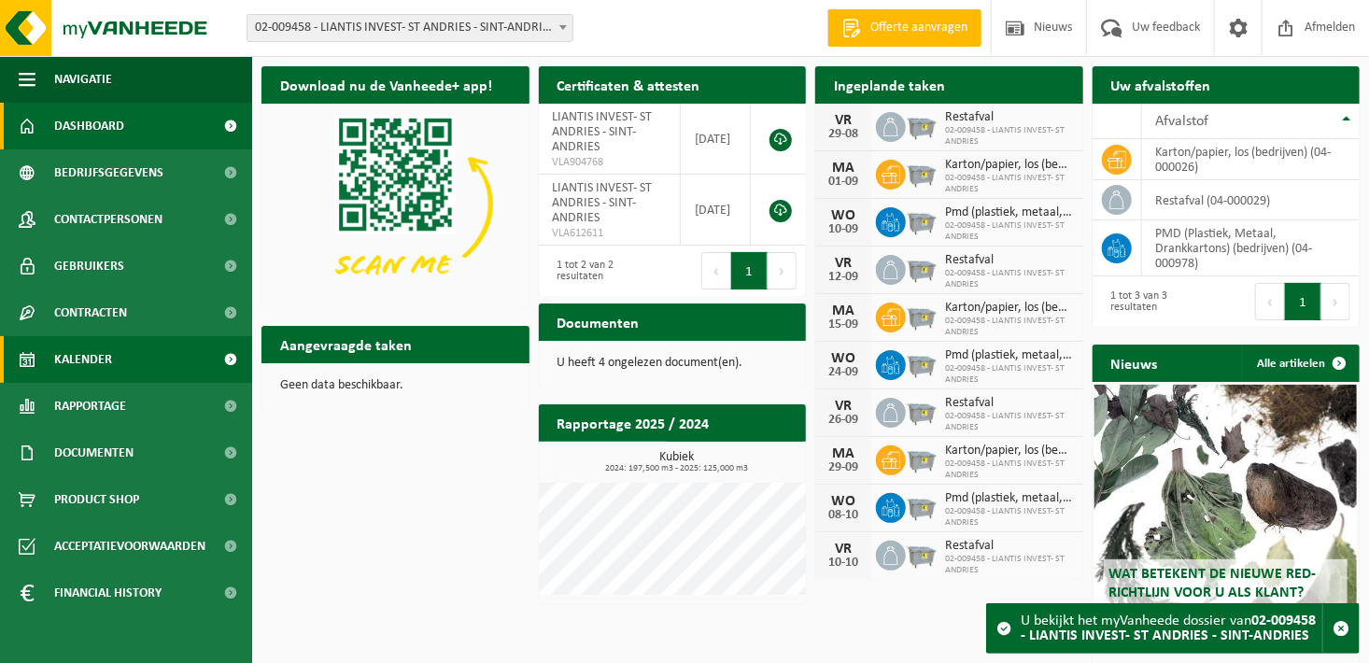
click at [112, 357] on link "Kalender" at bounding box center [126, 359] width 252 height 47
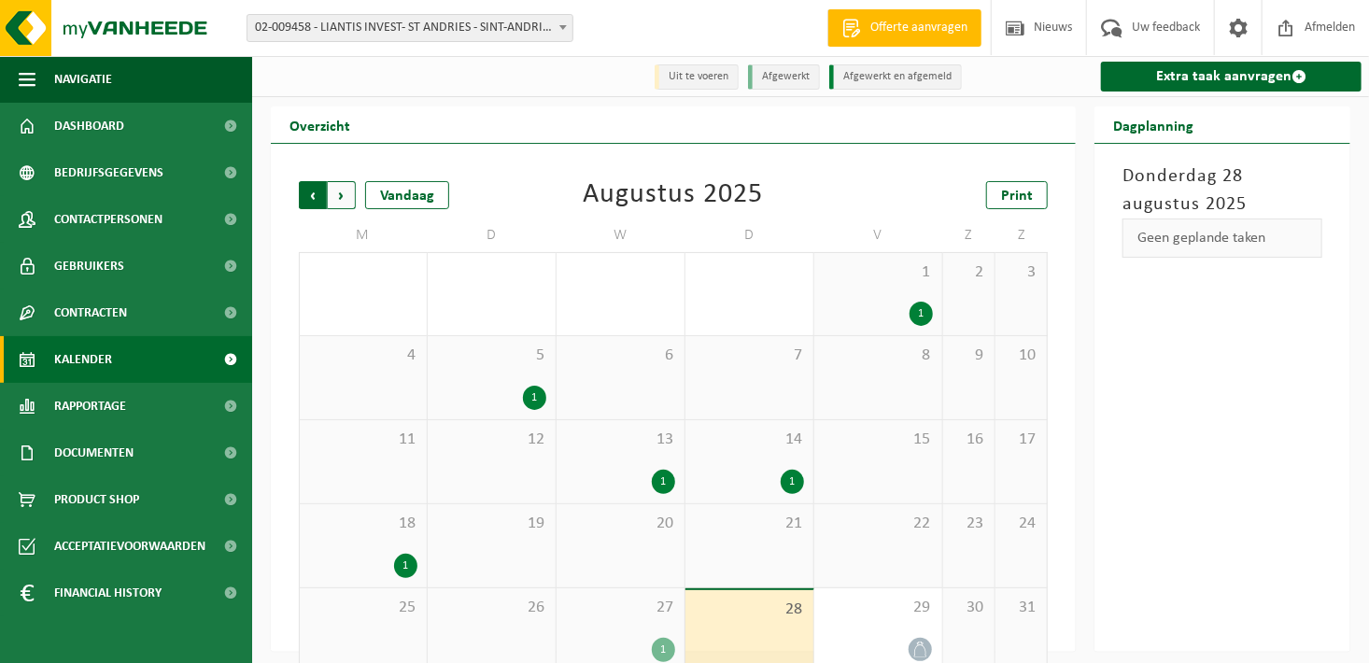
click at [346, 191] on span "Volgende" at bounding box center [342, 195] width 28 height 28
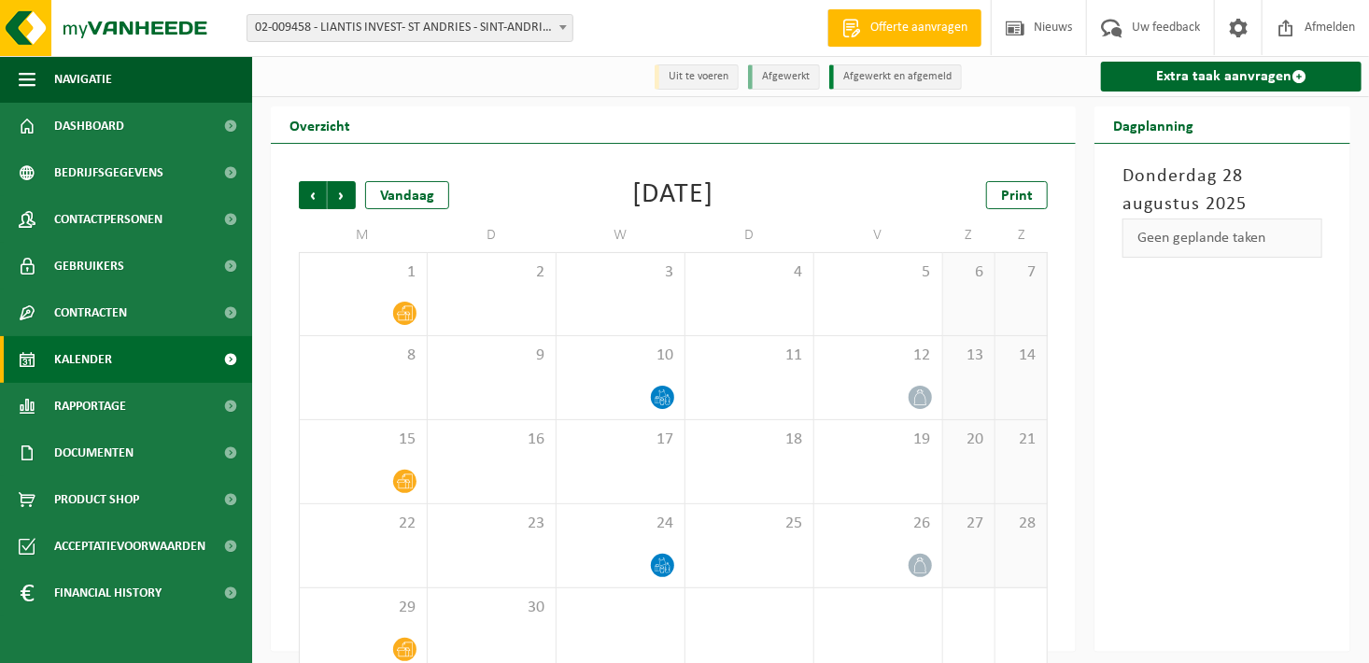
click at [533, 21] on span "02-009458 - LIANTIS INVEST- ST ANDRIES - SINT-ANDRIES" at bounding box center [409, 28] width 325 height 26
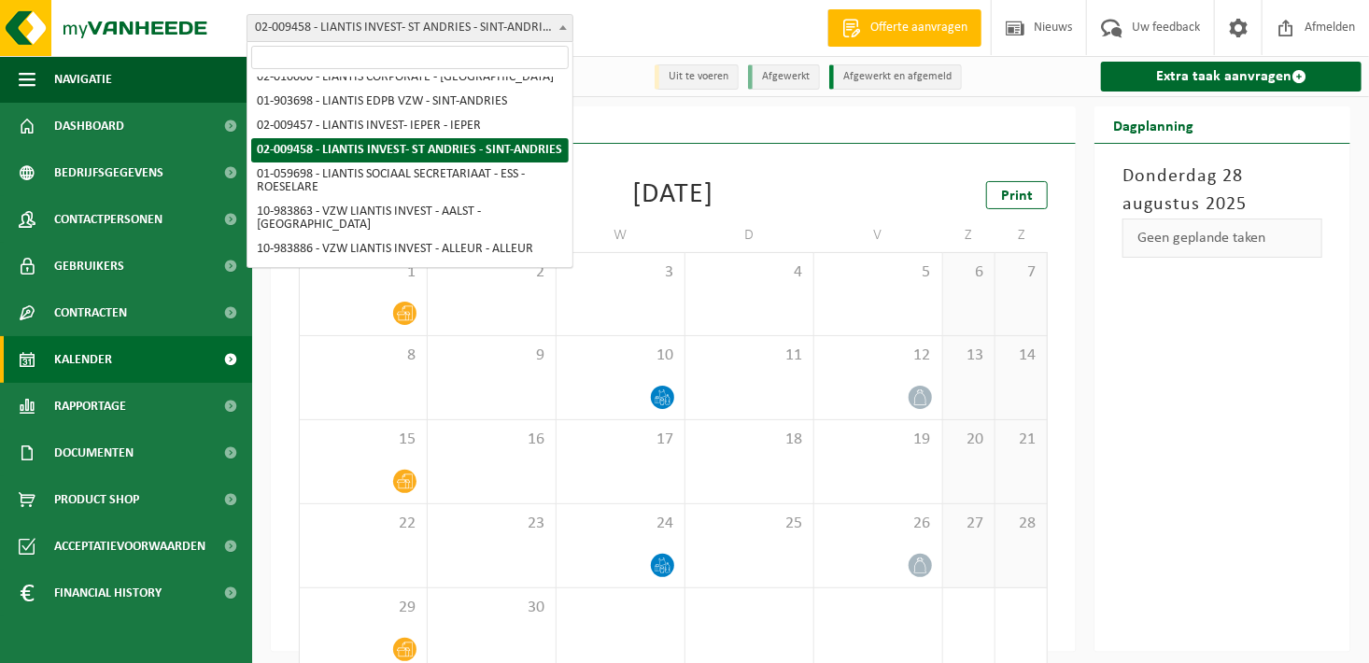
scroll to position [409, 0]
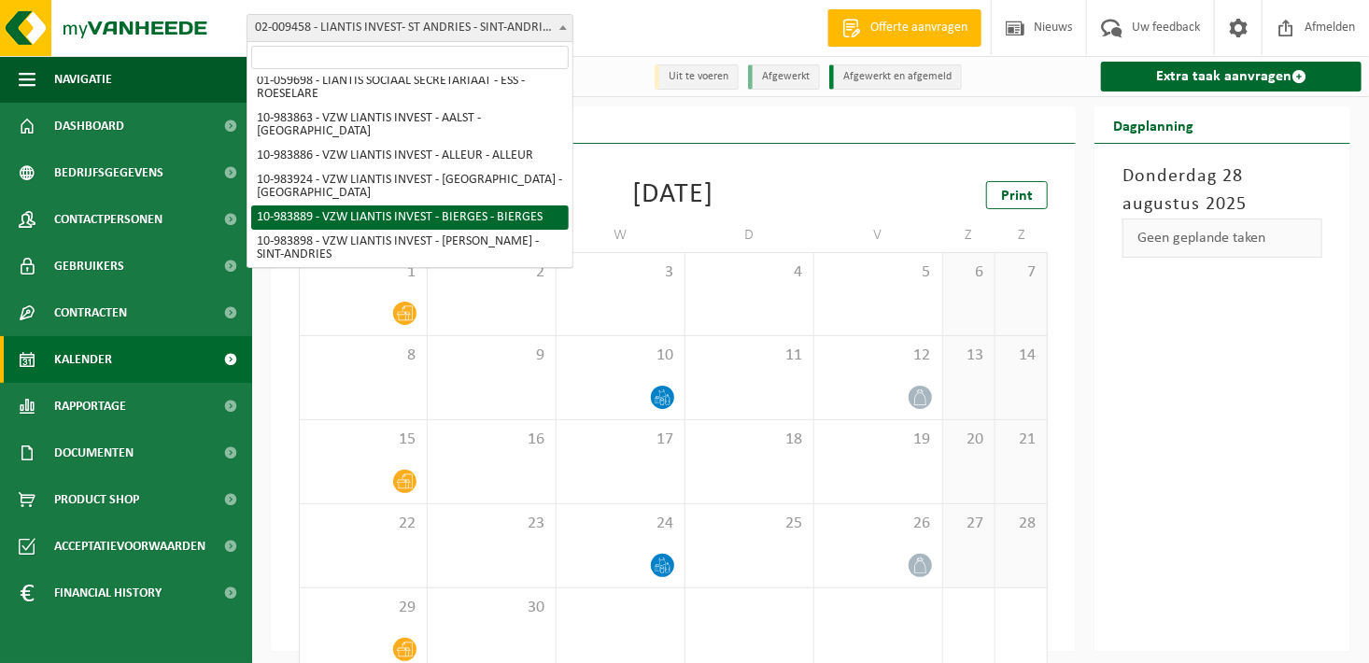
select select "163501"
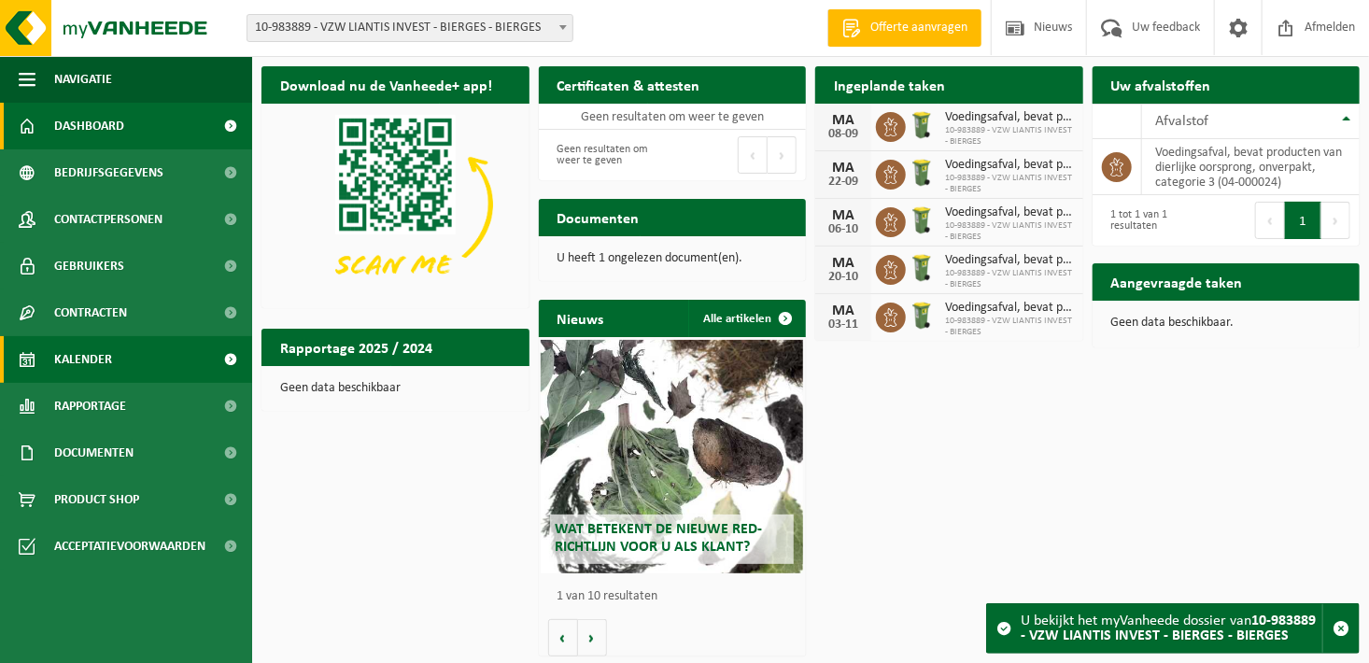
click at [97, 359] on span "Kalender" at bounding box center [83, 359] width 58 height 47
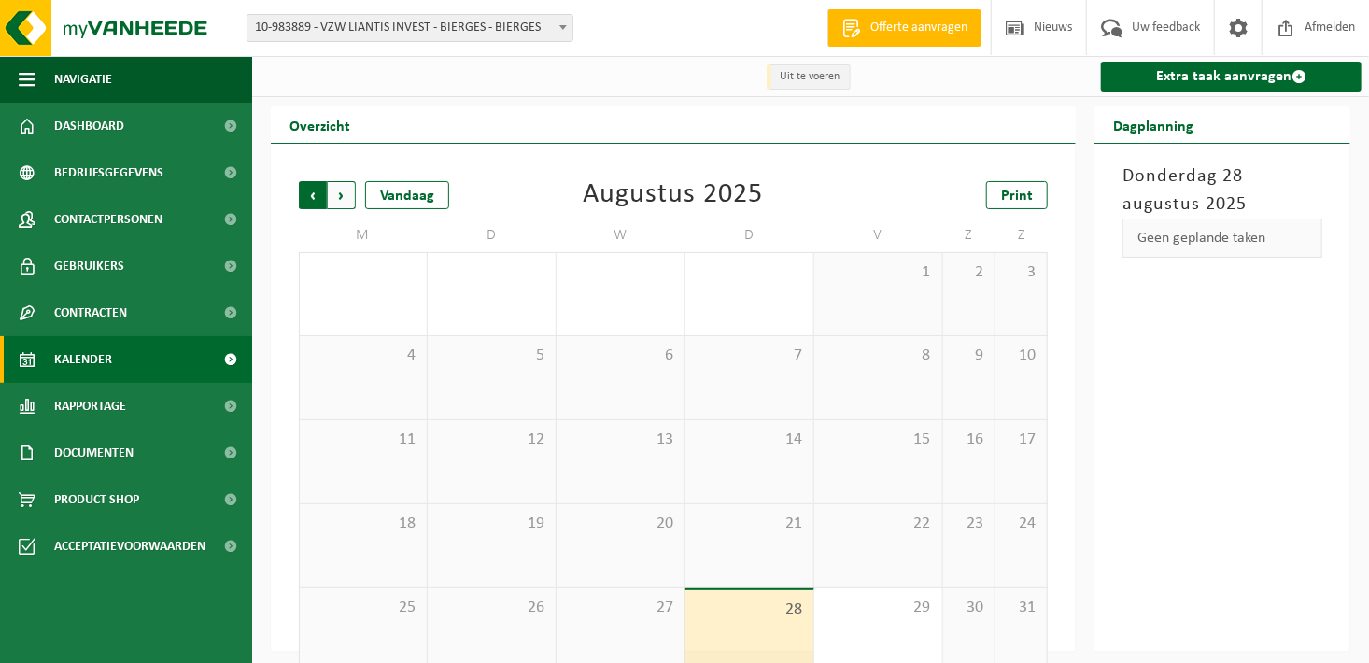
click at [344, 191] on span "Volgende" at bounding box center [342, 195] width 28 height 28
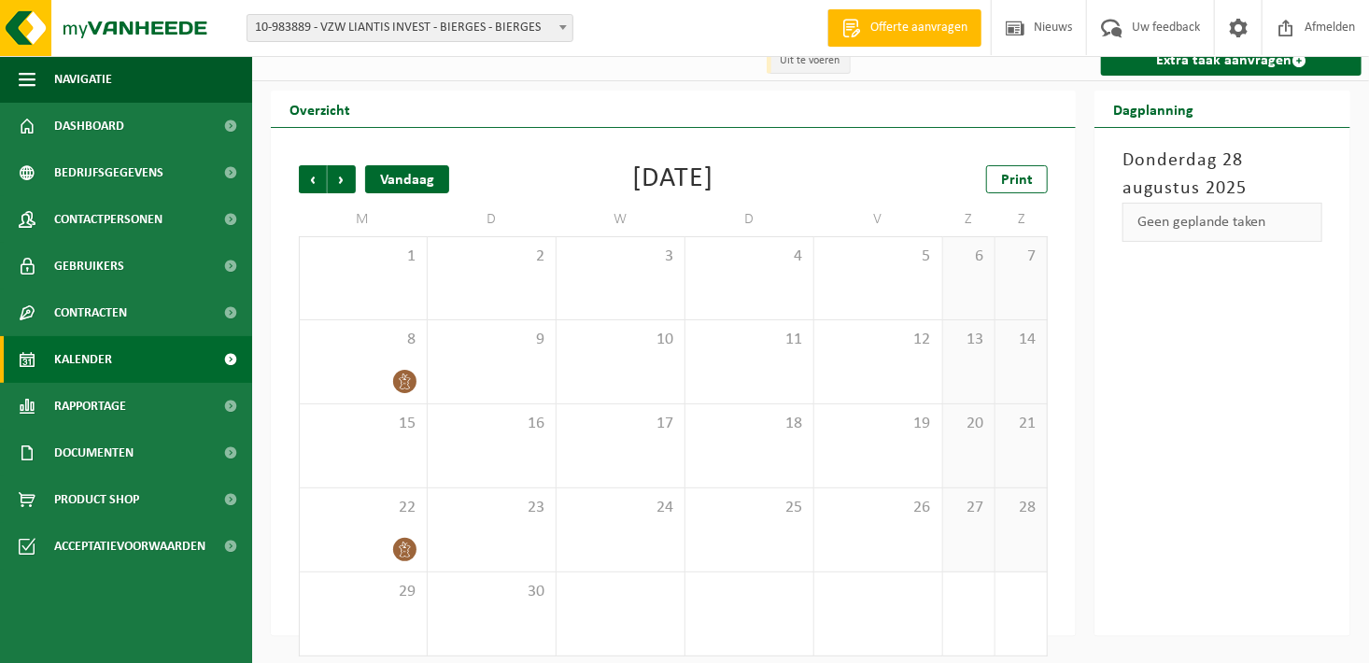
scroll to position [29, 0]
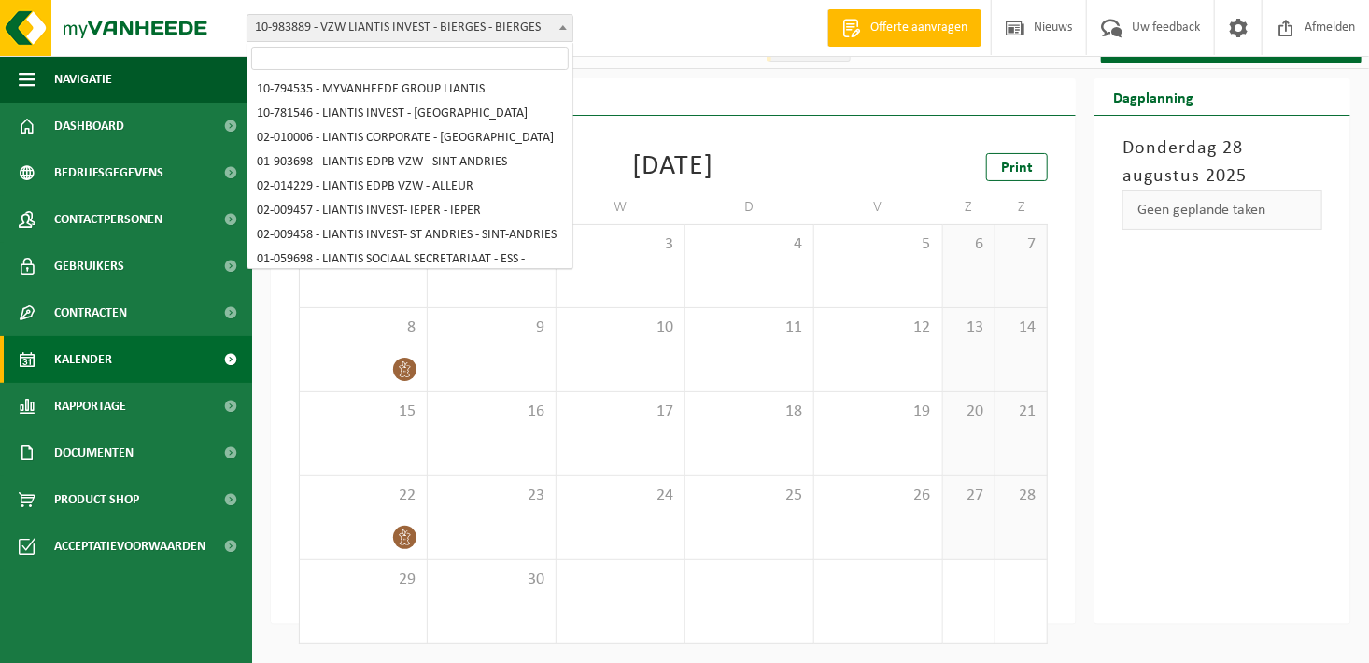
click at [488, 17] on span "10-983889 - VZW LIANTIS INVEST - BIERGES - BIERGES" at bounding box center [409, 28] width 325 height 26
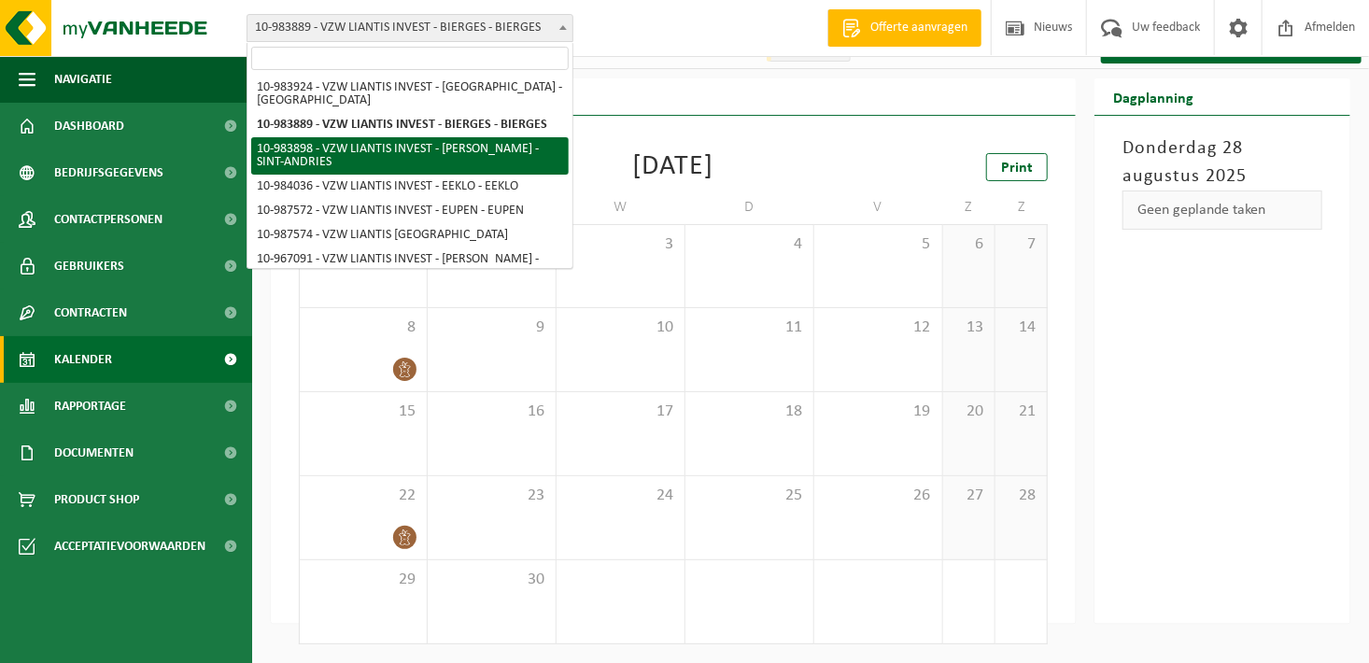
select select "163509"
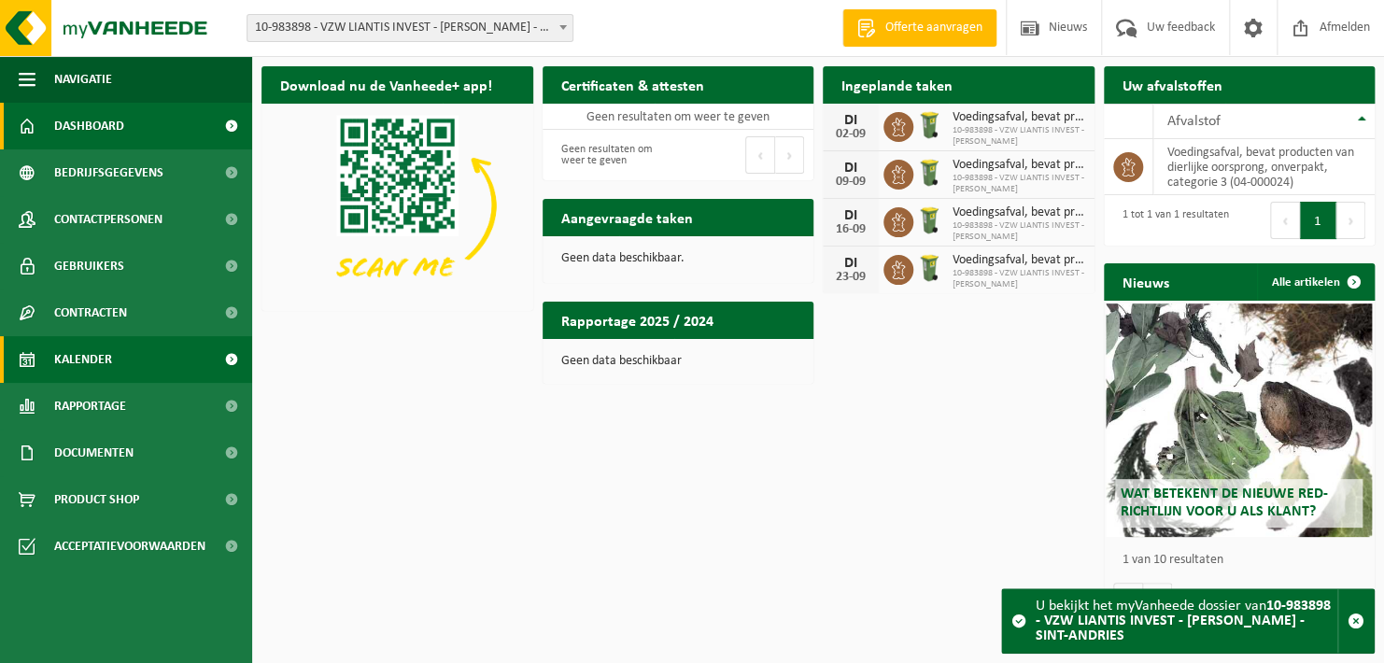
click at [100, 367] on span "Kalender" at bounding box center [83, 359] width 58 height 47
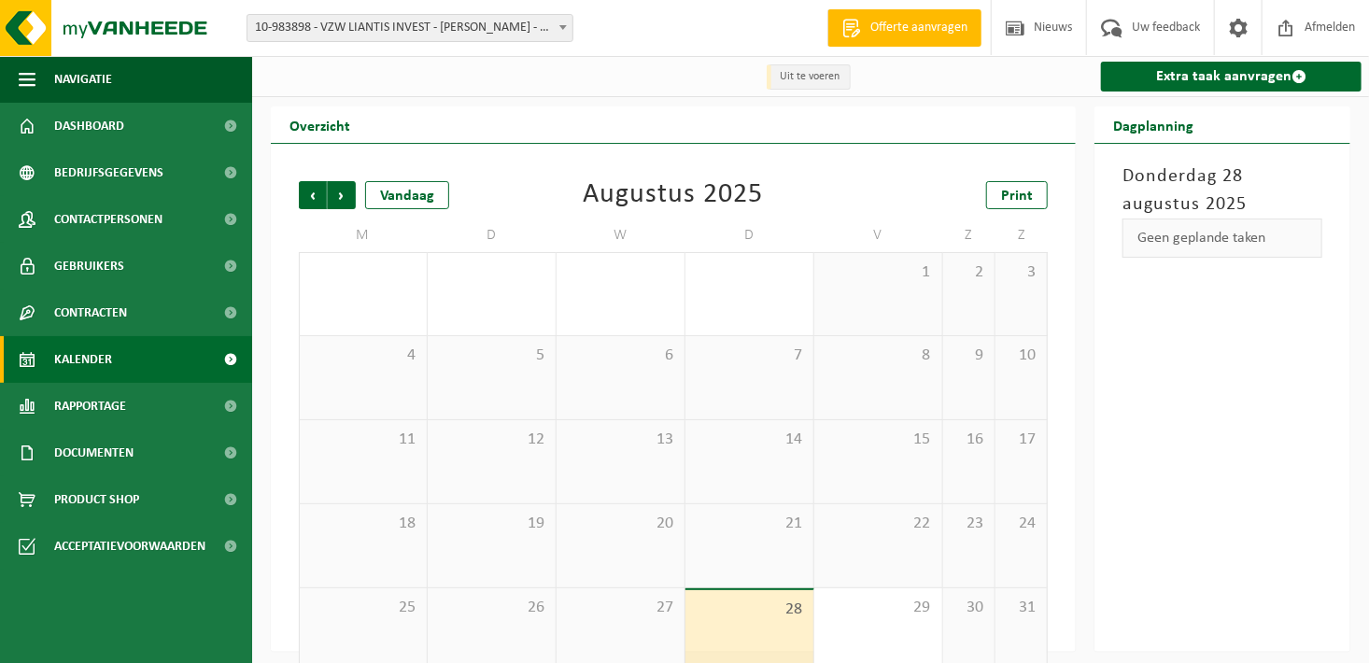
click at [550, 40] on span "10-983898 - VZW LIANTIS INVEST - [PERSON_NAME] - SINT-ANDRIES" at bounding box center [409, 28] width 325 height 26
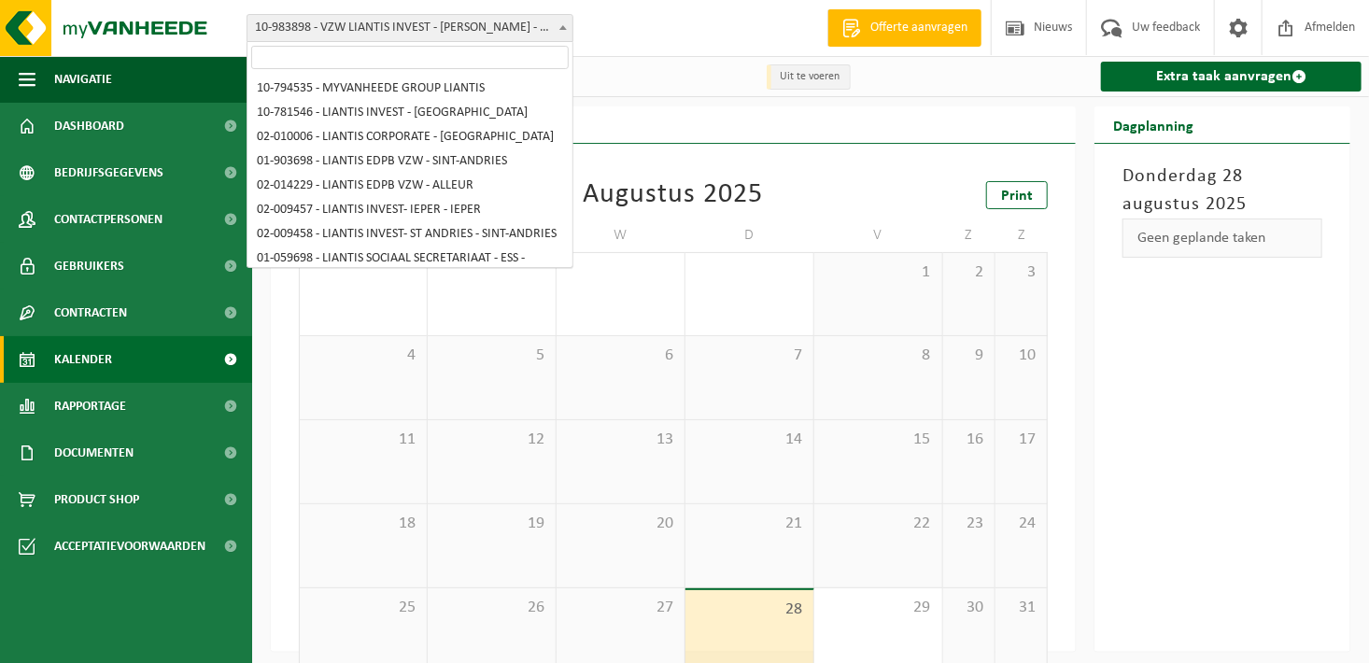
scroll to position [500, 0]
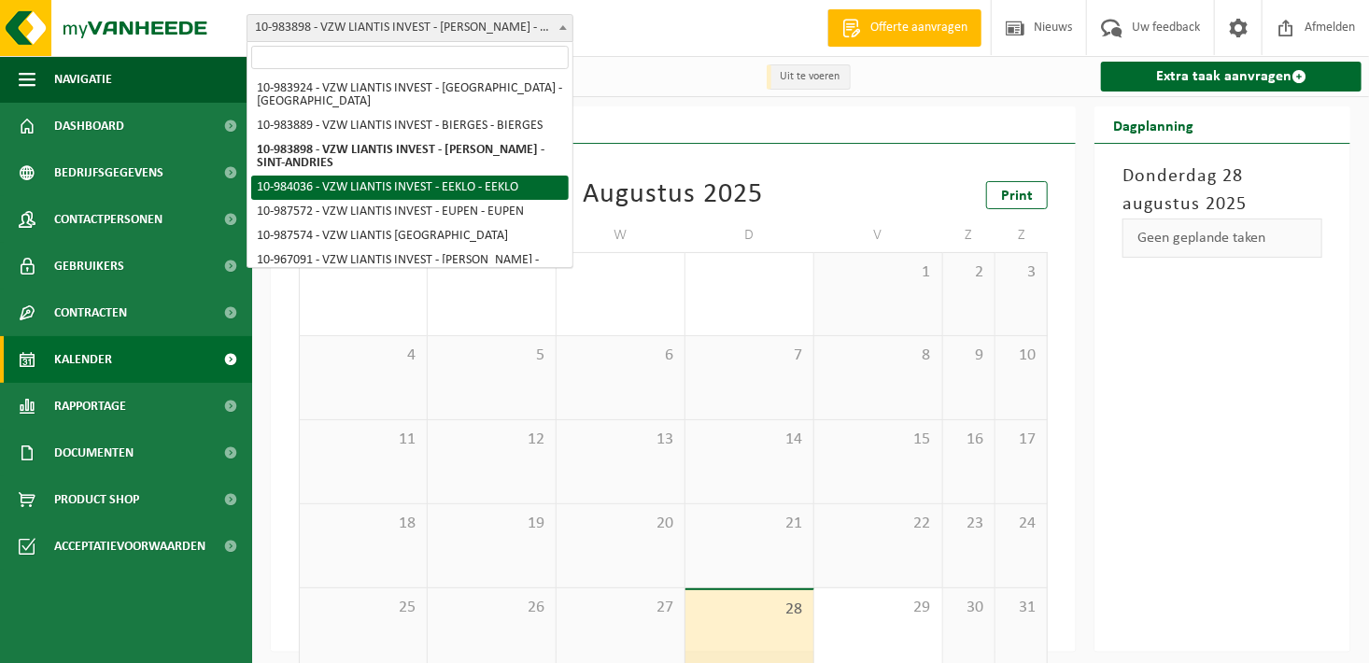
select select "163599"
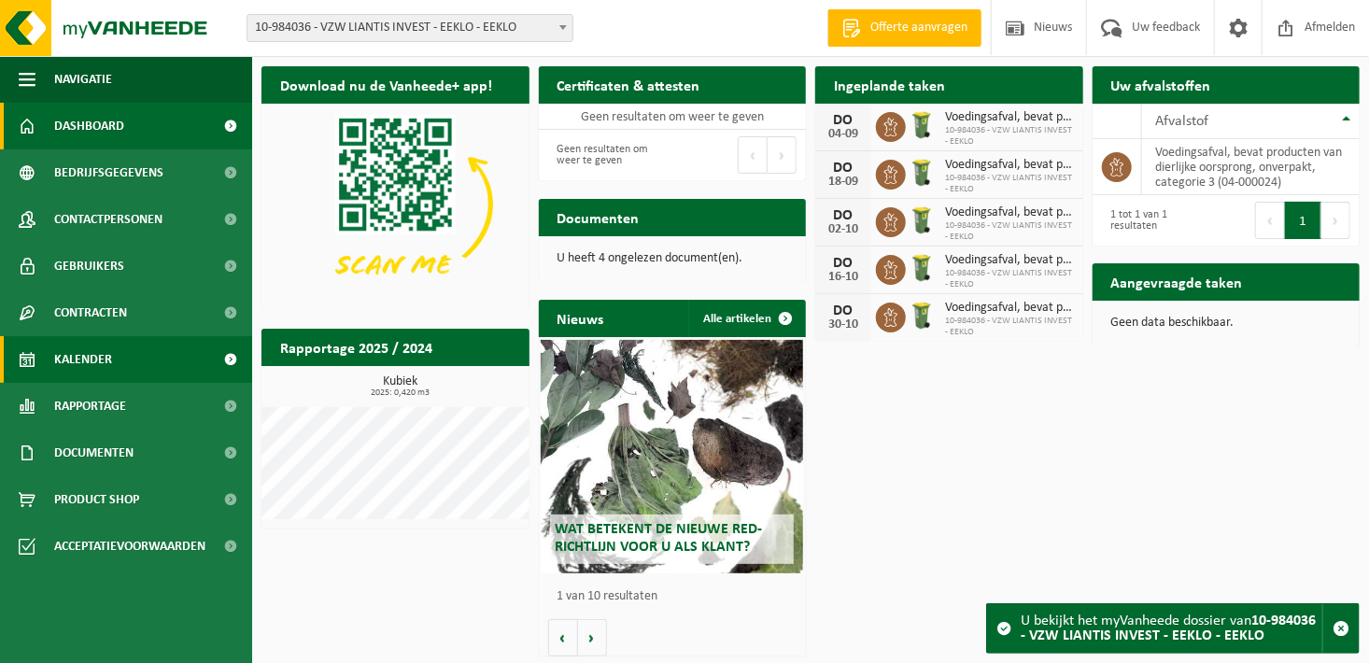
click at [94, 344] on span "Kalender" at bounding box center [83, 359] width 58 height 47
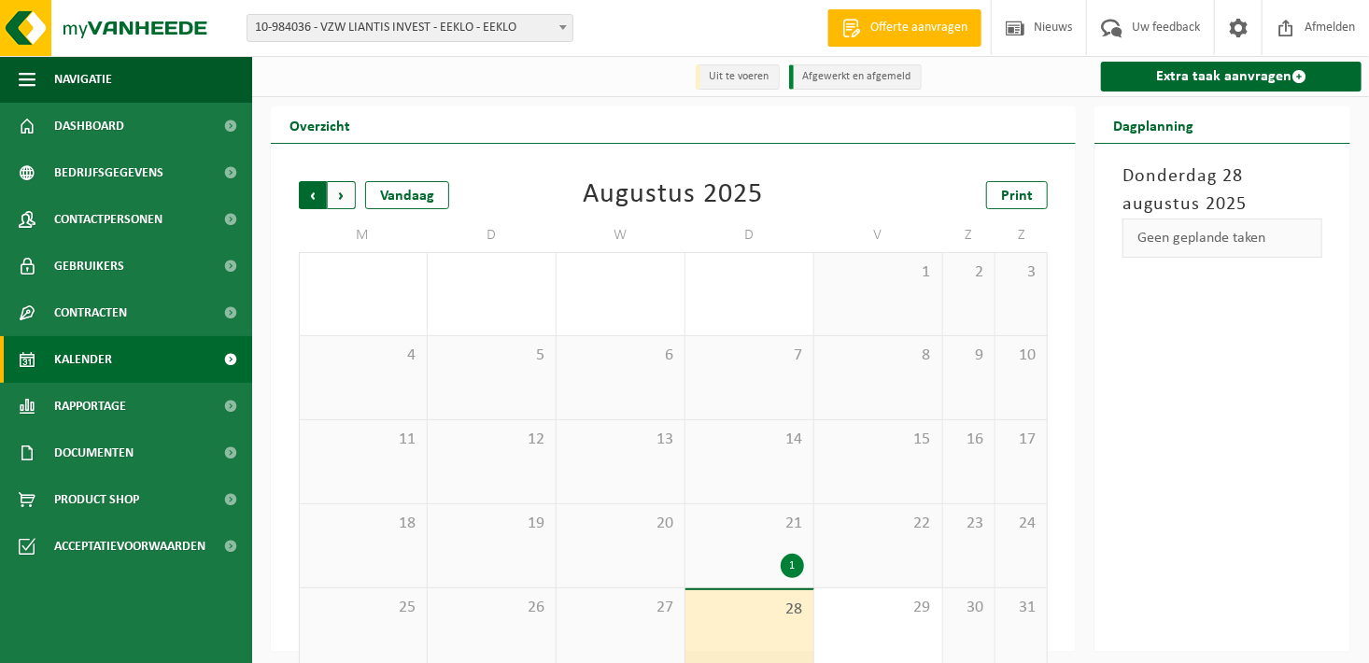
click at [339, 204] on span "Volgende" at bounding box center [342, 195] width 28 height 28
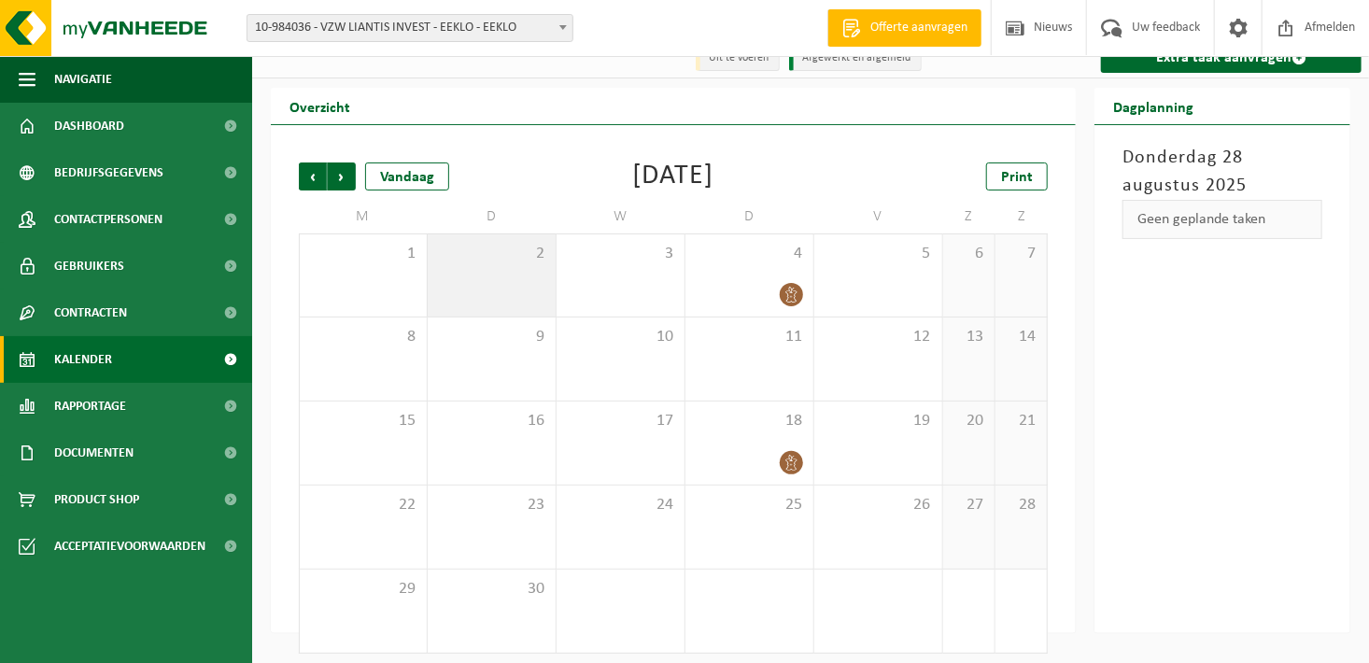
scroll to position [29, 0]
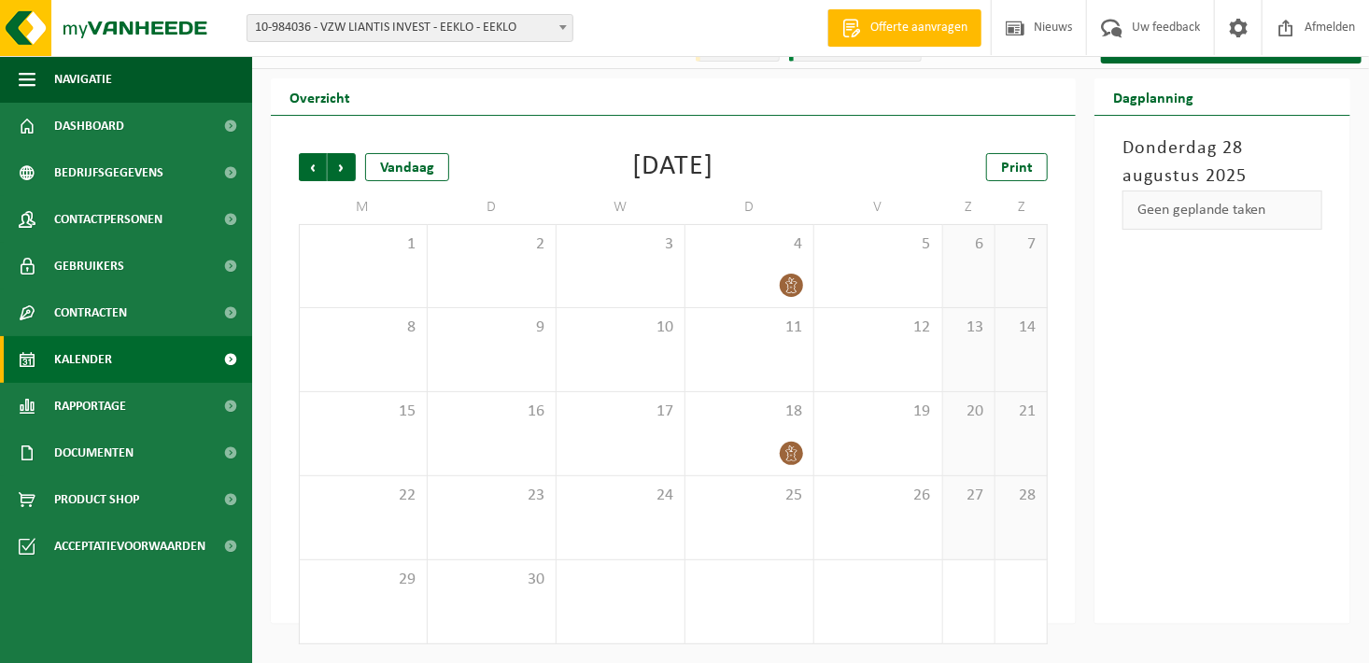
click at [494, 25] on span "10-984036 - VZW LIANTIS INVEST - EEKLO - EEKLO" at bounding box center [409, 28] width 325 height 26
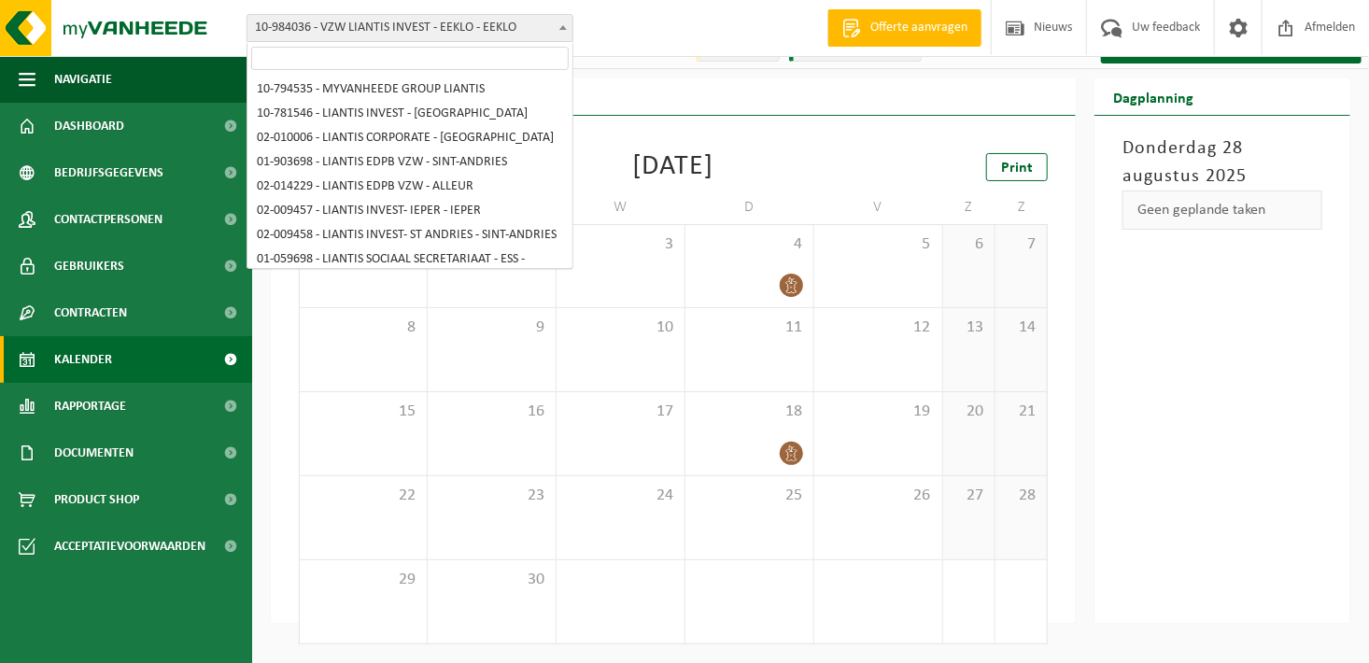
scroll to position [564, 0]
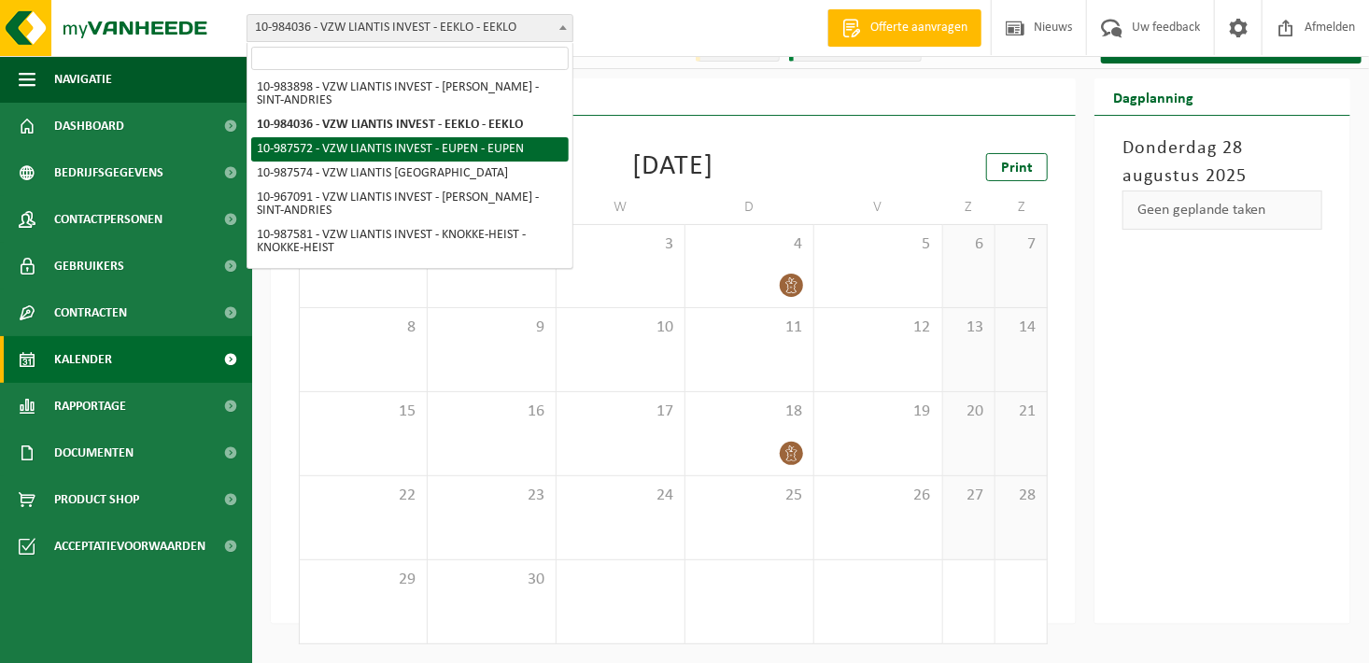
select select "167241"
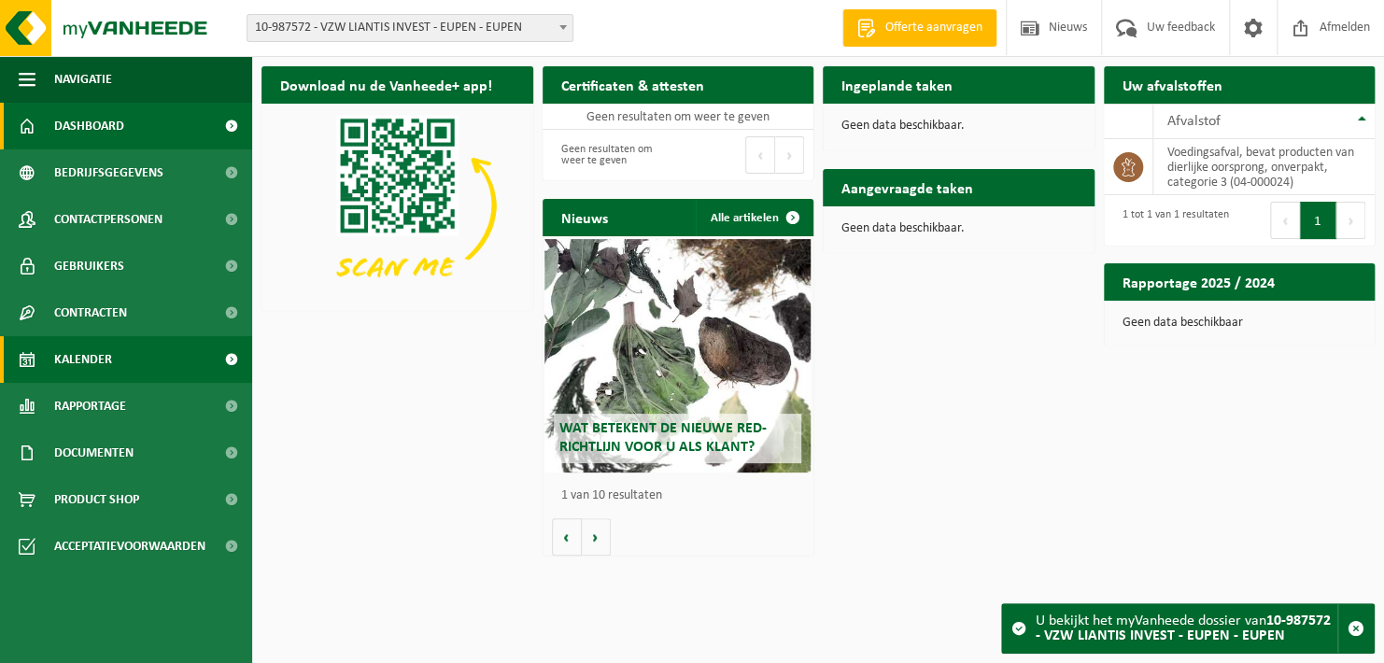
click at [123, 365] on link "Kalender" at bounding box center [126, 359] width 252 height 47
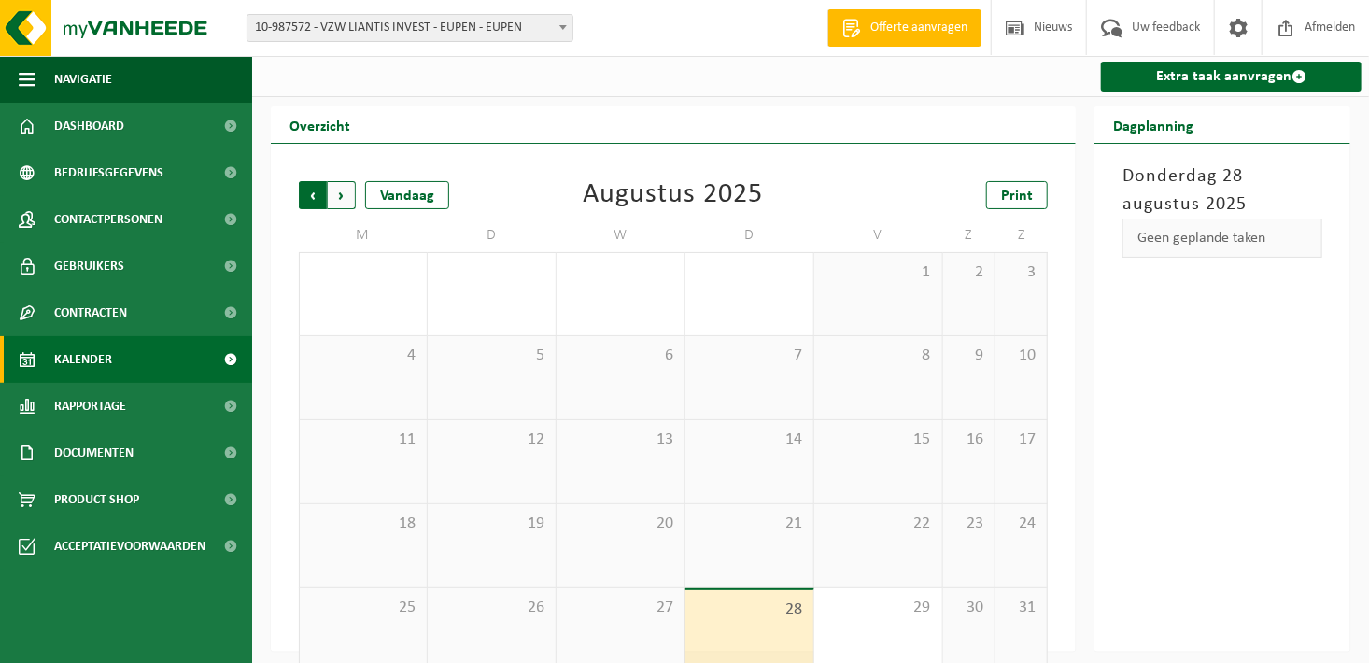
click at [342, 201] on span "Volgende" at bounding box center [342, 195] width 28 height 28
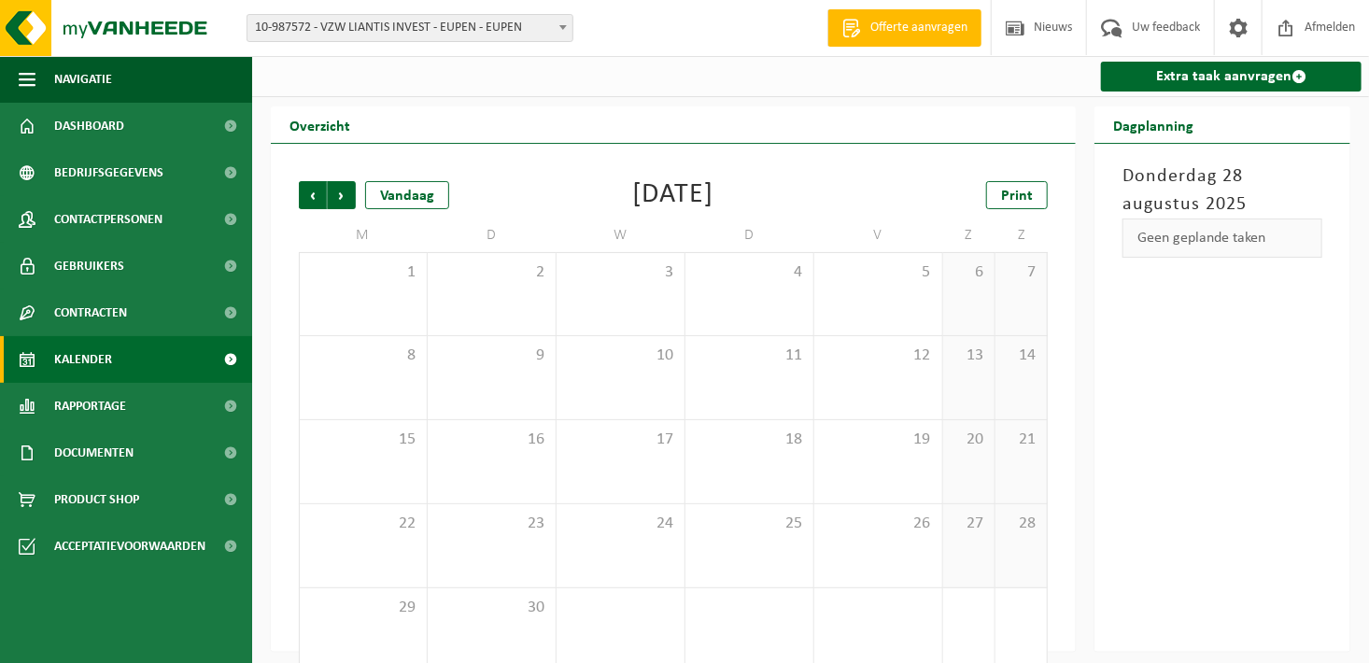
click at [498, 30] on span "10-987572 - VZW LIANTIS INVEST - EUPEN - EUPEN" at bounding box center [409, 28] width 325 height 26
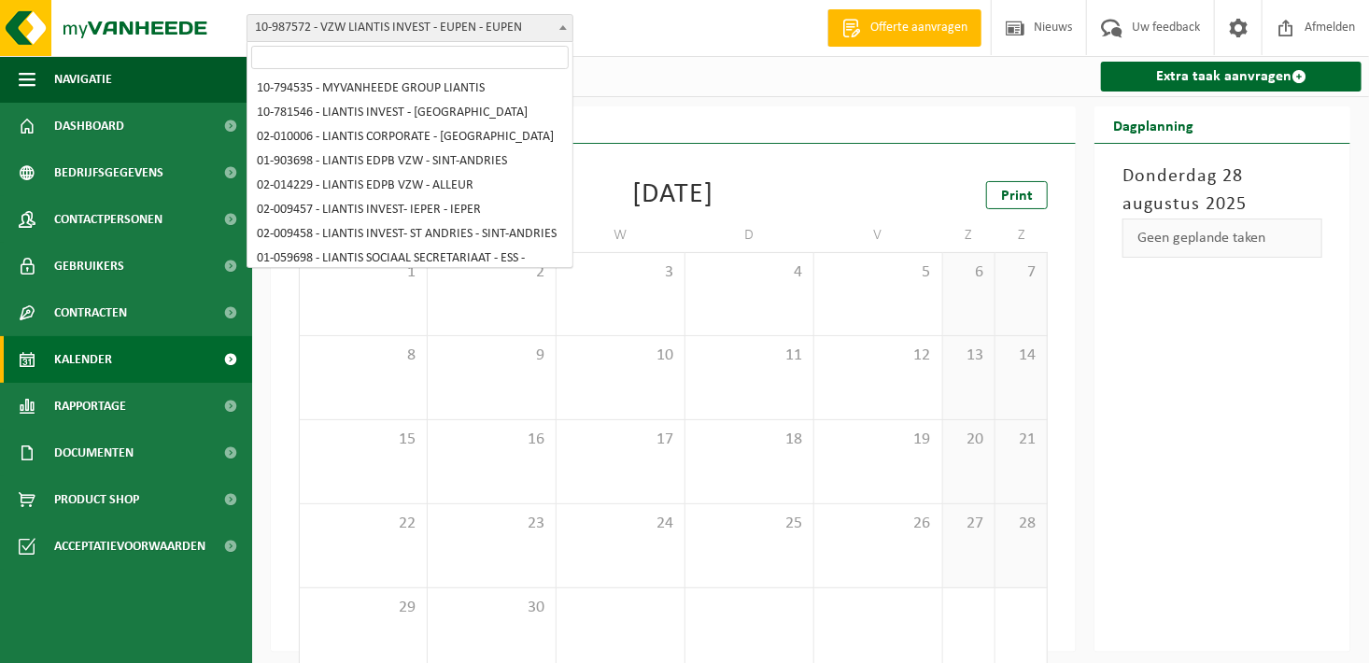
scroll to position [588, 0]
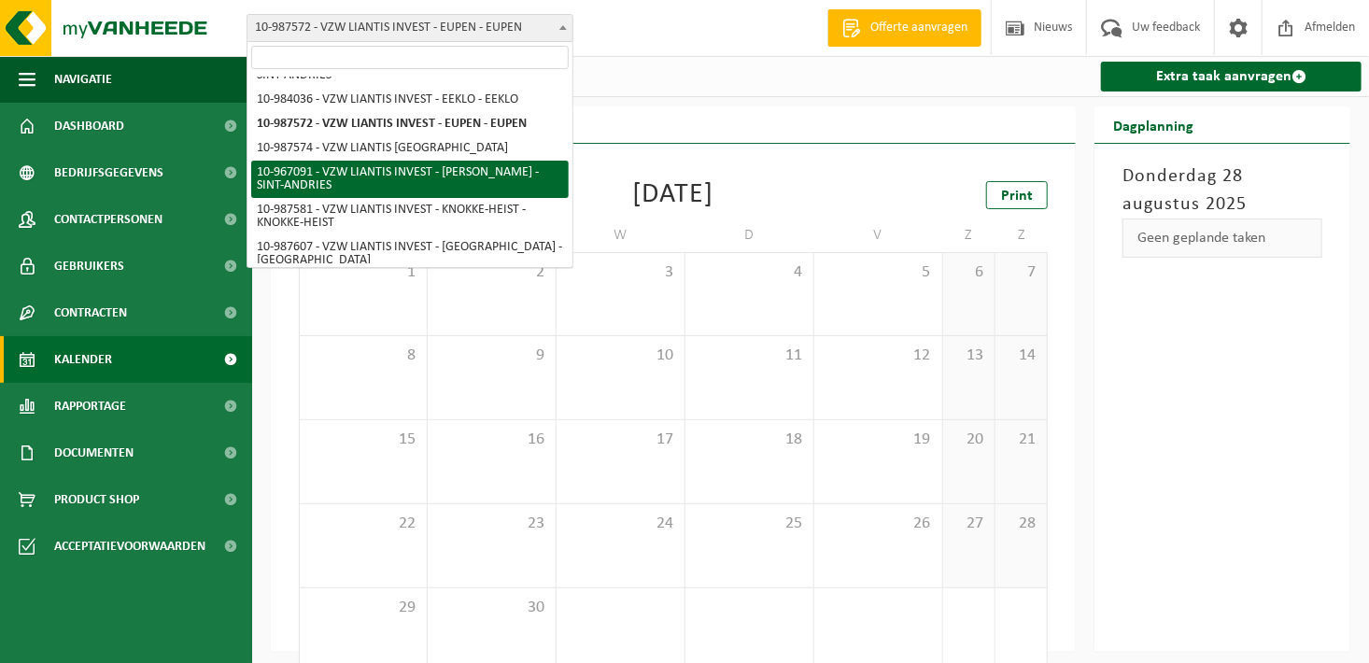
select select "153502"
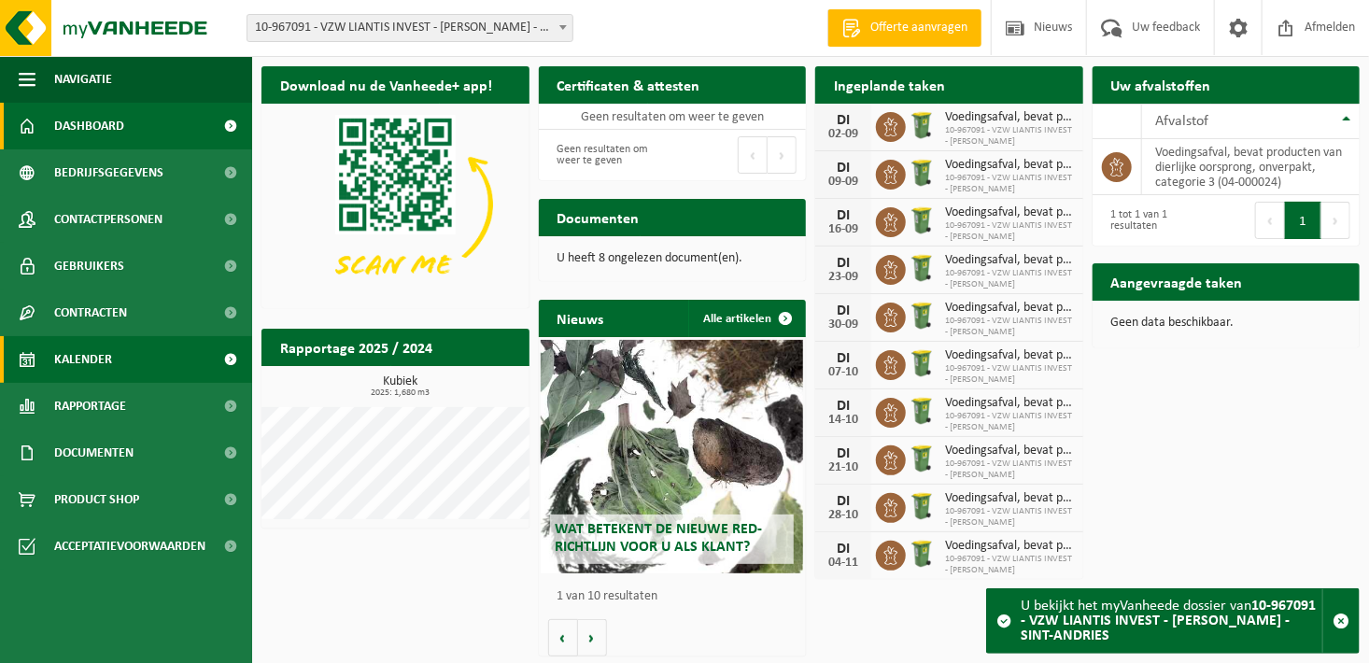
click at [61, 362] on span "Kalender" at bounding box center [83, 359] width 58 height 47
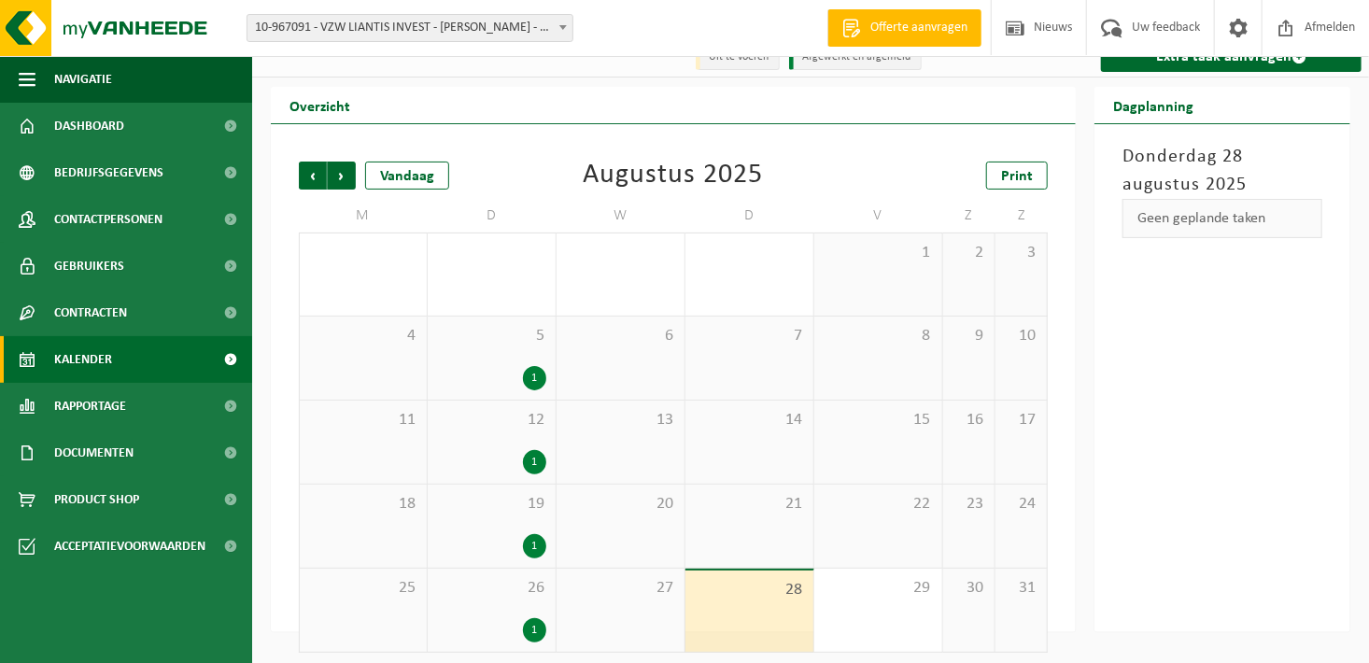
scroll to position [29, 0]
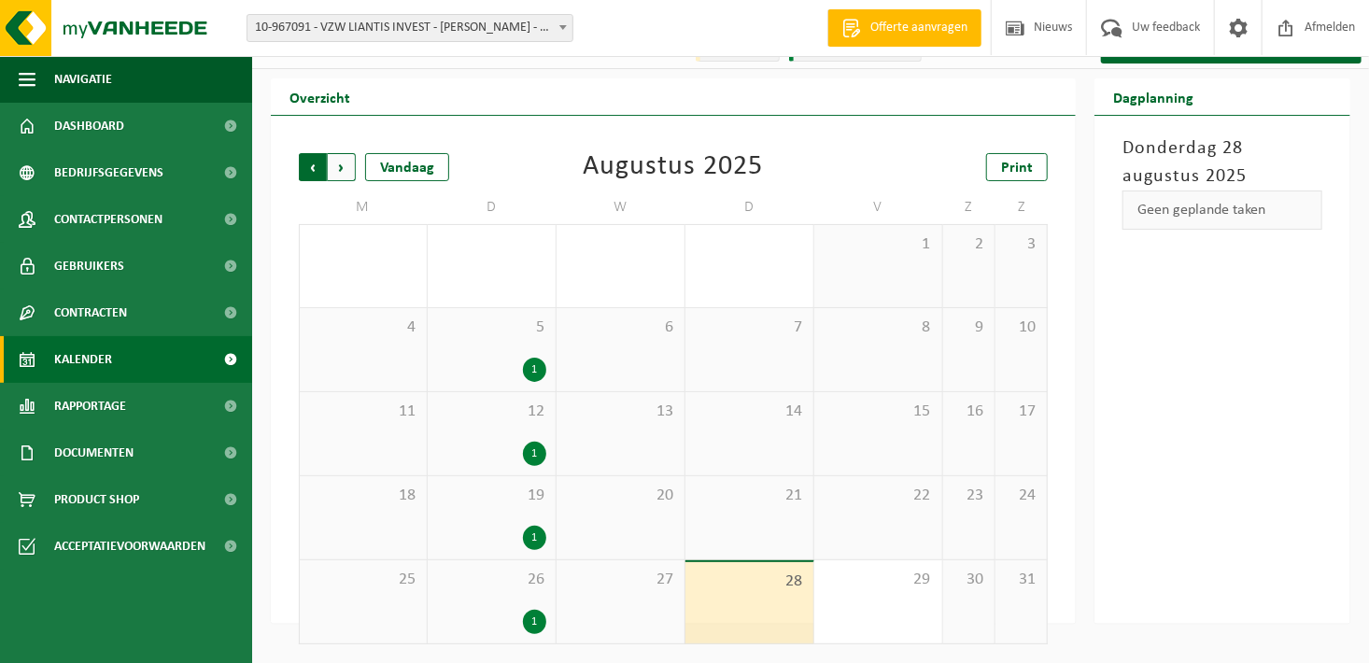
click at [342, 168] on span "Volgende" at bounding box center [342, 167] width 28 height 28
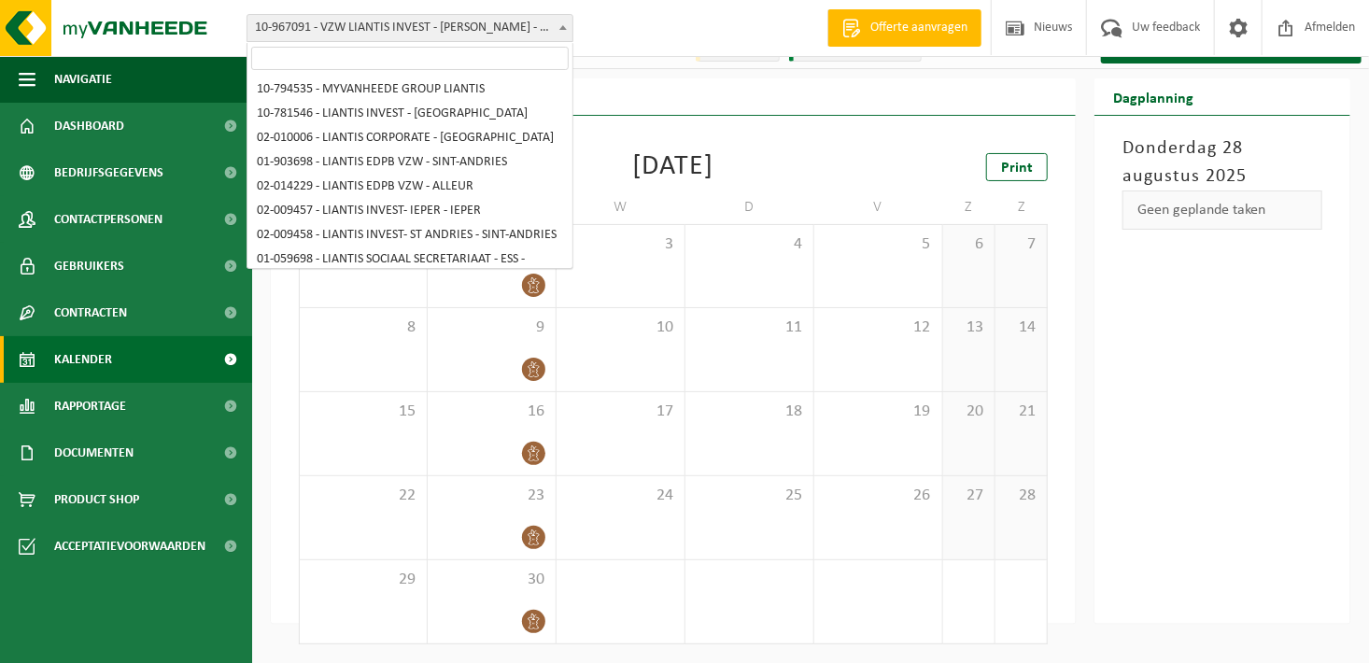
click at [494, 30] on span "10-967091 - VZW LIANTIS INVEST - [PERSON_NAME] - SINT-ANDRIES" at bounding box center [409, 28] width 325 height 26
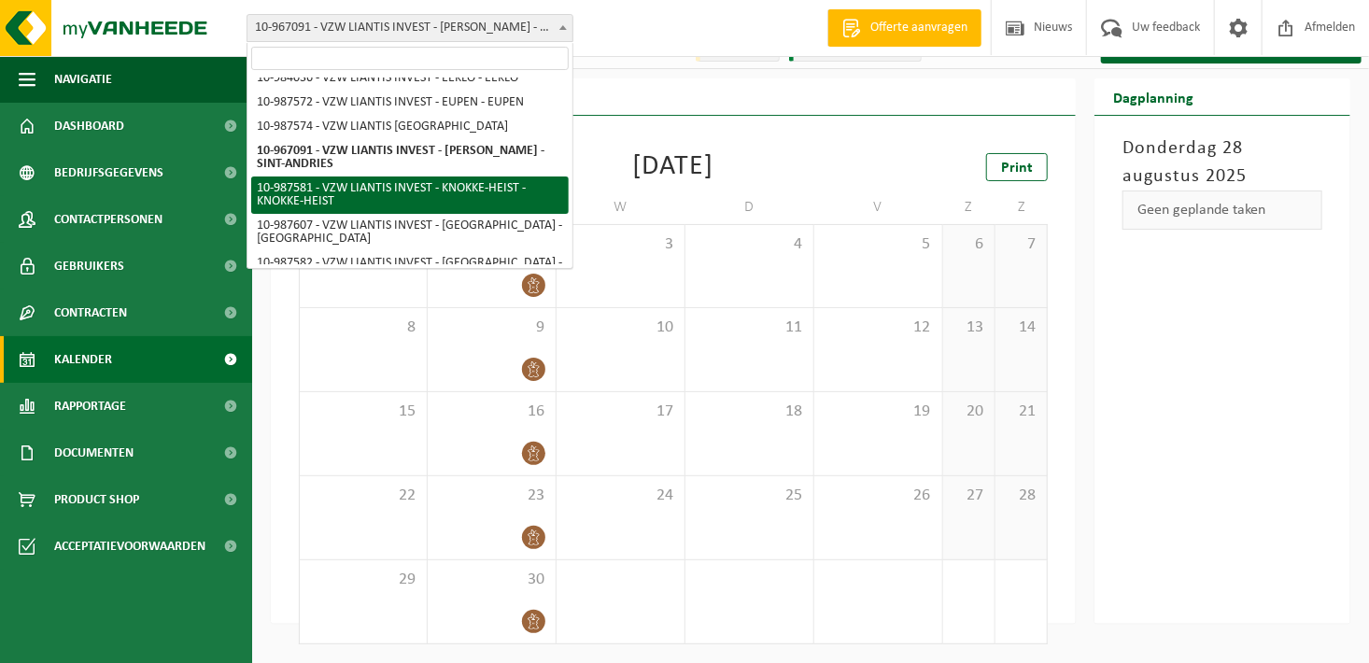
select select "167247"
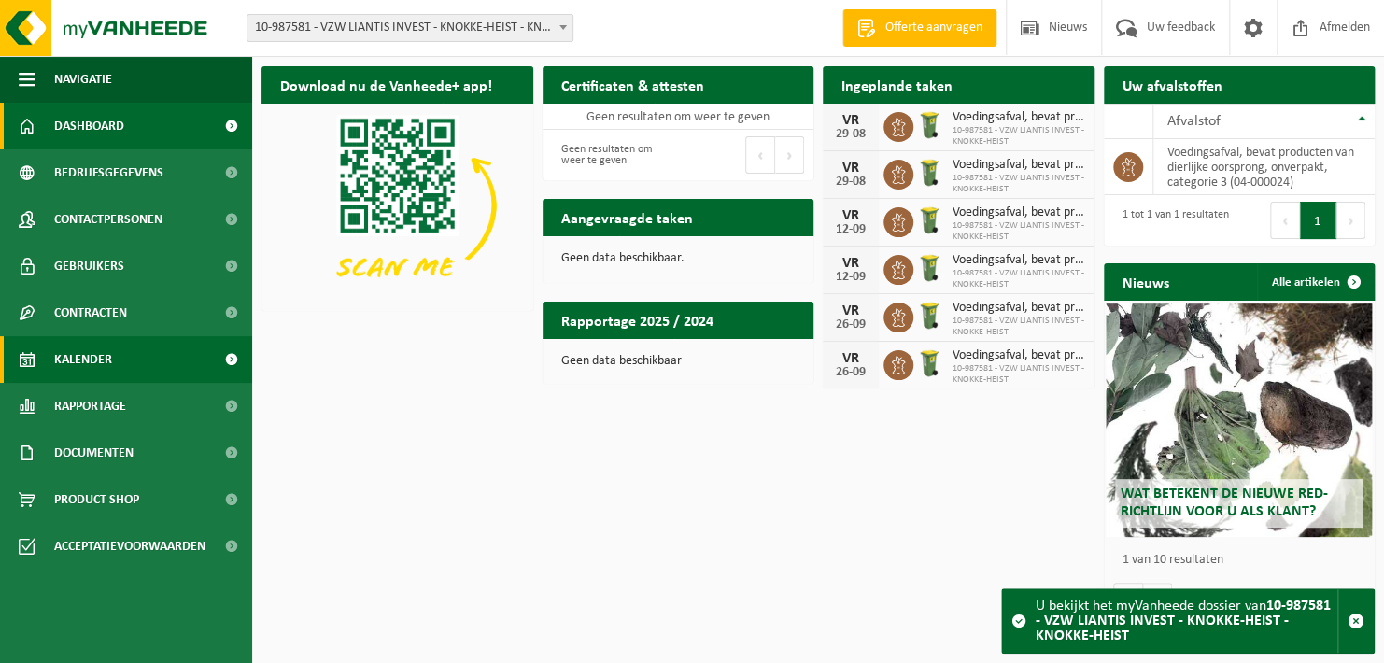
click at [135, 353] on link "Kalender" at bounding box center [126, 359] width 252 height 47
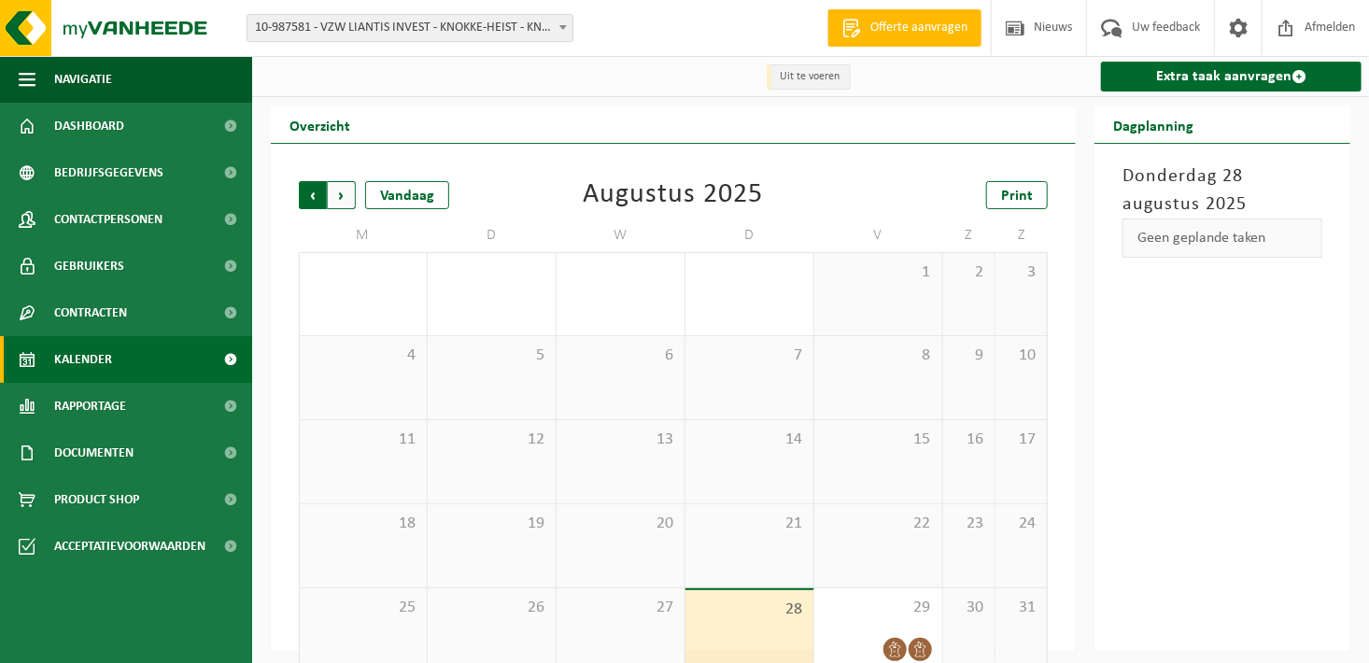
click at [341, 197] on span "Volgende" at bounding box center [342, 195] width 28 height 28
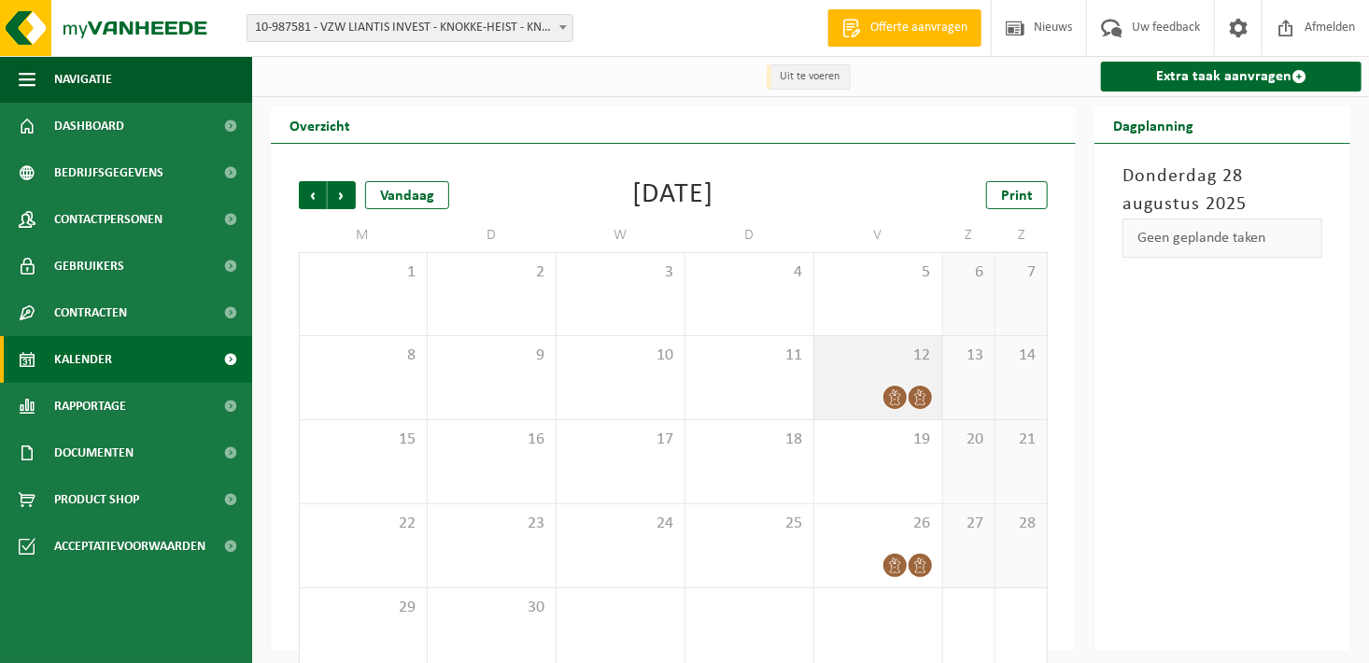
click at [890, 399] on icon at bounding box center [895, 397] width 16 height 16
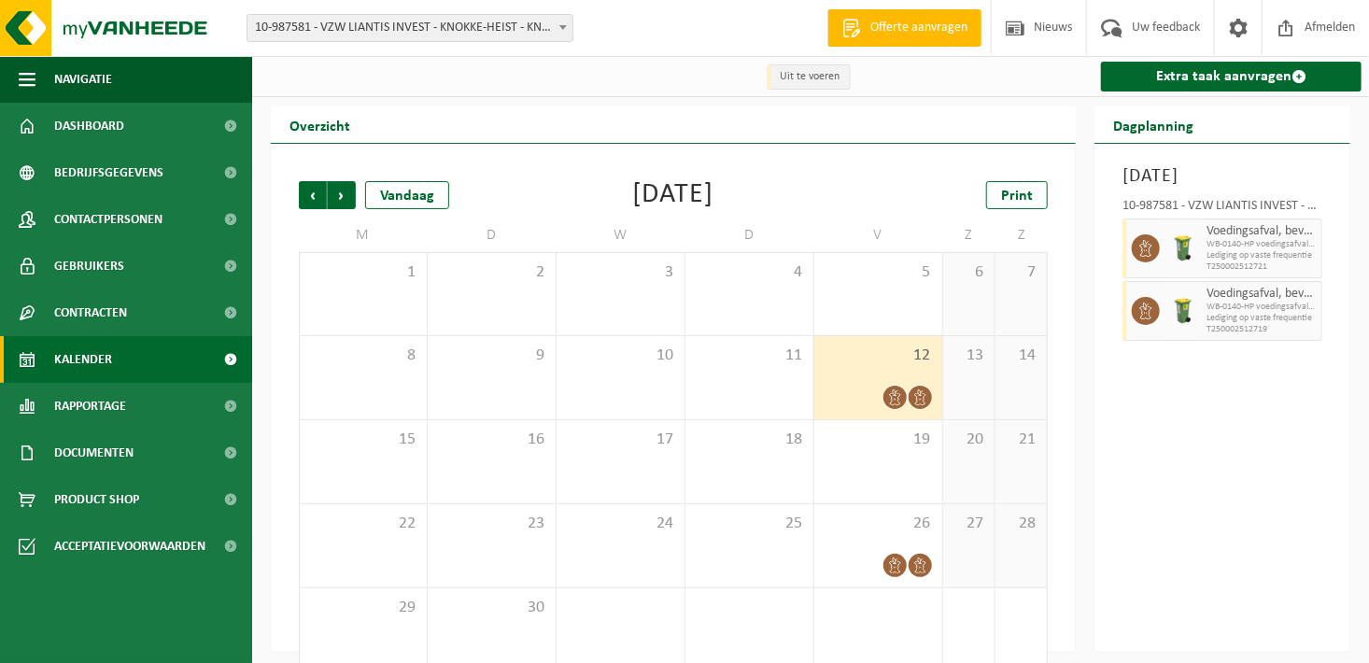
click at [544, 46] on div "Vestiging: 10-794535 - MYVANHEEDE GROUP LIANTIS 10-781546 - LIANTIS INVEST - BR…" at bounding box center [684, 28] width 1369 height 57
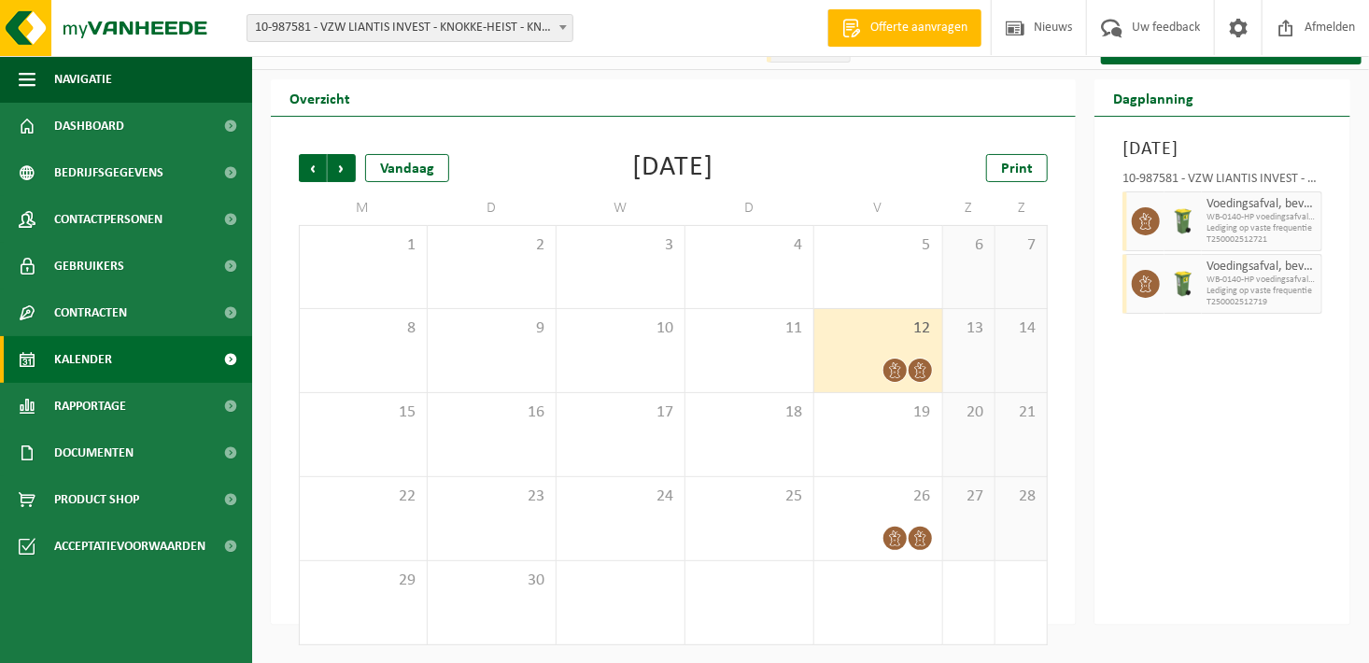
scroll to position [29, 0]
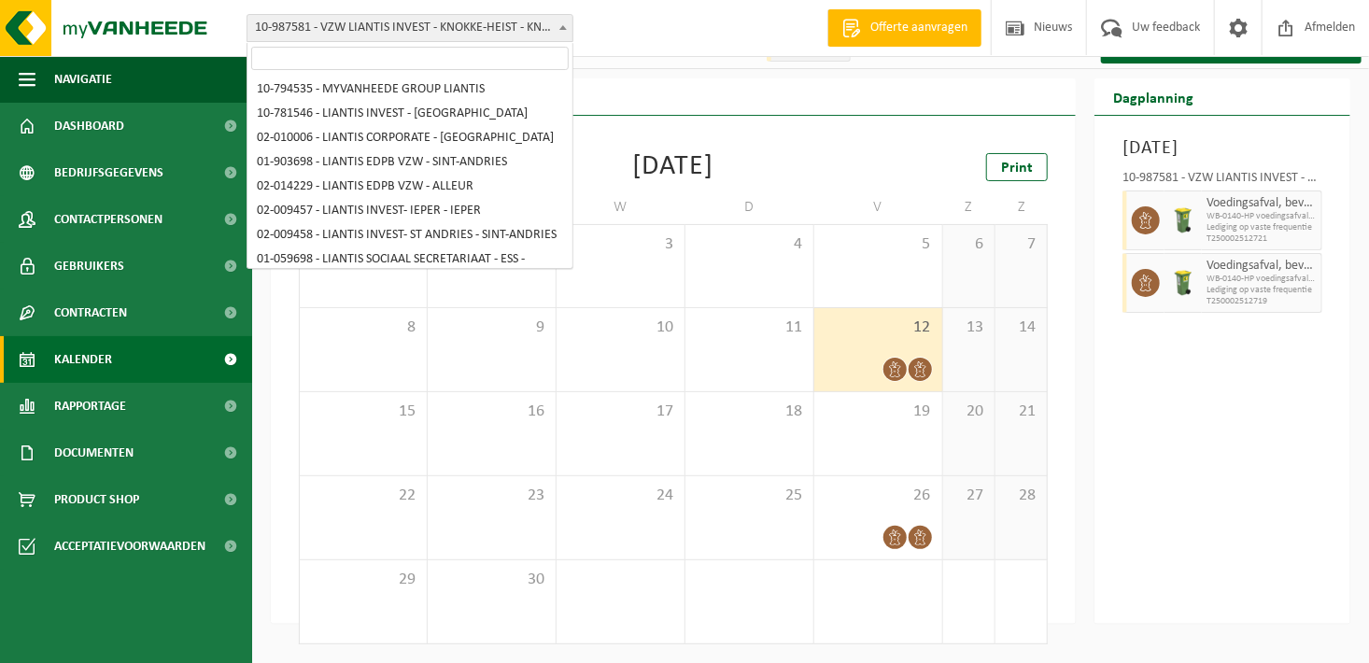
click at [495, 29] on span "10-987581 - VZW LIANTIS INVEST - KNOKKE-HEIST - KNOKKE-HEIST" at bounding box center [409, 28] width 325 height 26
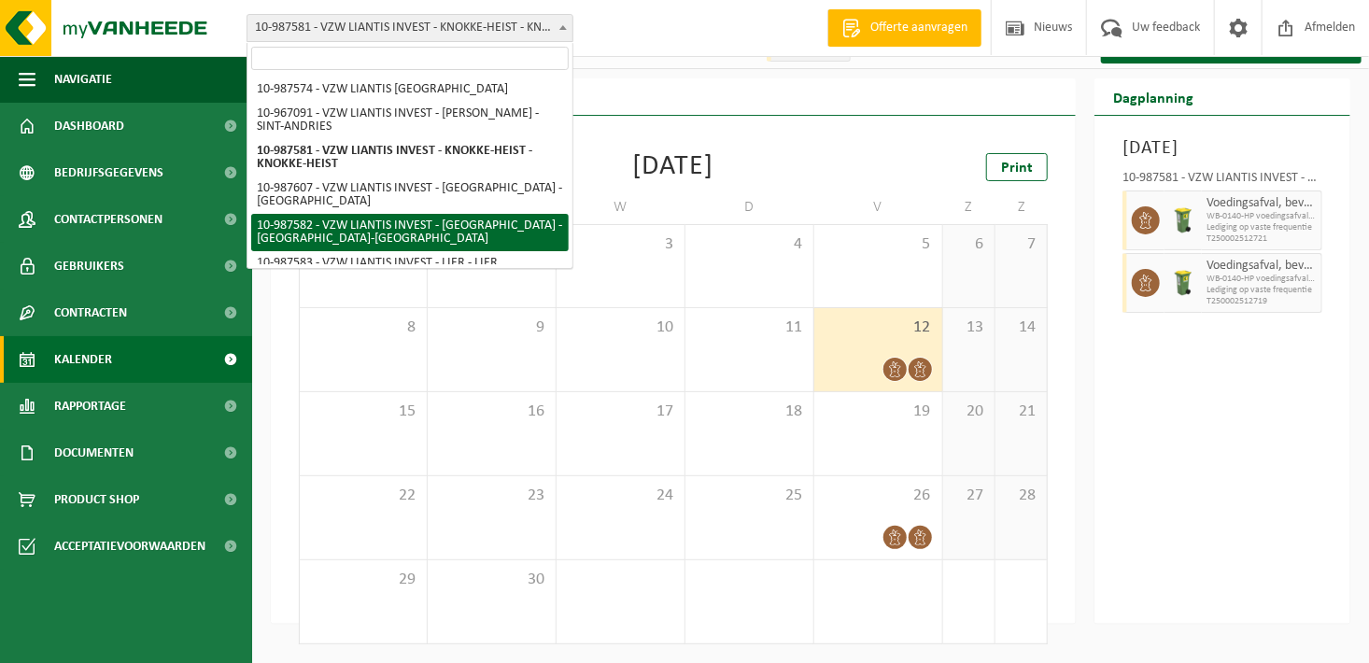
drag, startPoint x: 464, startPoint y: 205, endPoint x: 451, endPoint y: 234, distance: 31.8
select select "167248"
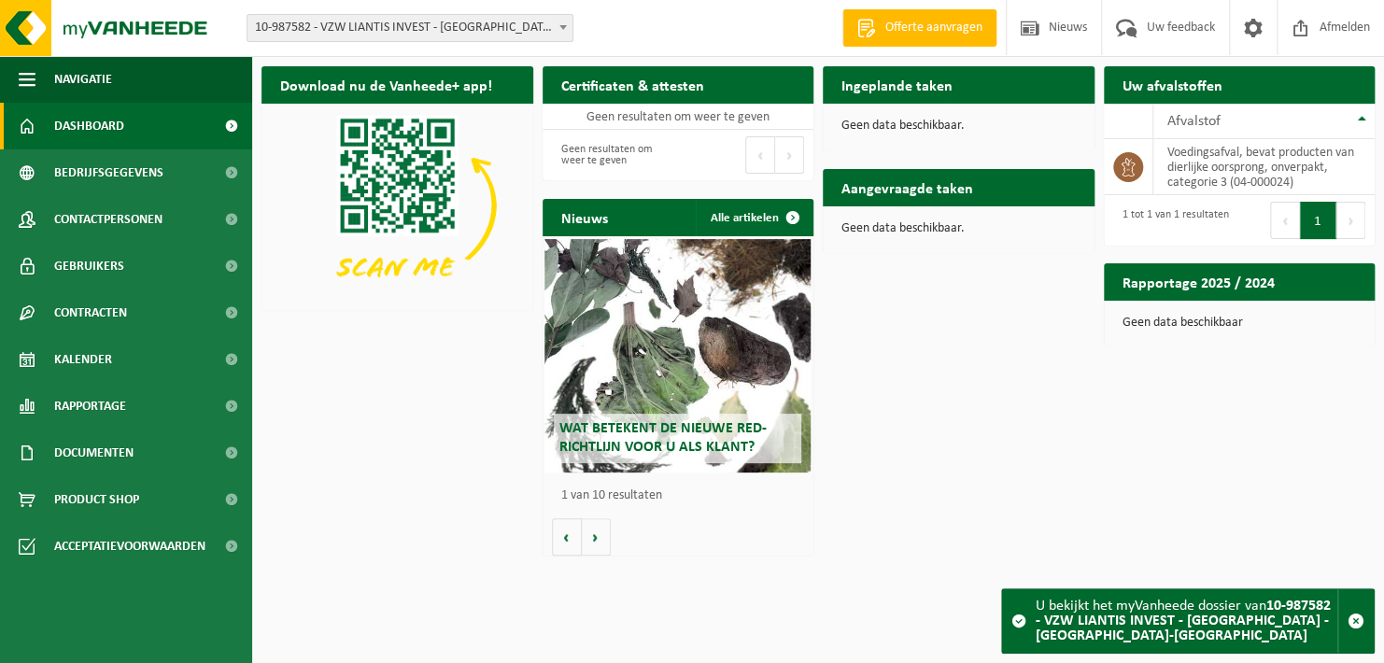
click at [509, 62] on div "Download nu de Vanheede+ app! Verberg" at bounding box center [397, 188] width 281 height 263
click at [512, 28] on span "10-987582 - VZW LIANTIS INVEST - [GEOGRAPHIC_DATA] - [GEOGRAPHIC_DATA]-[GEOGRAP…" at bounding box center [409, 28] width 325 height 26
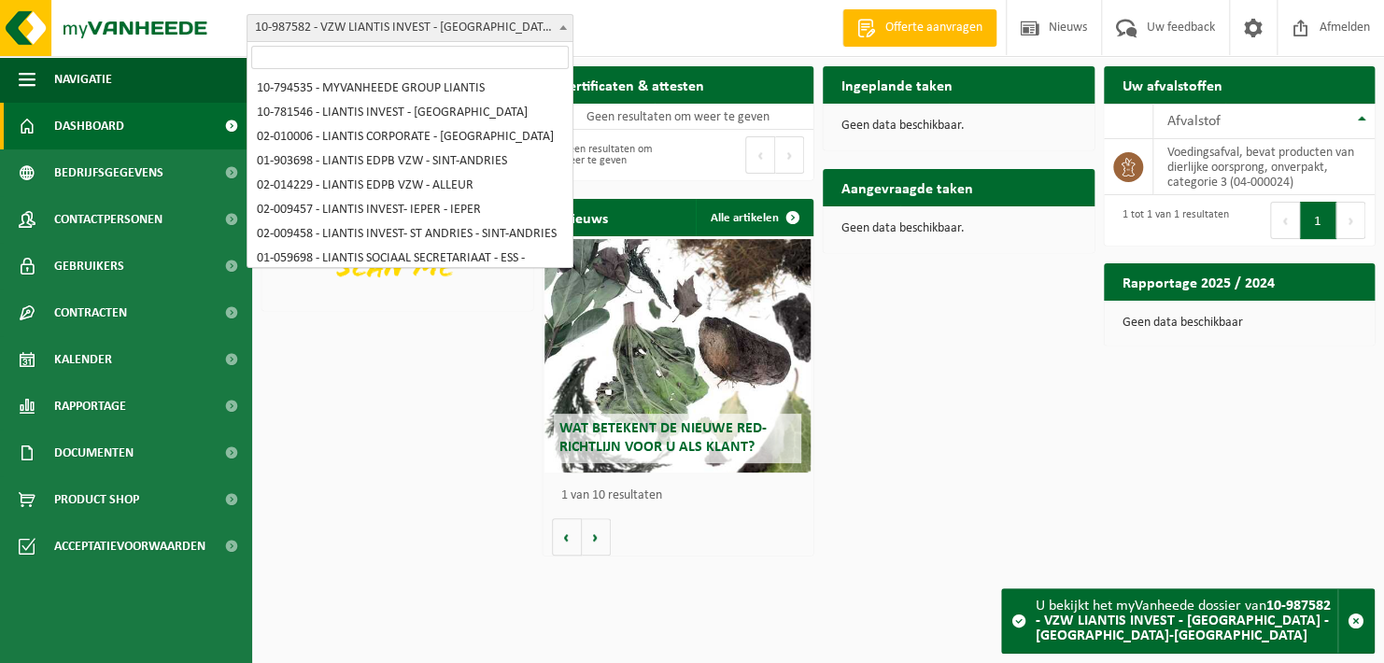
scroll to position [710, 0]
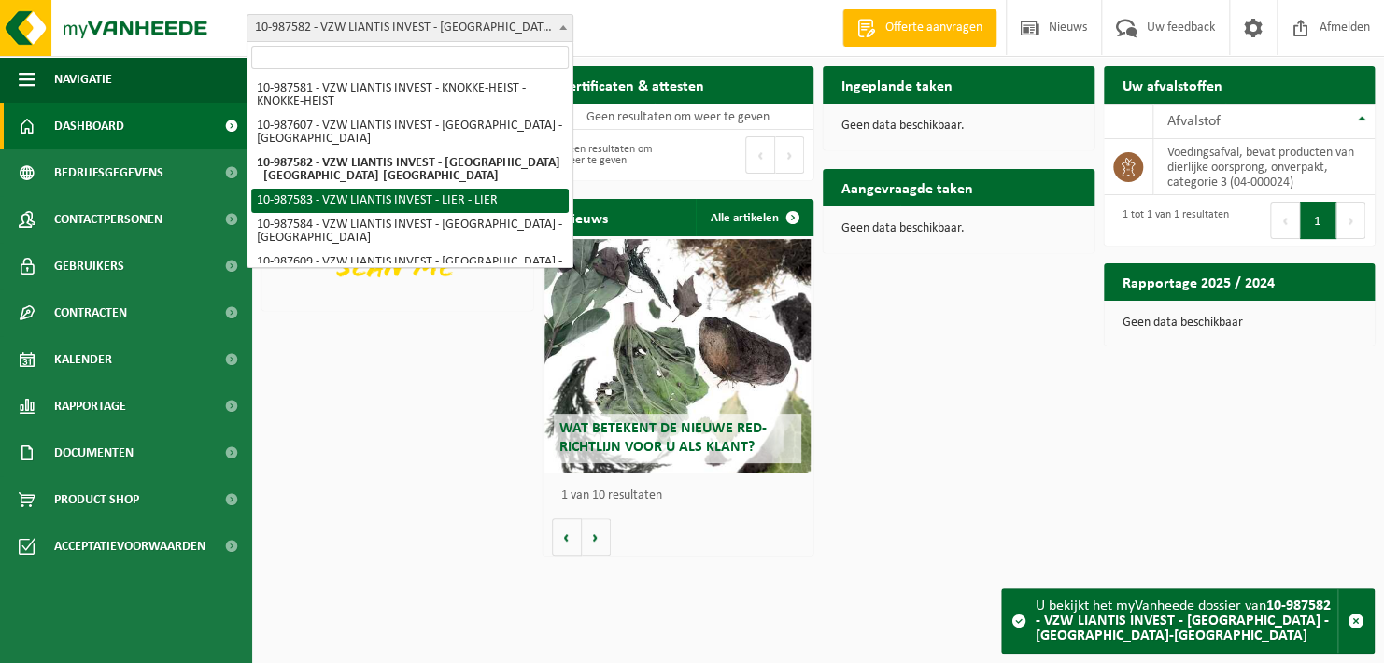
select select "167249"
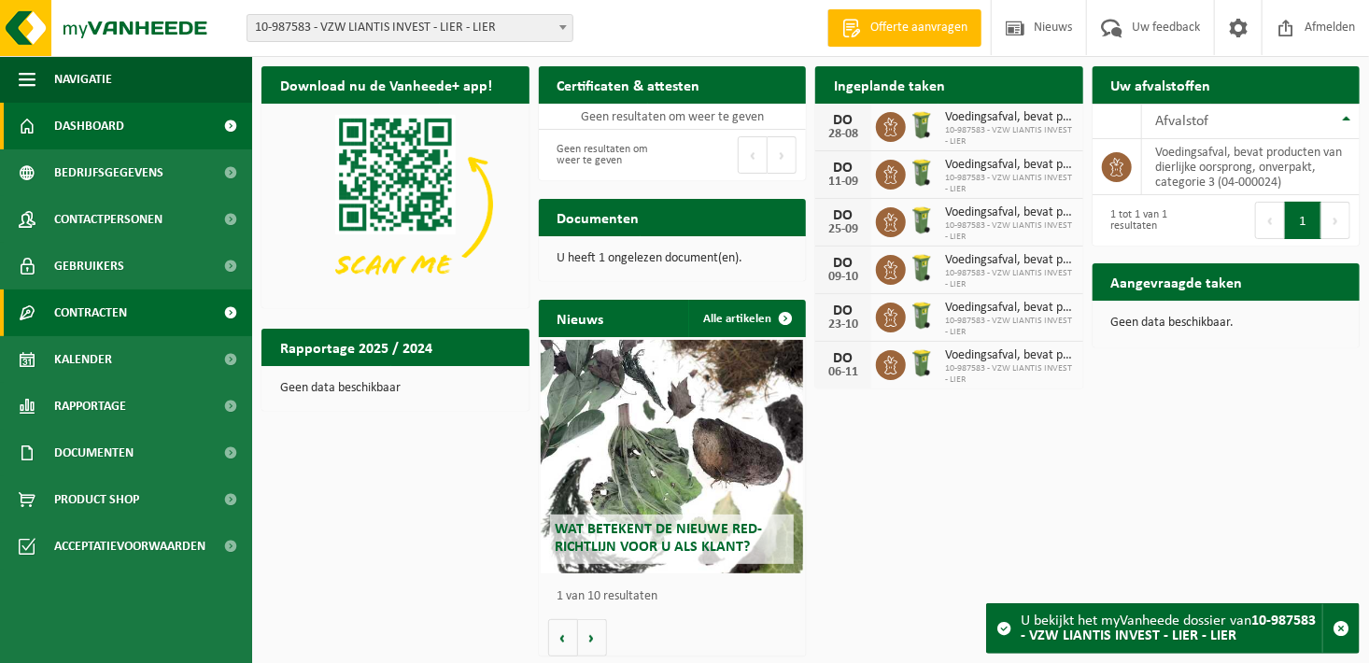
click at [117, 331] on span "Contracten" at bounding box center [90, 312] width 73 height 47
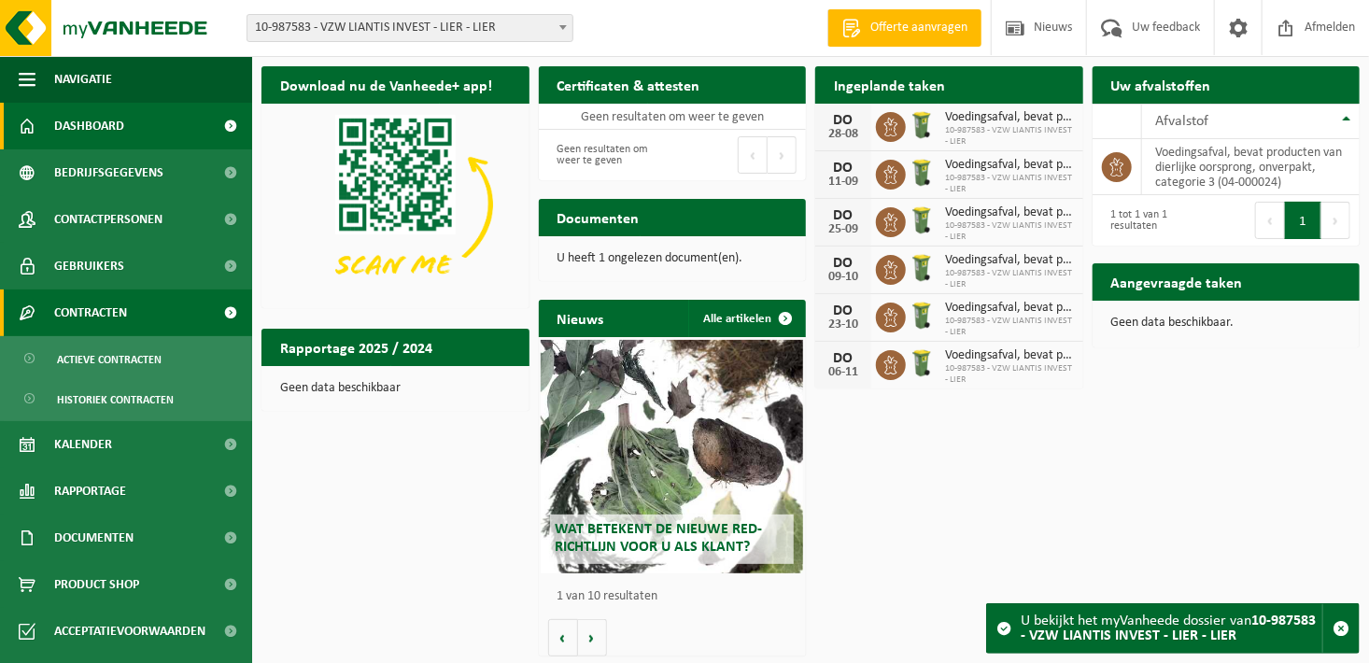
click at [114, 315] on span "Contracten" at bounding box center [90, 312] width 73 height 47
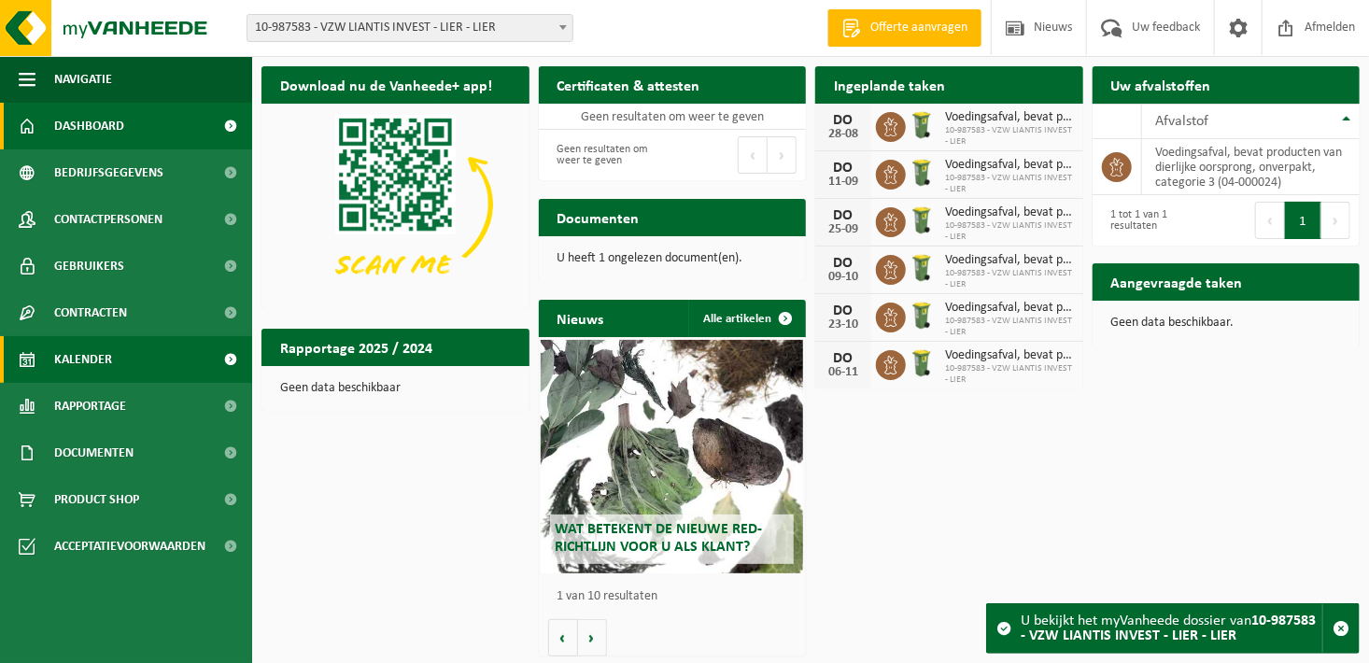
click at [105, 367] on span "Kalender" at bounding box center [83, 359] width 58 height 47
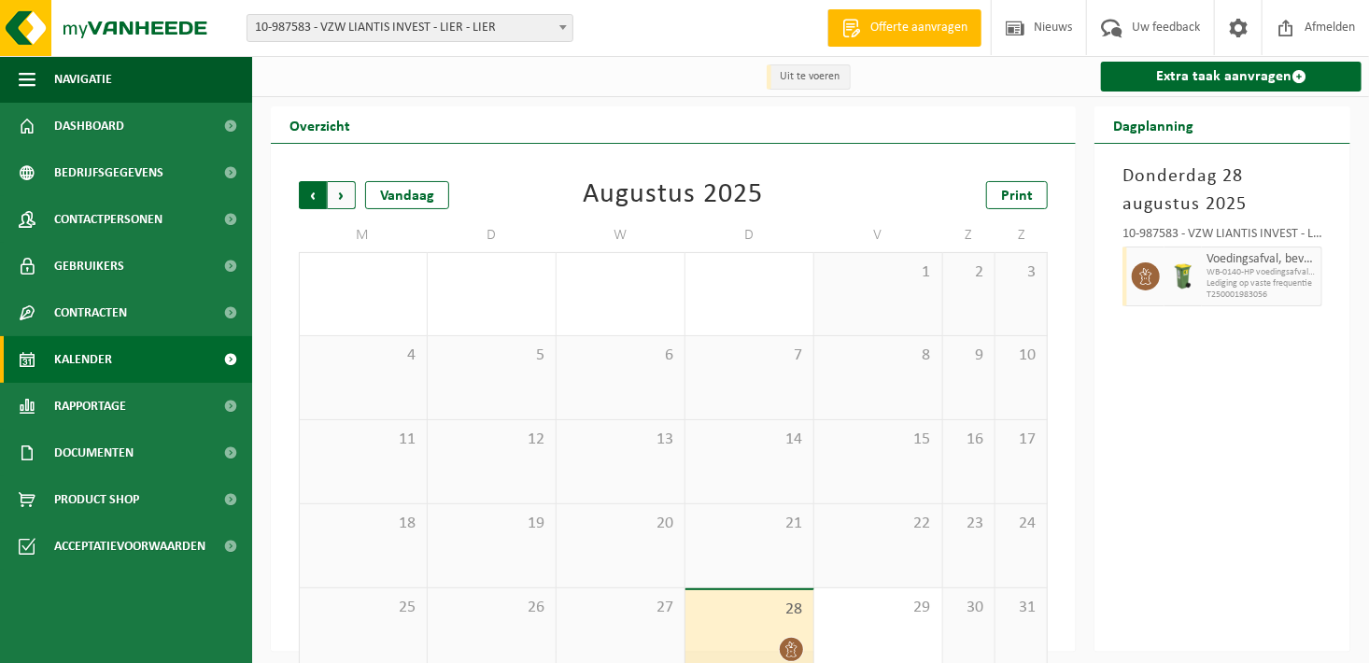
click at [344, 192] on span "Volgende" at bounding box center [342, 195] width 28 height 28
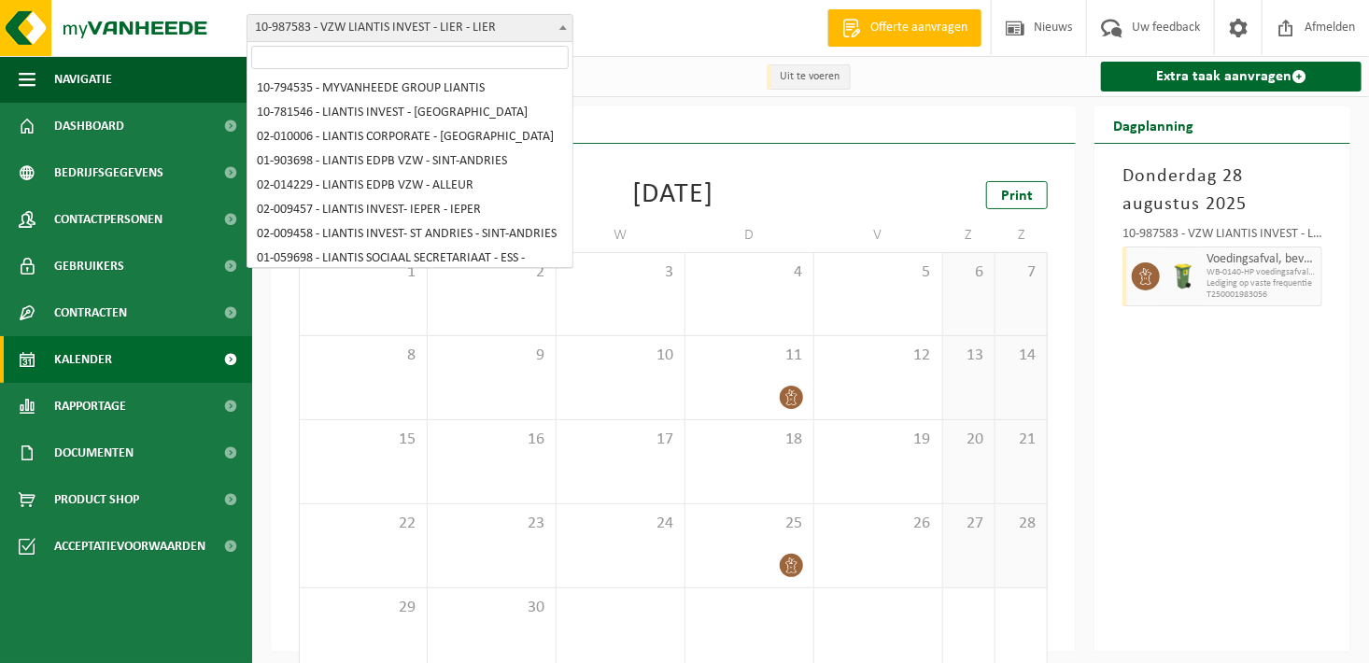
click at [440, 24] on span "10-987583 - VZW LIANTIS INVEST - LIER - LIER" at bounding box center [409, 28] width 325 height 26
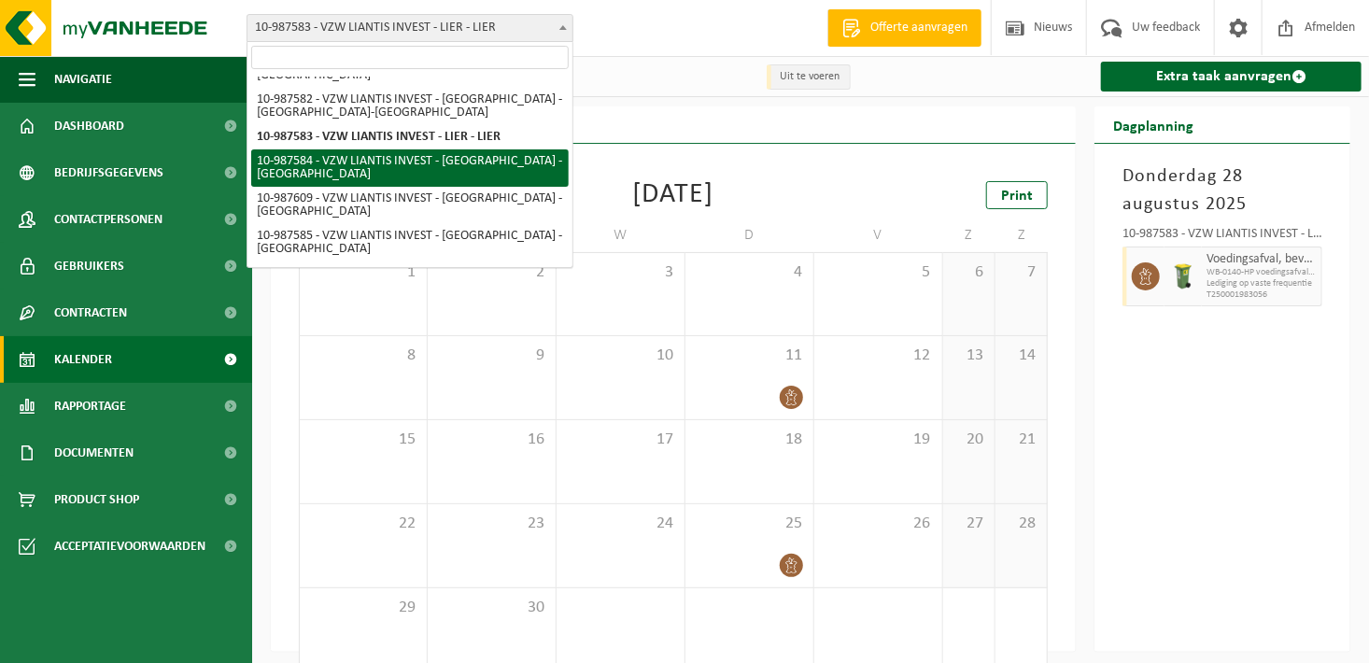
select select "167250"
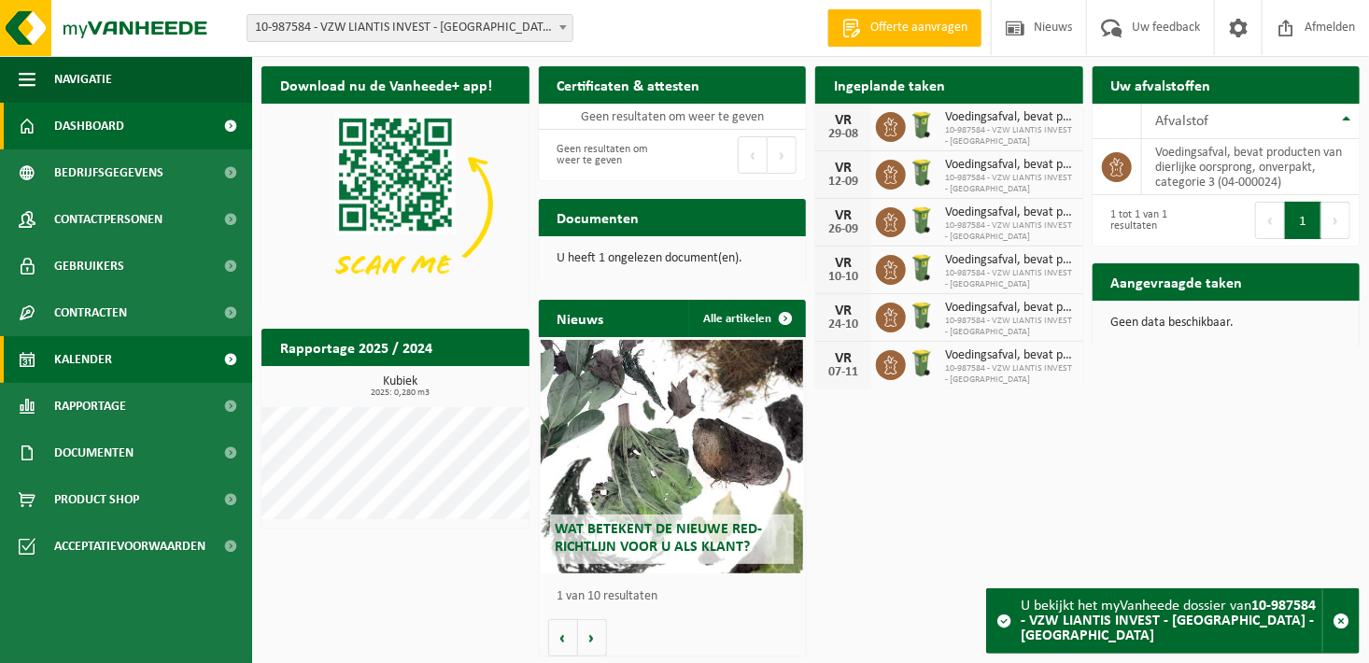
click at [121, 357] on link "Kalender" at bounding box center [126, 359] width 252 height 47
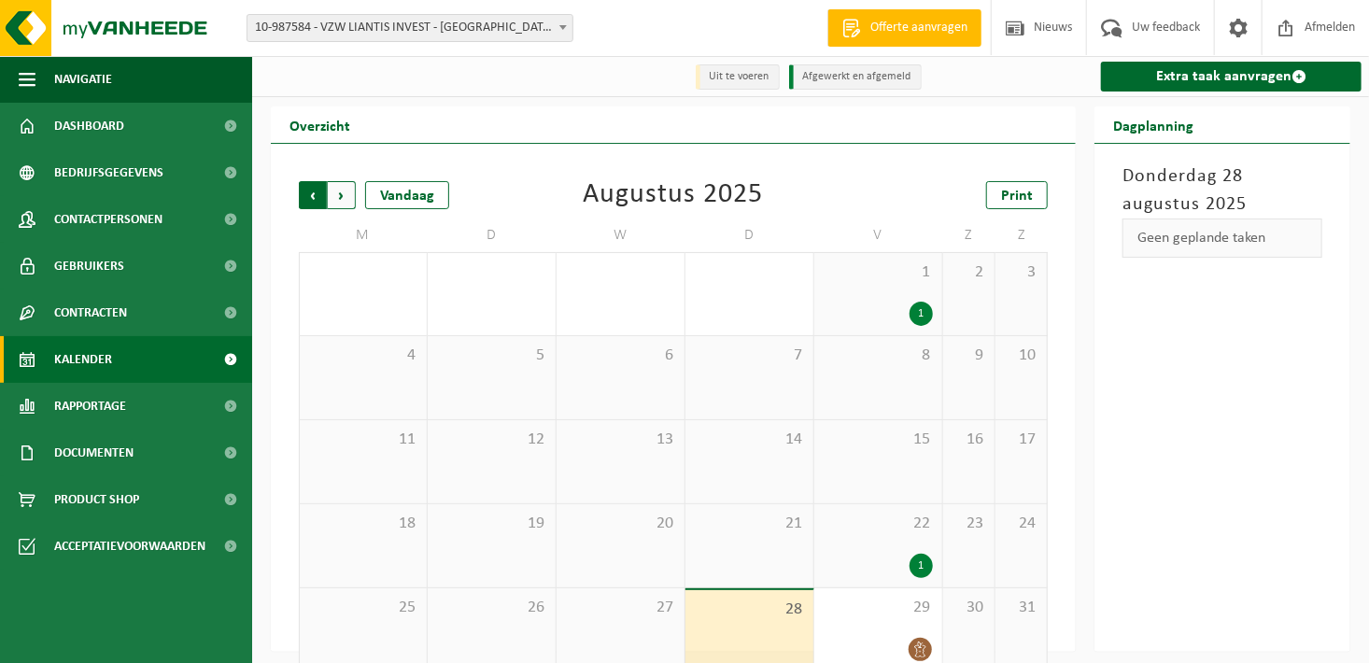
click at [341, 186] on span "Volgende" at bounding box center [342, 195] width 28 height 28
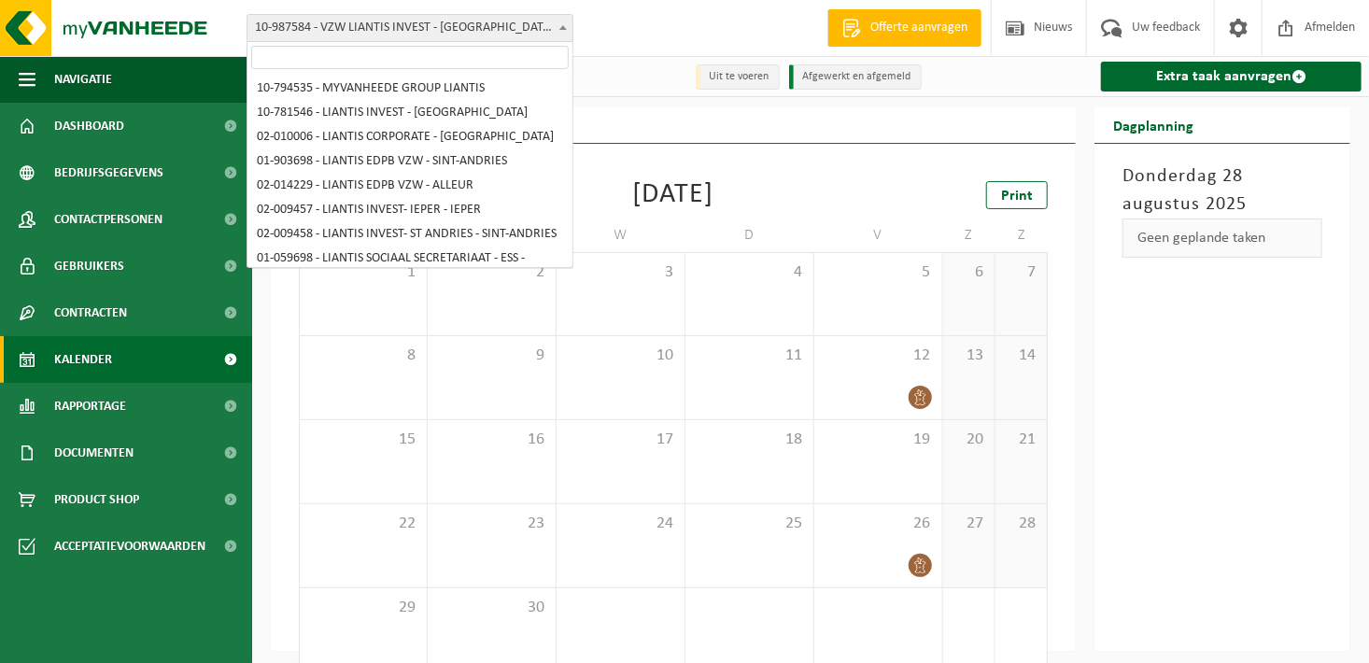
click at [457, 32] on span "10-987584 - VZW LIANTIS INVEST - [GEOGRAPHIC_DATA] - [GEOGRAPHIC_DATA]" at bounding box center [409, 28] width 325 height 26
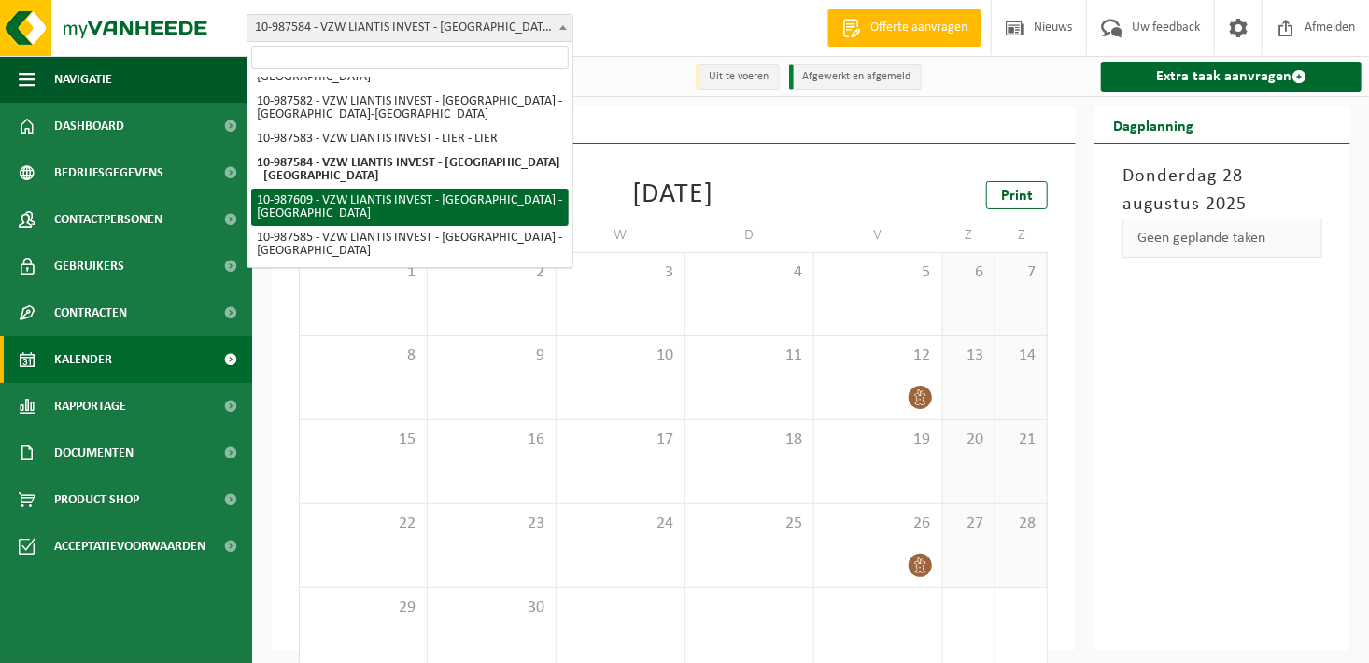
select select "167265"
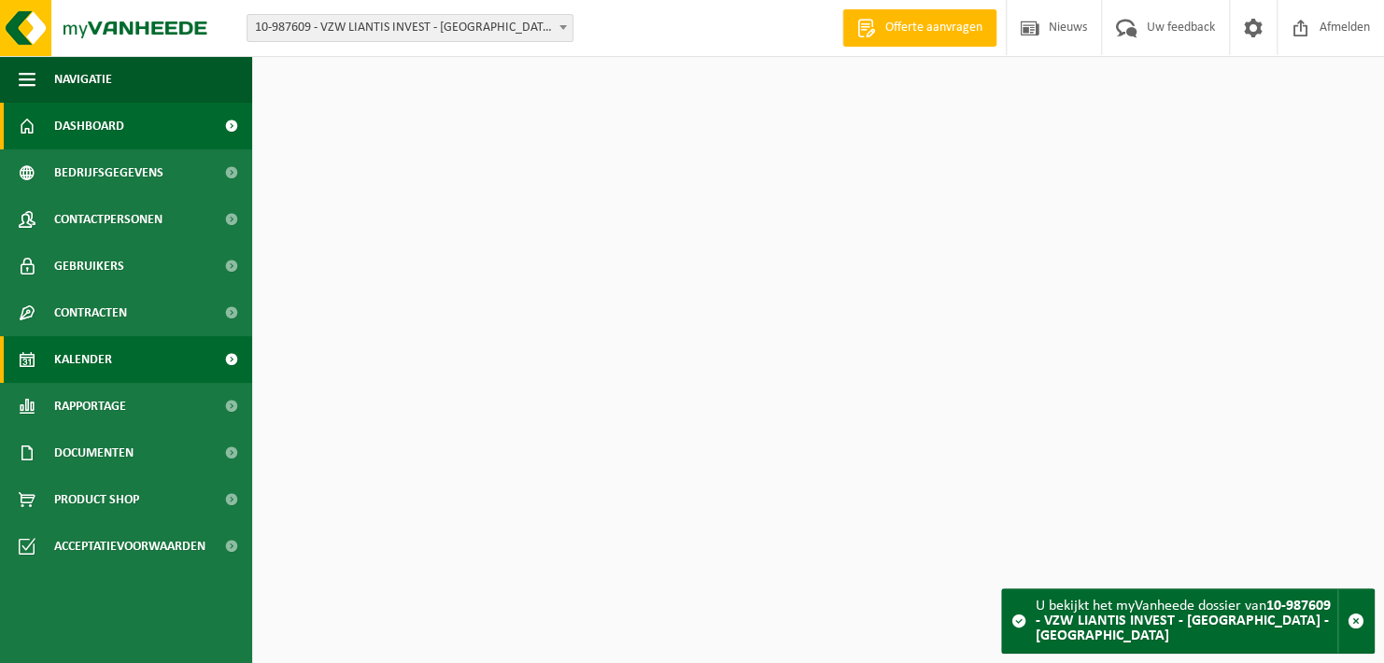
click at [106, 364] on span "Kalender" at bounding box center [83, 359] width 58 height 47
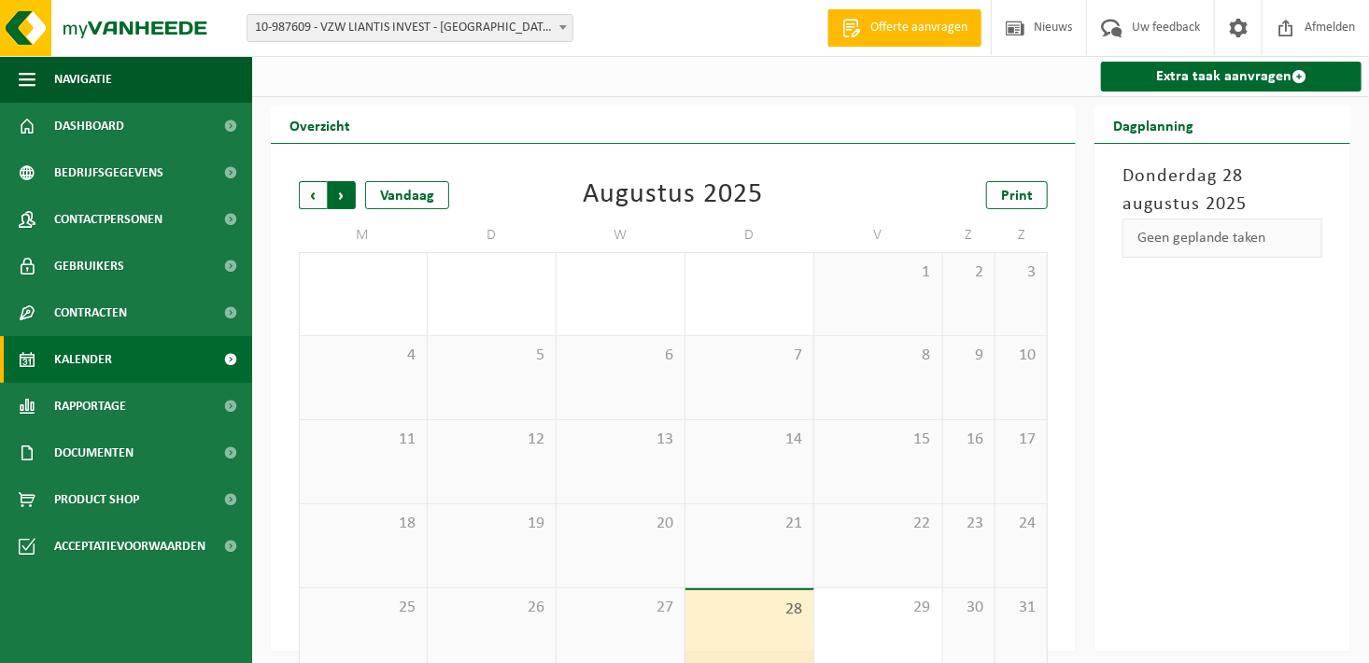
click at [322, 199] on span "Vorige" at bounding box center [313, 195] width 28 height 28
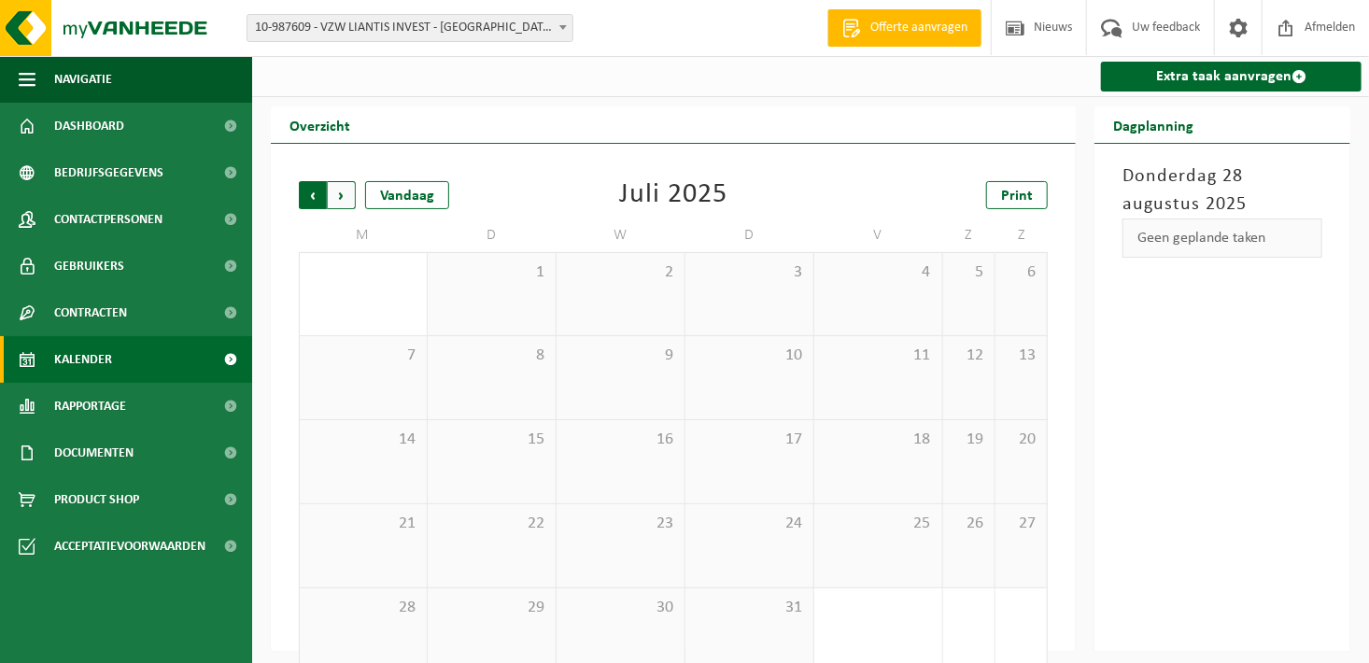
click at [351, 191] on span "Volgende" at bounding box center [342, 195] width 28 height 28
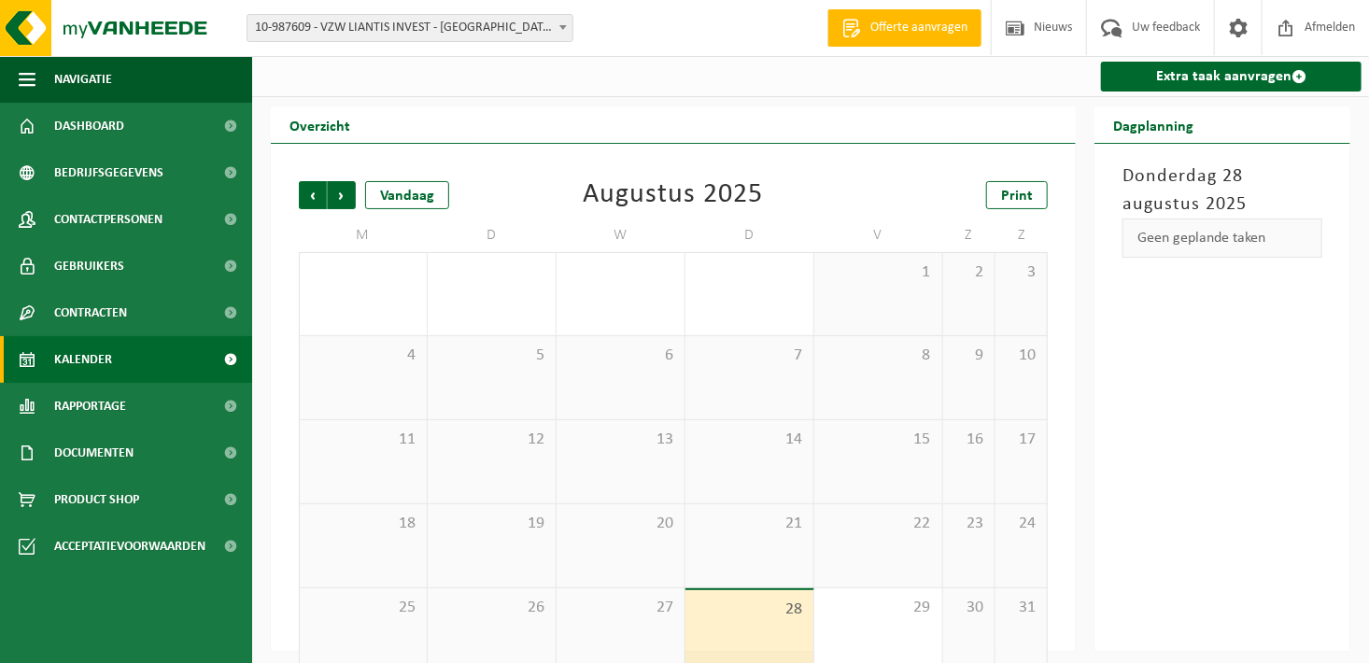
click at [351, 191] on span "Volgende" at bounding box center [342, 195] width 28 height 28
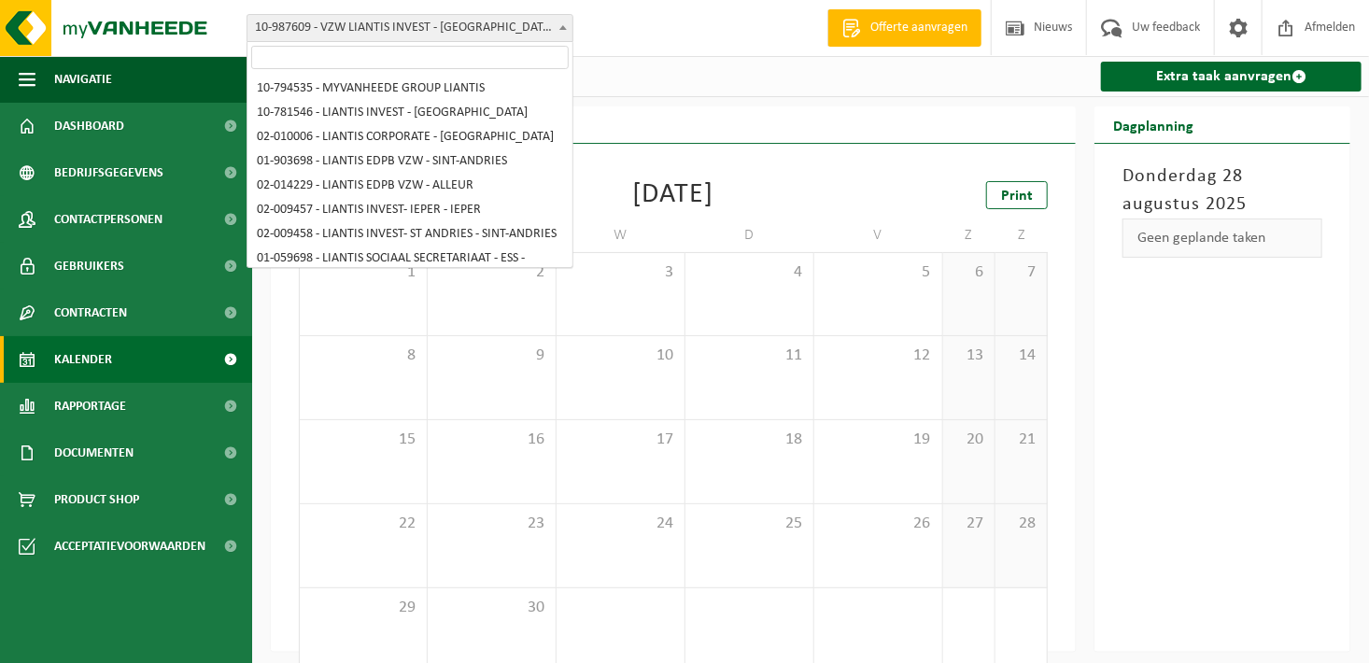
click at [438, 33] on span "10-987609 - VZW LIANTIS INVEST - [GEOGRAPHIC_DATA] - [GEOGRAPHIC_DATA]" at bounding box center [409, 28] width 325 height 26
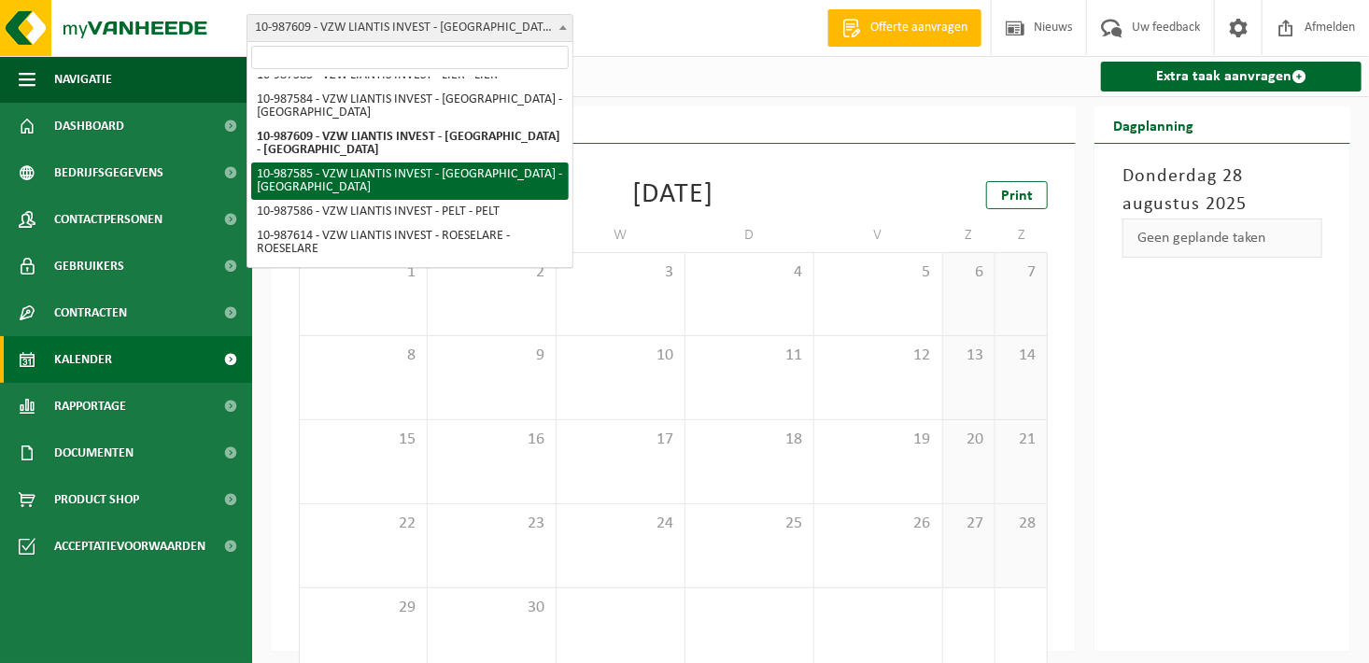
select select "167251"
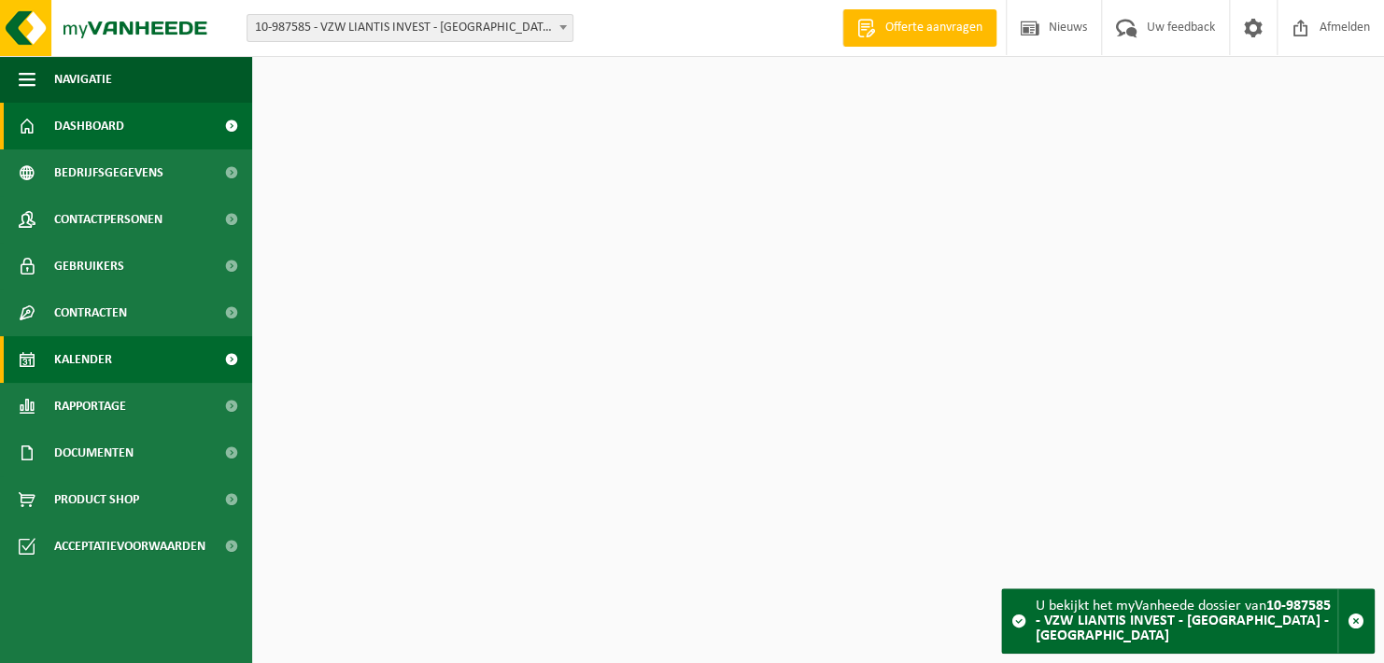
click at [119, 357] on link "Kalender" at bounding box center [126, 359] width 252 height 47
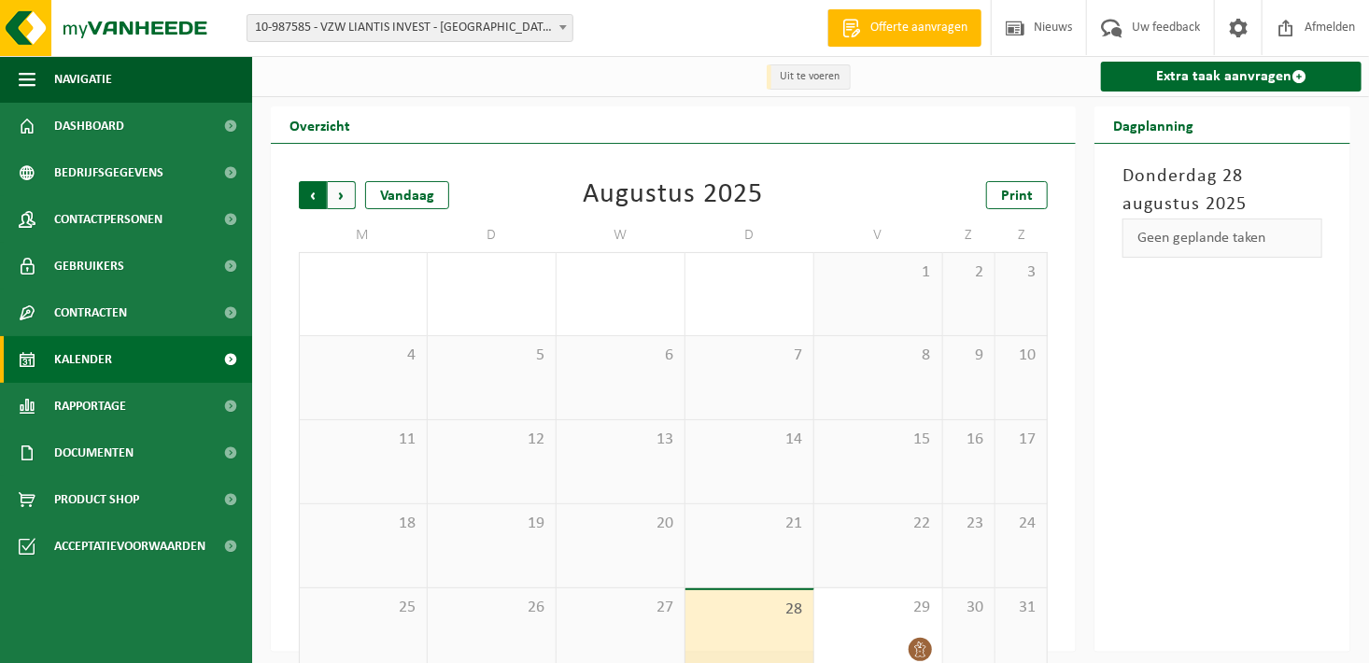
click at [339, 186] on span "Volgende" at bounding box center [342, 195] width 28 height 28
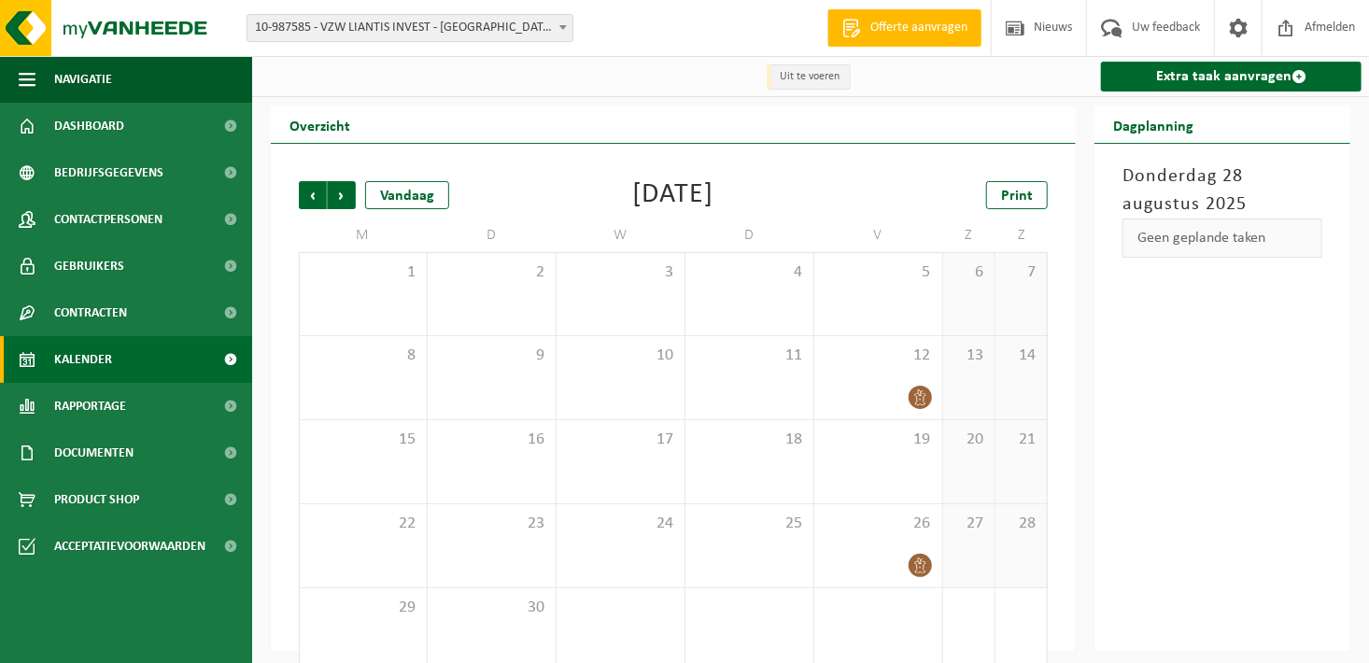
click at [527, 26] on span "10-987585 - VZW LIANTIS INVEST - [GEOGRAPHIC_DATA] - [GEOGRAPHIC_DATA]" at bounding box center [409, 28] width 325 height 26
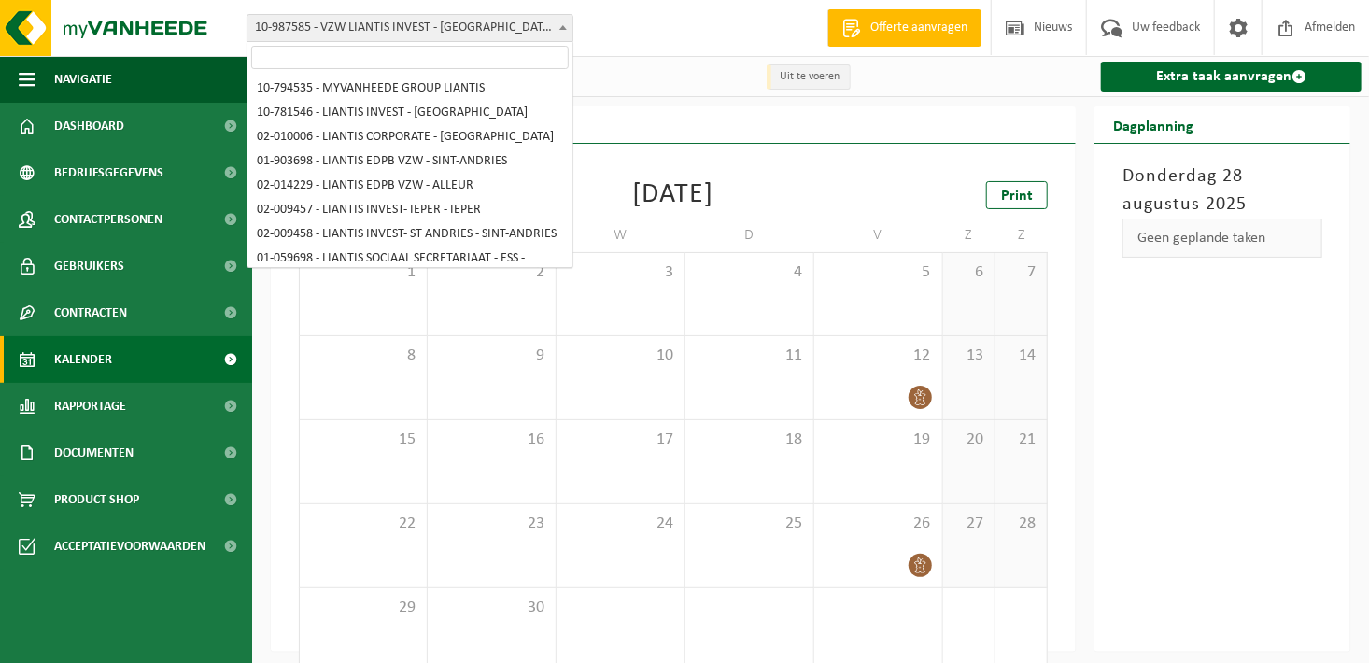
scroll to position [833, 0]
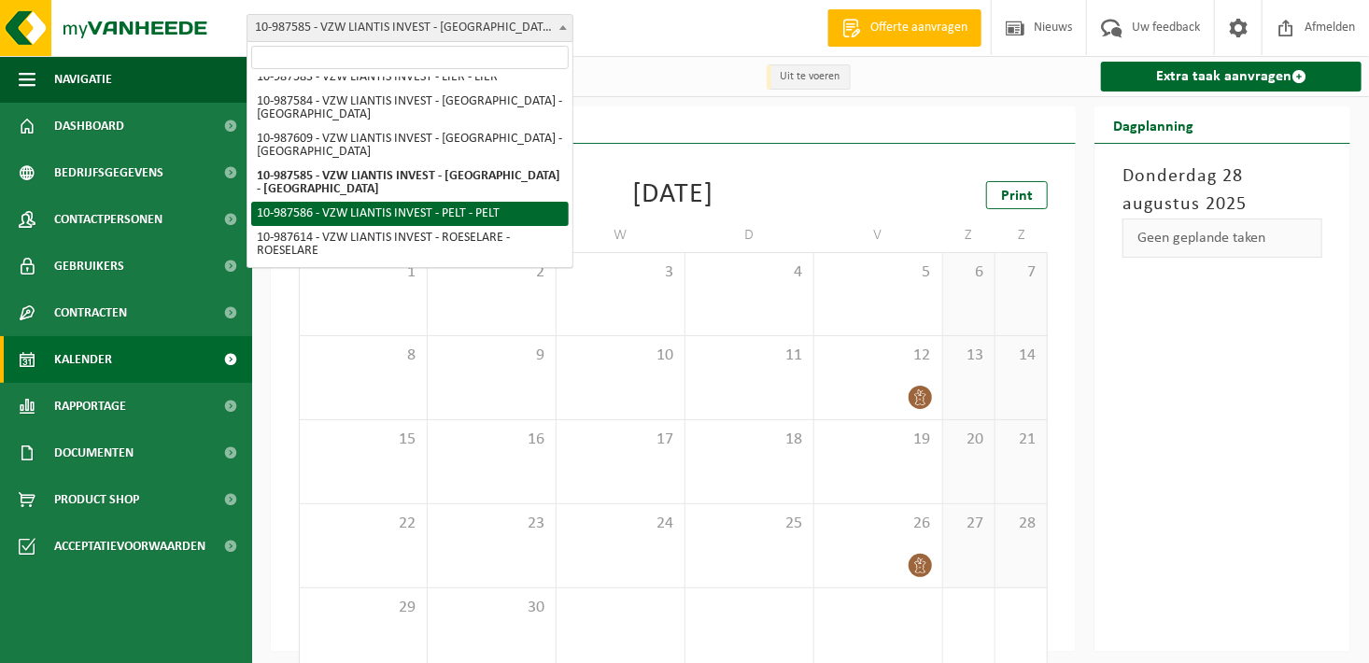
select select "167252"
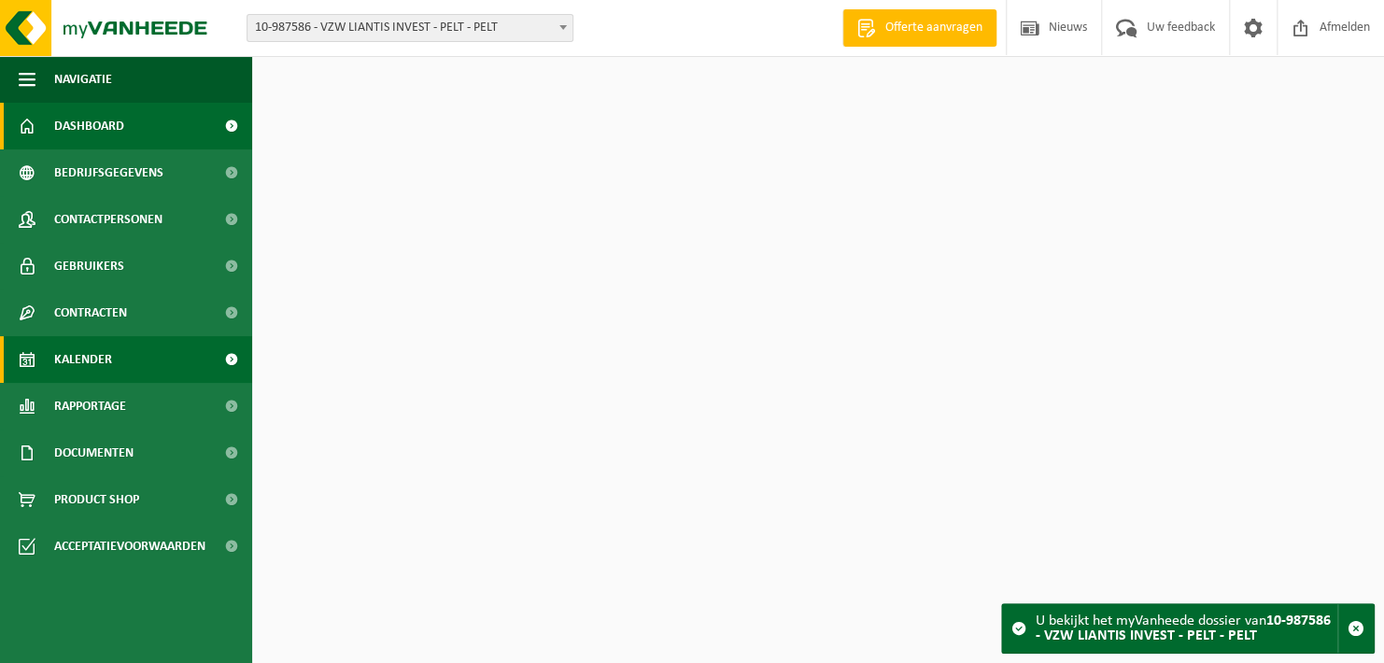
click at [158, 370] on link "Kalender" at bounding box center [126, 359] width 252 height 47
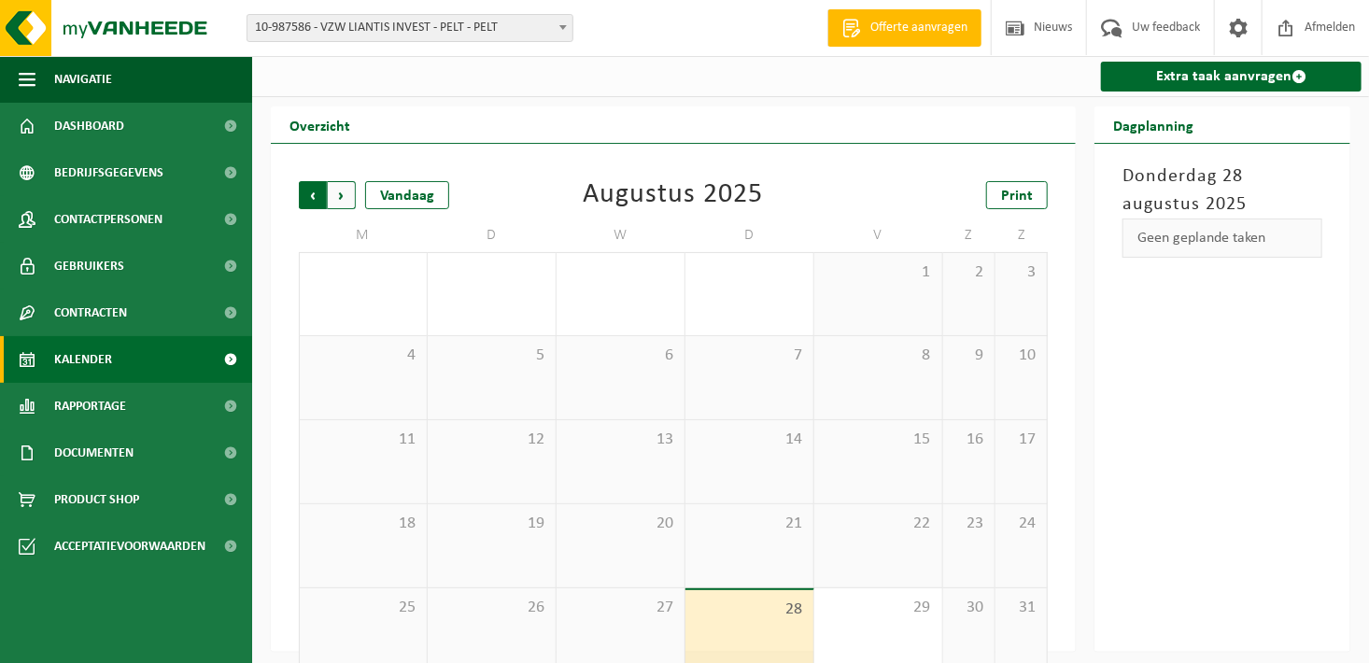
click at [343, 200] on span "Volgende" at bounding box center [342, 195] width 28 height 28
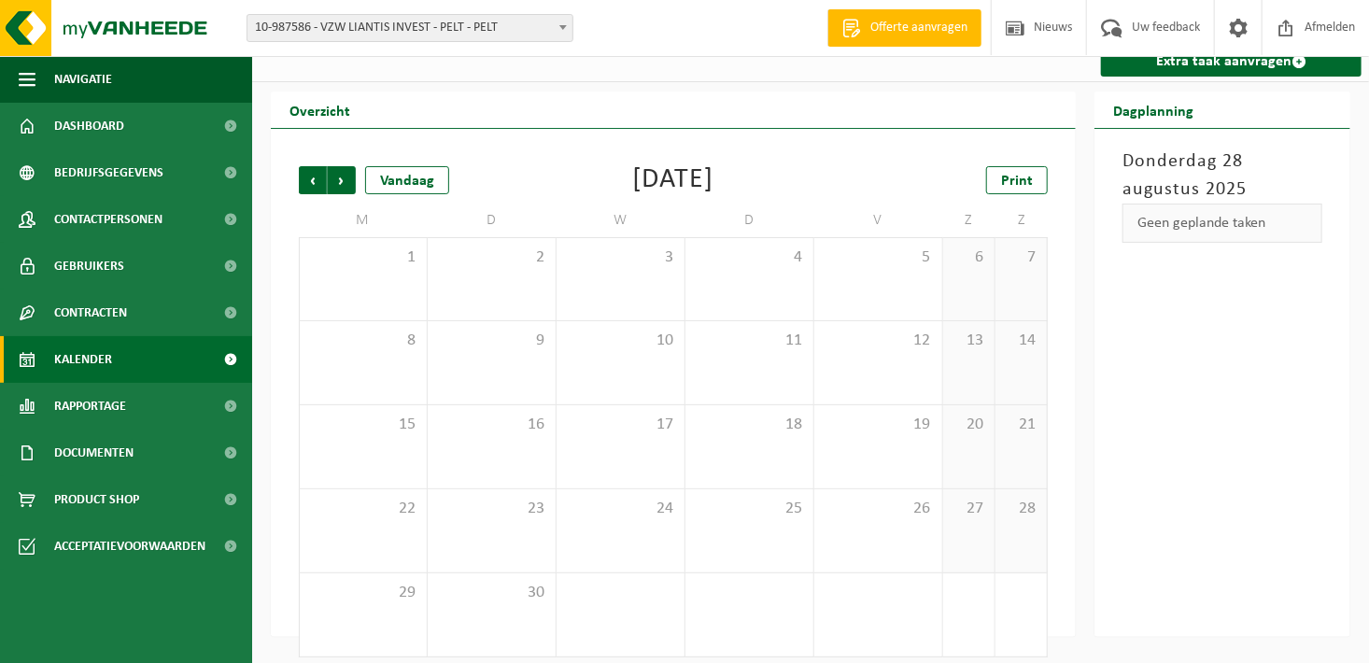
scroll to position [29, 0]
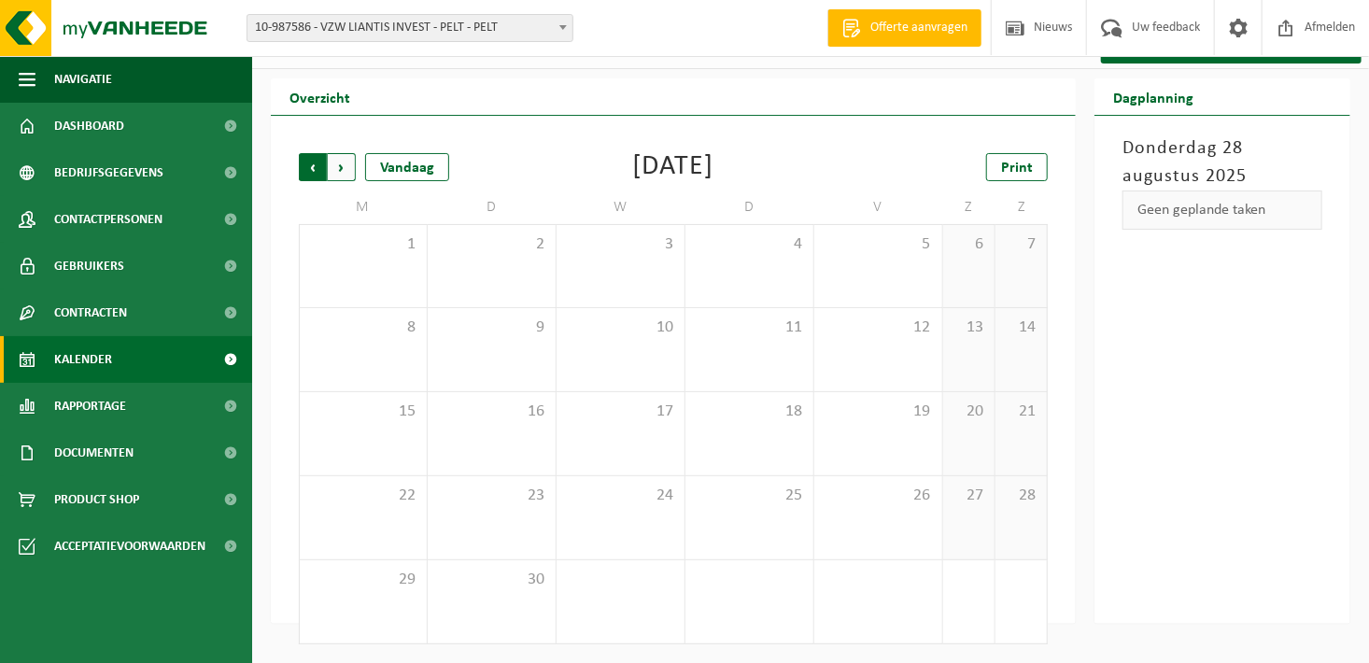
click at [344, 167] on span "Volgende" at bounding box center [342, 167] width 28 height 28
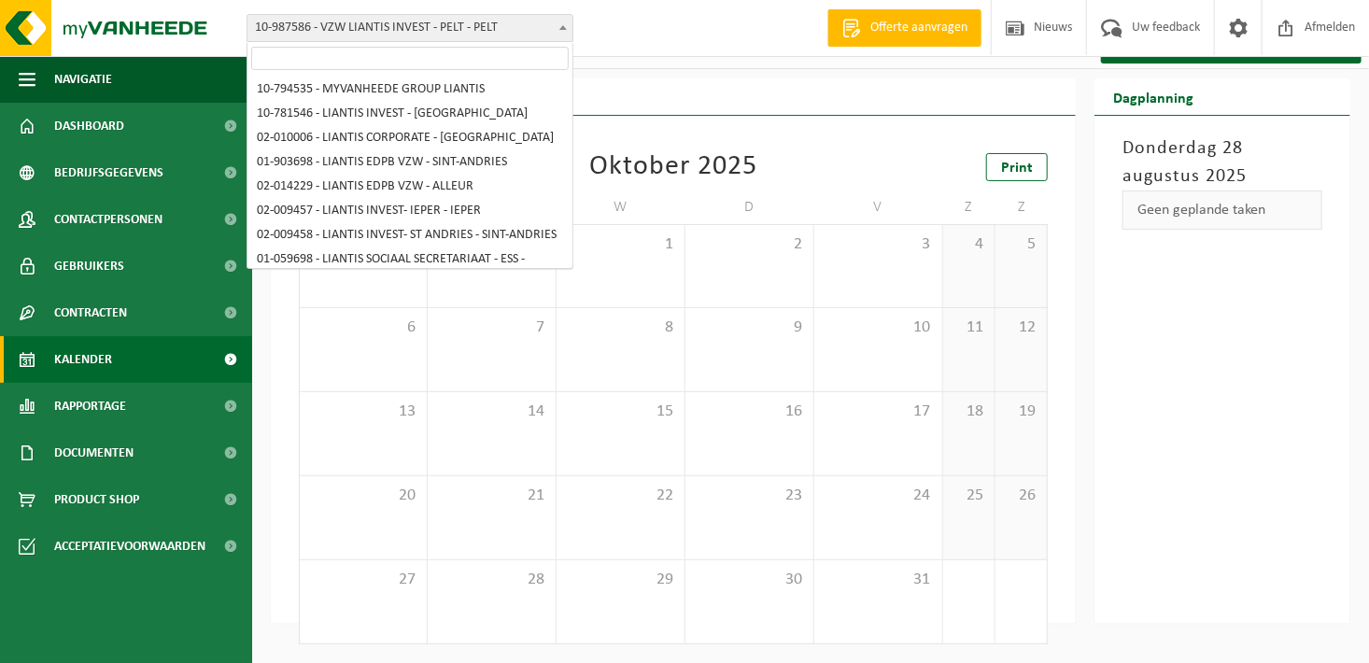
click at [524, 26] on span "10-987586 - VZW LIANTIS INVEST - PELT - PELT" at bounding box center [409, 28] width 325 height 26
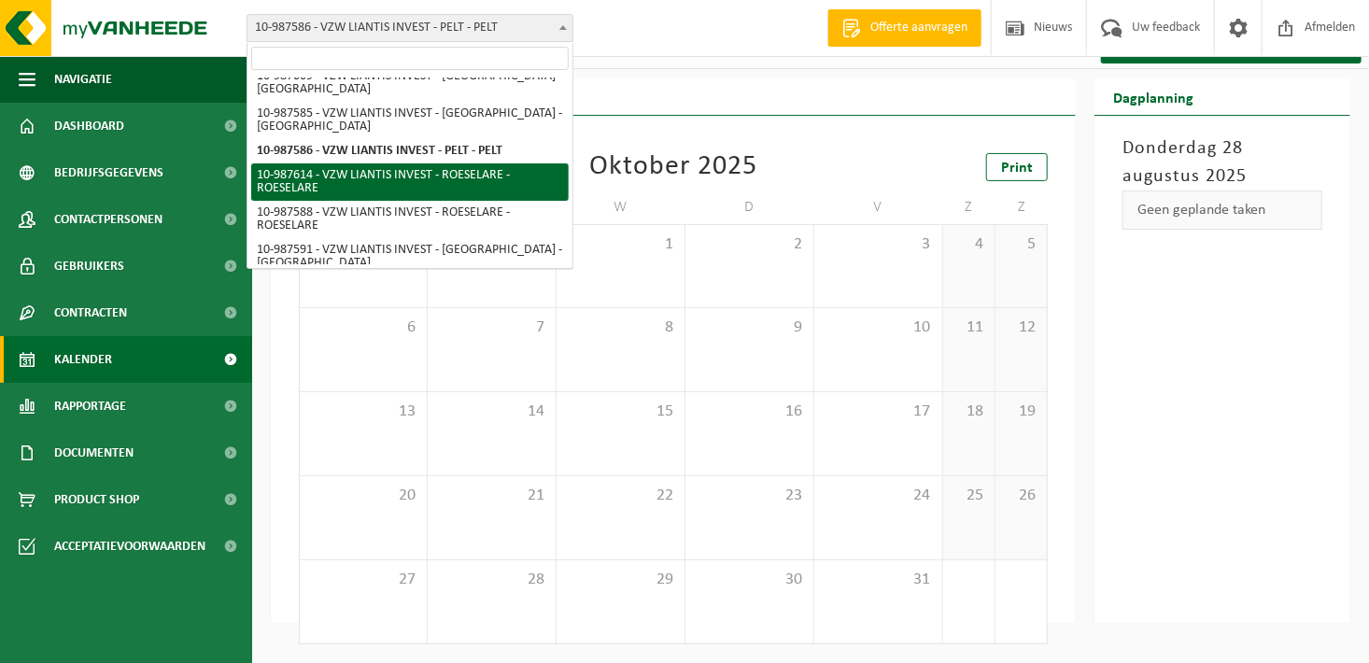
select select "167269"
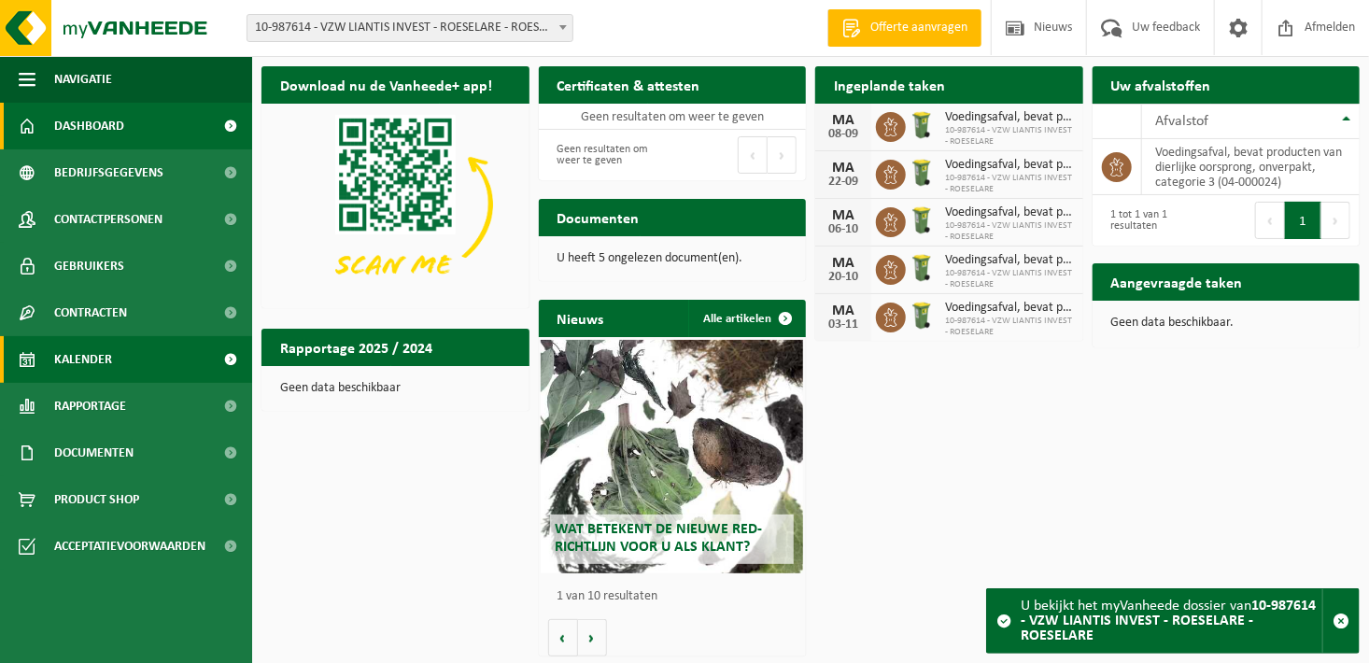
click at [61, 357] on span "Kalender" at bounding box center [83, 359] width 58 height 47
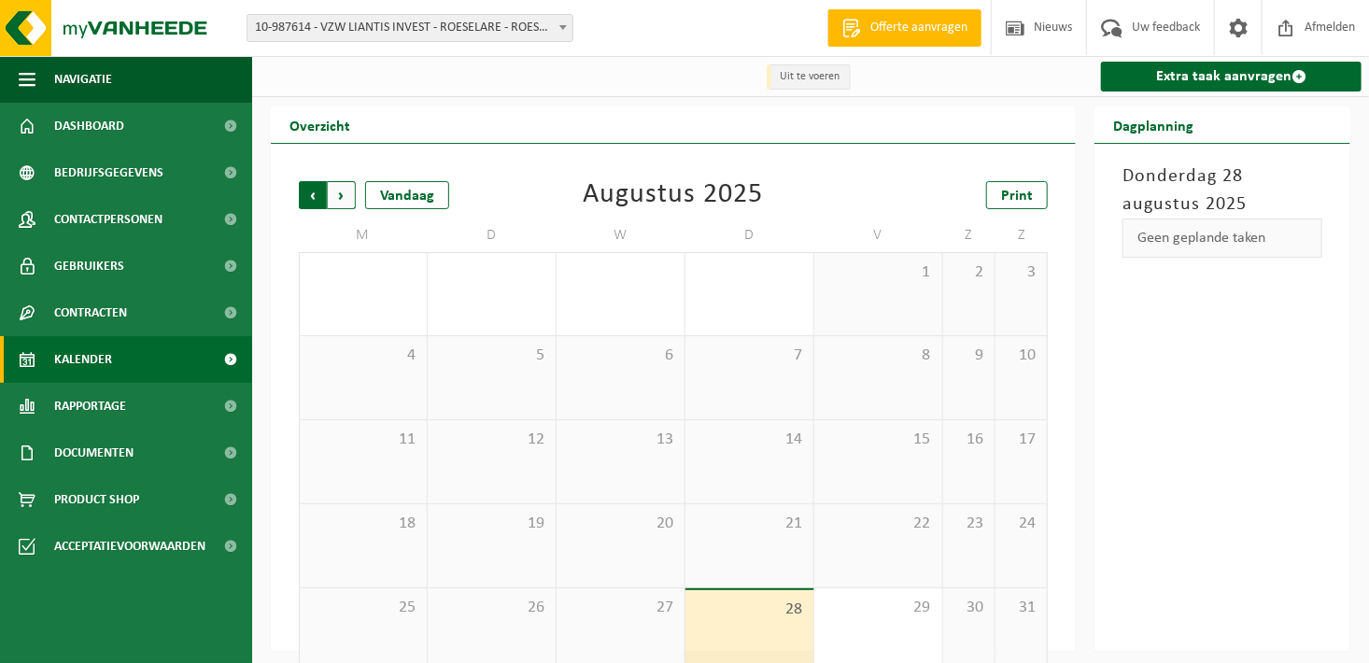
click at [335, 197] on span "Volgende" at bounding box center [342, 195] width 28 height 28
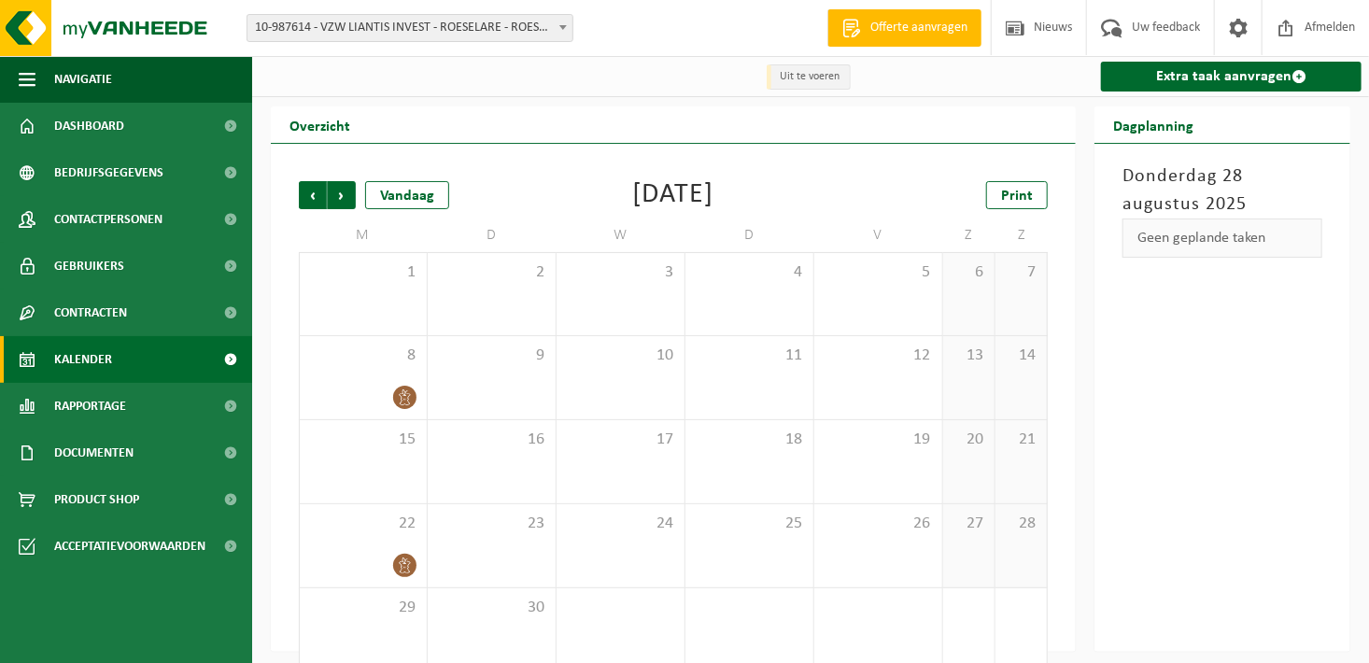
click at [502, 40] on span "10-987614 - VZW LIANTIS INVEST - ROESELARE - ROESELARE" at bounding box center [409, 28] width 325 height 26
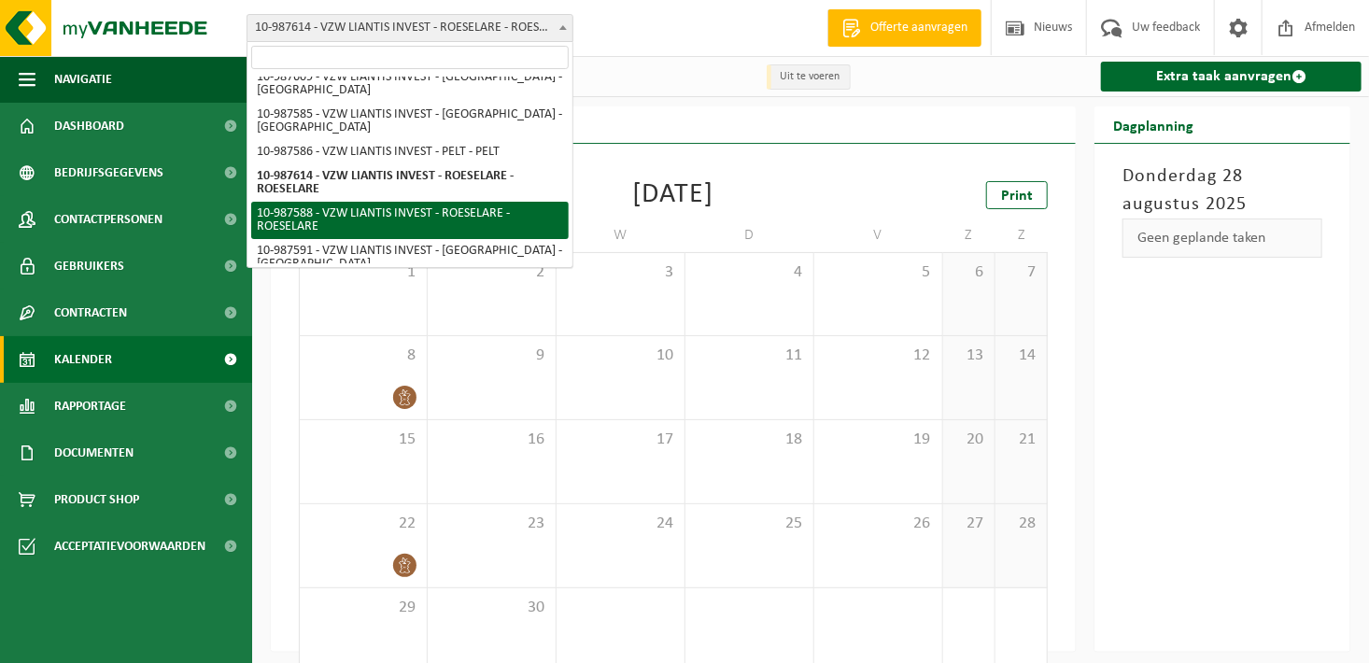
scroll to position [969, 0]
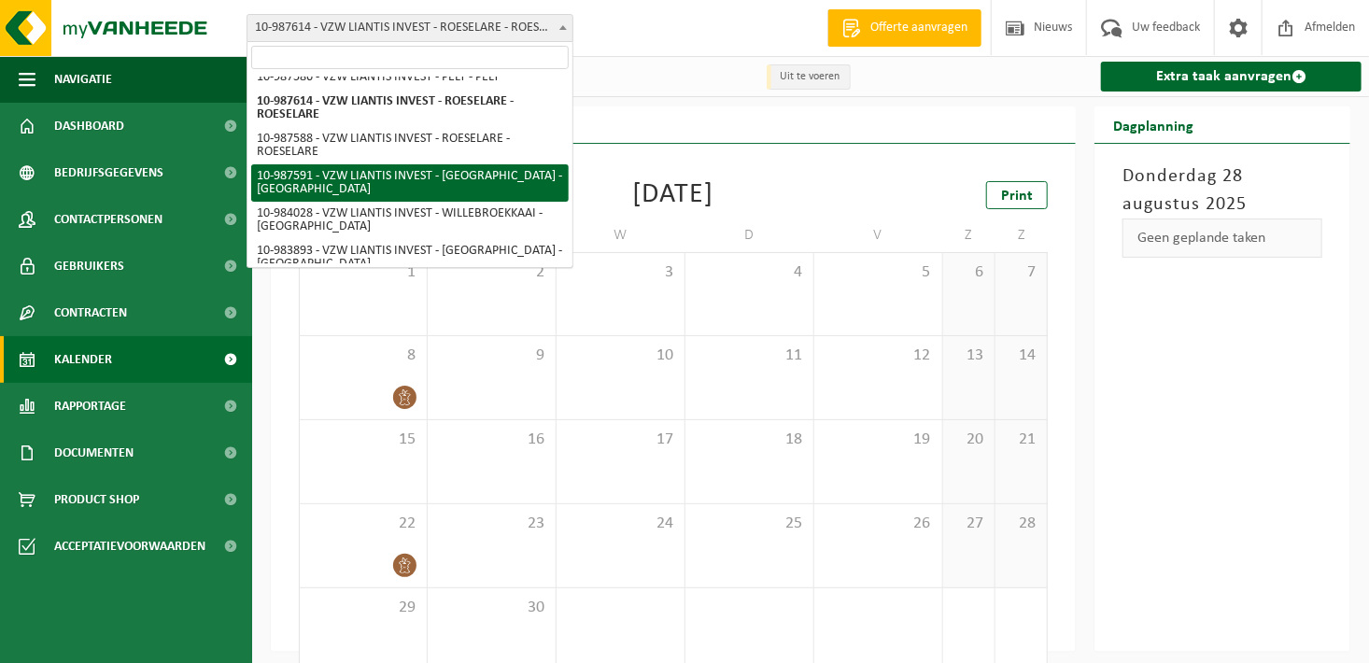
select select "167256"
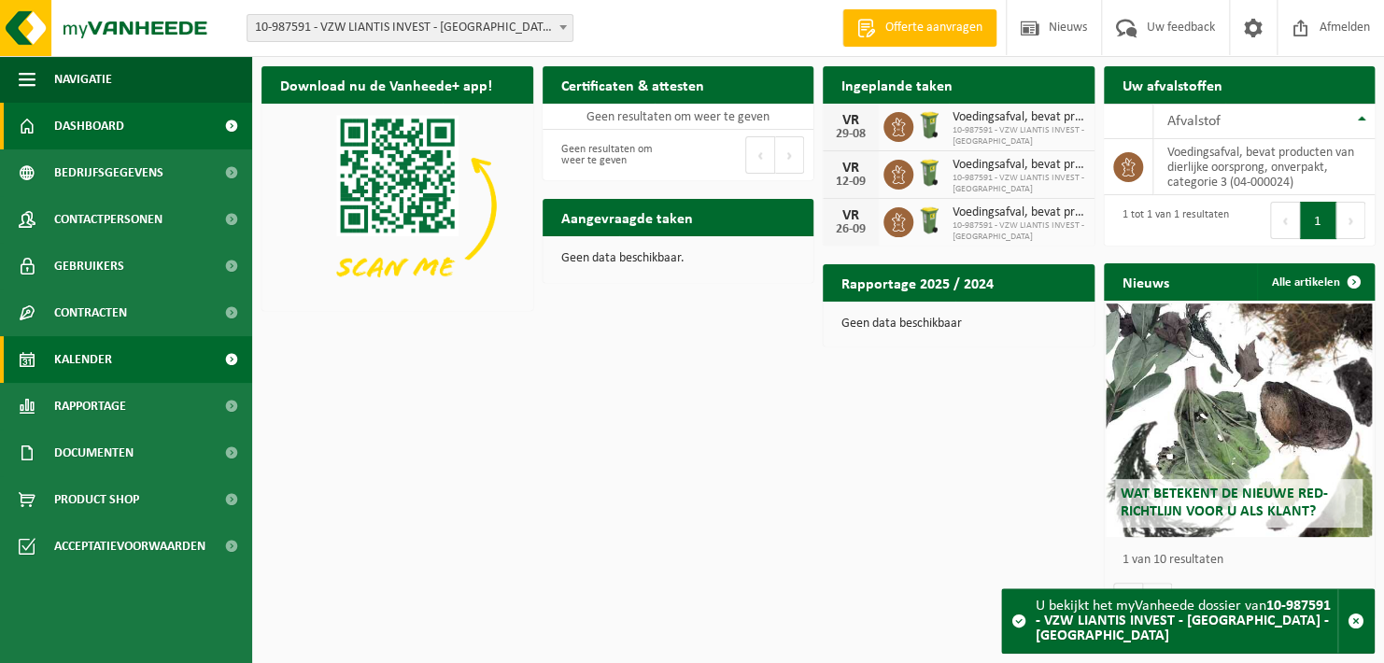
click at [109, 352] on span "Kalender" at bounding box center [83, 359] width 58 height 47
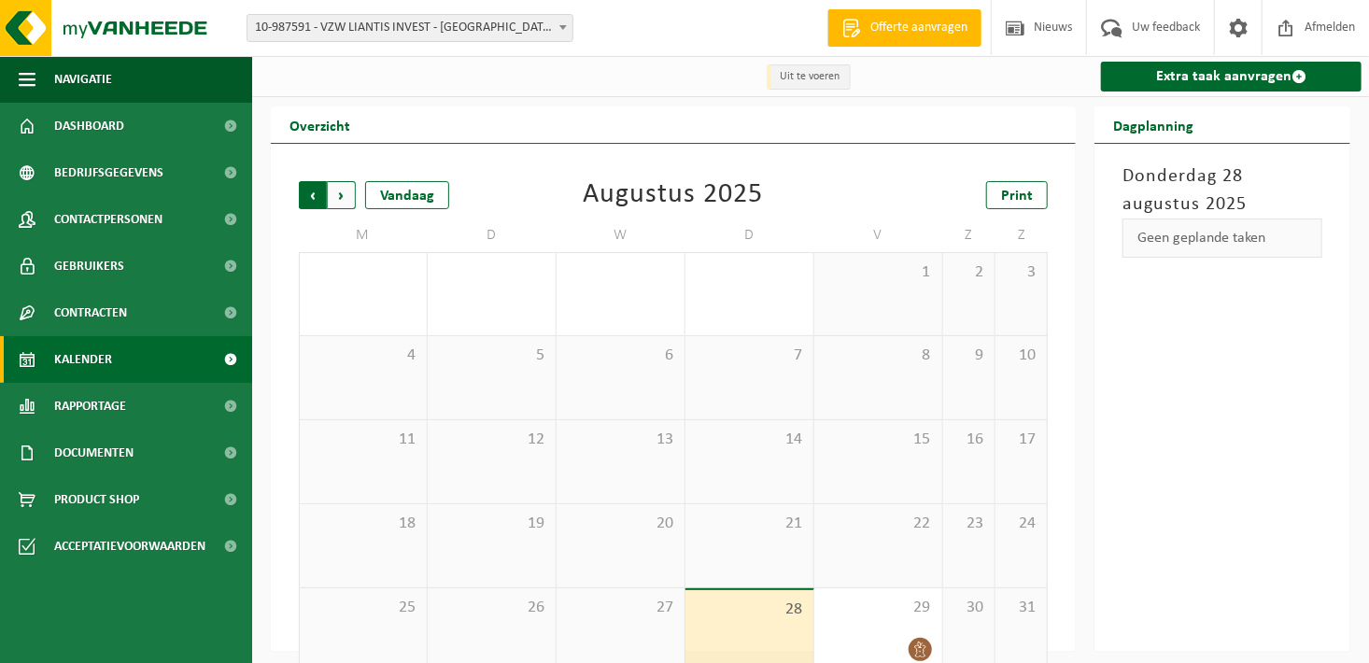
click at [330, 192] on span "Volgende" at bounding box center [342, 195] width 28 height 28
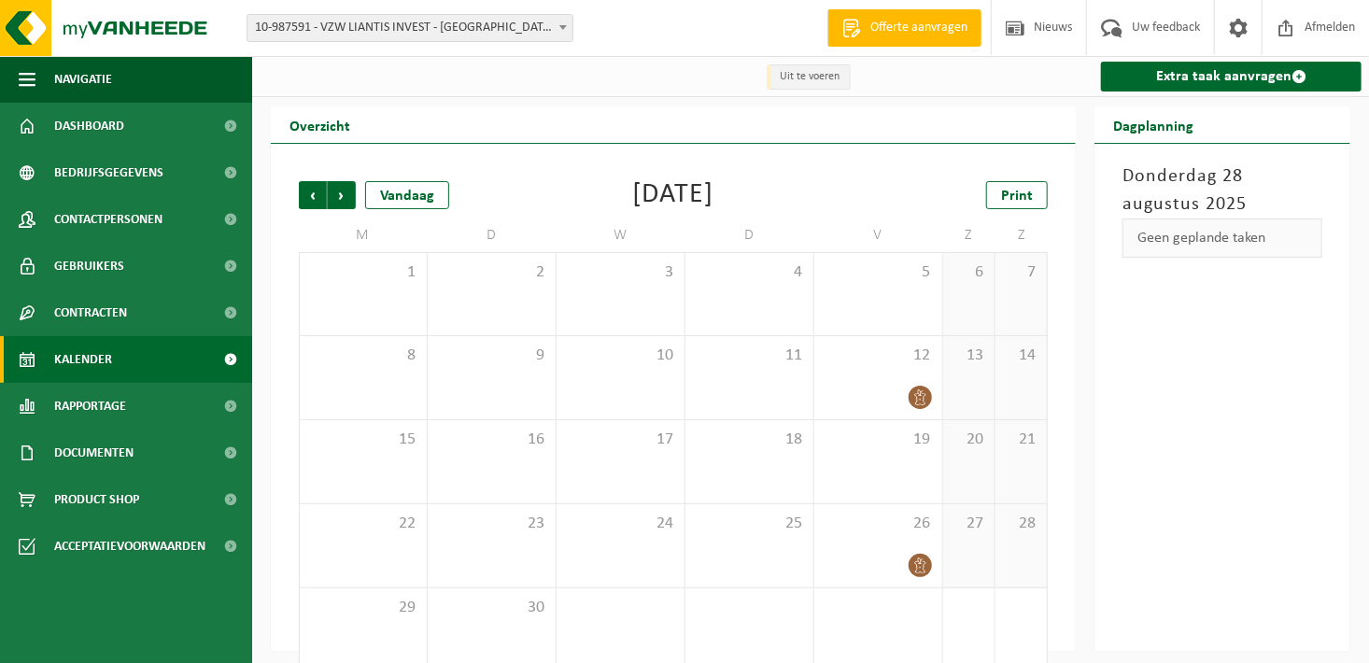
click at [467, 35] on span "10-987591 - VZW LIANTIS INVEST - [GEOGRAPHIC_DATA] - [GEOGRAPHIC_DATA]" at bounding box center [409, 28] width 325 height 26
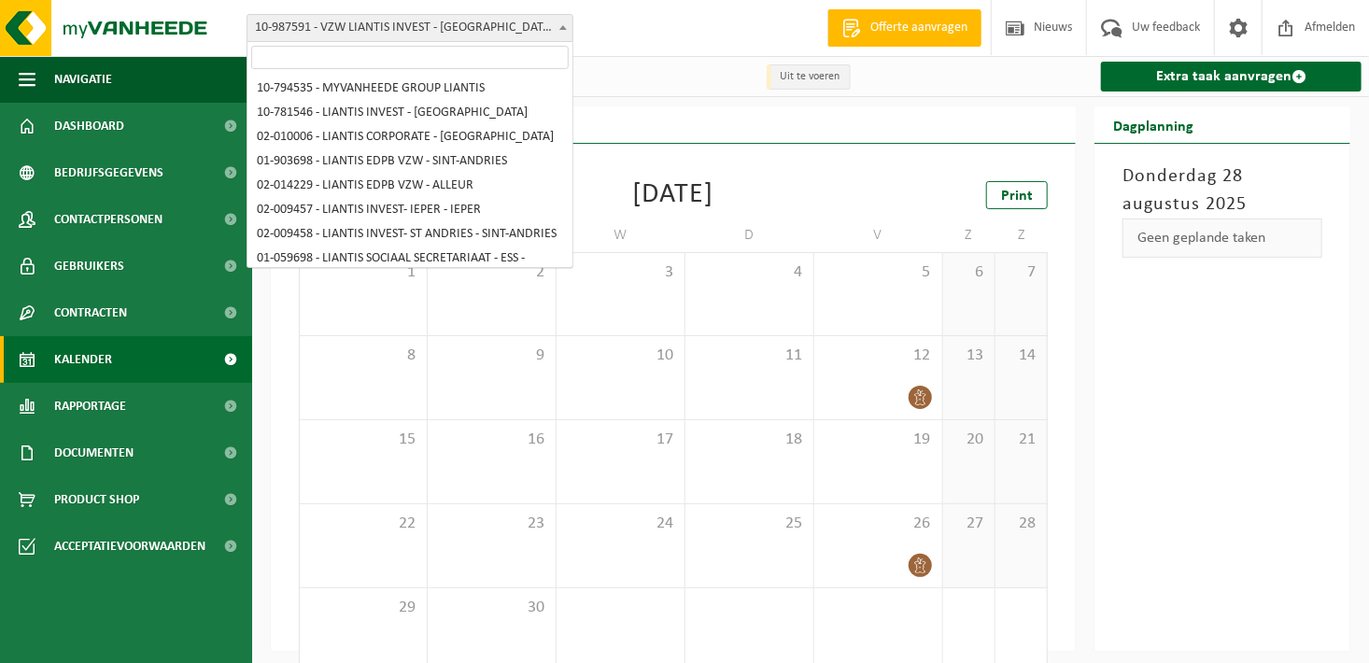
scroll to position [969, 0]
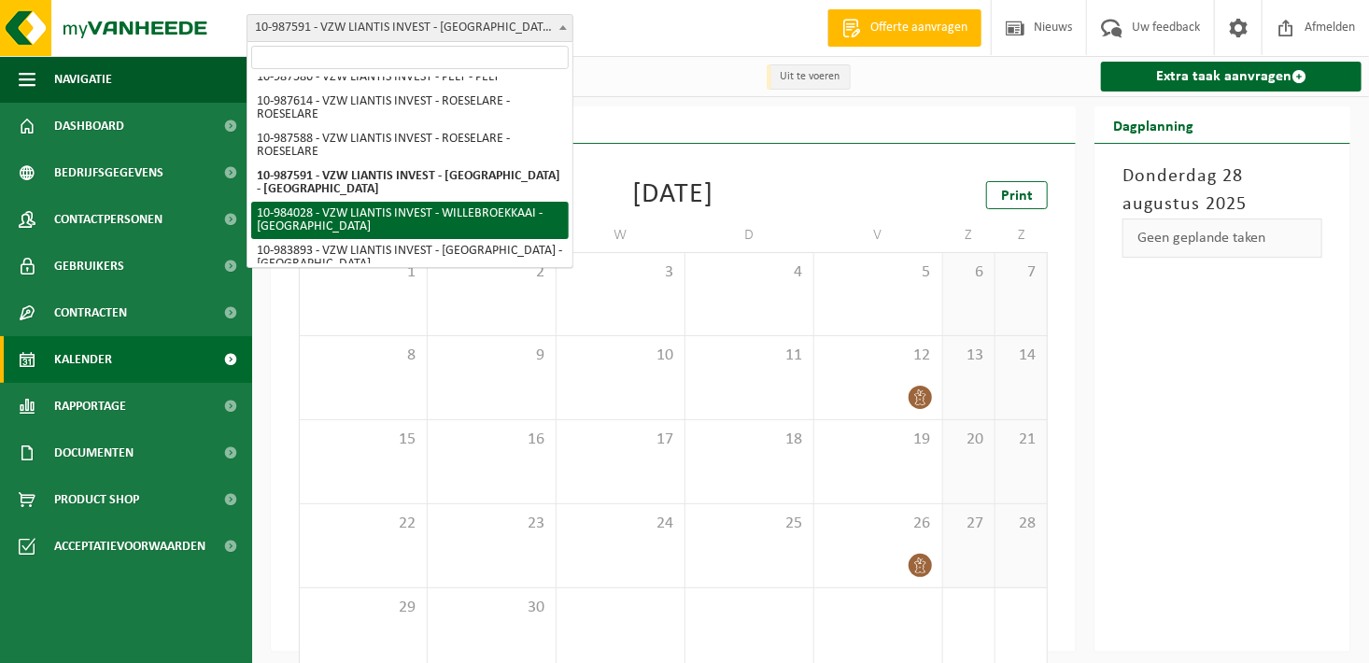
select select "163593"
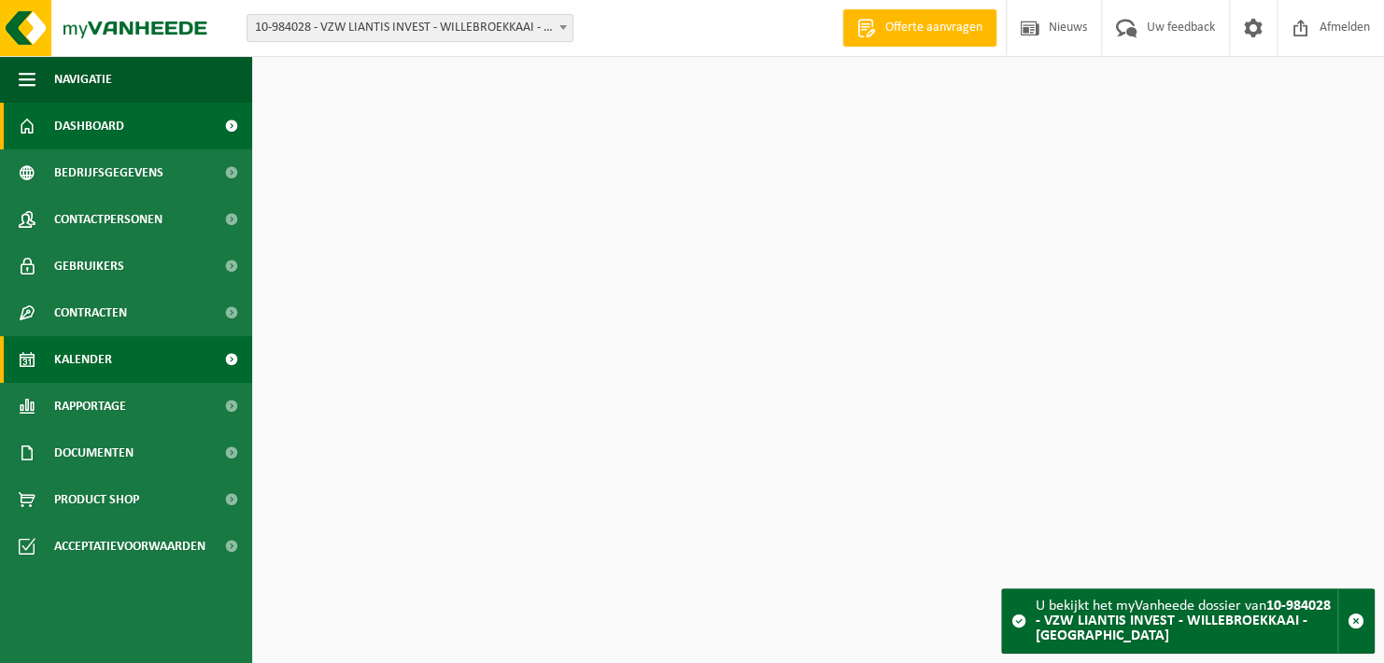
click at [147, 368] on link "Kalender" at bounding box center [126, 359] width 252 height 47
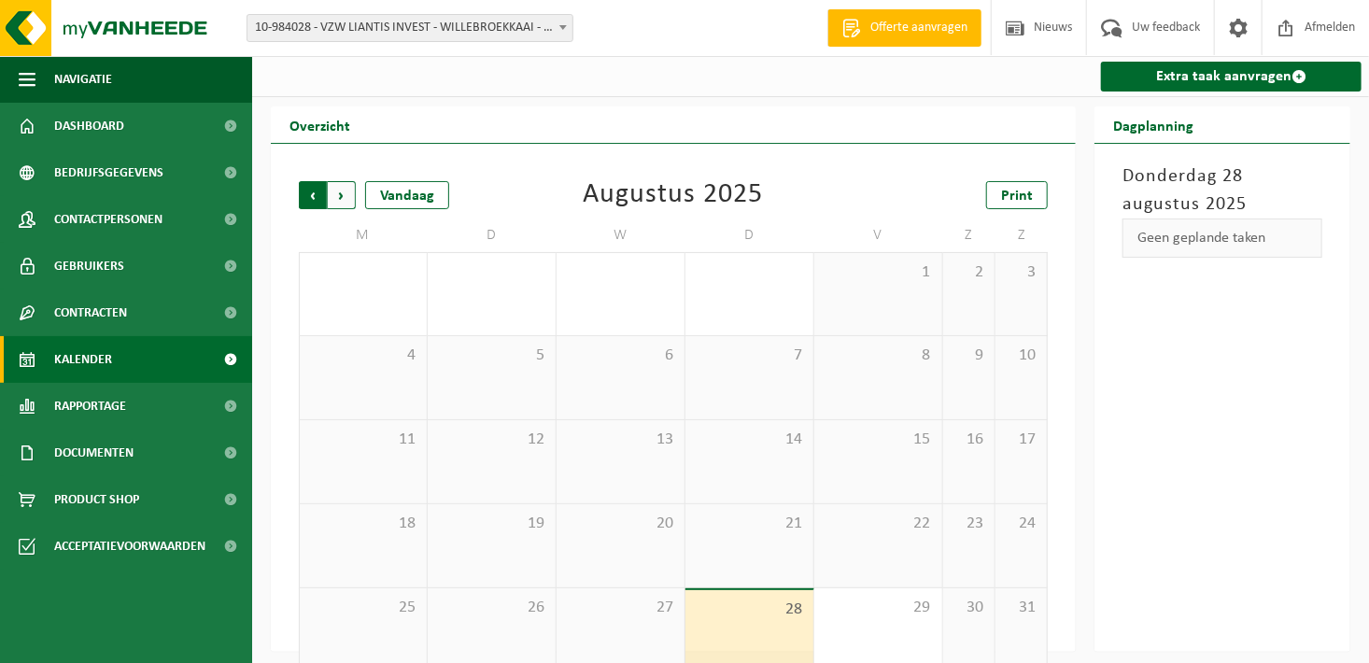
click at [348, 193] on span "Volgende" at bounding box center [342, 195] width 28 height 28
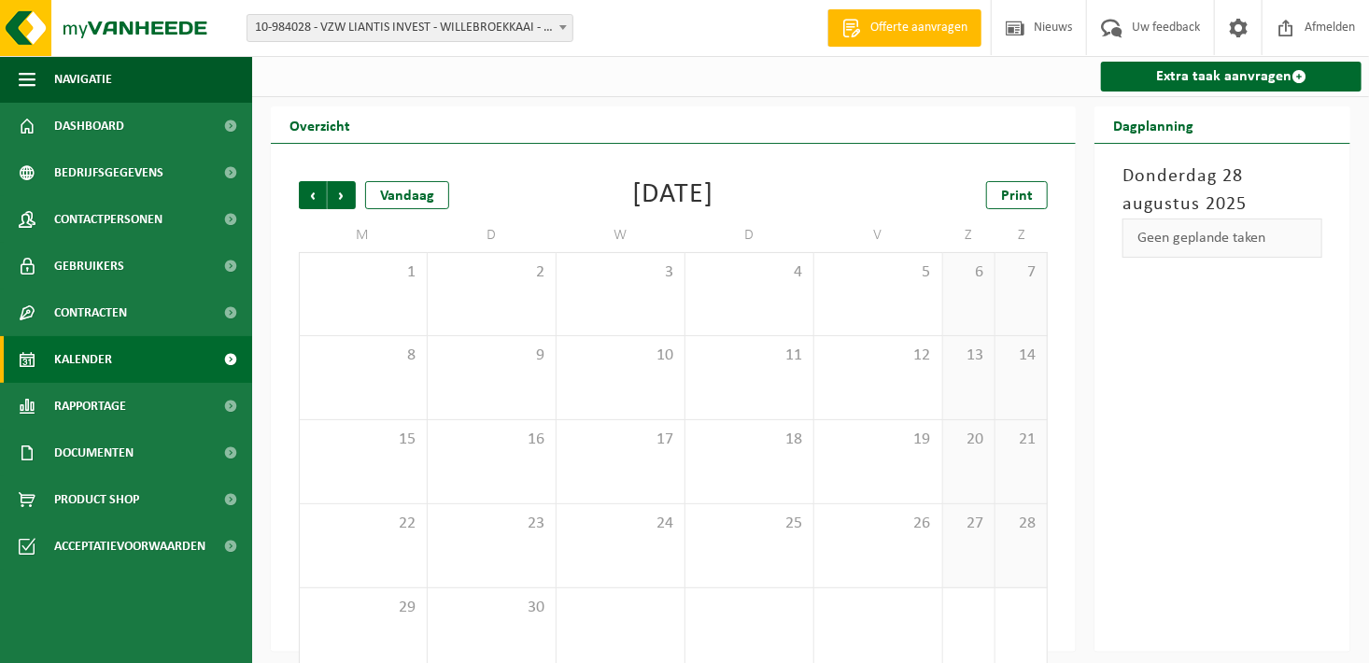
click at [348, 193] on span "Volgende" at bounding box center [342, 195] width 28 height 28
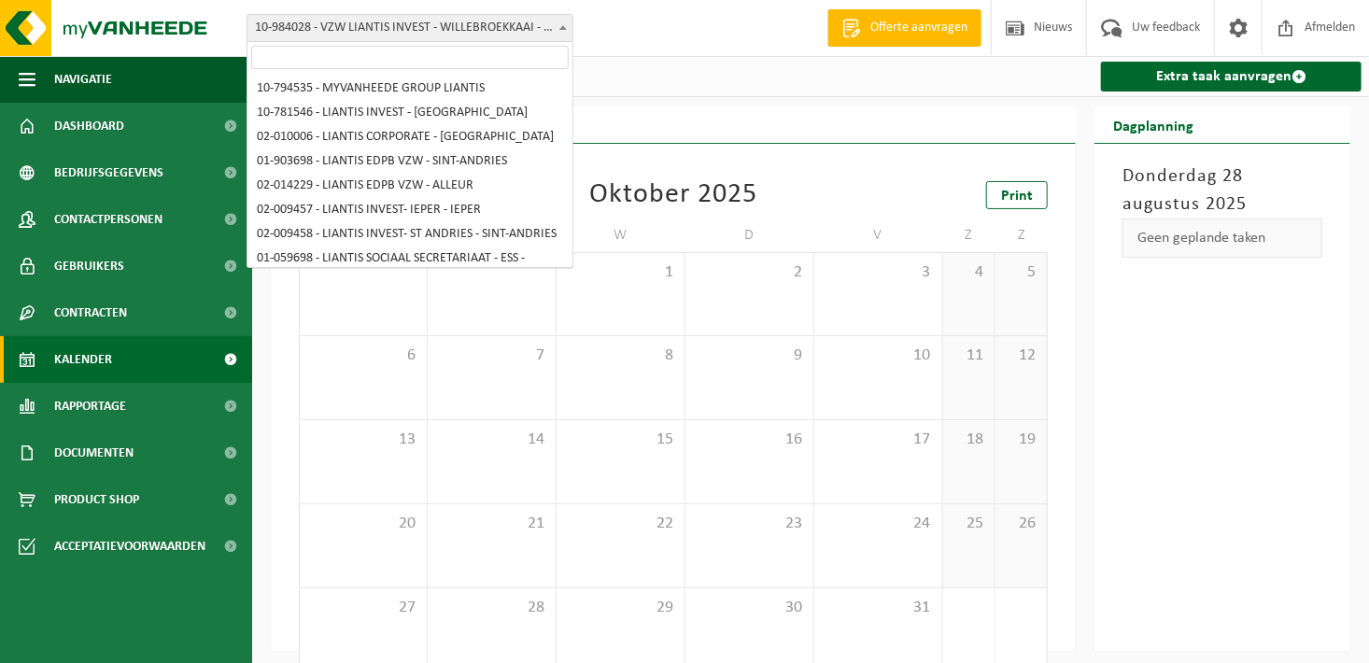
click at [485, 40] on span "10-984028 - VZW LIANTIS INVEST - WILLEBROEKKAAI - [GEOGRAPHIC_DATA]" at bounding box center [409, 28] width 325 height 26
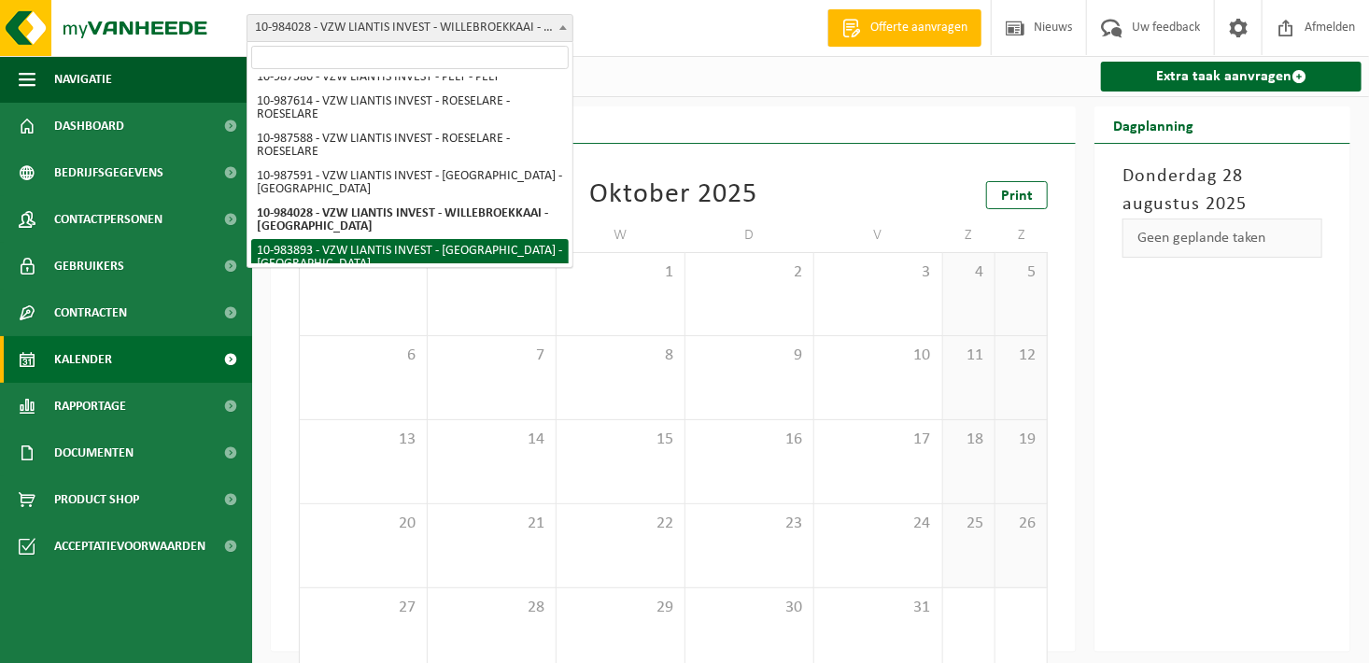
select select "163505"
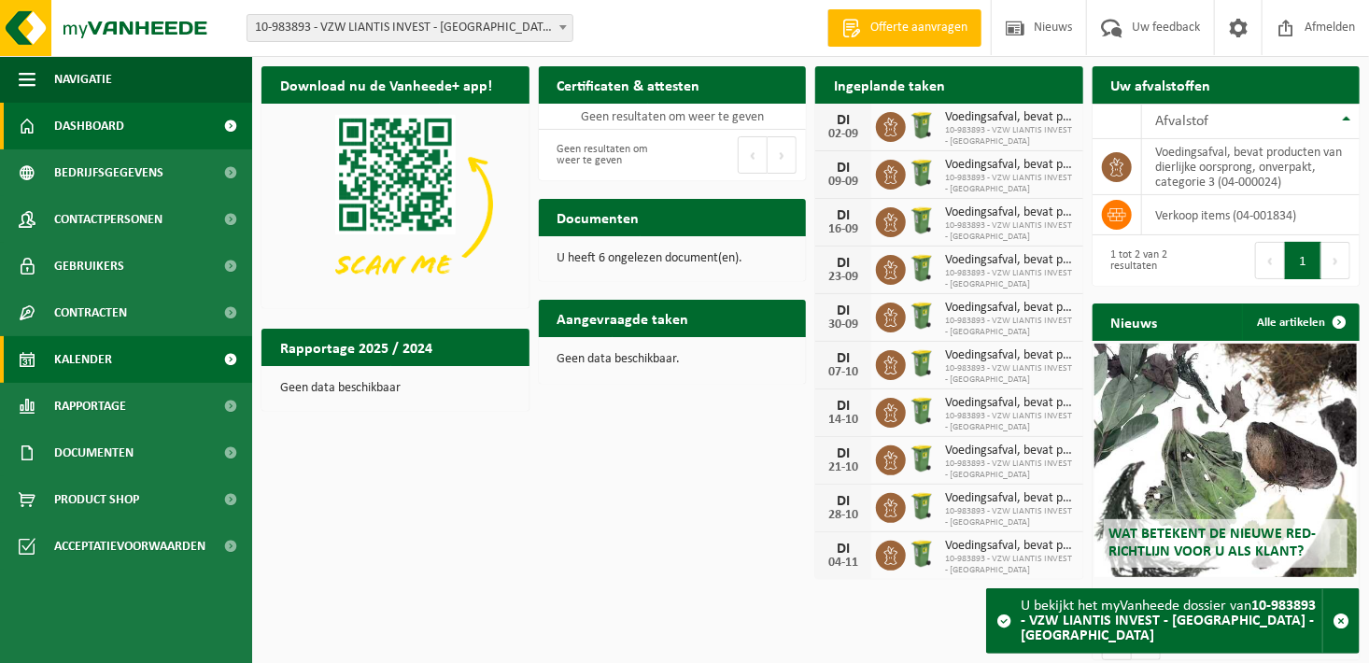
click at [188, 372] on link "Kalender" at bounding box center [126, 359] width 252 height 47
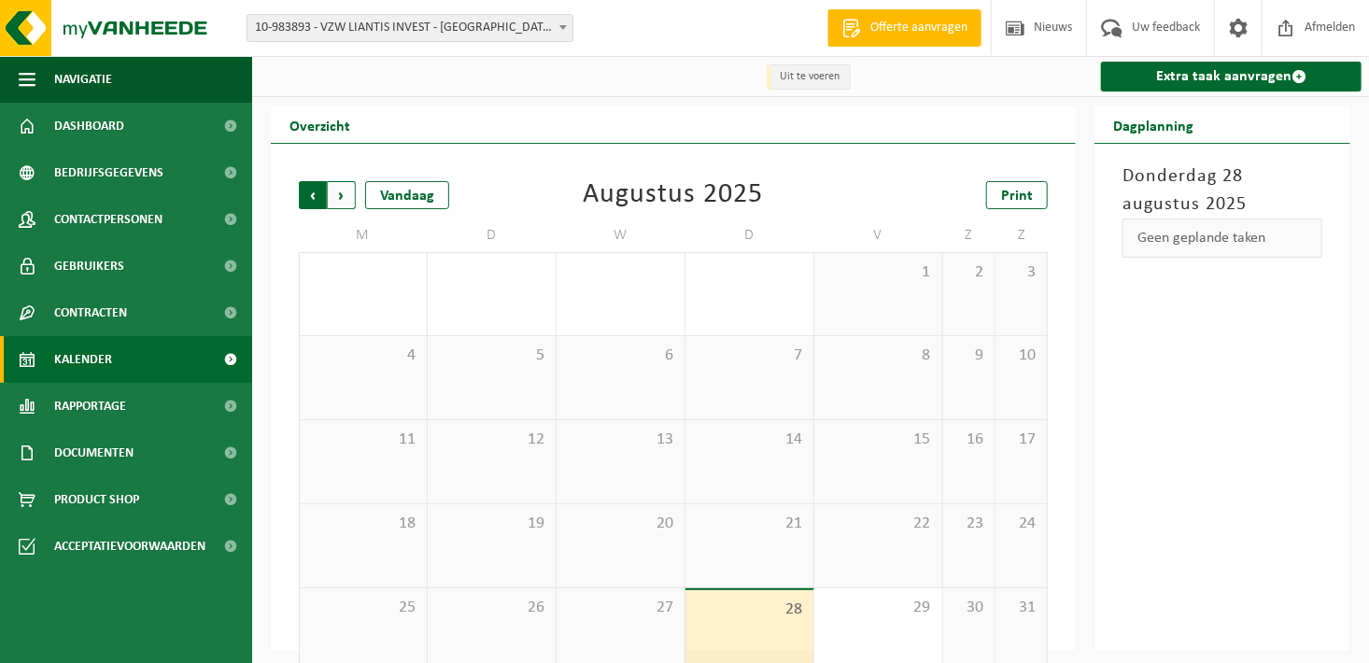
click at [354, 189] on span "Volgende" at bounding box center [342, 195] width 28 height 28
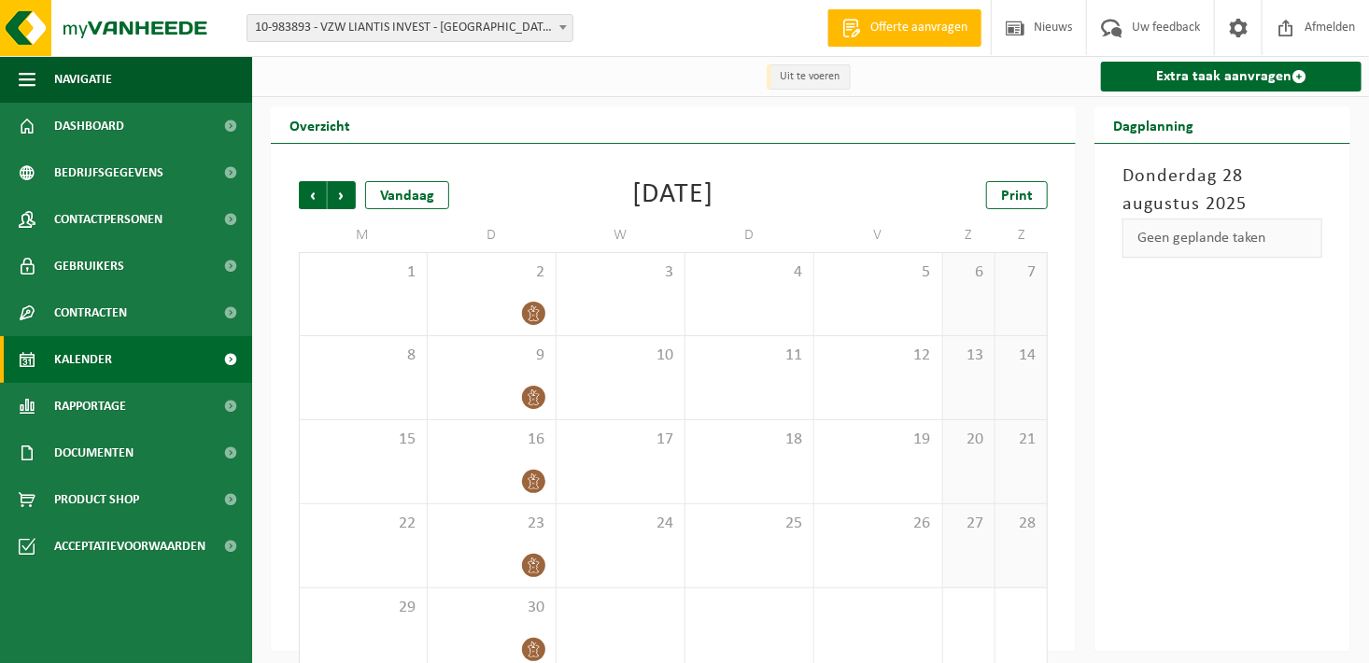
click at [425, 21] on span "10-983893 - VZW LIANTIS INVEST - [GEOGRAPHIC_DATA] - [GEOGRAPHIC_DATA]" at bounding box center [409, 28] width 325 height 26
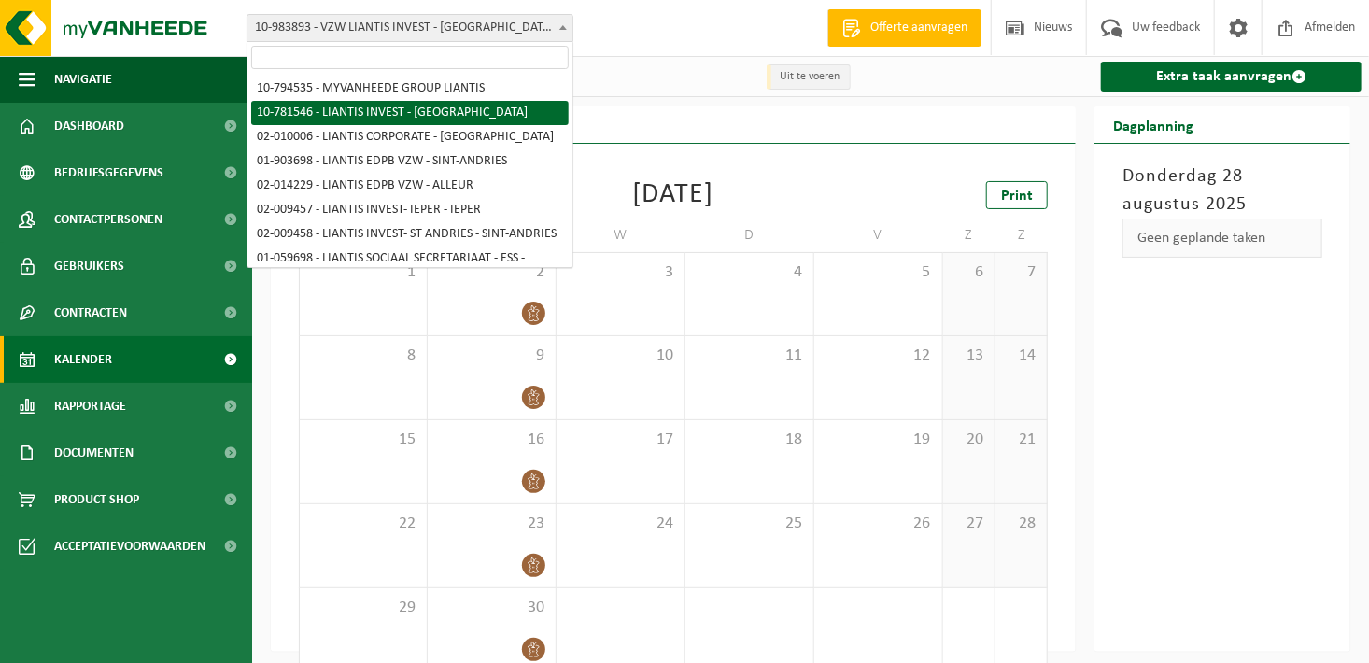
select select "30004"
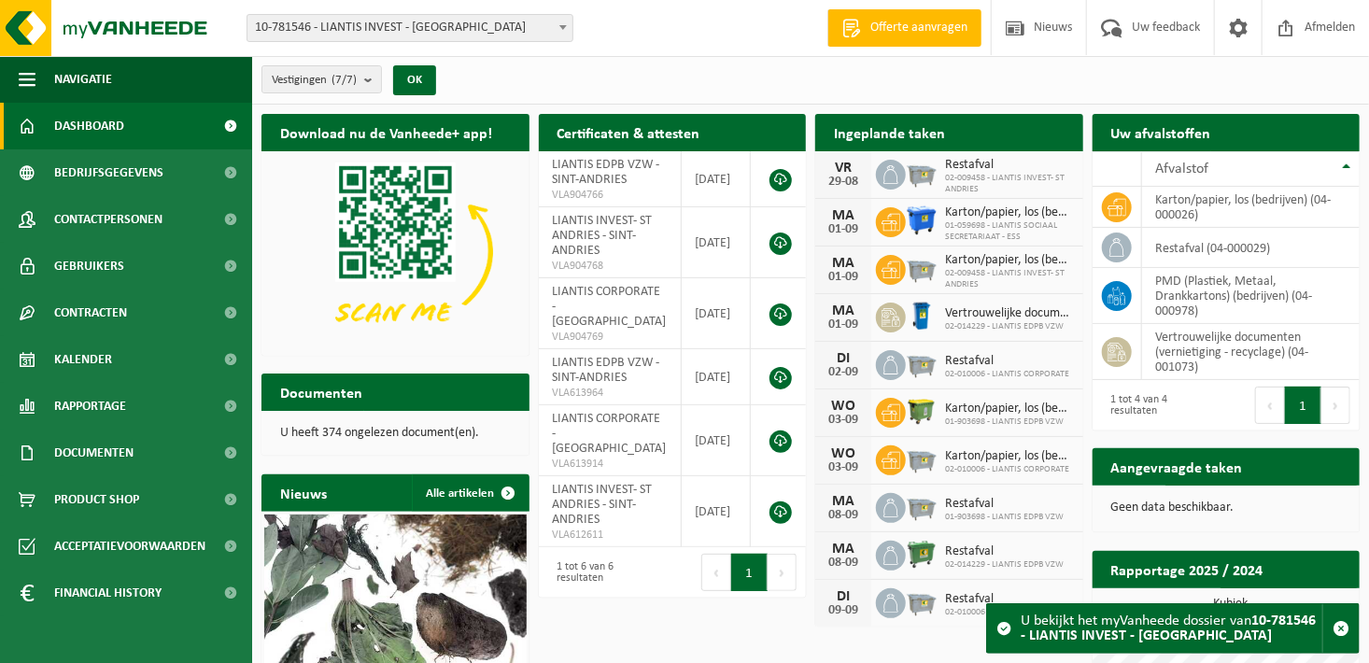
click at [472, 25] on span "10-781546 - LIANTIS INVEST - [GEOGRAPHIC_DATA]" at bounding box center [409, 28] width 325 height 26
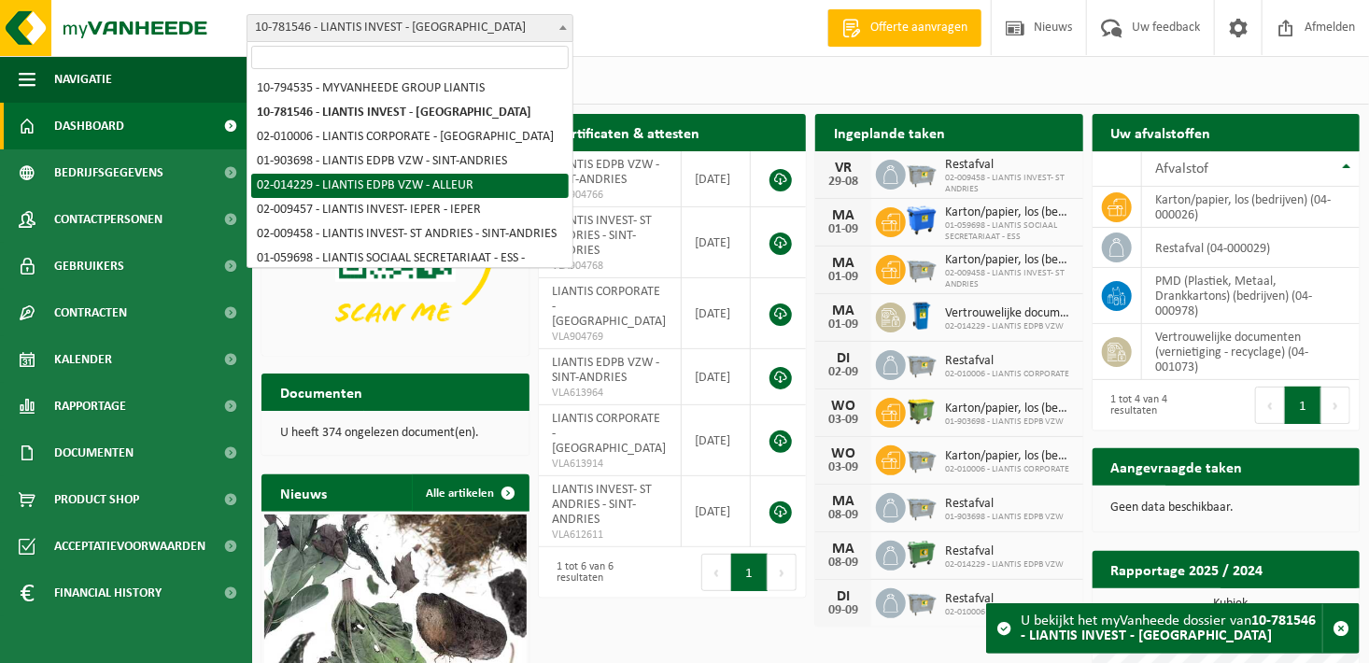
scroll to position [93, 0]
